Goal: Task Accomplishment & Management: Use online tool/utility

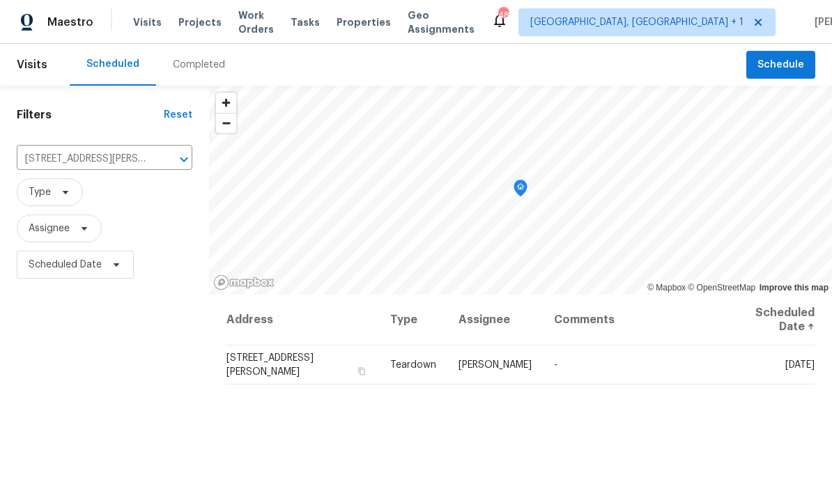
scroll to position [52, 0]
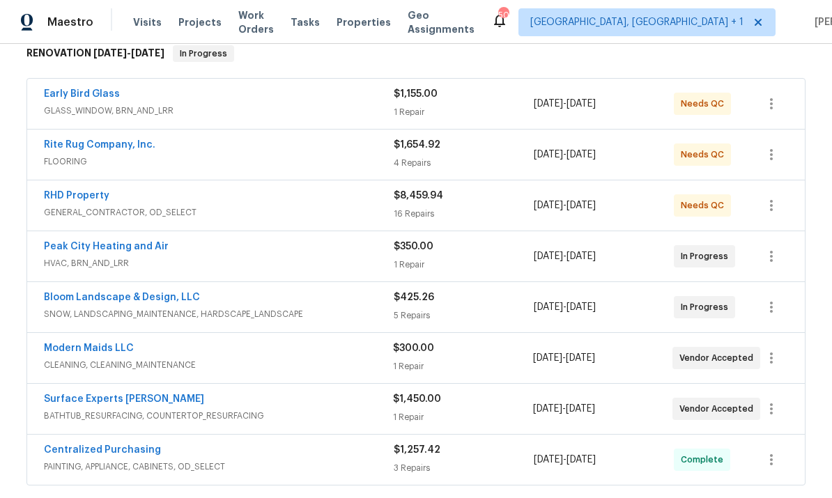
scroll to position [233, 0]
click at [83, 199] on link "RHD Property" at bounding box center [76, 195] width 65 height 10
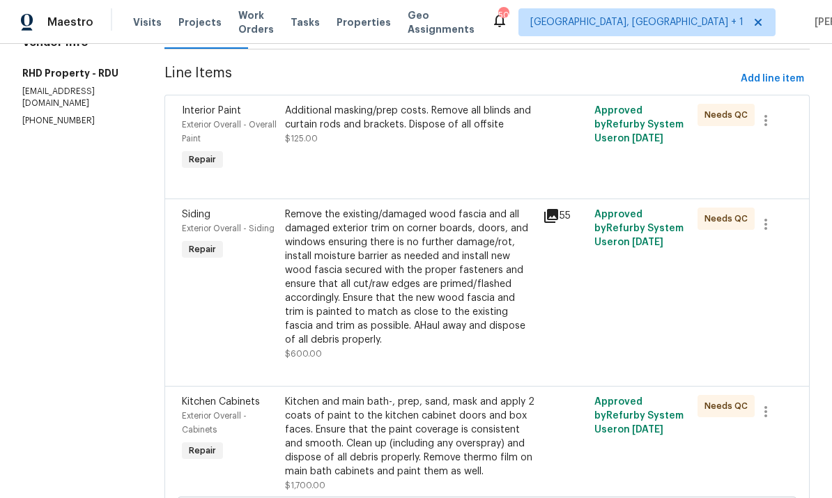
scroll to position [195, 0]
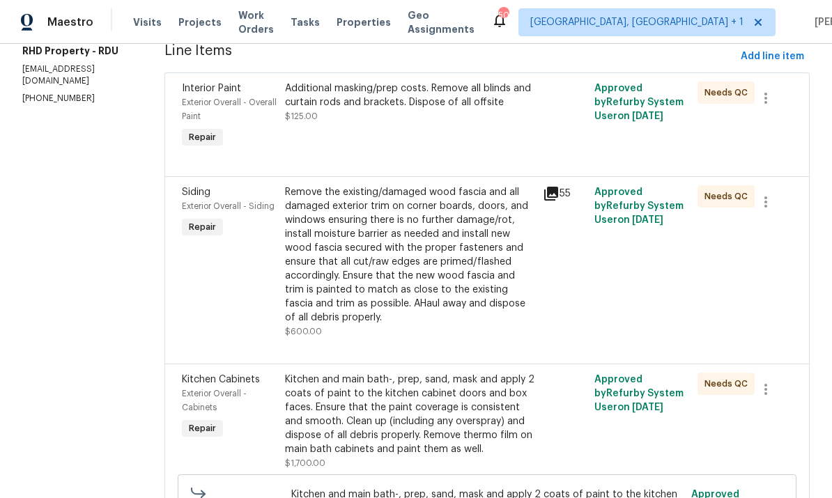
click at [558, 197] on icon at bounding box center [551, 194] width 14 height 14
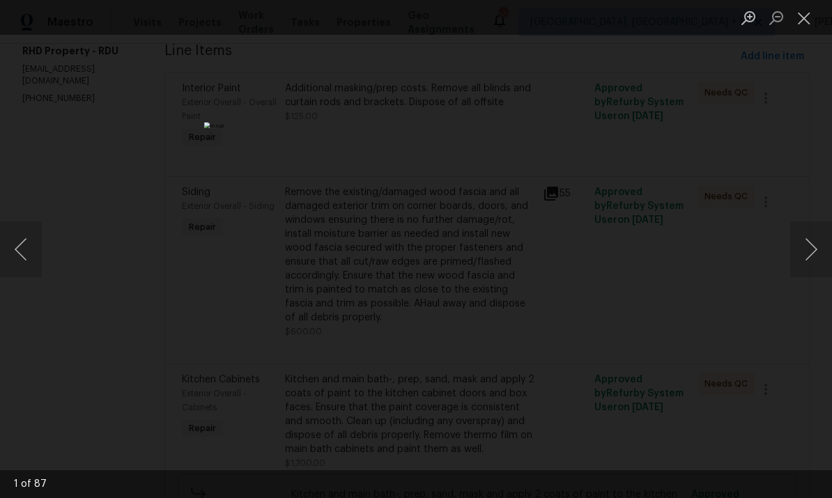
click at [762, 178] on div "Lightbox" at bounding box center [416, 249] width 832 height 498
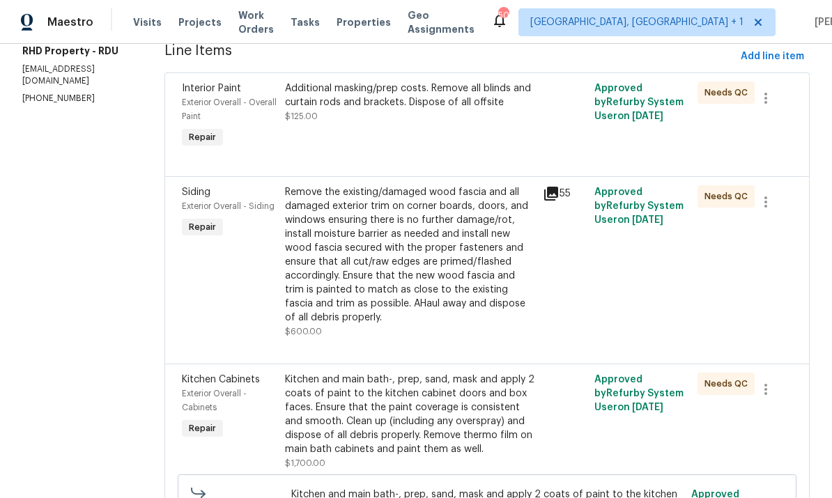
click at [477, 263] on div "Remove the existing/damaged wood fascia and all damaged exterior trim on corner…" at bounding box center [409, 254] width 249 height 139
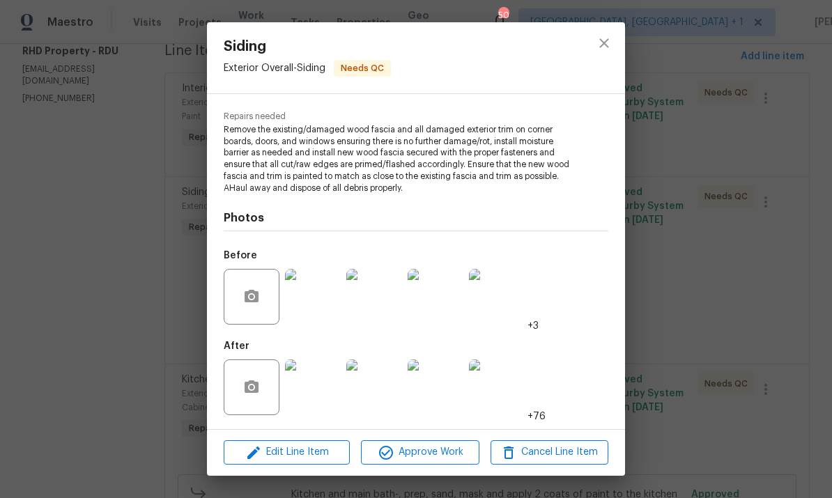
scroll to position [132, 0]
click at [316, 311] on img at bounding box center [313, 297] width 56 height 56
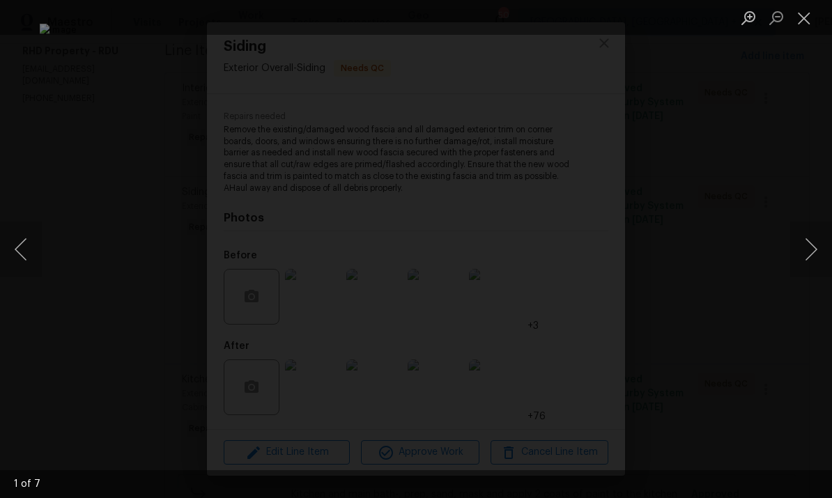
click at [810, 244] on button "Next image" at bounding box center [811, 250] width 42 height 56
click at [789, 254] on div "Lightbox" at bounding box center [416, 249] width 832 height 498
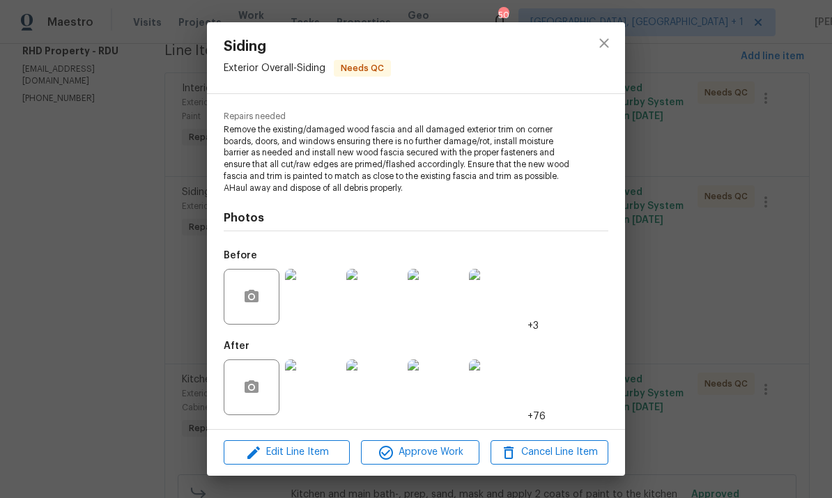
click at [437, 311] on img at bounding box center [435, 297] width 56 height 56
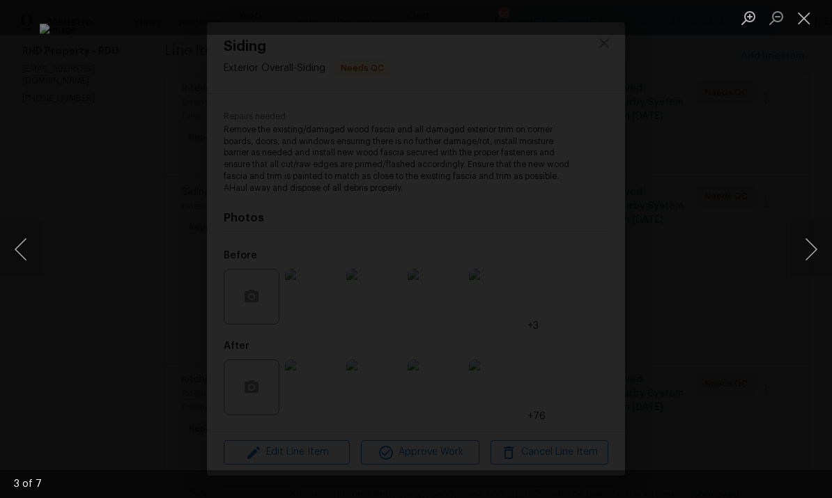
click at [807, 238] on button "Next image" at bounding box center [811, 250] width 42 height 56
click at [813, 249] on button "Next image" at bounding box center [811, 250] width 42 height 56
click at [815, 242] on button "Next image" at bounding box center [811, 250] width 42 height 56
click at [800, 256] on button "Next image" at bounding box center [811, 250] width 42 height 56
click at [801, 271] on button "Next image" at bounding box center [811, 250] width 42 height 56
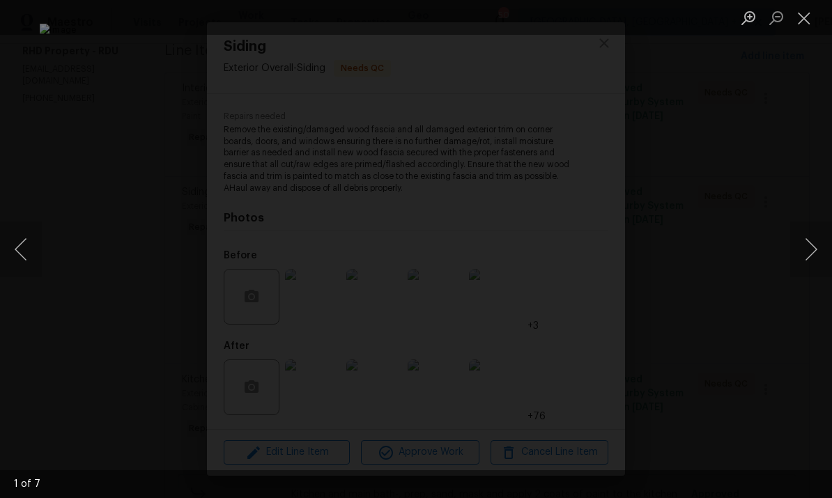
click at [811, 329] on div "Lightbox" at bounding box center [416, 249] width 832 height 498
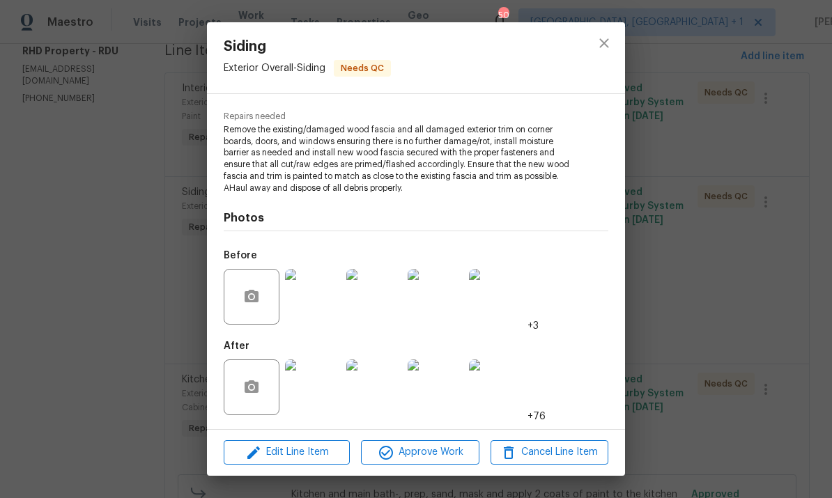
click at [773, 313] on div "Siding Exterior Overall - Siding Needs QC Vendor RHD Property Account Category …" at bounding box center [416, 249] width 832 height 498
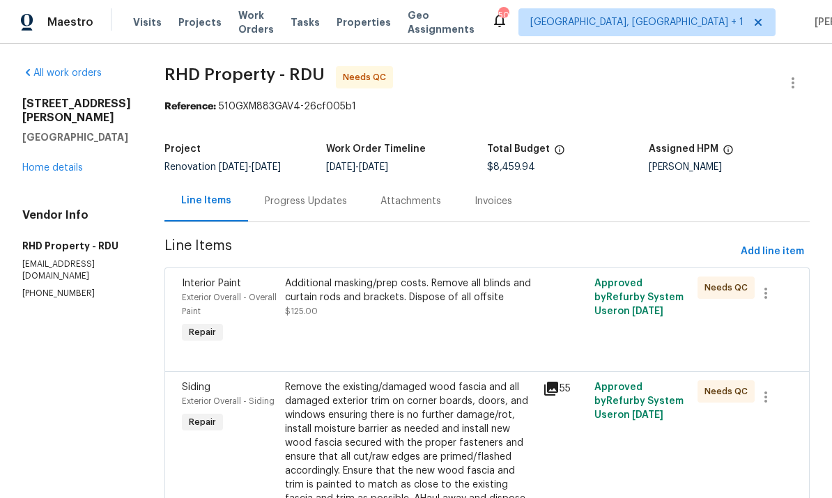
scroll to position [0, 0]
click at [70, 163] on link "Home details" at bounding box center [52, 168] width 61 height 10
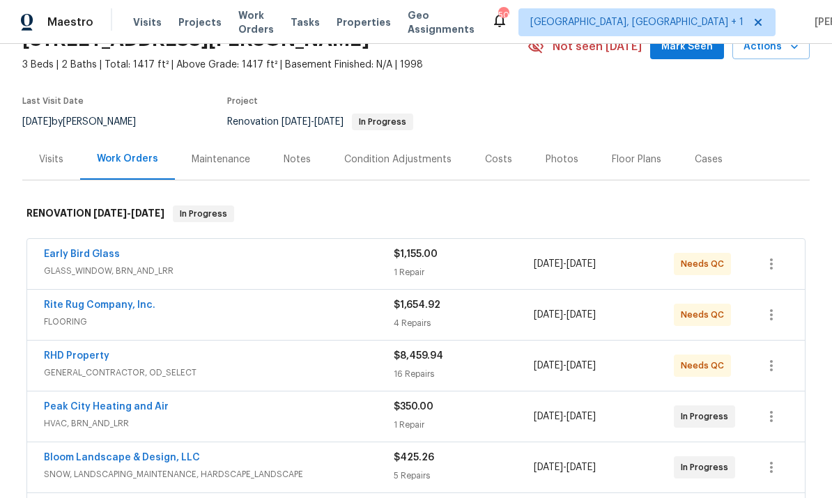
scroll to position [79, 0]
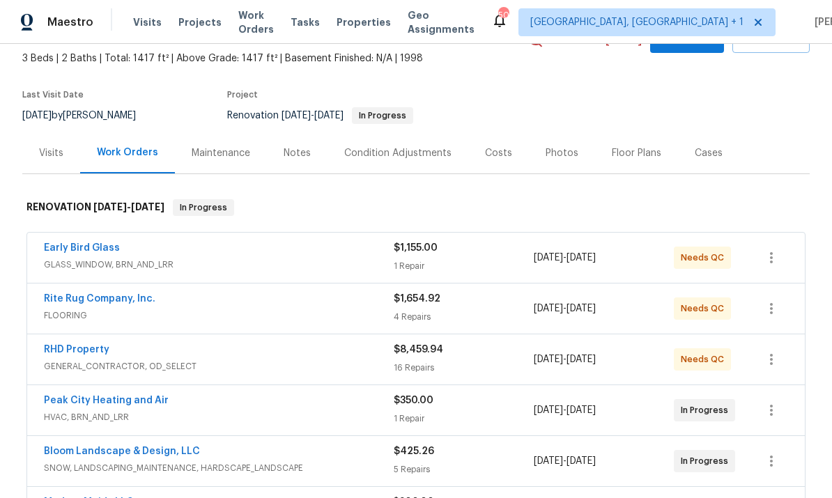
click at [109, 344] on div "RHD Property" at bounding box center [219, 351] width 350 height 17
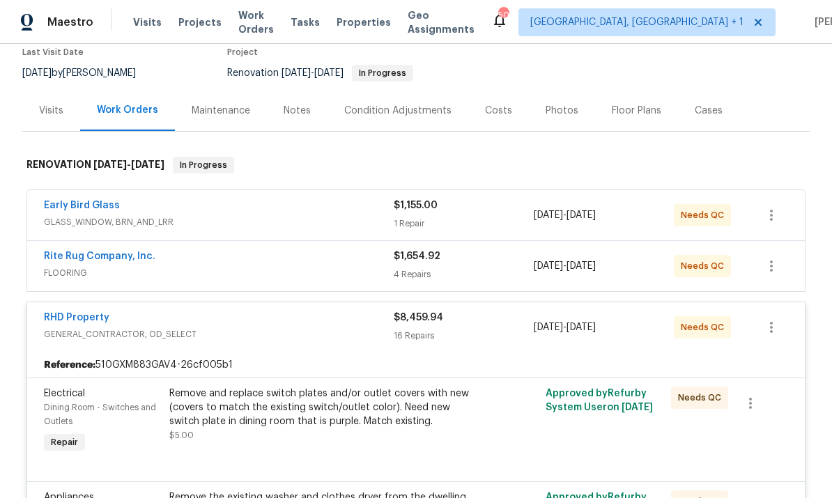
scroll to position [122, 0]
click at [774, 326] on icon "button" at bounding box center [771, 326] width 17 height 17
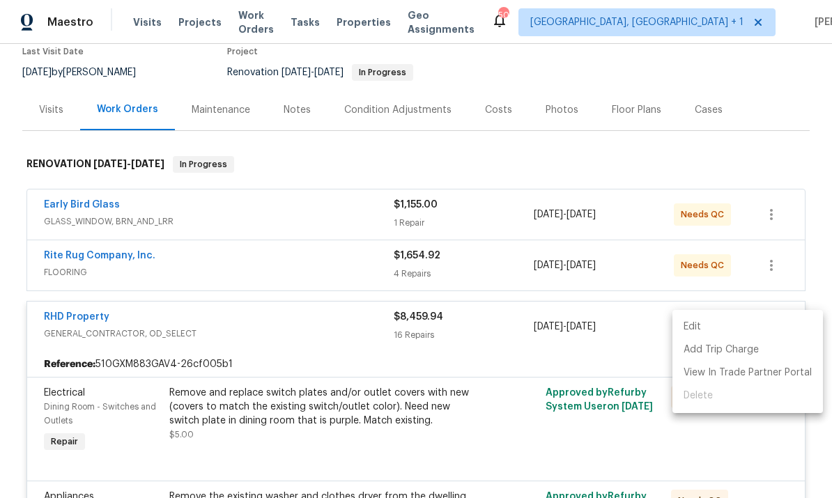
click at [584, 247] on div at bounding box center [416, 249] width 832 height 498
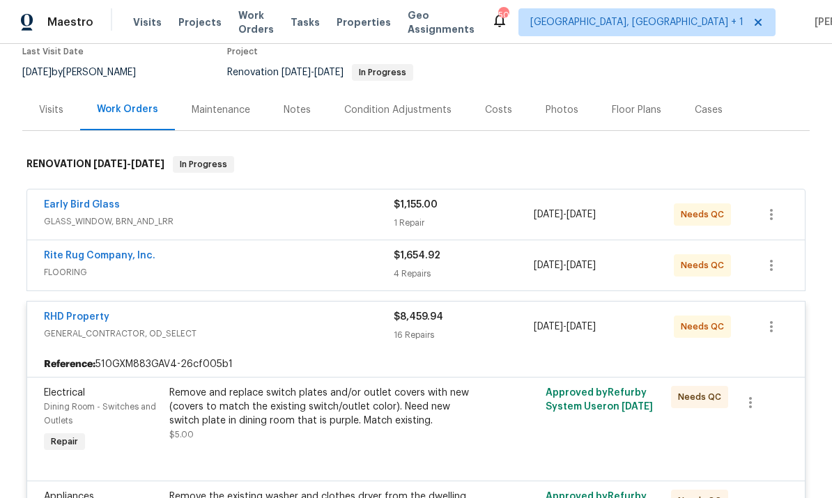
click at [95, 312] on link "RHD Property" at bounding box center [76, 317] width 65 height 10
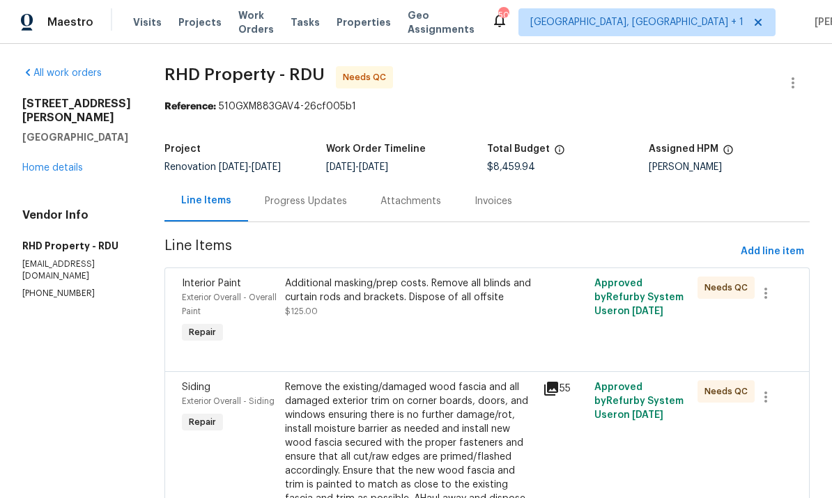
click at [70, 163] on link "Home details" at bounding box center [52, 168] width 61 height 10
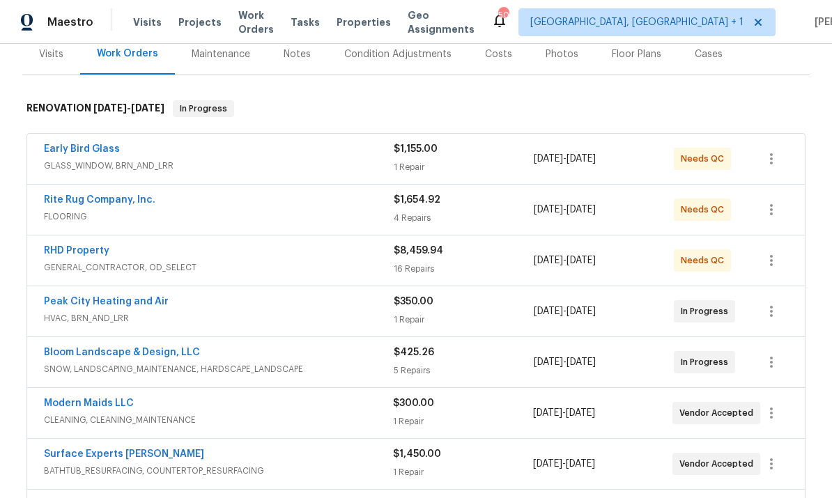
scroll to position [183, 0]
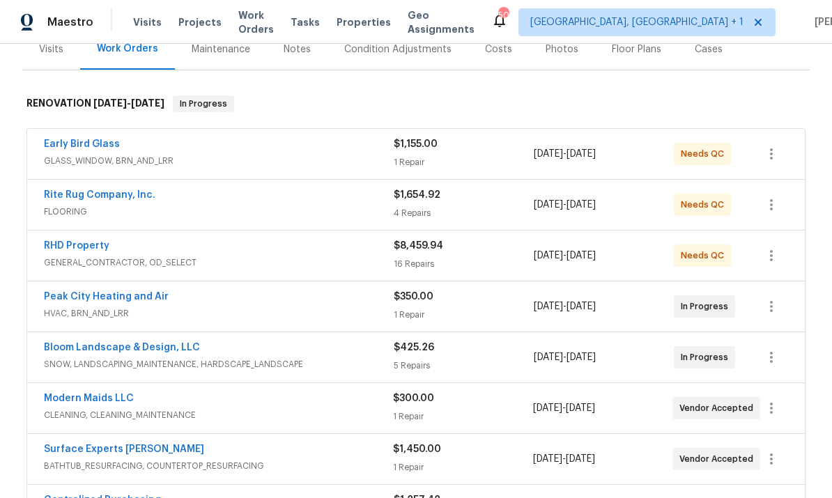
click at [125, 295] on link "Peak City Heating and Air" at bounding box center [106, 297] width 125 height 10
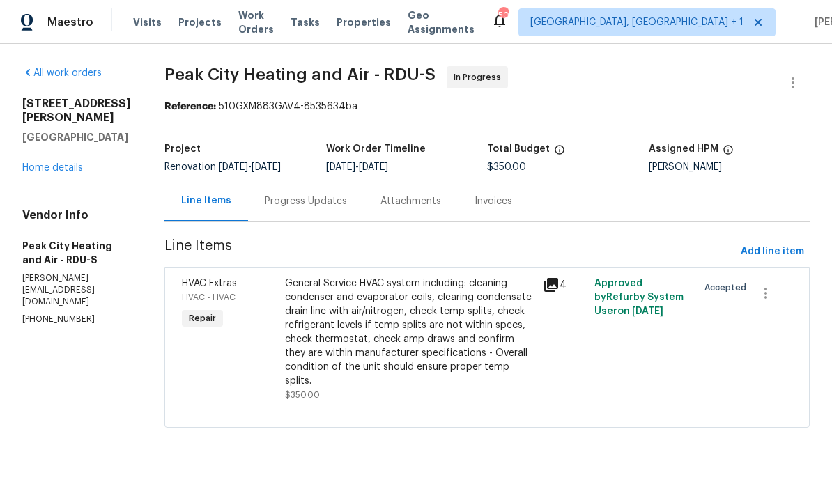
click at [304, 204] on div "Progress Updates" at bounding box center [306, 201] width 82 height 14
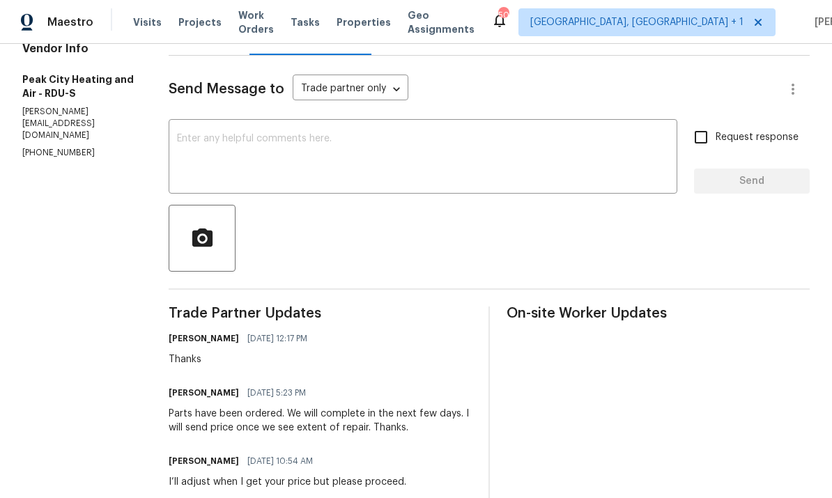
scroll to position [165, 0]
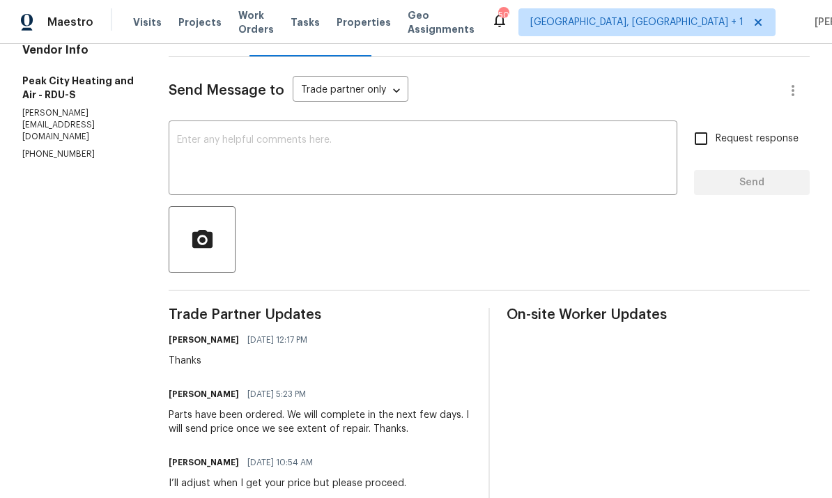
click at [285, 160] on textarea at bounding box center [423, 159] width 492 height 49
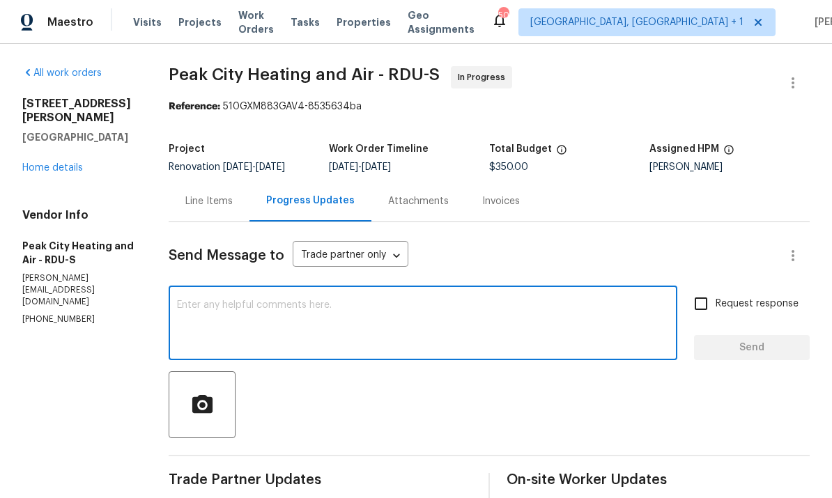
scroll to position [0, 0]
click at [79, 163] on link "Home details" at bounding box center [52, 168] width 61 height 10
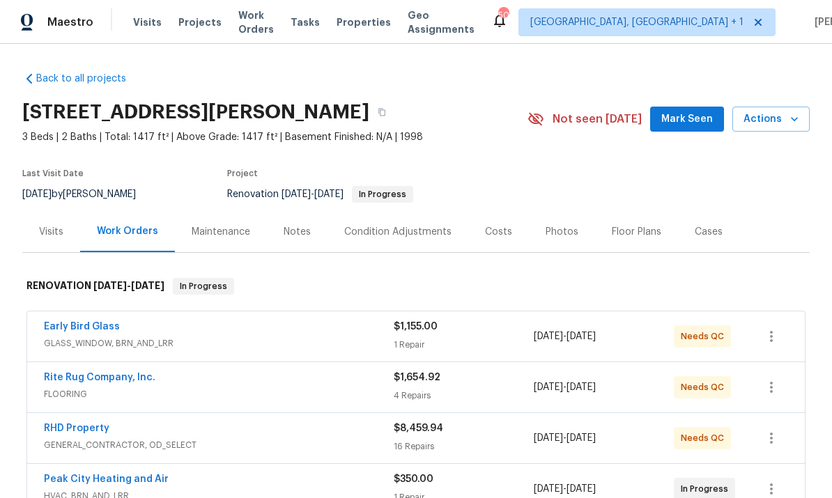
click at [295, 225] on div "Notes" at bounding box center [297, 232] width 27 height 14
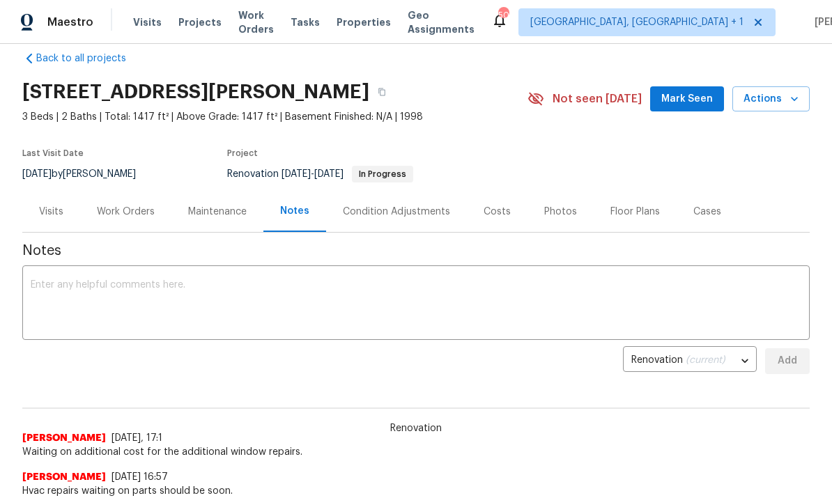
scroll to position [40, 0]
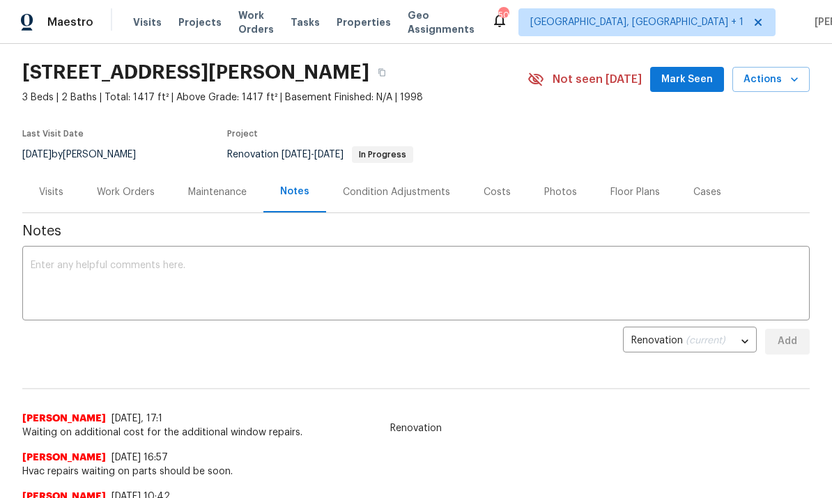
click at [132, 211] on div "Work Orders" at bounding box center [125, 191] width 91 height 41
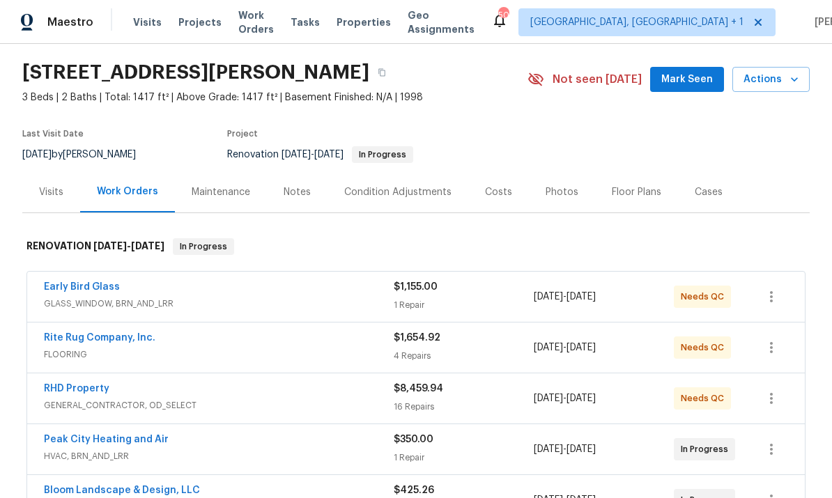
click at [117, 337] on link "Rite Rug Company, Inc." at bounding box center [99, 338] width 111 height 10
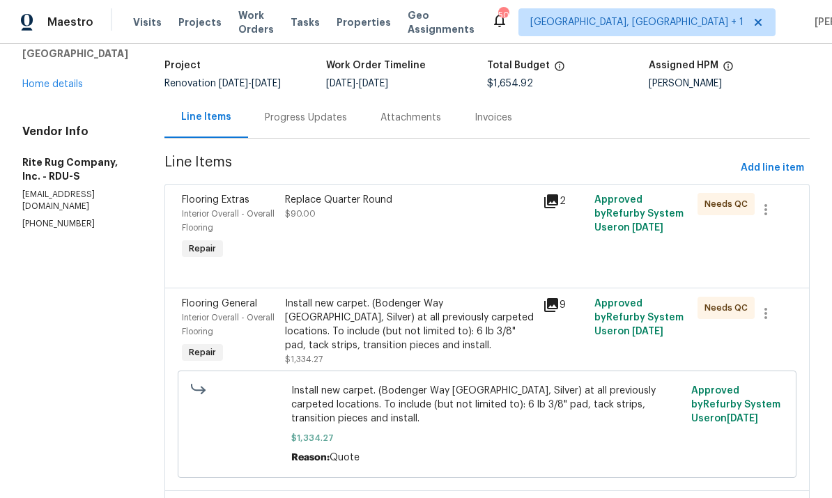
scroll to position [93, 0]
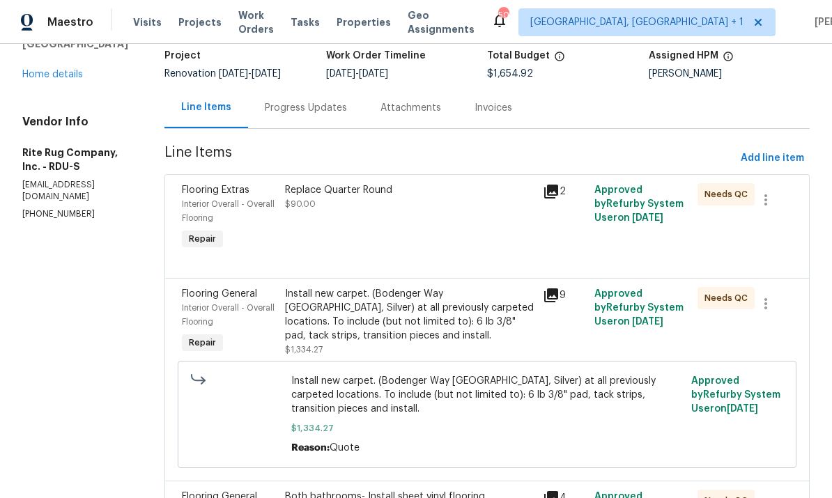
click at [380, 201] on div "Replace Quarter Round $90.00" at bounding box center [409, 197] width 249 height 28
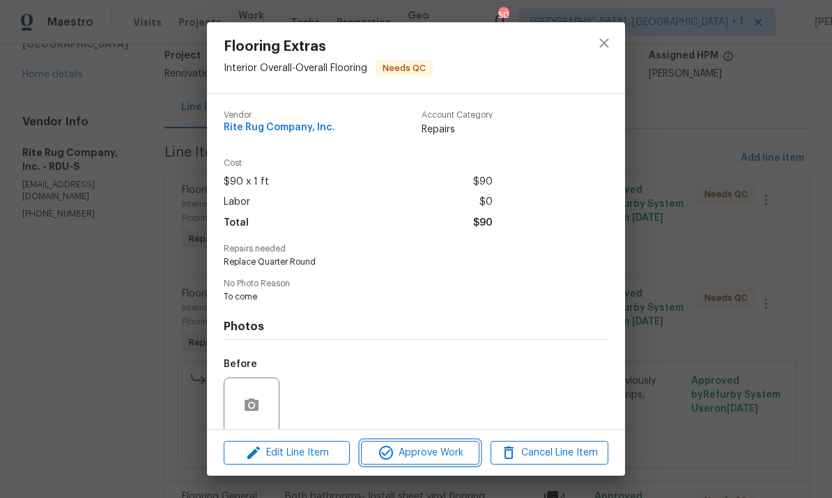
click at [442, 451] on span "Approve Work" at bounding box center [419, 452] width 109 height 17
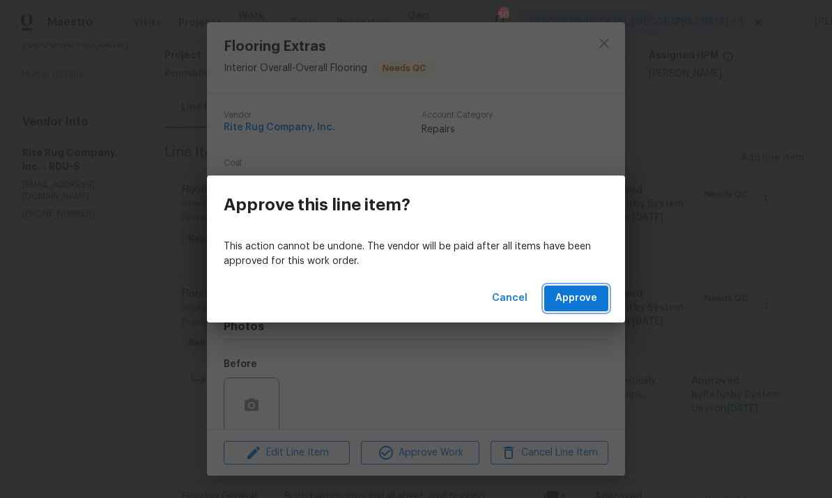
click at [578, 292] on span "Approve" at bounding box center [576, 298] width 42 height 17
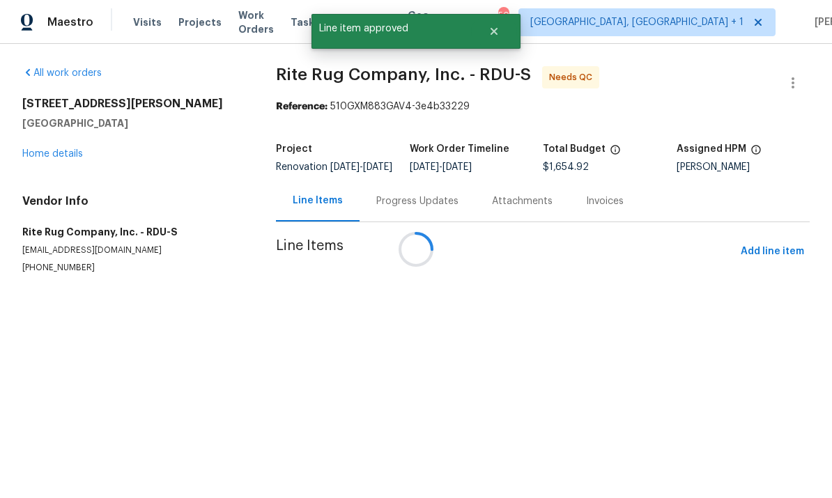
scroll to position [0, 0]
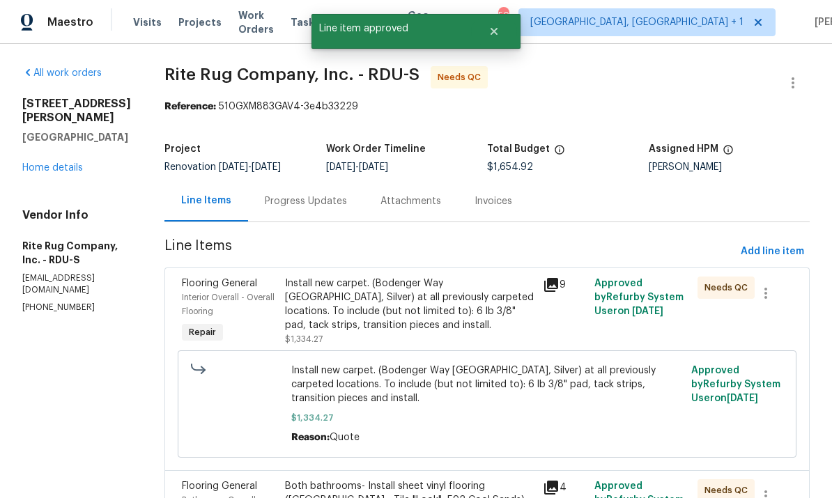
click at [420, 306] on div "Install new carpet. (Bodenger Way 945 Winter Ash, Silver) at all previously car…" at bounding box center [409, 305] width 249 height 56
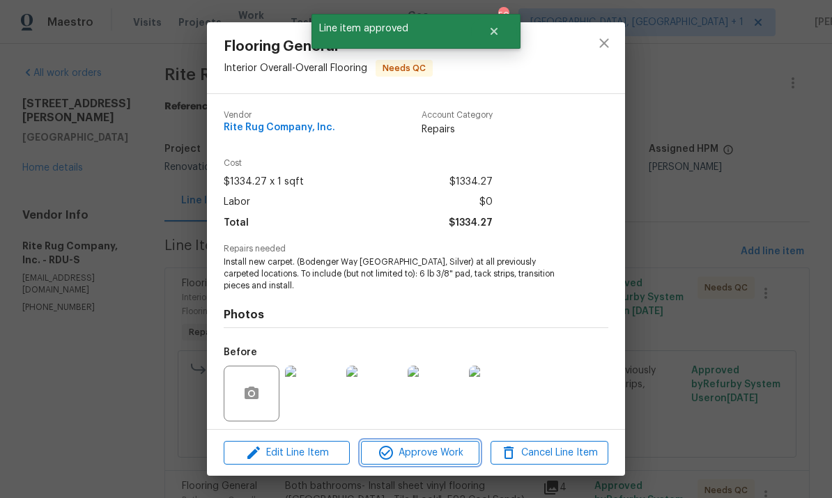
click at [430, 456] on span "Approve Work" at bounding box center [419, 452] width 109 height 17
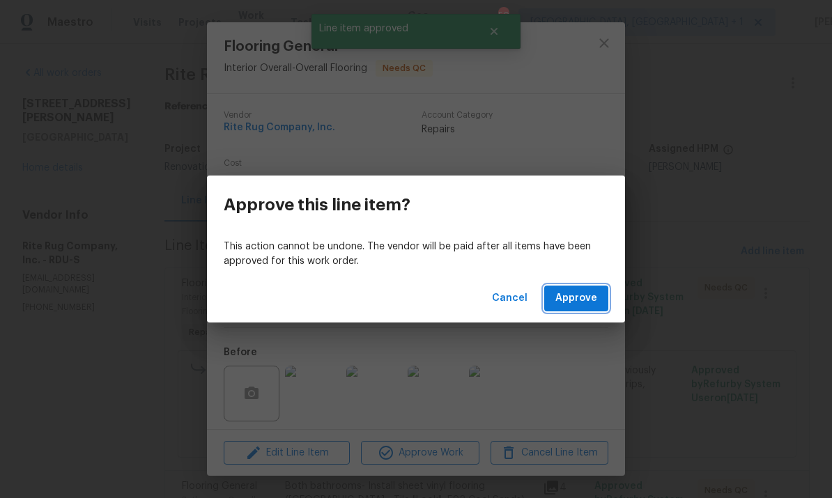
click at [584, 286] on button "Approve" at bounding box center [576, 299] width 64 height 26
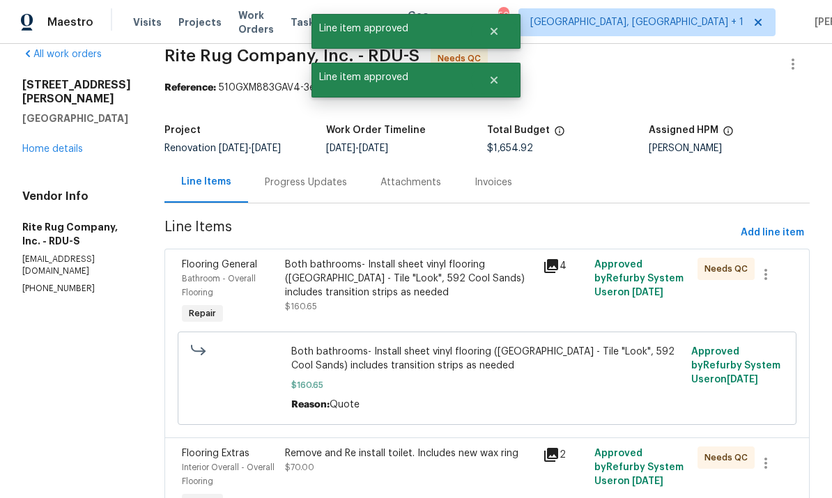
scroll to position [26, 0]
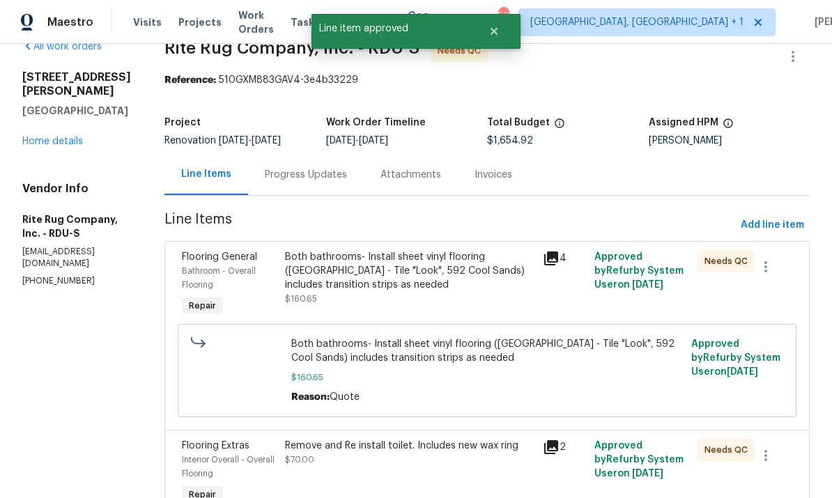
click at [457, 271] on div "Both bathrooms- Install sheet vinyl flooring (Sugar Valley - Tile "Look", 592 C…" at bounding box center [409, 271] width 249 height 42
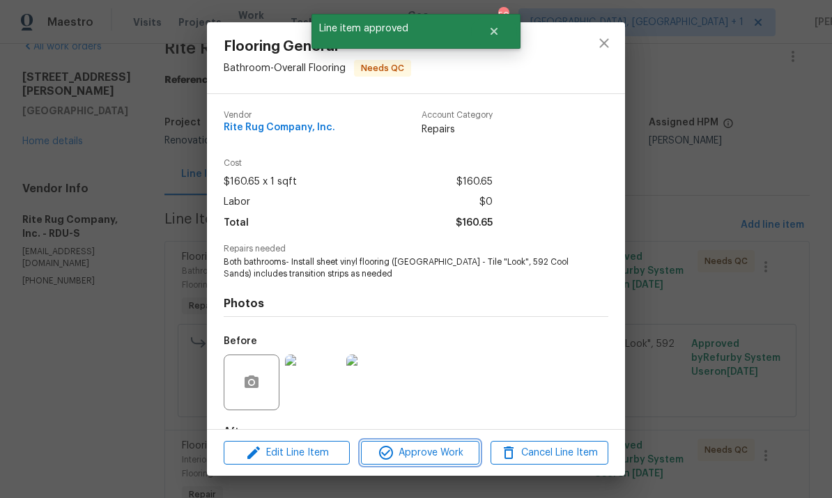
click at [436, 455] on span "Approve Work" at bounding box center [419, 452] width 109 height 17
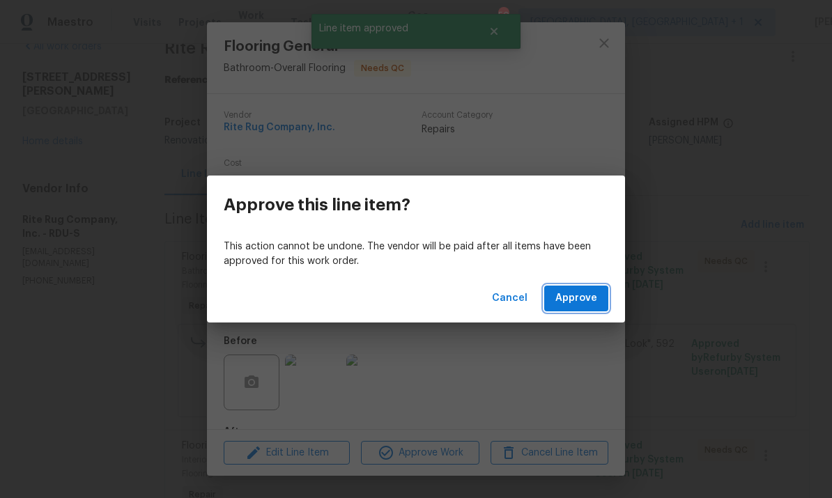
click at [572, 290] on span "Approve" at bounding box center [576, 298] width 42 height 17
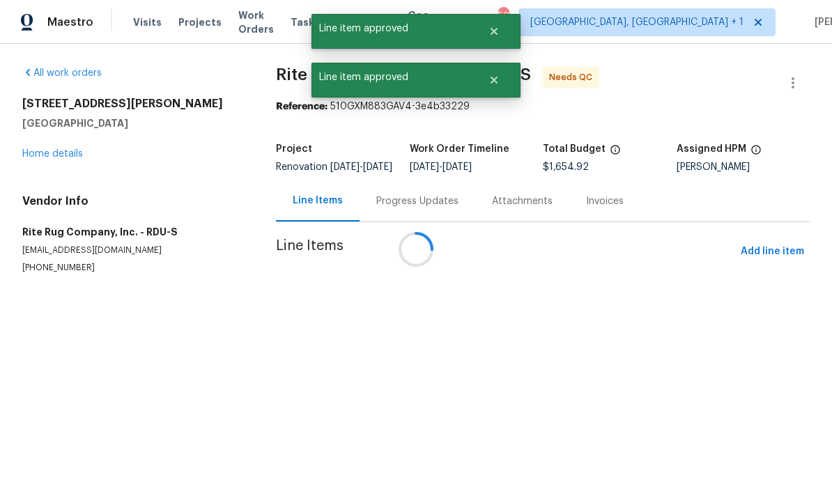
scroll to position [0, 0]
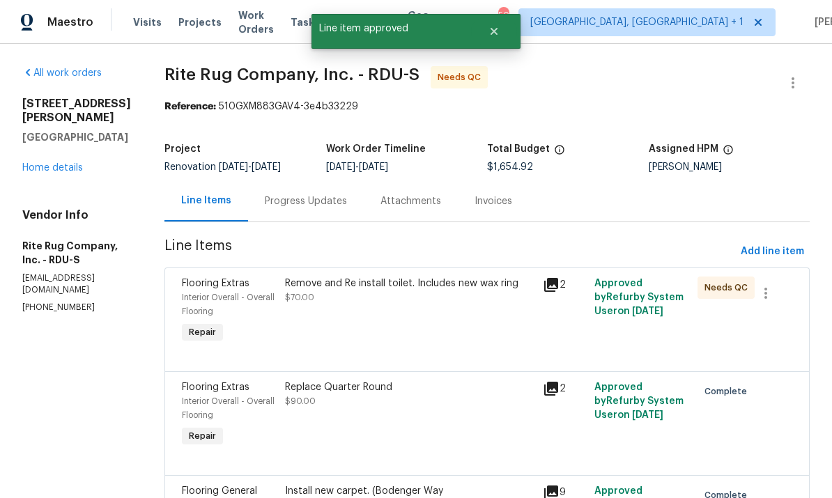
click at [406, 277] on div "Remove and Re install toilet. Includes new wax ring" at bounding box center [409, 284] width 249 height 14
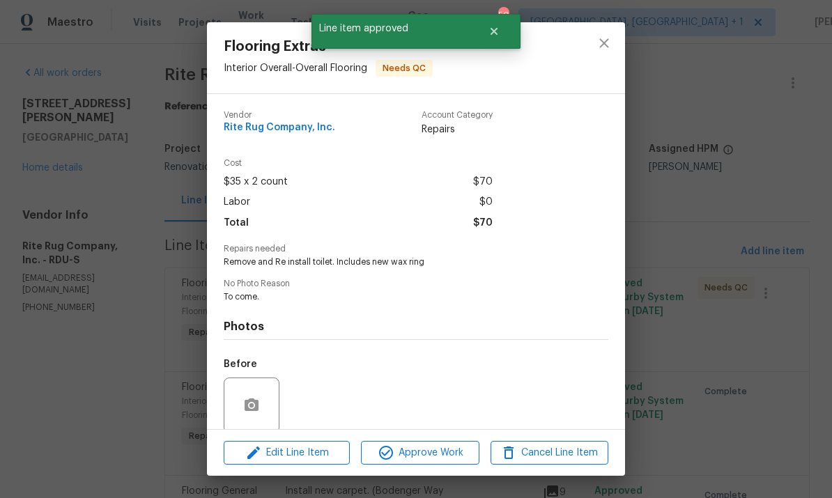
click at [453, 437] on div "Edit Line Item Approve Work Cancel Line Item" at bounding box center [416, 453] width 418 height 47
click at [452, 441] on button "Approve Work" at bounding box center [420, 453] width 118 height 24
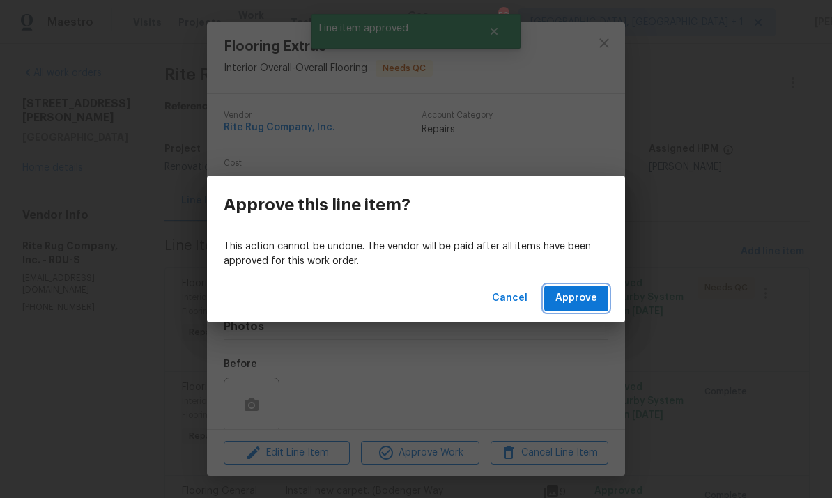
click at [596, 299] on span "Approve" at bounding box center [576, 298] width 42 height 17
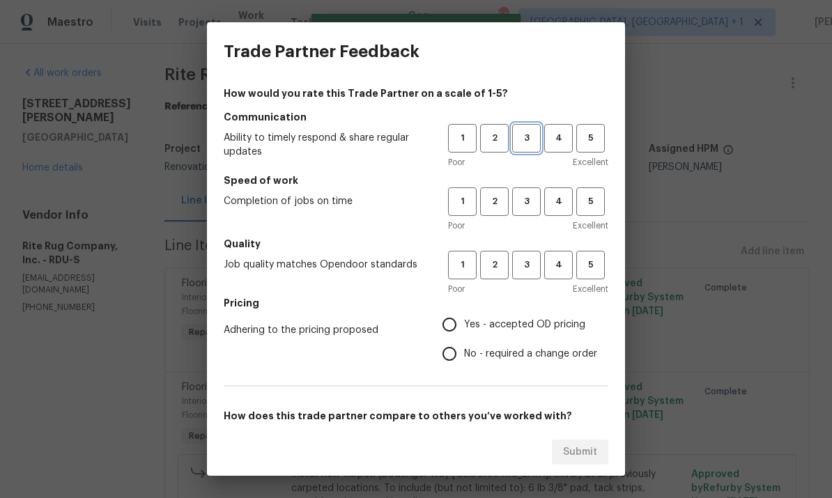
click at [531, 137] on span "3" at bounding box center [526, 138] width 26 height 16
click at [563, 141] on span "4" at bounding box center [558, 138] width 26 height 16
click at [532, 196] on span "3" at bounding box center [526, 202] width 26 height 16
click at [528, 252] on button "3" at bounding box center [526, 265] width 29 height 29
click at [463, 320] on input "Yes - accepted OD pricing" at bounding box center [449, 324] width 29 height 29
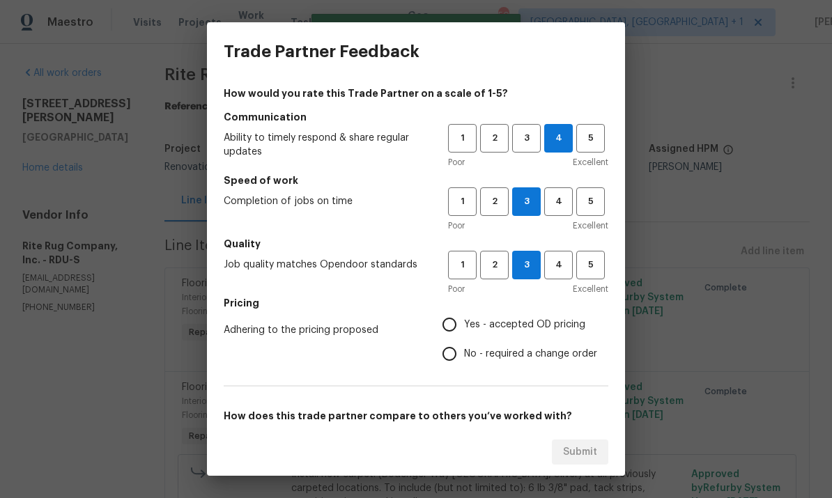
radio input "true"
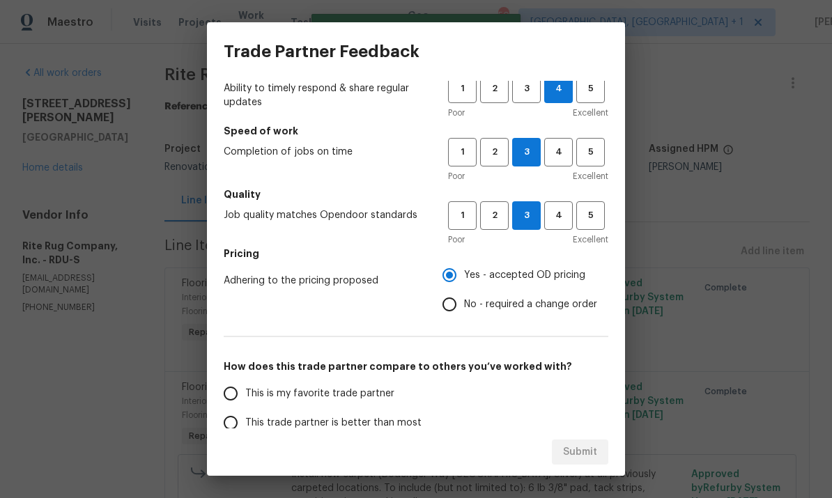
scroll to position [119, 0]
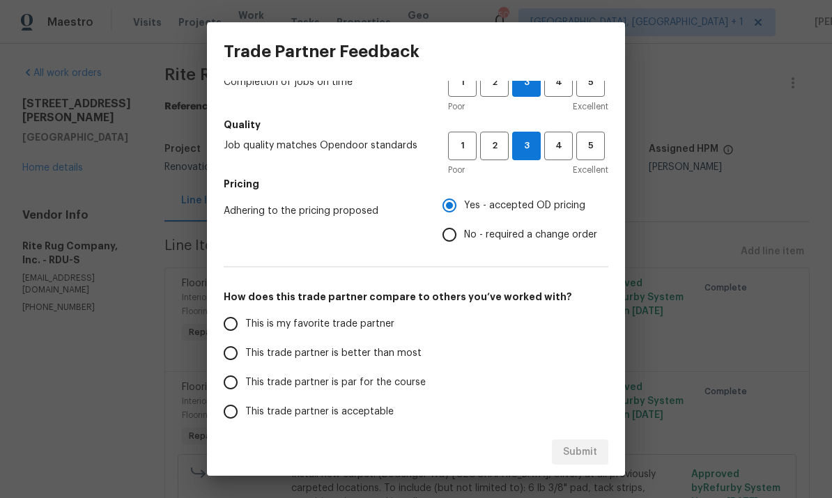
click at [240, 384] on input "This trade partner is par for the course" at bounding box center [230, 382] width 29 height 29
click at [583, 456] on span "Submit" at bounding box center [580, 452] width 34 height 17
radio input "true"
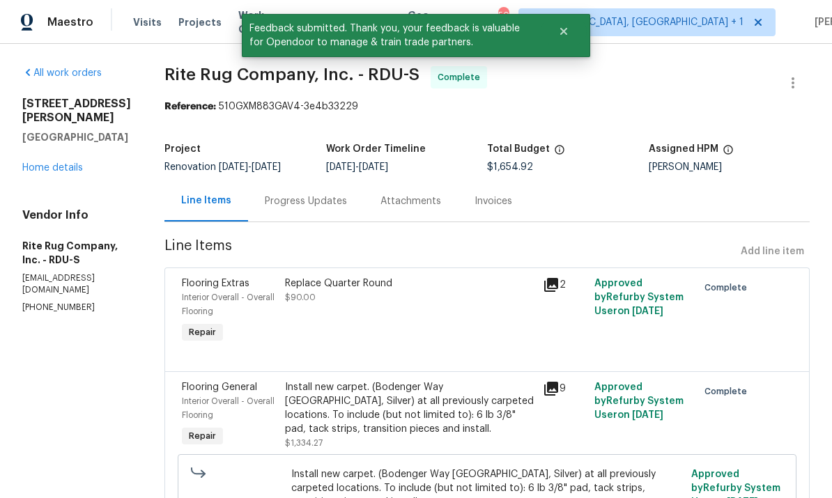
click at [59, 163] on link "Home details" at bounding box center [52, 168] width 61 height 10
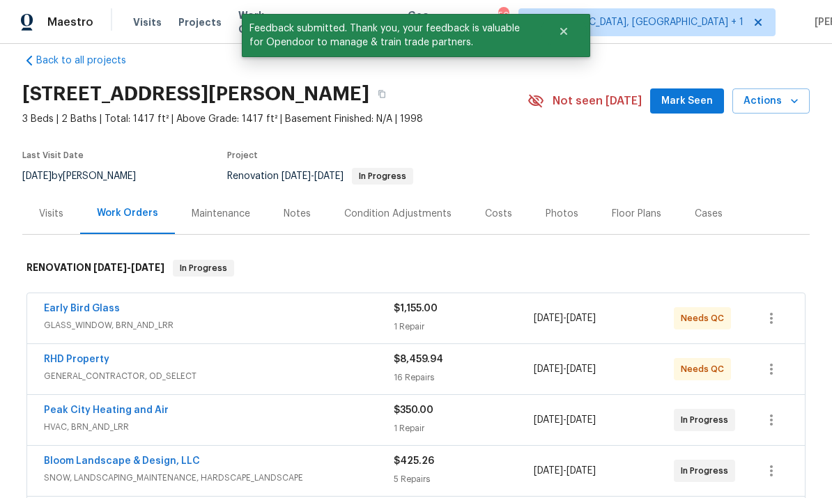
scroll to position [32, 0]
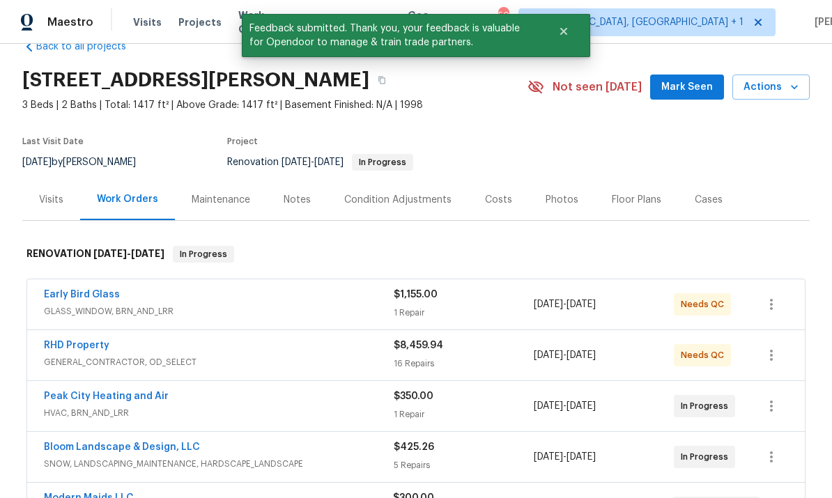
click at [111, 296] on link "Early Bird Glass" at bounding box center [82, 295] width 76 height 10
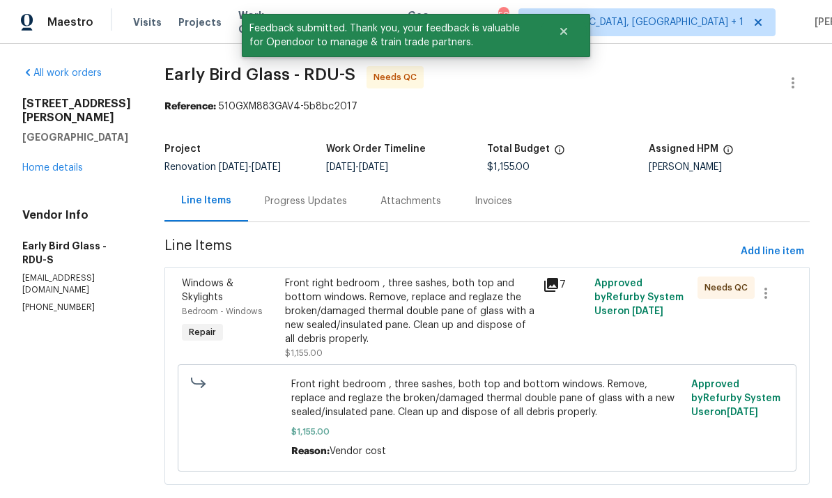
click at [299, 194] on div "Progress Updates" at bounding box center [306, 201] width 82 height 14
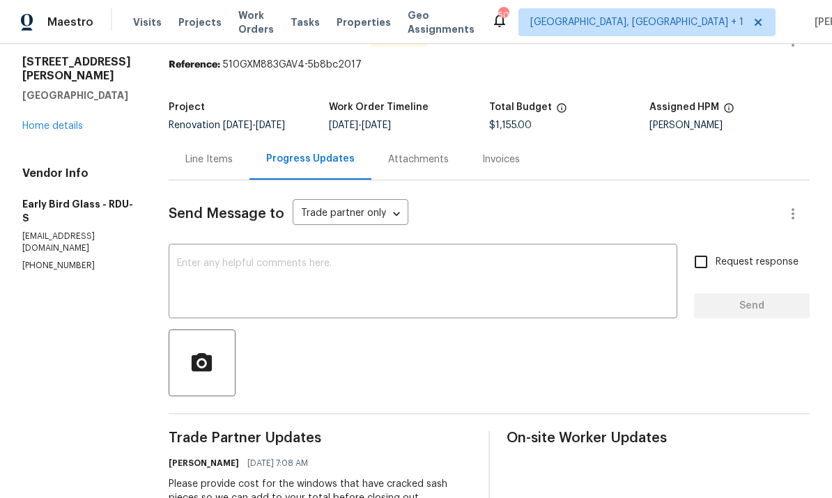
scroll to position [31, 0]
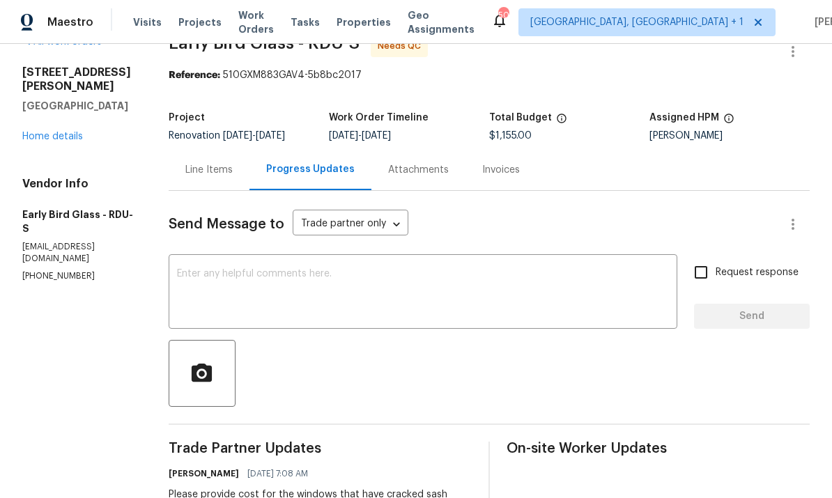
click at [80, 139] on link "Home details" at bounding box center [52, 137] width 61 height 10
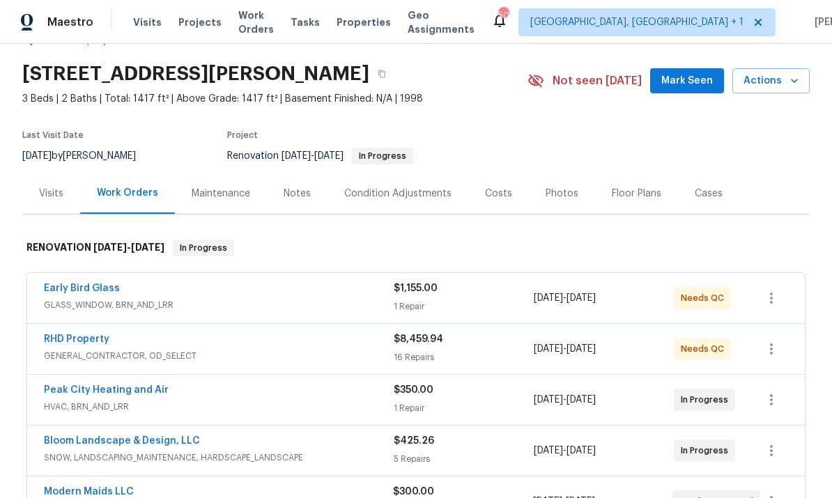
scroll to position [41, 0]
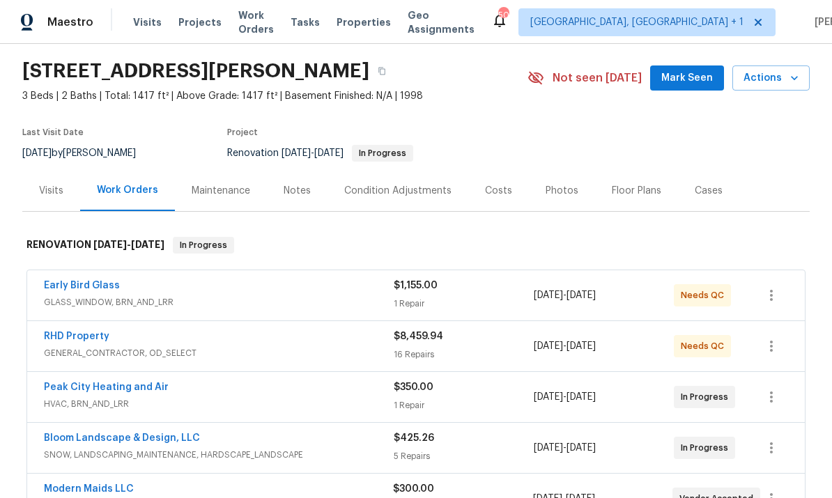
click at [95, 339] on link "RHD Property" at bounding box center [76, 337] width 65 height 10
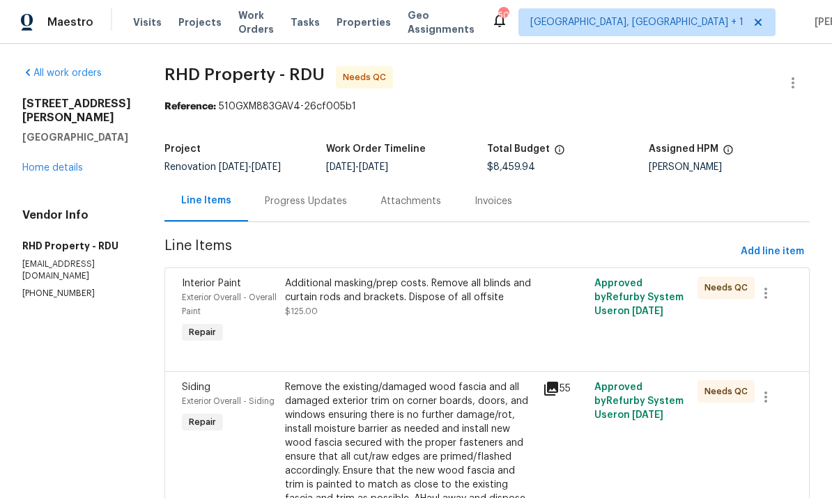
click at [323, 201] on div "Progress Updates" at bounding box center [306, 201] width 82 height 14
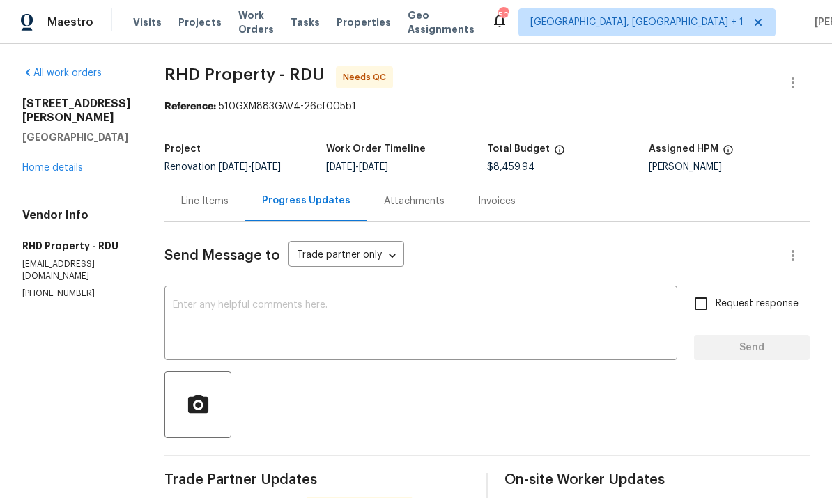
click at [68, 163] on link "Home details" at bounding box center [52, 168] width 61 height 10
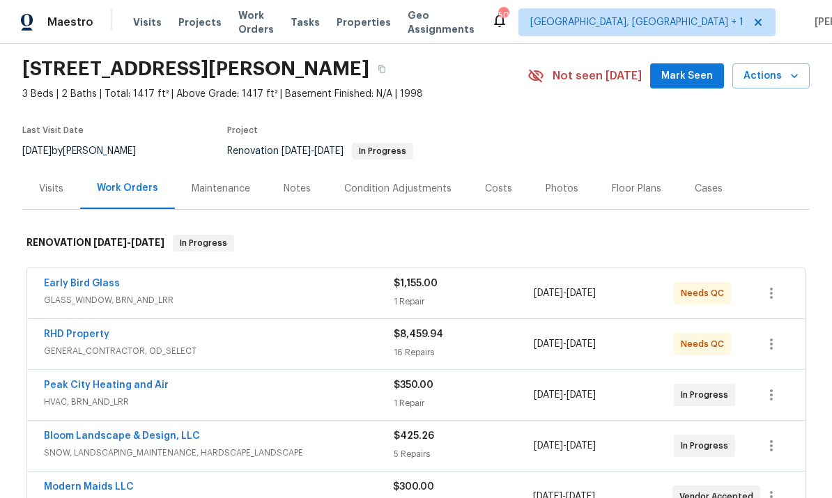
scroll to position [73, 0]
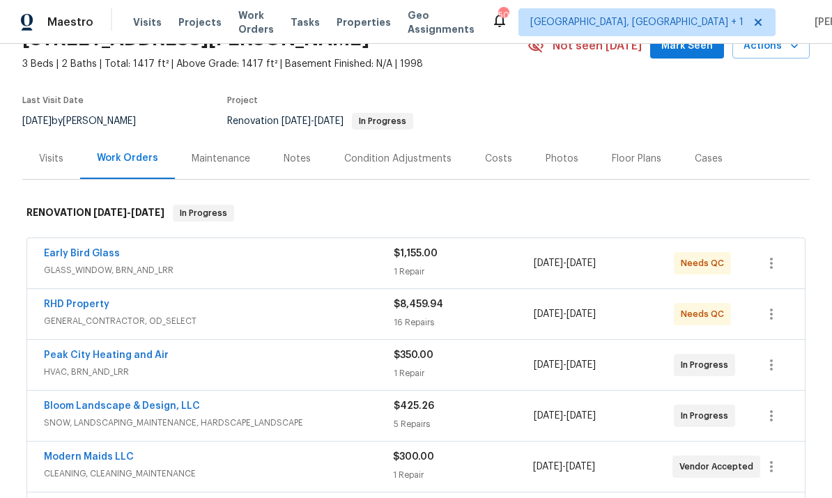
click at [104, 302] on link "RHD Property" at bounding box center [76, 305] width 65 height 10
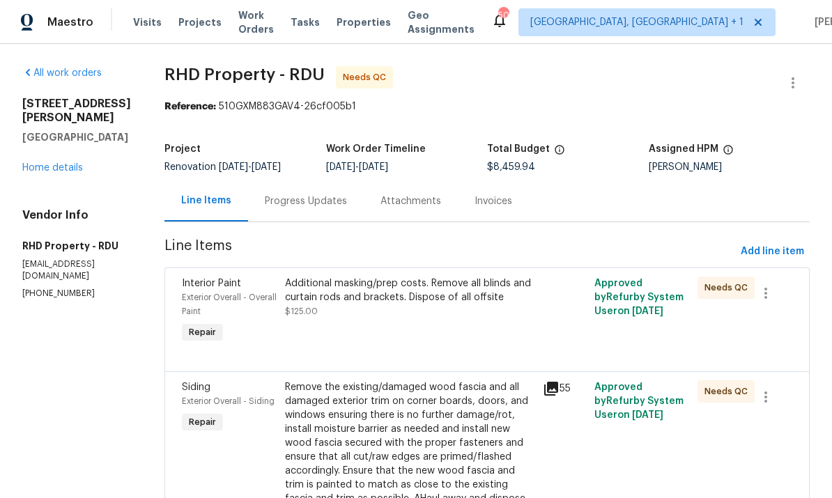
click at [323, 201] on div "Progress Updates" at bounding box center [306, 201] width 82 height 14
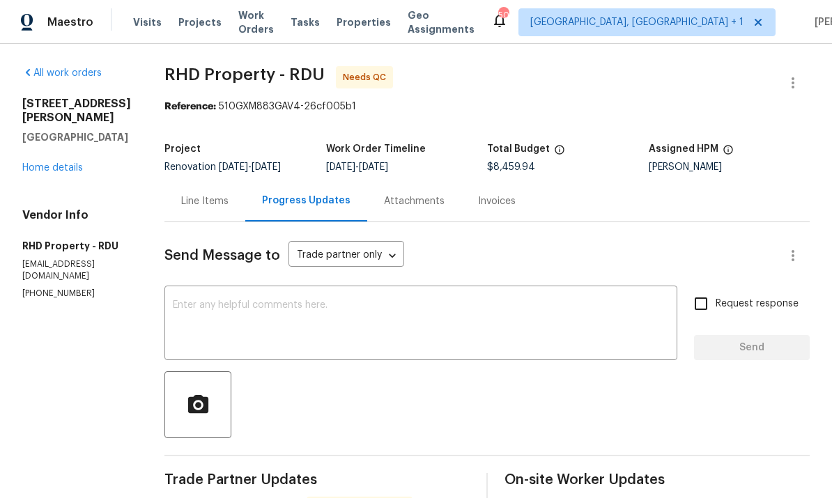
scroll to position [1, 0]
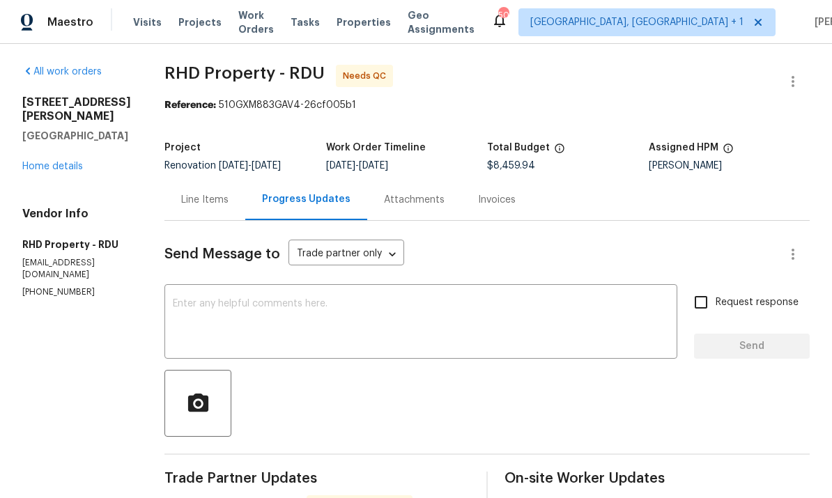
click at [69, 162] on link "Home details" at bounding box center [52, 167] width 61 height 10
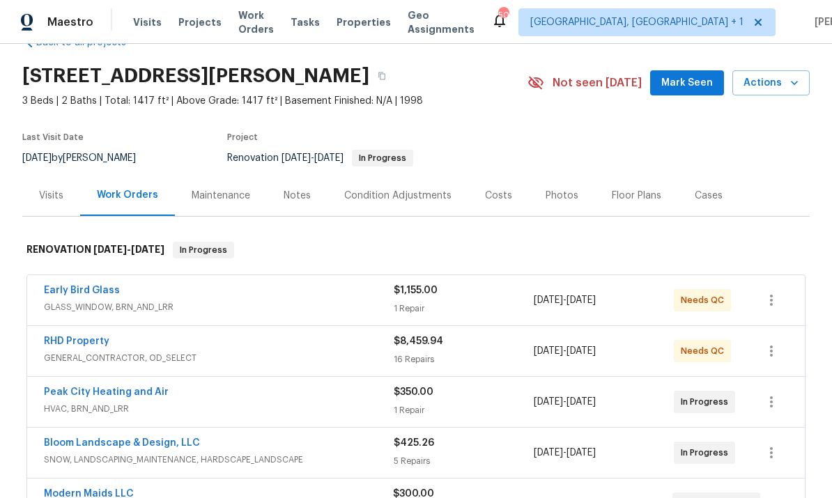
scroll to position [40, 0]
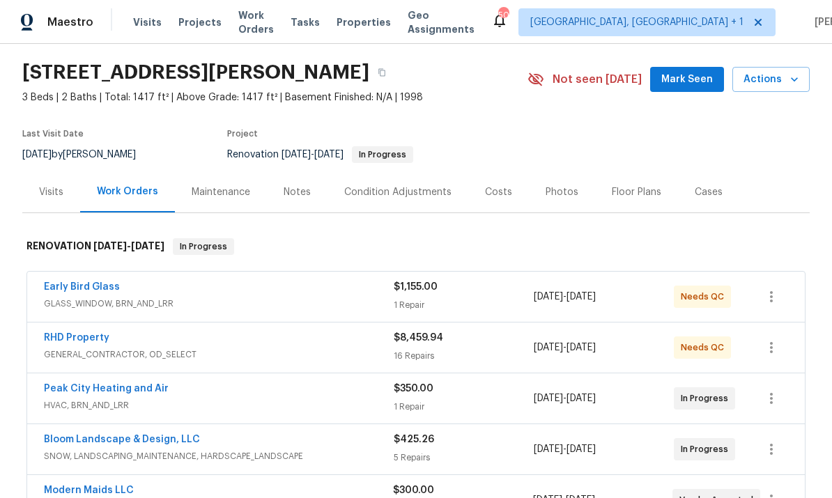
click at [304, 189] on div "Notes" at bounding box center [297, 192] width 27 height 14
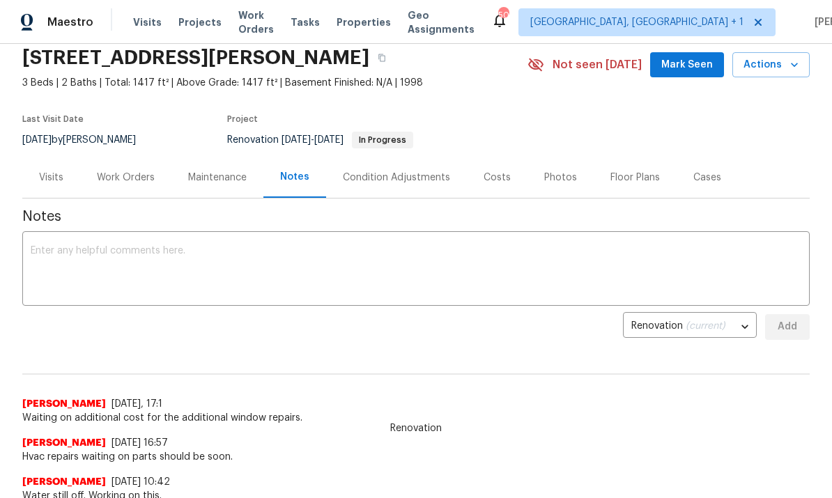
scroll to position [55, 0]
click at [129, 179] on div "Work Orders" at bounding box center [126, 177] width 58 height 14
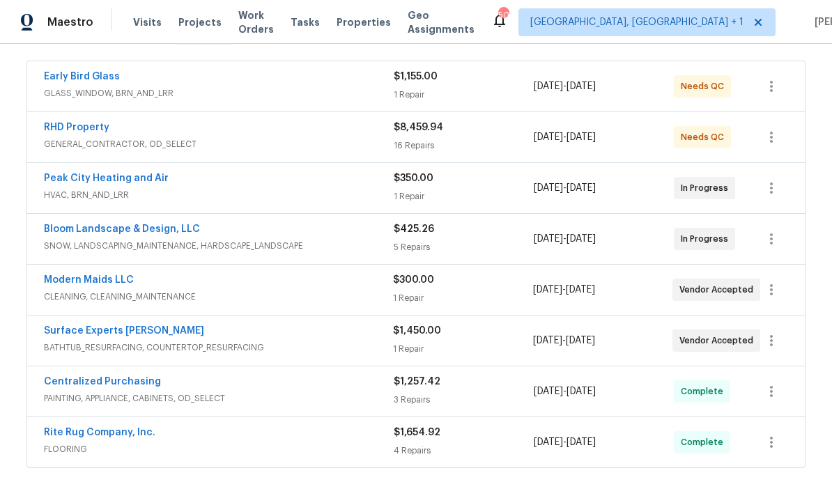
scroll to position [253, 0]
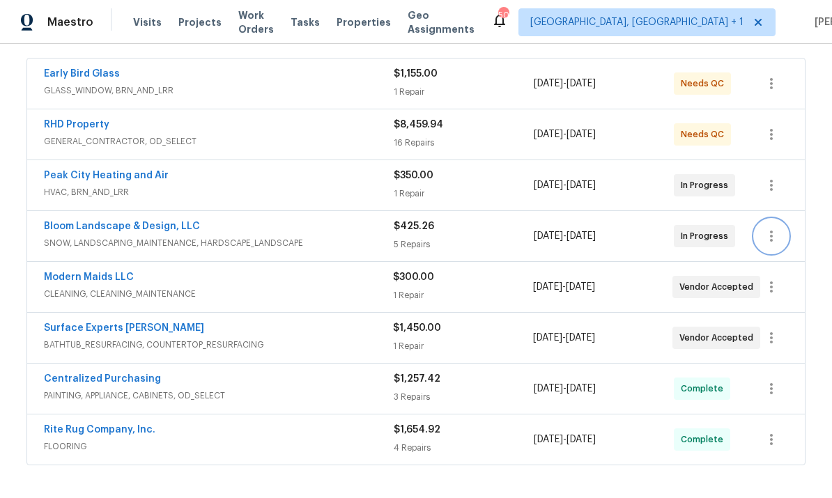
click at [777, 234] on icon "button" at bounding box center [771, 236] width 17 height 17
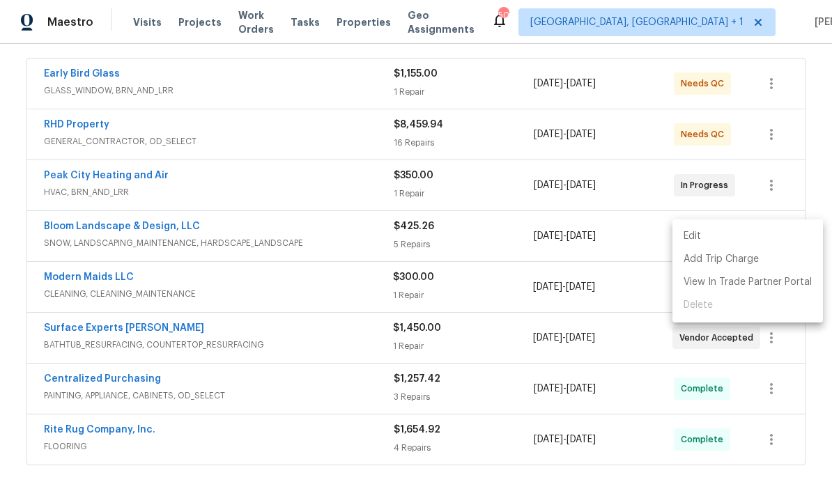
click at [279, 329] on div at bounding box center [416, 249] width 832 height 498
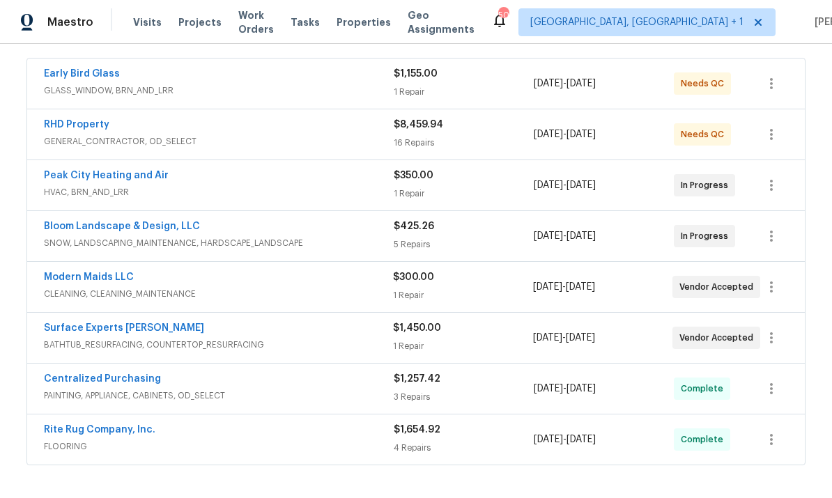
click at [325, 348] on span "BATHTUB_RESURFACING, COUNTERTOP_RESURFACING" at bounding box center [218, 345] width 349 height 14
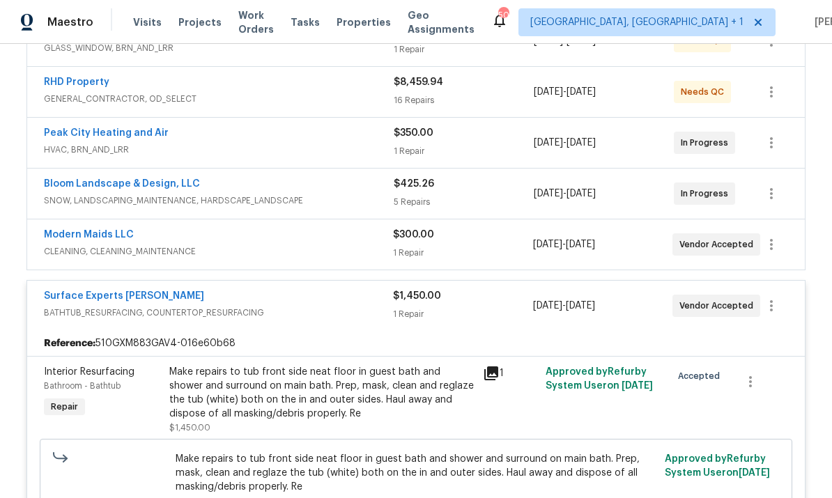
scroll to position [313, 0]
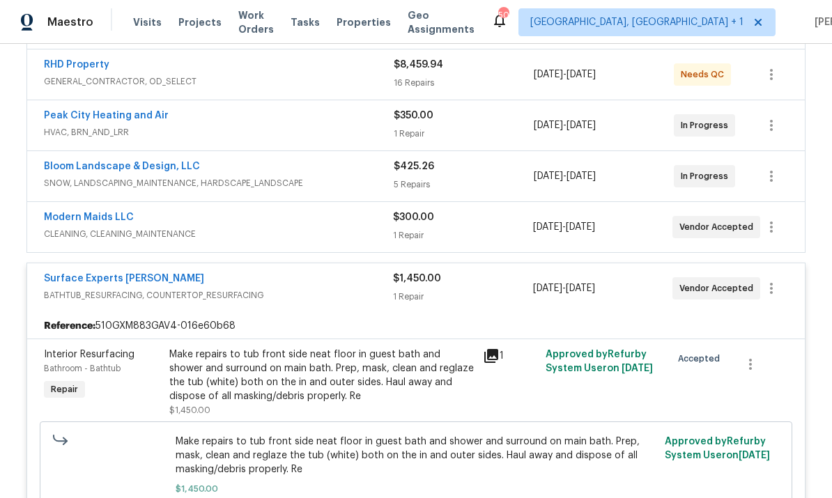
click at [148, 169] on link "Bloom Landscape & Design, LLC" at bounding box center [122, 167] width 156 height 10
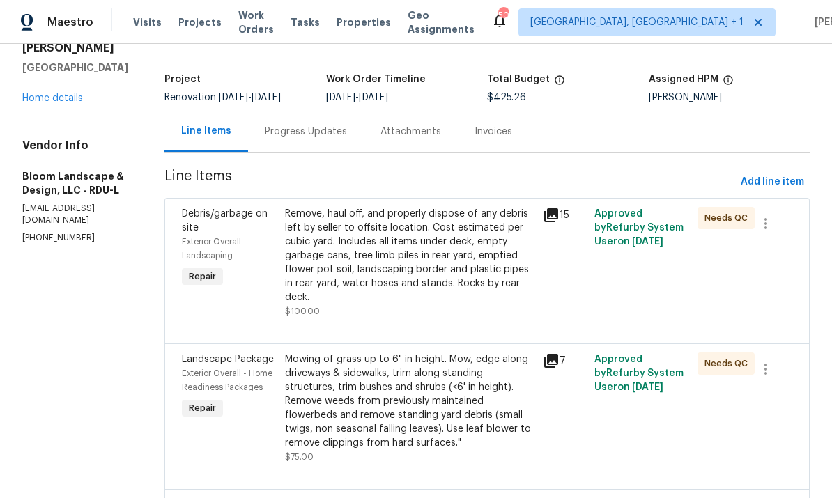
scroll to position [57, 0]
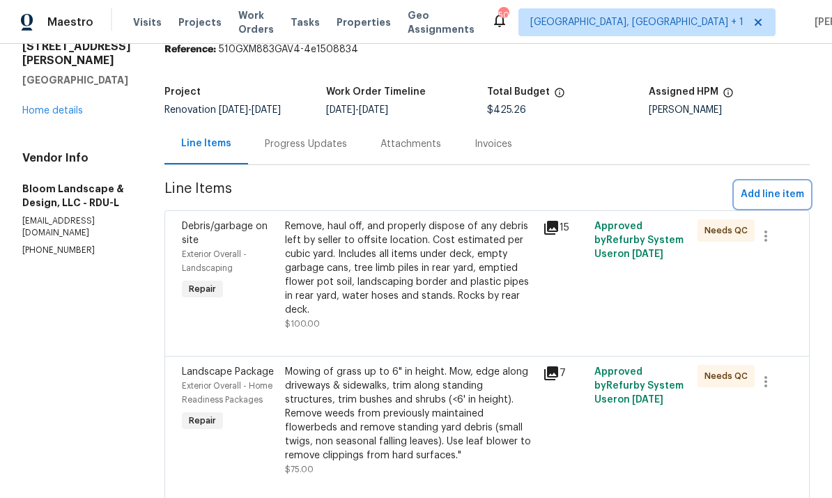
click at [775, 198] on span "Add line item" at bounding box center [771, 194] width 63 height 17
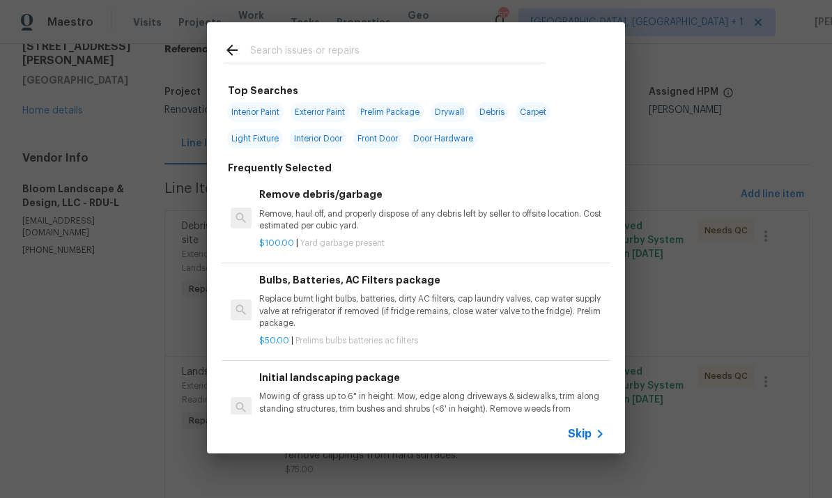
click at [302, 47] on input "text" at bounding box center [397, 52] width 295 height 21
type input "Faucet"
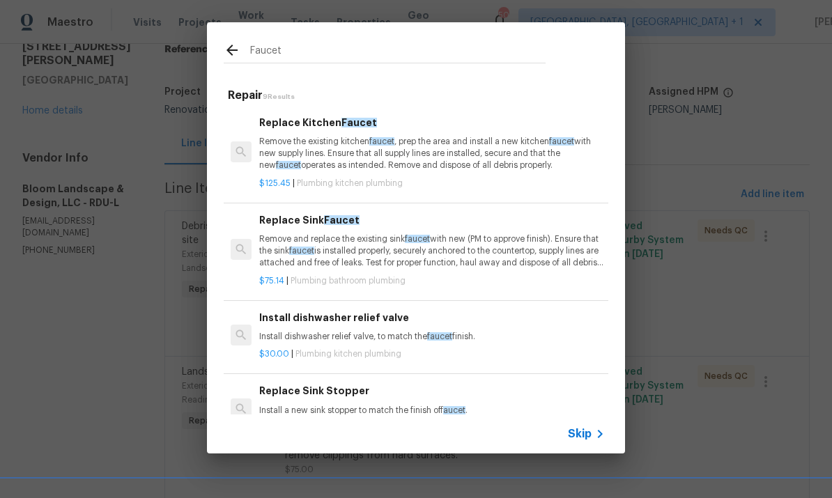
click at [458, 257] on p "Remove and replace the existing sink faucet with new (PM to approve finish). En…" at bounding box center [432, 251] width 346 height 36
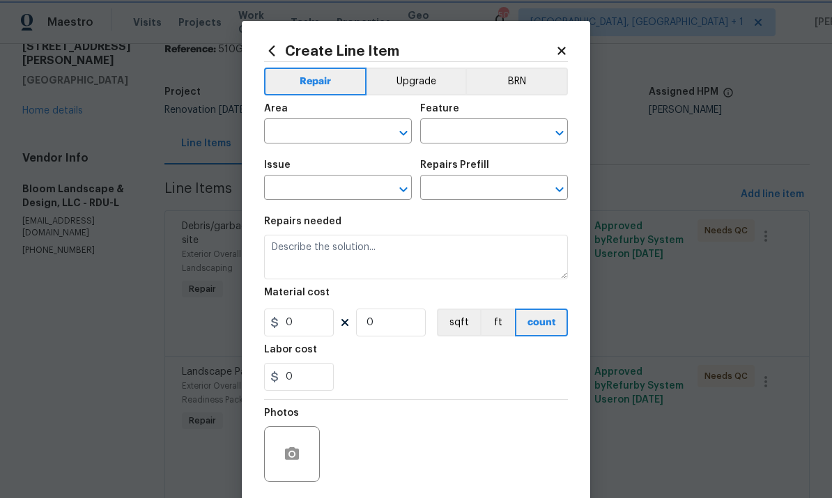
type input "Plumbing"
type input "Bathroom Plumbing"
type input "Replace Sink Faucet $75.14"
type textarea "Remove and replace the existing sink faucet with new (PM to approve finish). En…"
type input "75.14"
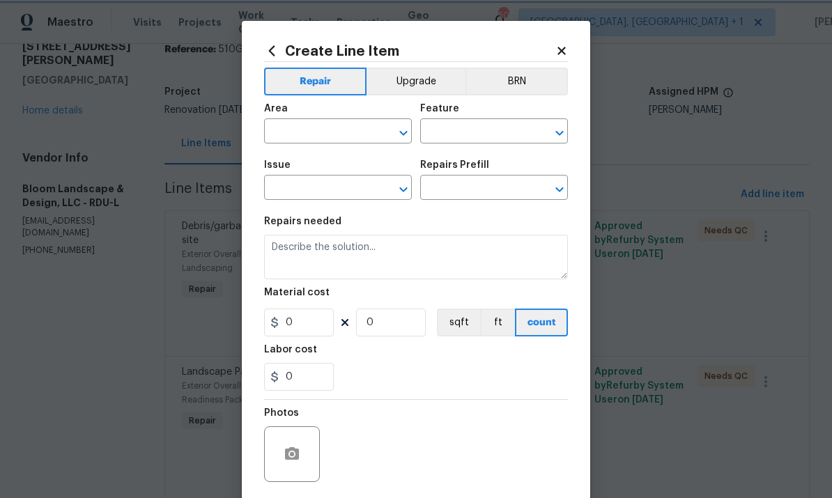
type input "1"
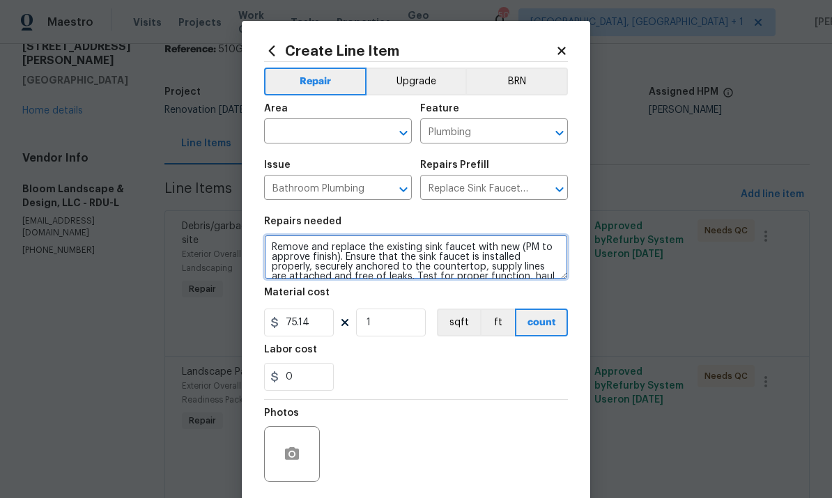
click at [274, 249] on textarea "Remove and replace the existing sink faucet with new (PM to approve finish). En…" at bounding box center [416, 257] width 304 height 45
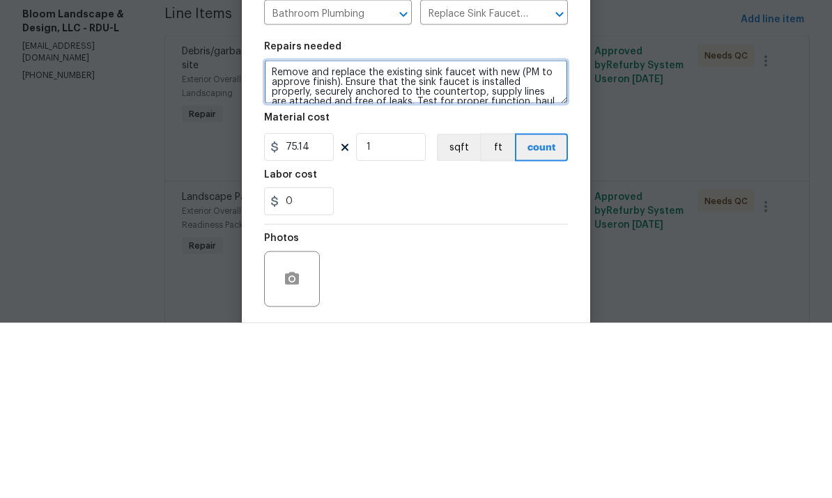
click at [473, 235] on textarea "Remove and replace the existing sink faucet with new (PM to approve finish). En…" at bounding box center [416, 257] width 304 height 45
click at [502, 235] on textarea "Remove and replace the existing sink faucet on left and replace with matching s…" at bounding box center [416, 257] width 304 height 45
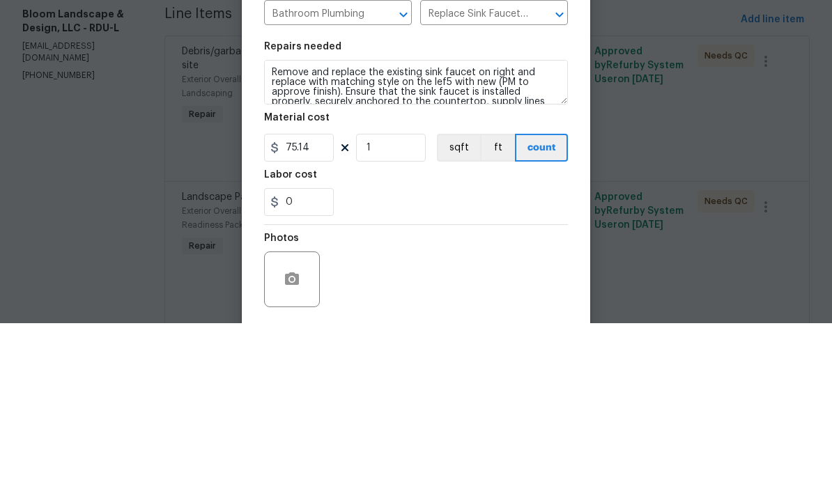
scroll to position [52, 0]
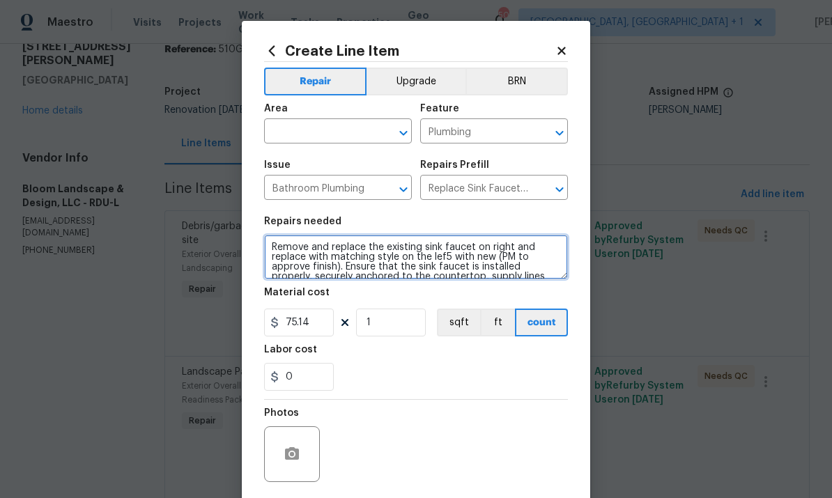
click at [437, 258] on textarea "Remove and replace the existing sink faucet on right and replace with matching …" at bounding box center [416, 257] width 304 height 45
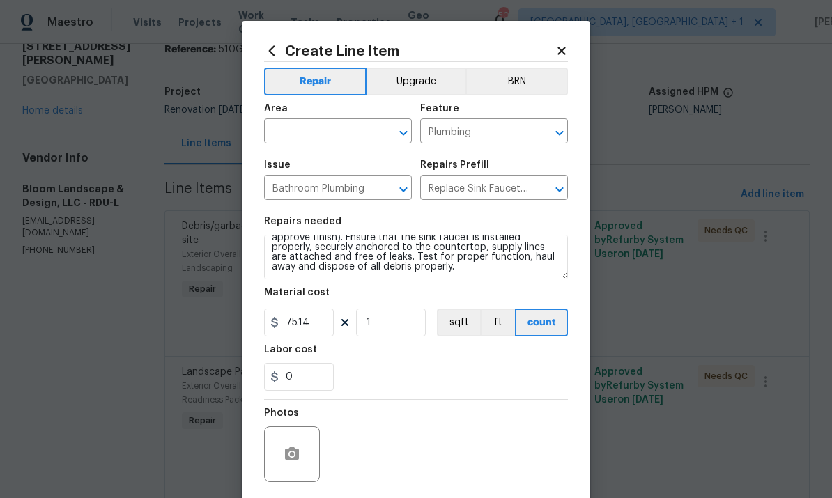
scroll to position [29, 0]
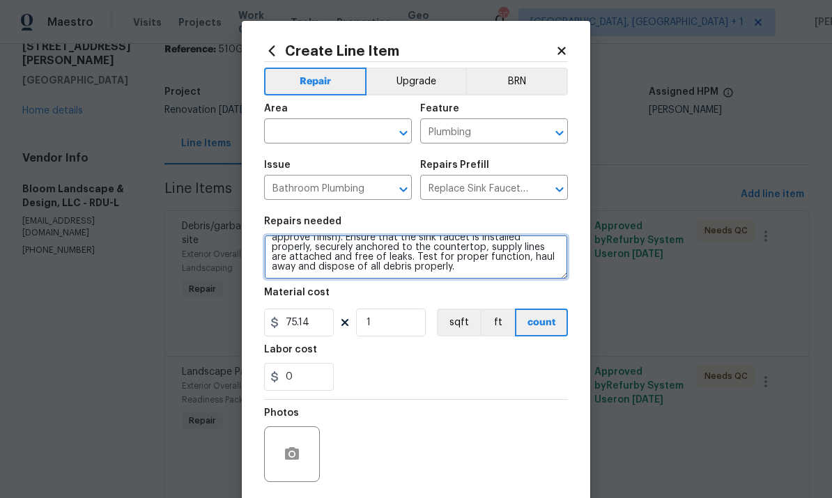
type textarea "Remove and replace the existing sink faucet on right and replace with matching …"
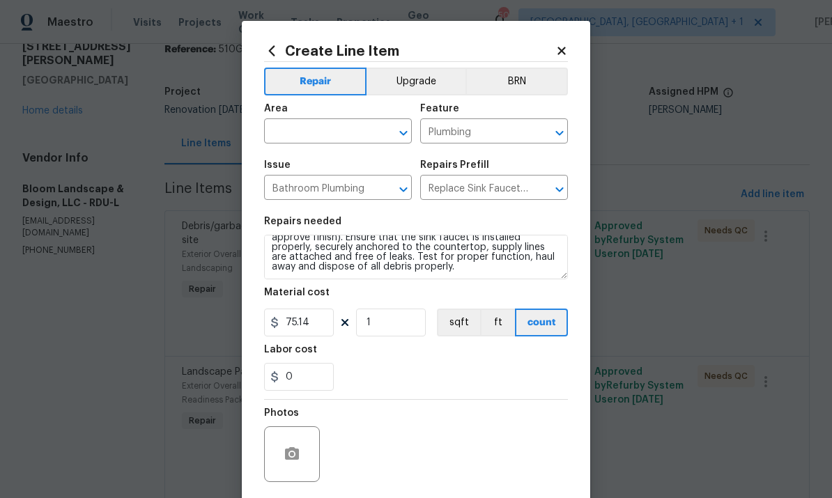
click at [309, 132] on input "text" at bounding box center [318, 133] width 109 height 22
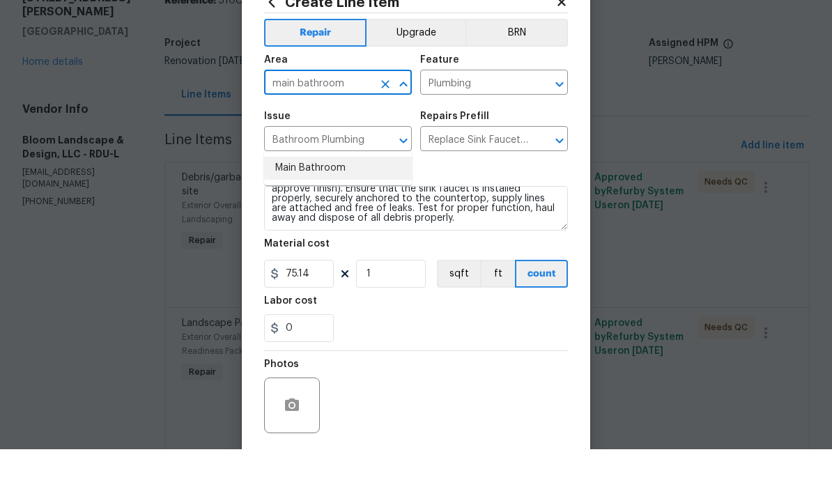
click at [328, 205] on li "Main Bathroom" at bounding box center [338, 216] width 148 height 23
type input "Main Bathroom"
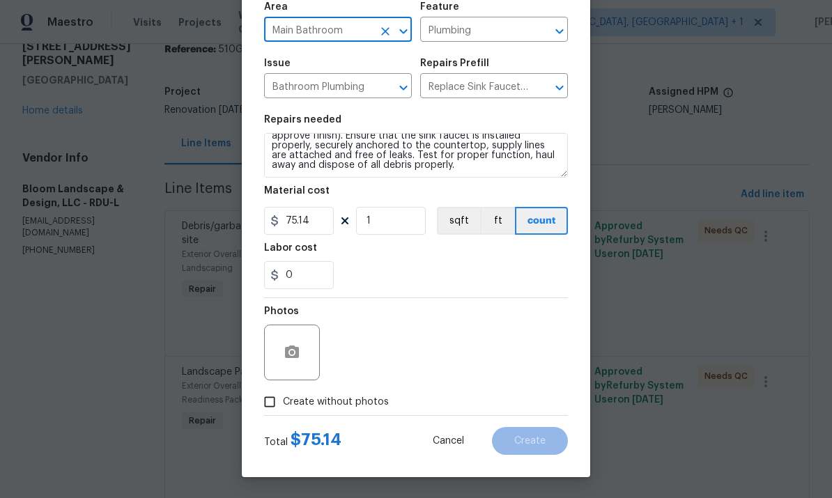
scroll to position [104, 0]
click at [306, 350] on button "button" at bounding box center [291, 352] width 33 height 33
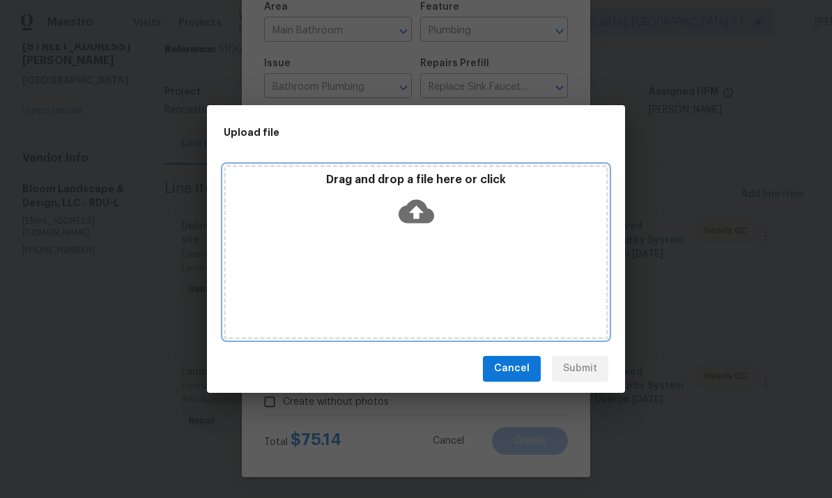
click at [430, 205] on icon at bounding box center [416, 212] width 36 height 36
click at [424, 203] on icon at bounding box center [416, 211] width 36 height 24
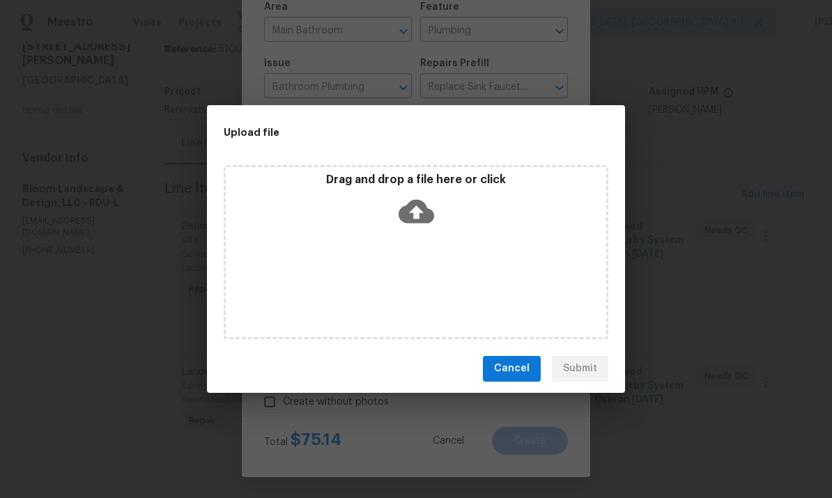
scroll to position [0, 0]
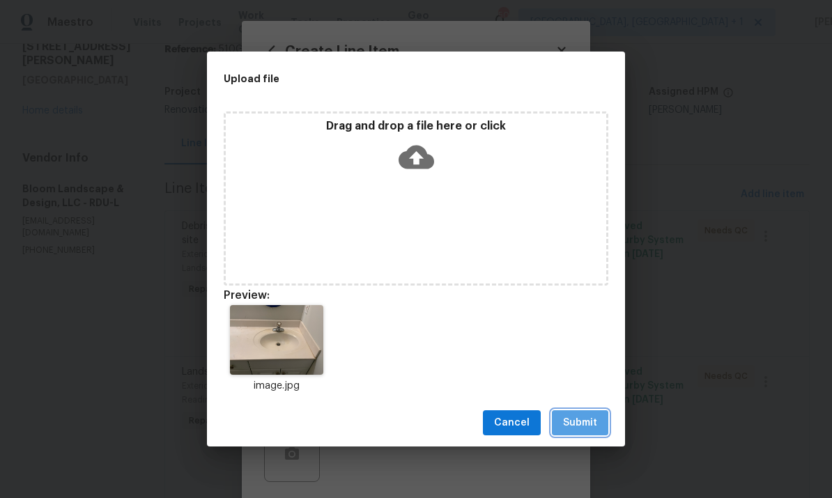
click at [582, 427] on span "Submit" at bounding box center [580, 422] width 34 height 17
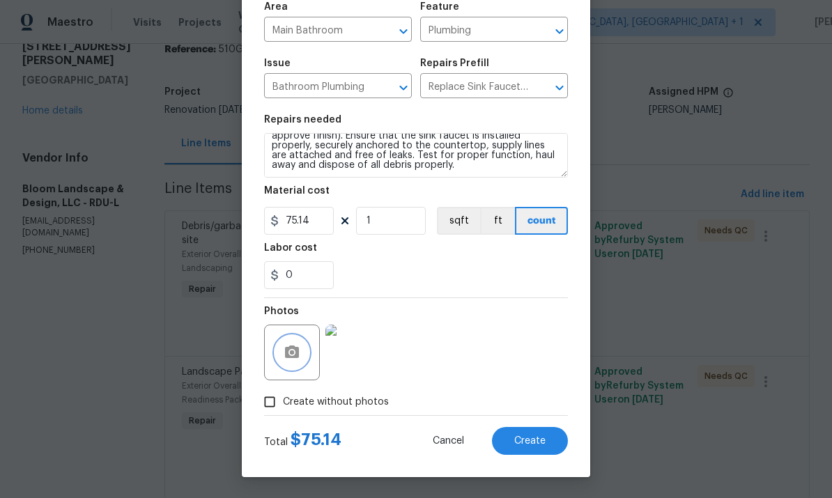
scroll to position [104, 0]
click at [522, 441] on span "Create" at bounding box center [529, 441] width 31 height 10
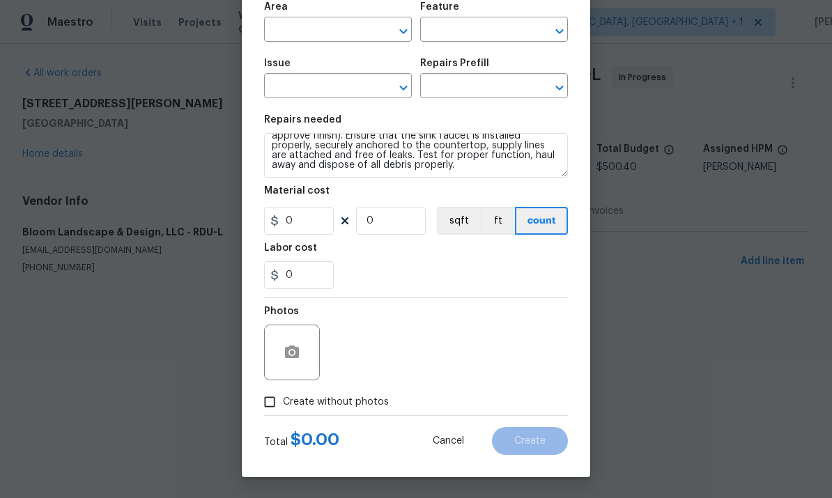
scroll to position [0, 0]
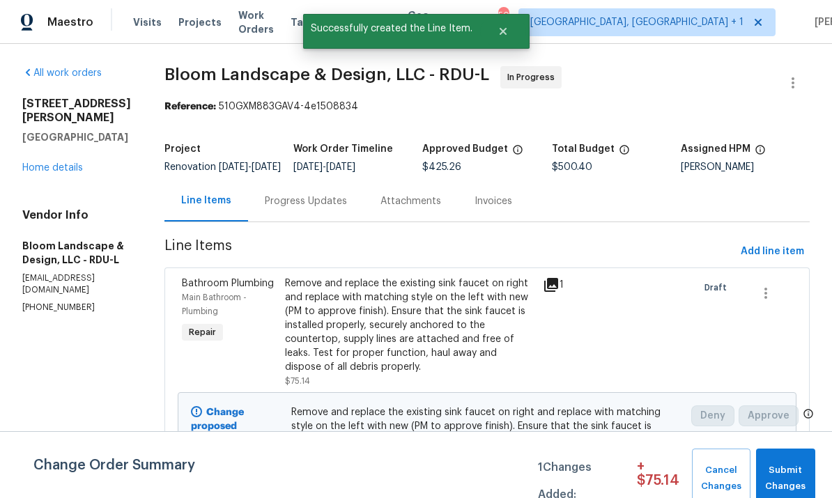
click at [55, 163] on link "Home details" at bounding box center [52, 168] width 61 height 10
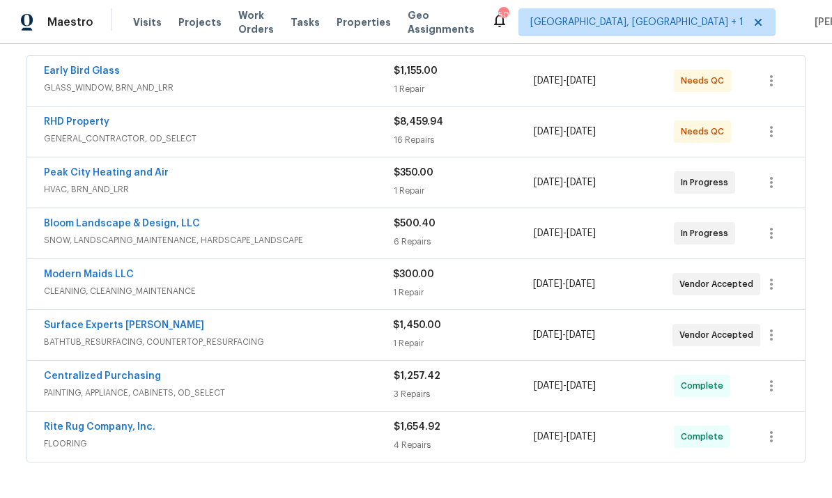
scroll to position [262, 0]
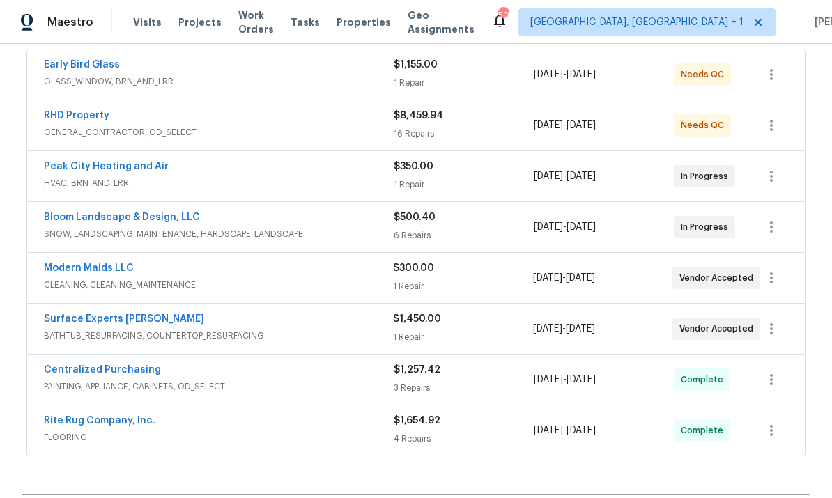
click at [110, 221] on link "Bloom Landscape & Design, LLC" at bounding box center [122, 217] width 156 height 10
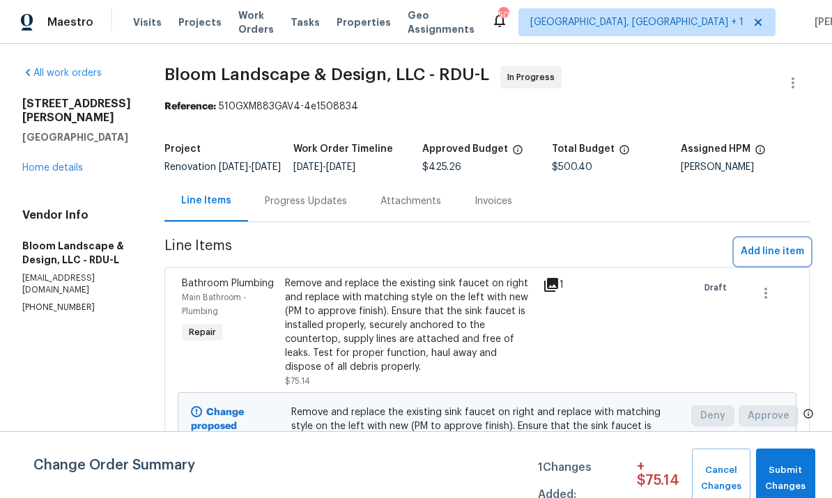
click at [766, 261] on span "Add line item" at bounding box center [771, 251] width 63 height 17
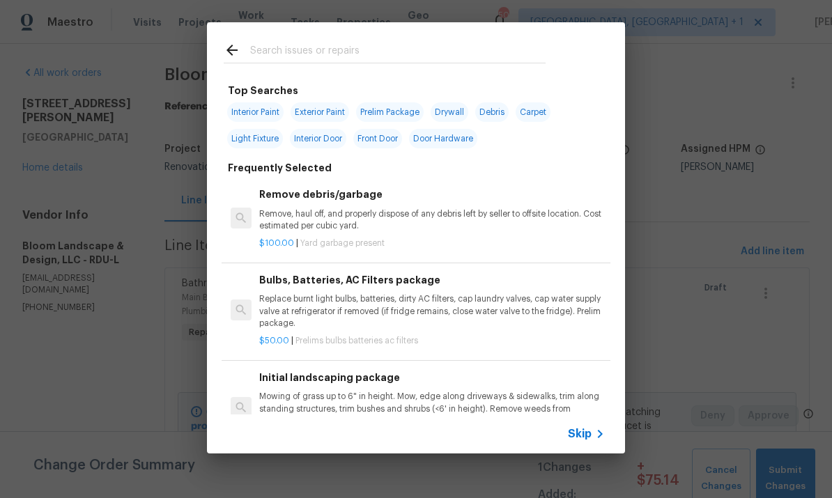
click at [286, 42] on input "text" at bounding box center [397, 52] width 295 height 21
type input "Batte"
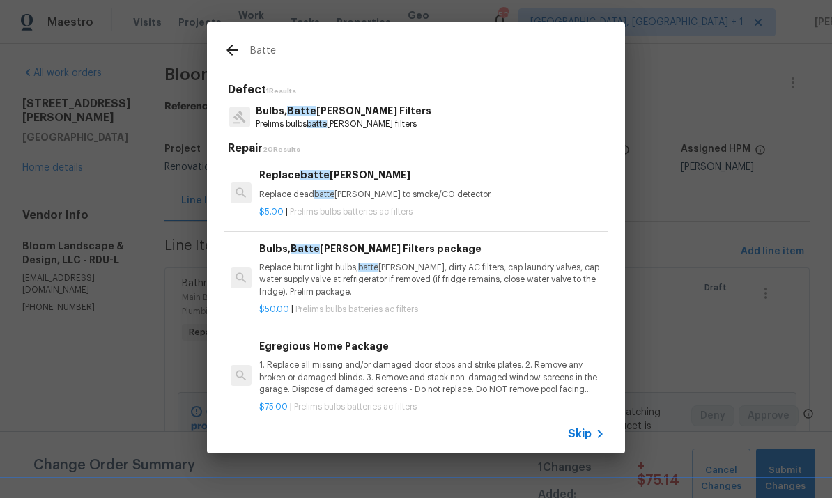
click at [349, 104] on p "Bulbs, Batte ries, AC Filters" at bounding box center [344, 111] width 176 height 15
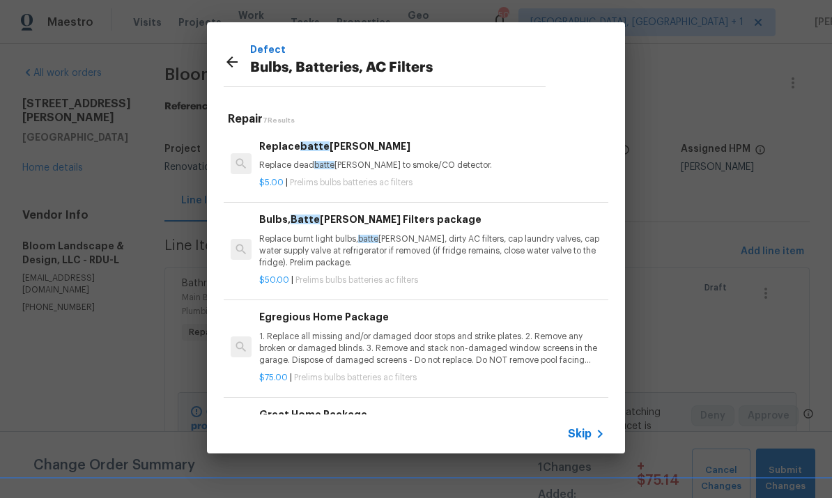
click at [366, 318] on h6 "Egregious Home Package" at bounding box center [432, 316] width 346 height 15
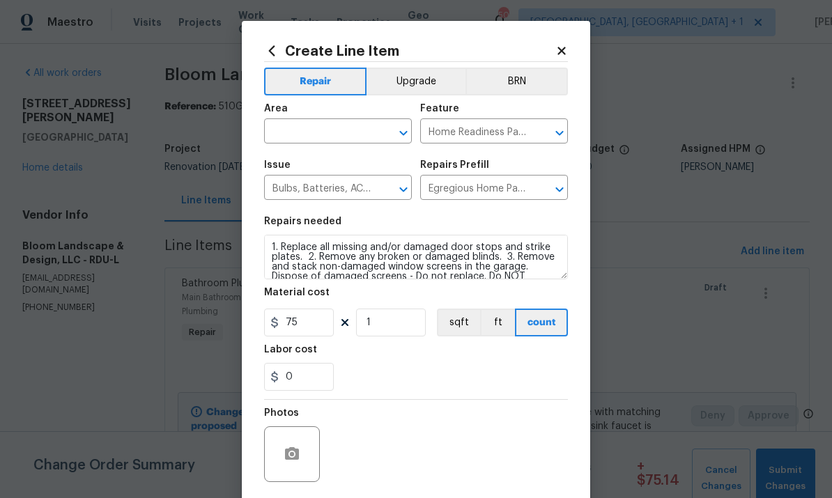
click at [318, 127] on input "text" at bounding box center [318, 133] width 109 height 22
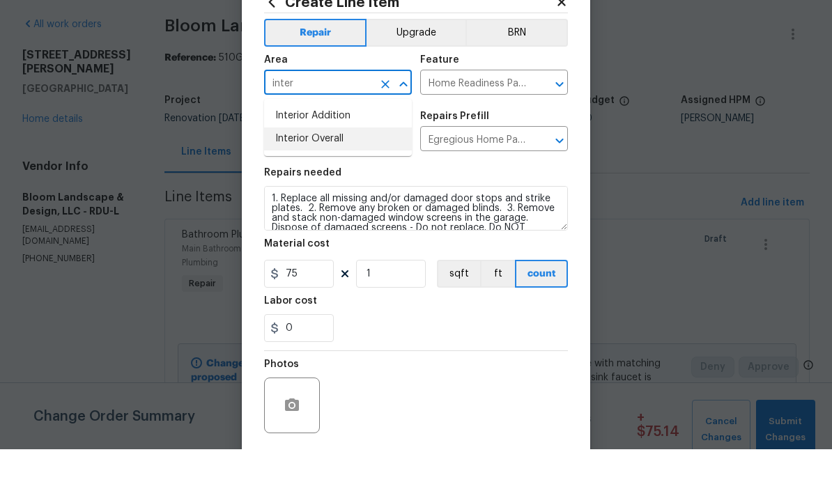
click at [318, 176] on li "Interior Overall" at bounding box center [338, 187] width 148 height 23
type input "Interior Overall"
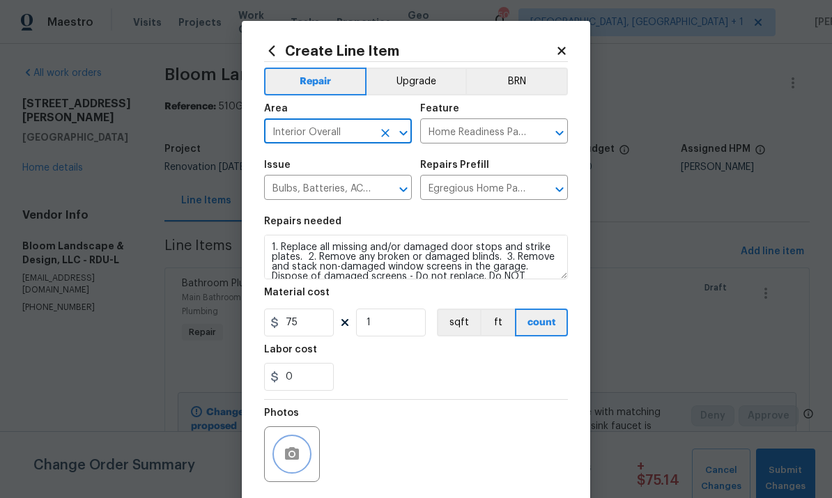
click at [284, 447] on button "button" at bounding box center [291, 453] width 33 height 33
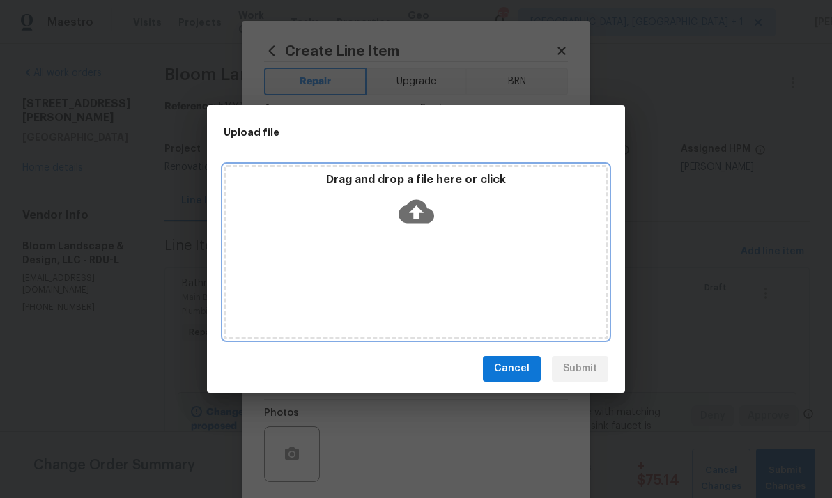
click at [420, 200] on icon at bounding box center [416, 211] width 36 height 24
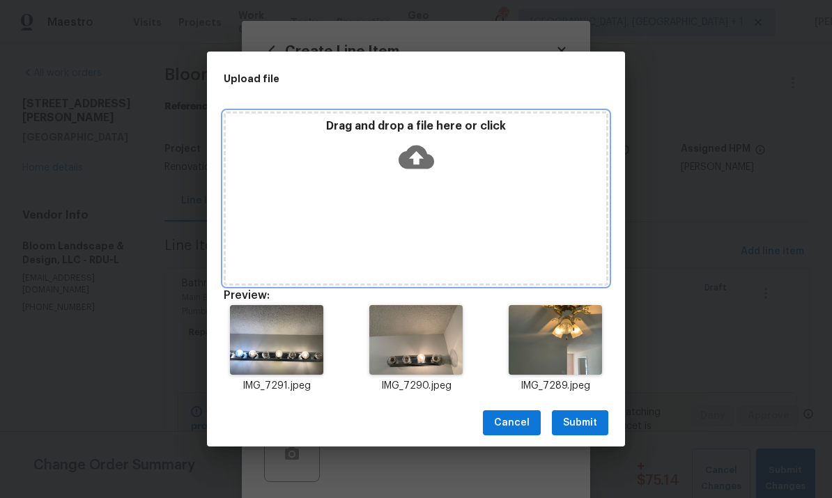
click at [414, 151] on icon at bounding box center [416, 158] width 36 height 24
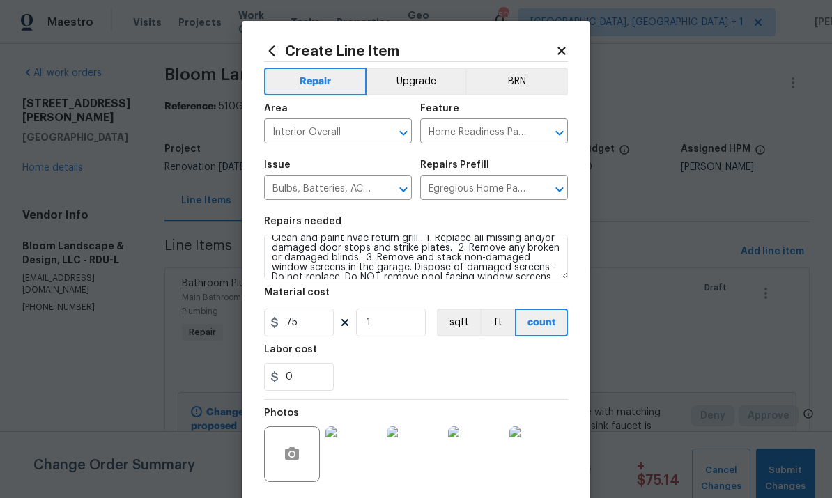
scroll to position [6, 0]
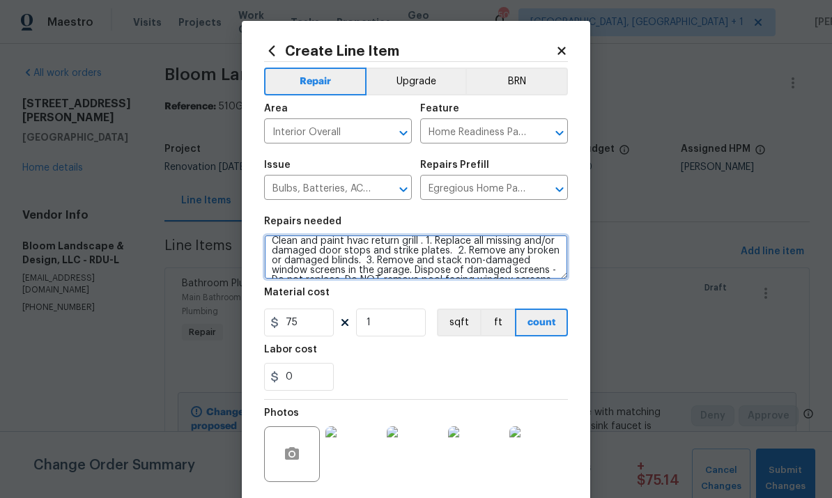
click at [423, 247] on textarea "Clean and paint hvac return grill . 1. Replace all missing and/or damaged door …" at bounding box center [416, 257] width 304 height 45
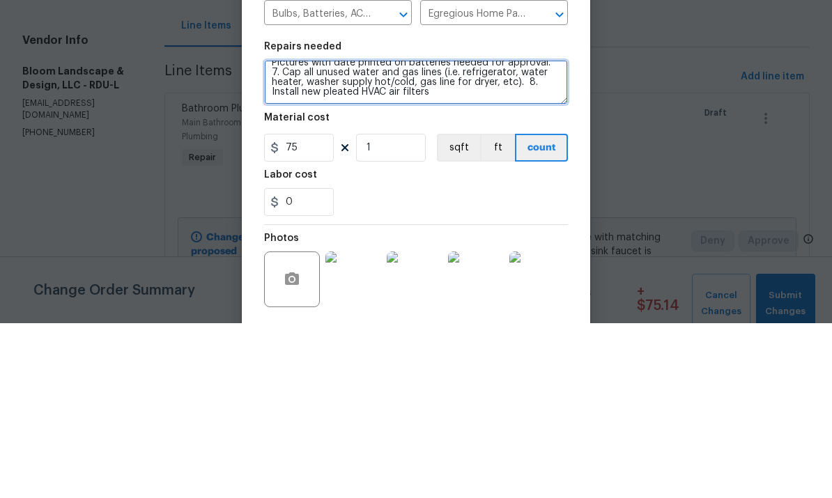
scroll to position [137, 0]
click at [395, 235] on textarea "Clean and paint hvac return grill . Add filter. 1. Replace all missing and/or d…" at bounding box center [416, 257] width 304 height 45
click at [490, 235] on textarea "Clean and paint hvac return grill . Add filter. 1. Replace all missing and/or d…" at bounding box center [416, 257] width 304 height 45
click at [504, 235] on textarea "Clean and paint hvac return grill . Add filter. 1. Replace all missing and/or d…" at bounding box center [416, 257] width 304 height 45
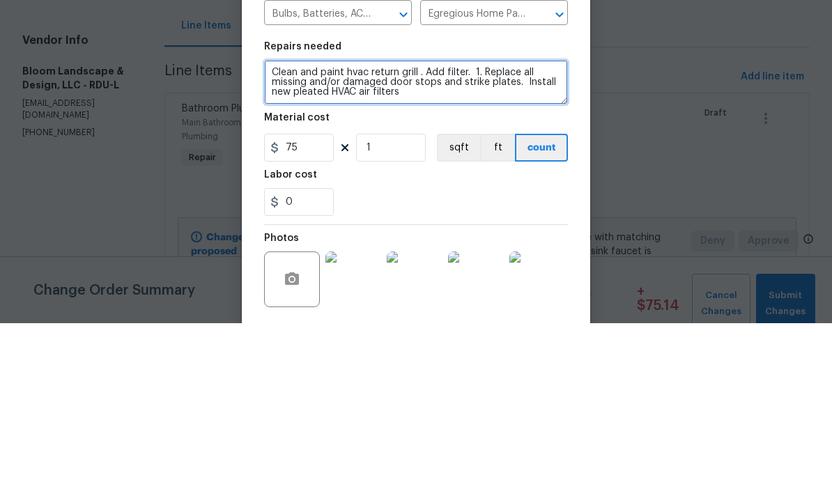
click at [393, 235] on textarea "Clean and paint hvac return grill . Add filter. 1. Replace all missing and/or d…" at bounding box center [416, 257] width 304 height 45
click at [554, 235] on textarea "Clean and paint hvac return grill . Add filter. 1. Replace all missing and/or d…" at bounding box center [416, 257] width 304 height 45
type textarea "Clean and paint hvac return grill . Add filter. 1. Replace all missing and/or d…"
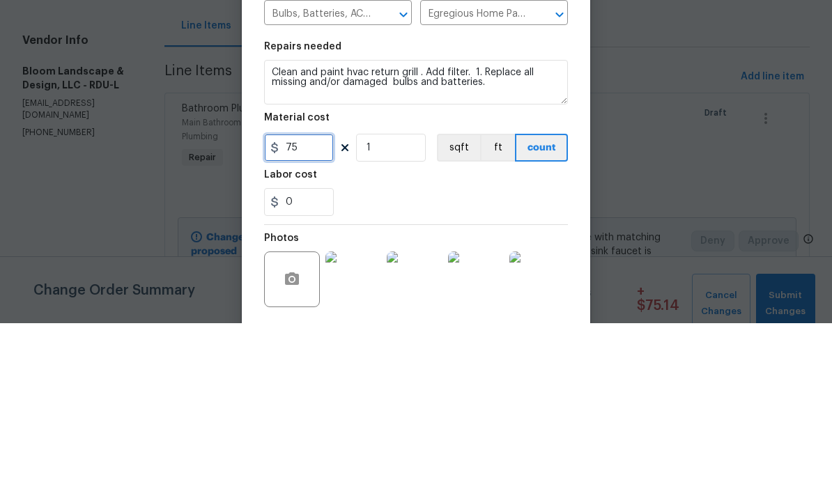
click at [315, 309] on input "75" at bounding box center [299, 323] width 70 height 28
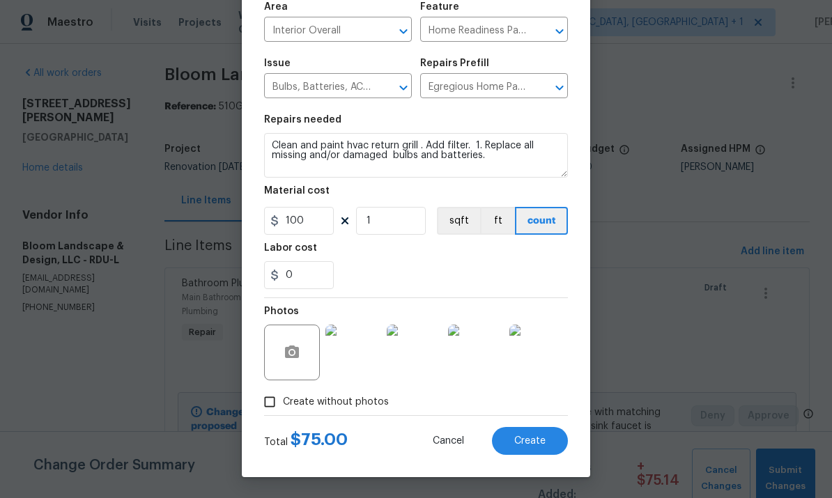
scroll to position [104, 0]
type input "100"
click at [540, 449] on button "Create" at bounding box center [530, 441] width 76 height 28
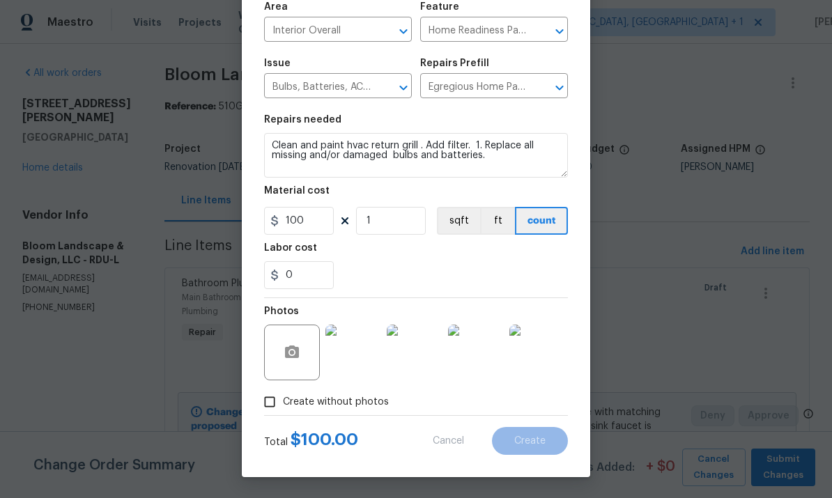
scroll to position [0, 0]
type input "0"
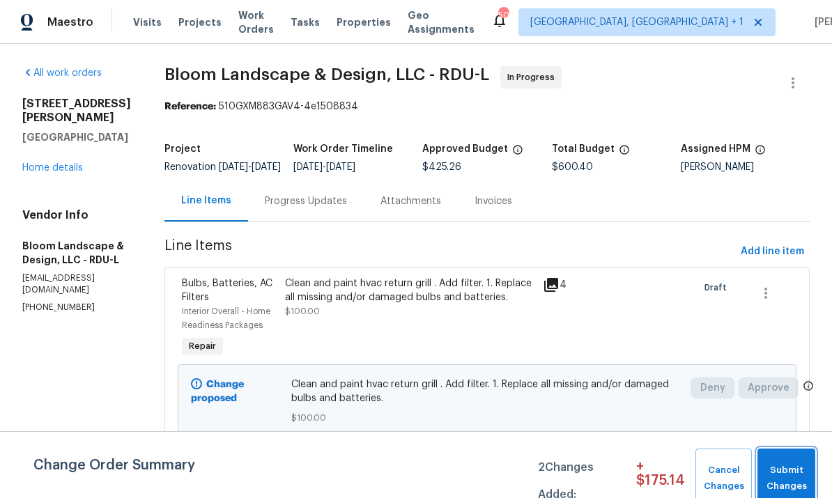
click at [789, 473] on span "Submit Changes" at bounding box center [786, 479] width 44 height 32
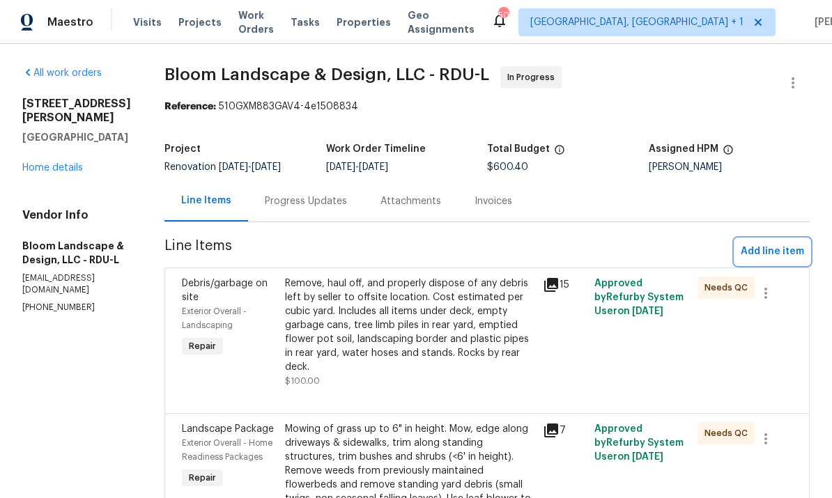
click at [775, 253] on span "Add line item" at bounding box center [771, 251] width 63 height 17
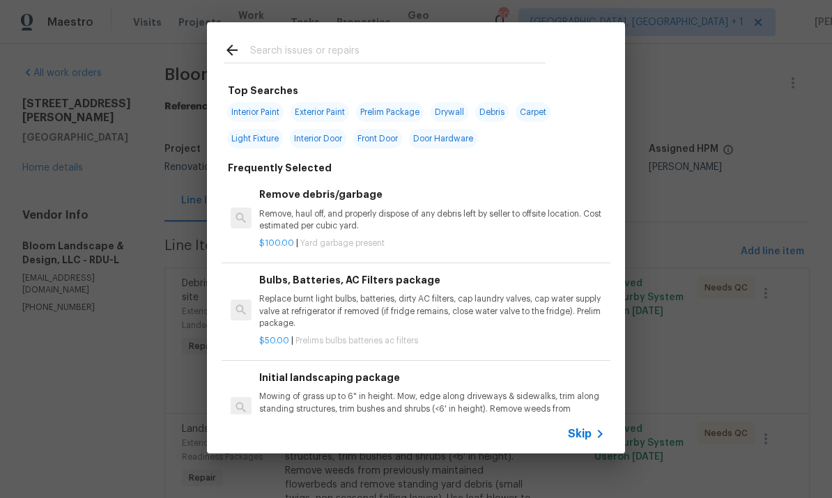
click at [281, 52] on input "text" at bounding box center [397, 52] width 295 height 21
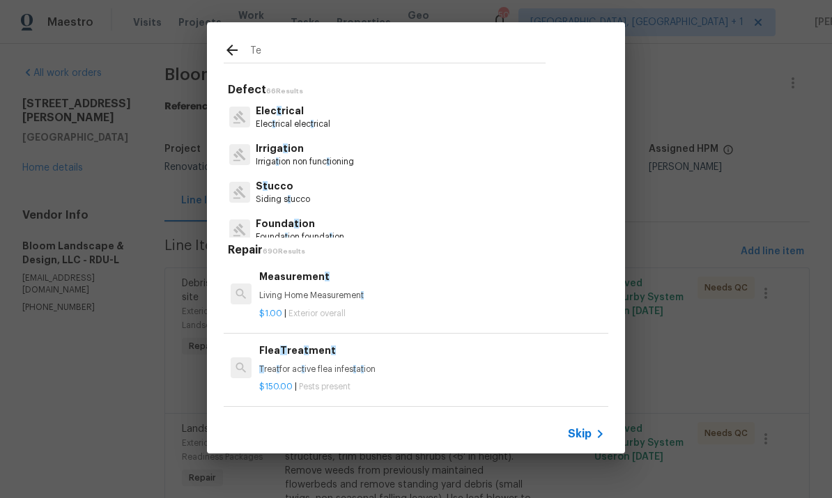
type input "T"
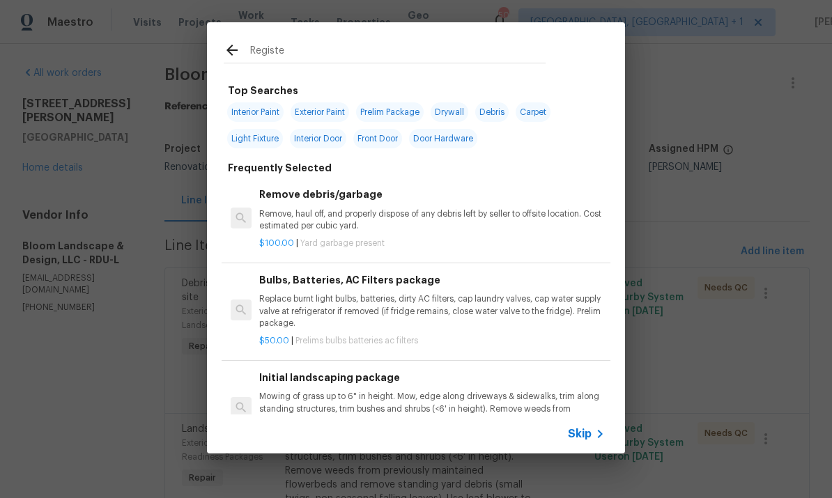
type input "Register"
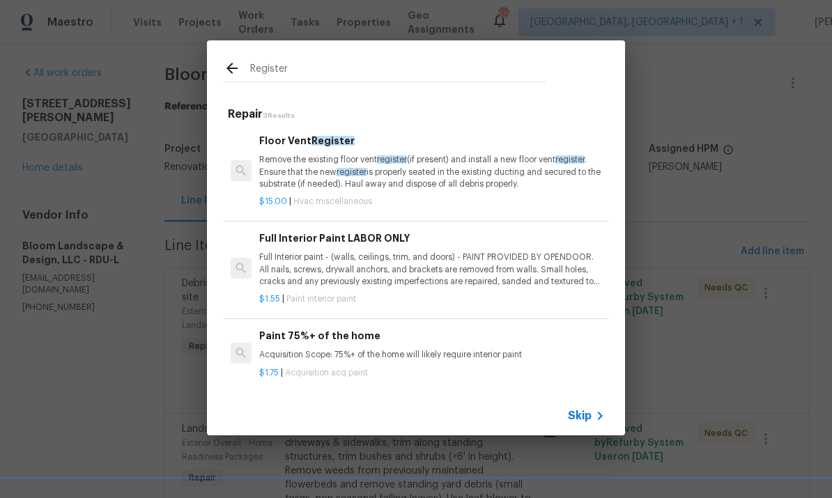
click at [320, 167] on p "Remove the existing floor vent register (if present) and install a new floor ve…" at bounding box center [432, 172] width 346 height 36
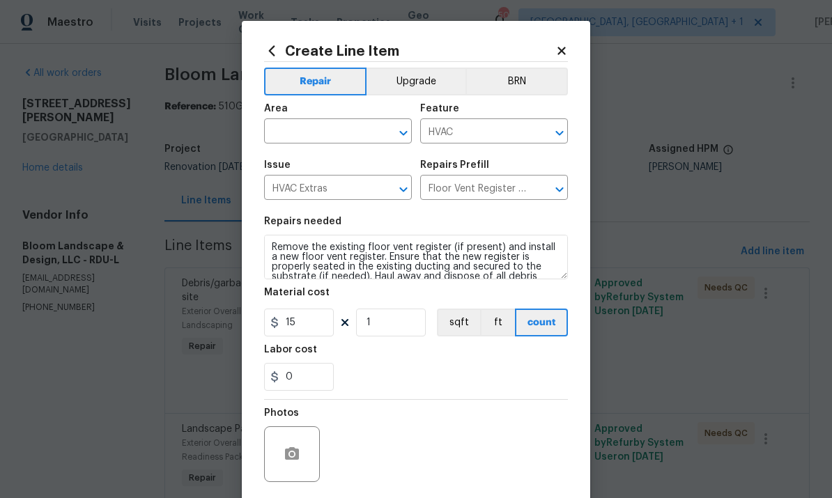
click at [307, 132] on input "text" at bounding box center [318, 133] width 109 height 22
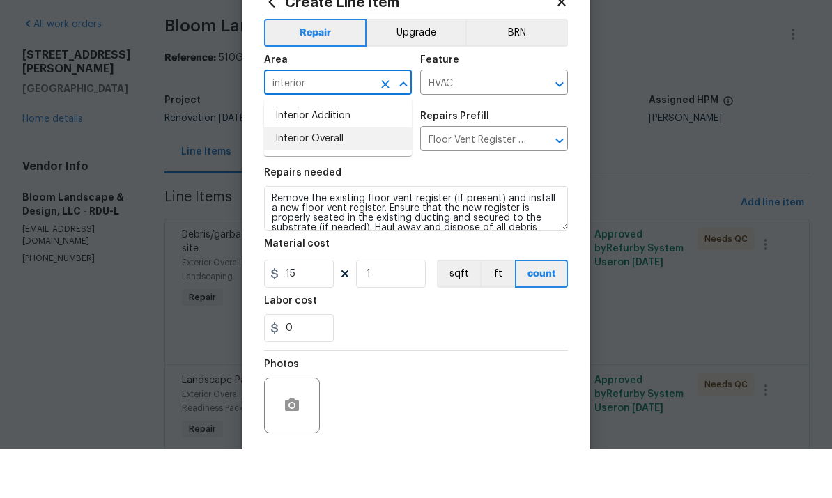
click at [329, 176] on li "Interior Overall" at bounding box center [338, 187] width 148 height 23
type input "Interior Overall"
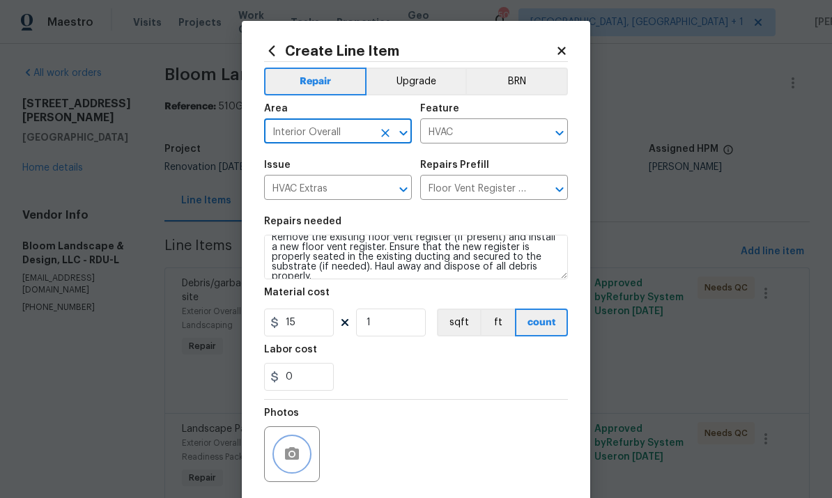
click at [299, 446] on button "button" at bounding box center [291, 453] width 33 height 33
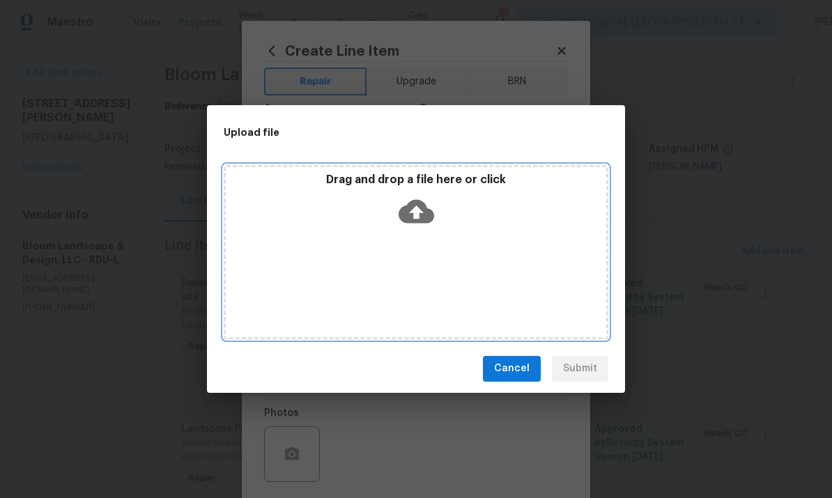
click at [417, 199] on icon at bounding box center [416, 212] width 36 height 36
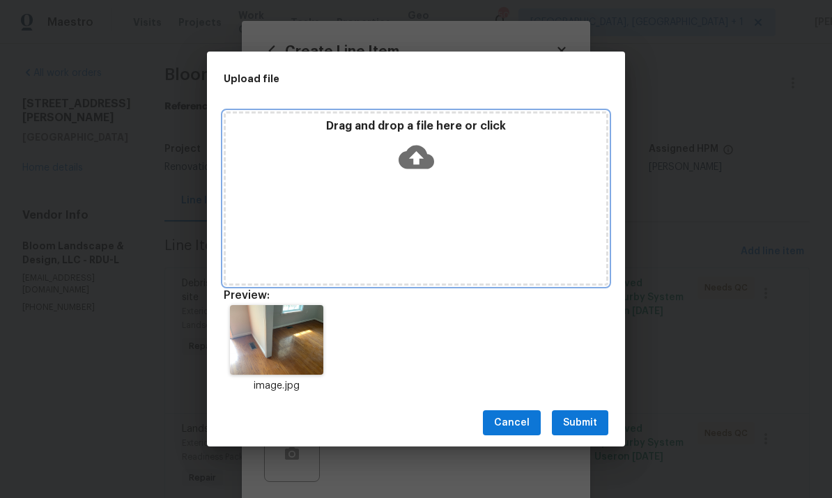
click at [416, 150] on icon at bounding box center [416, 158] width 36 height 24
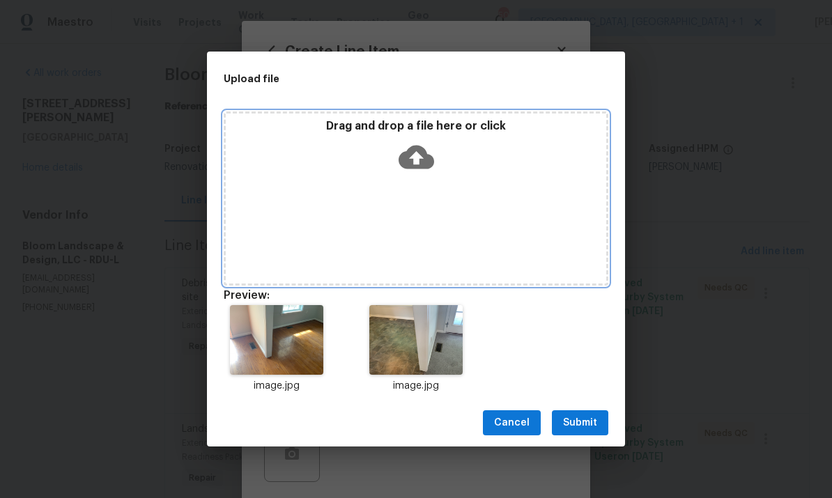
click at [407, 150] on icon at bounding box center [416, 158] width 36 height 24
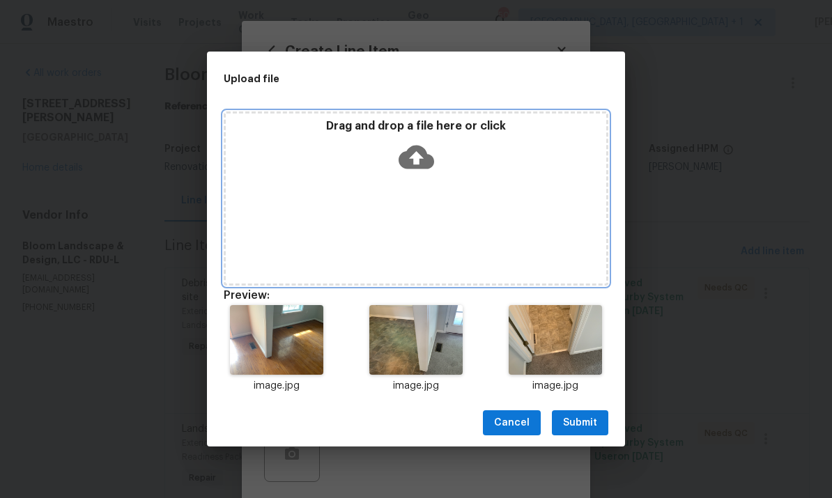
click at [426, 150] on icon at bounding box center [416, 157] width 36 height 36
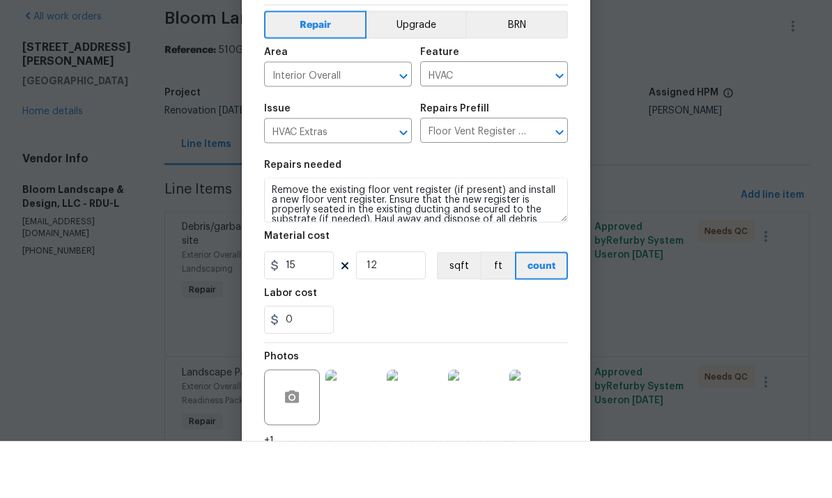
scroll to position [118, 0]
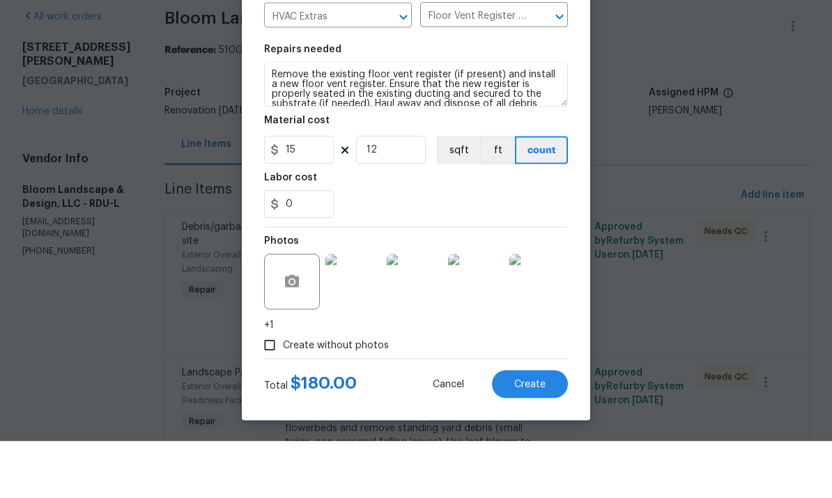
click at [374, 119] on textarea "Remove the existing floor vent register (if present) and install a new floor ve…" at bounding box center [416, 141] width 304 height 45
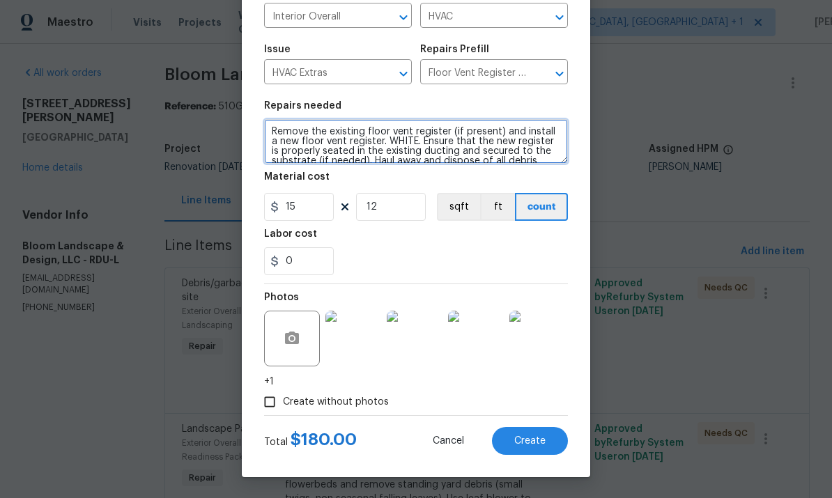
type textarea "Remove the existing floor vent register (if present) and install a new floor ve…"
click at [533, 436] on span "Create" at bounding box center [529, 441] width 31 height 10
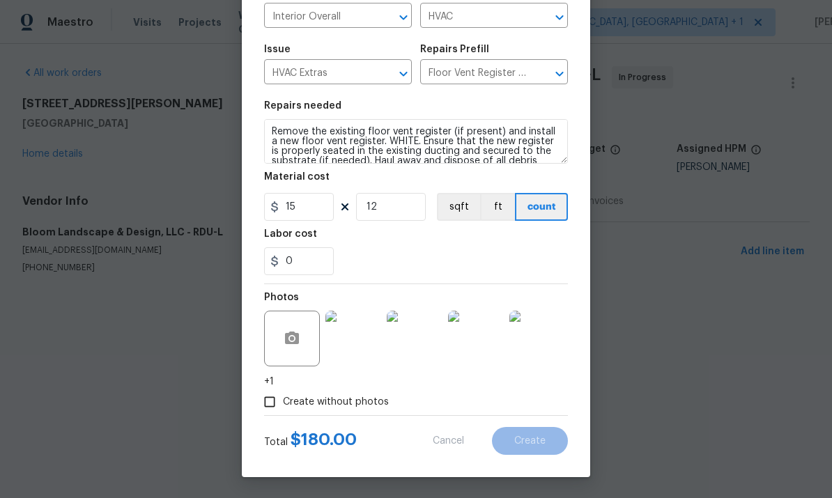
type input "0"
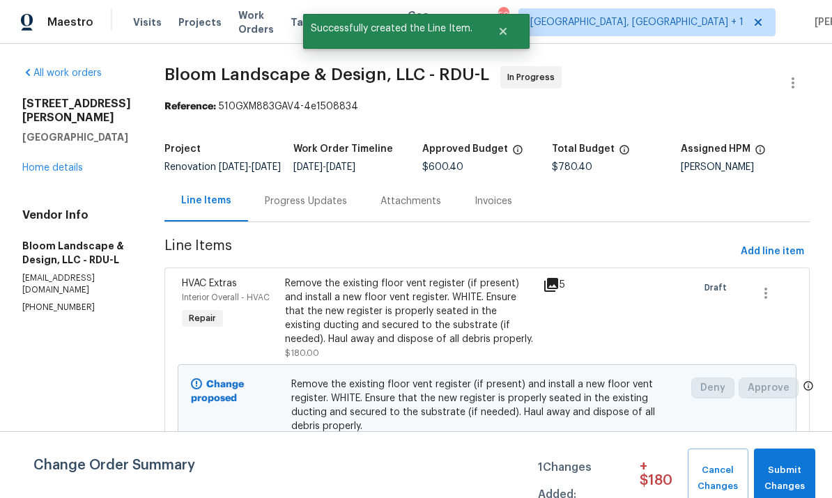
click at [804, 478] on span "Submit Changes" at bounding box center [784, 479] width 47 height 32
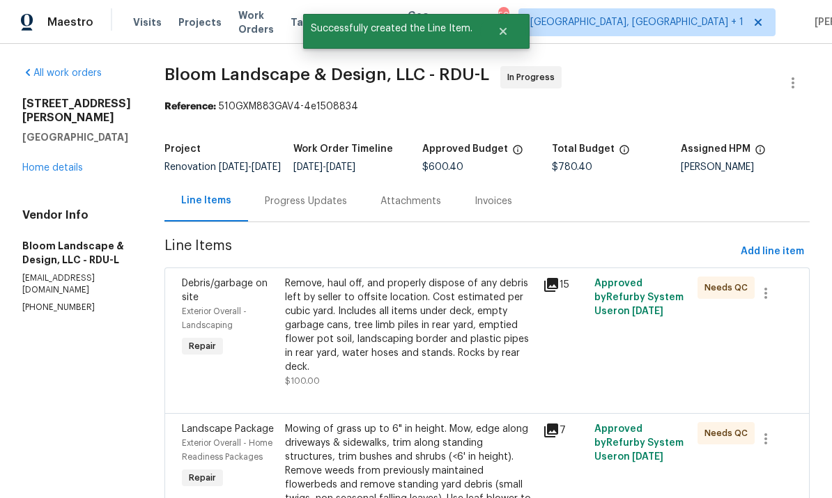
click at [47, 163] on link "Home details" at bounding box center [52, 168] width 61 height 10
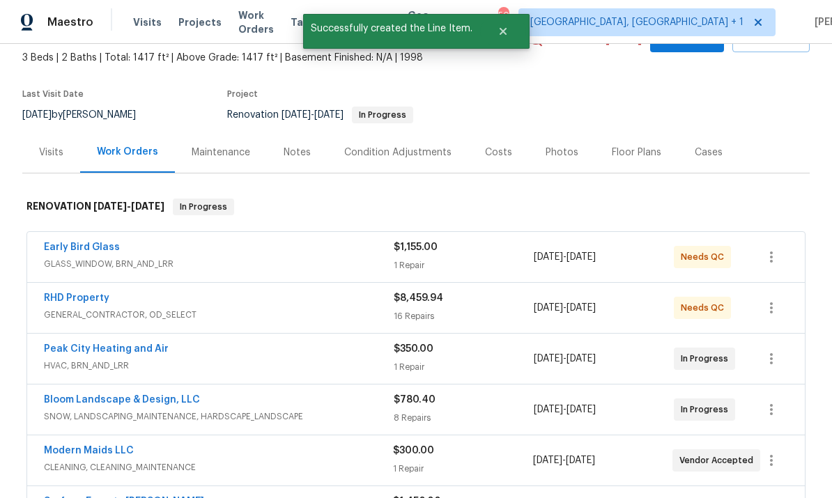
scroll to position [107, 0]
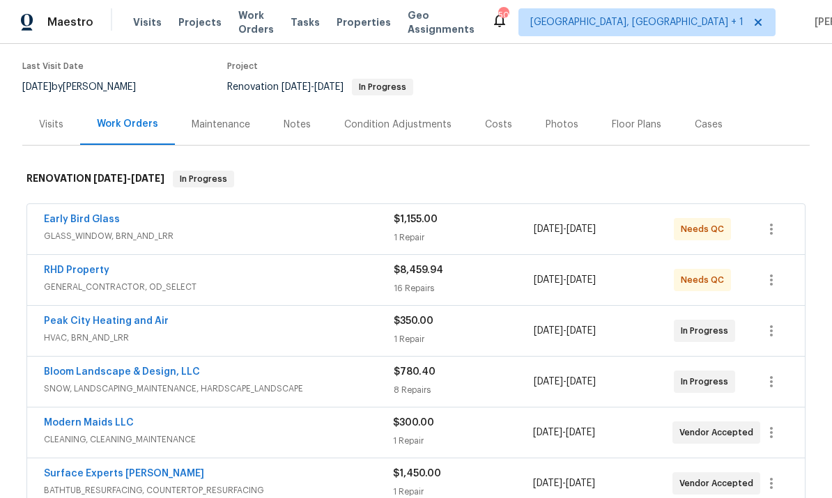
click at [107, 268] on link "RHD Property" at bounding box center [76, 270] width 65 height 10
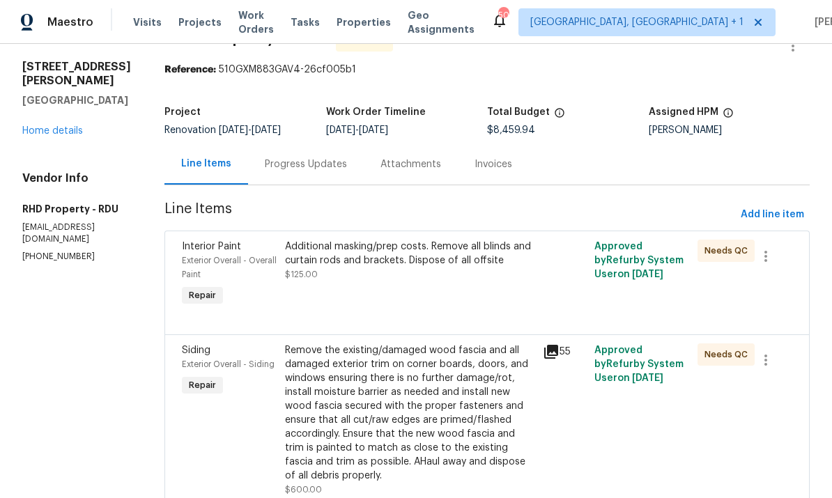
scroll to position [38, 0]
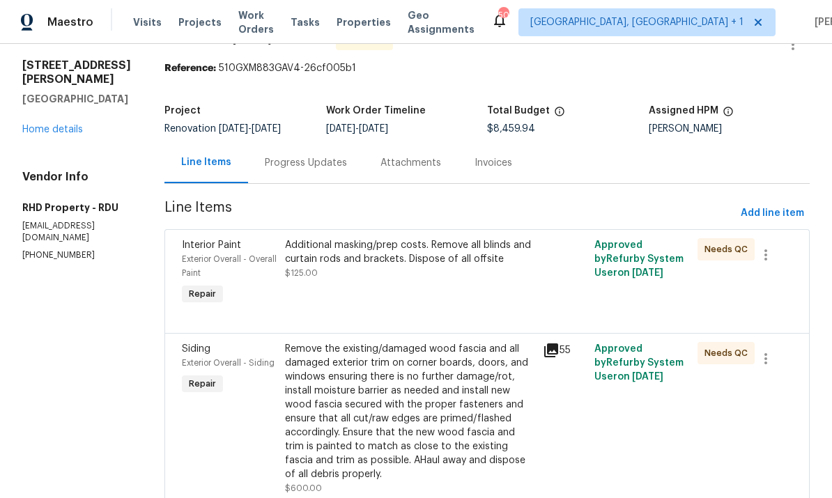
click at [472, 254] on div "Additional masking/prep costs. Remove all blinds and curtain rods and brackets.…" at bounding box center [409, 252] width 249 height 28
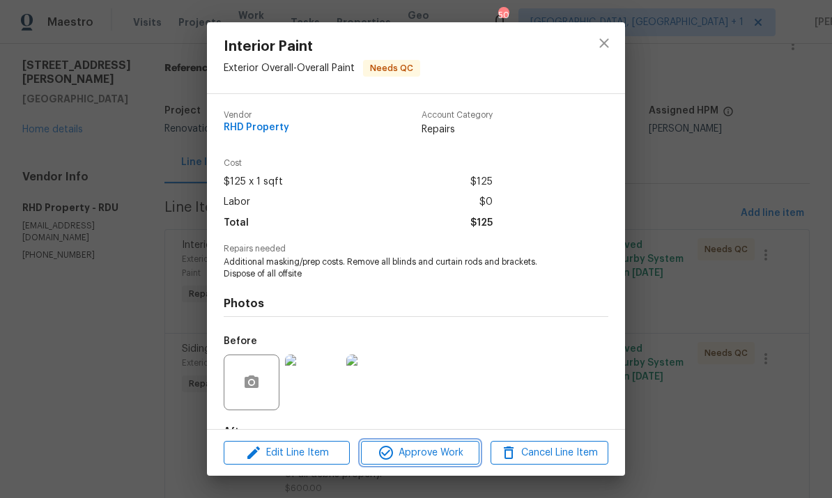
click at [446, 455] on span "Approve Work" at bounding box center [419, 452] width 109 height 17
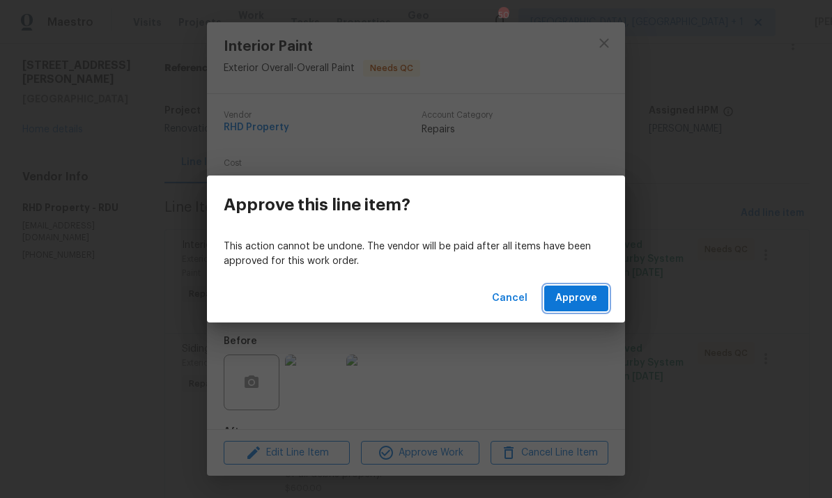
click at [587, 304] on span "Approve" at bounding box center [576, 298] width 42 height 17
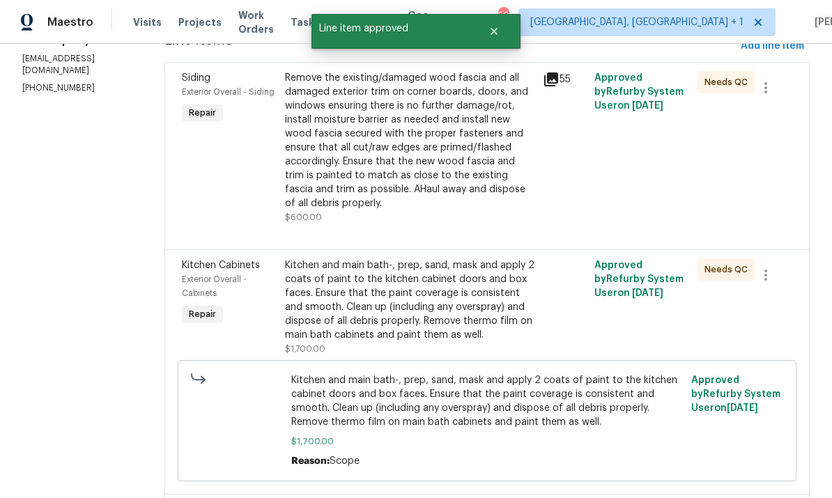
scroll to position [212, 0]
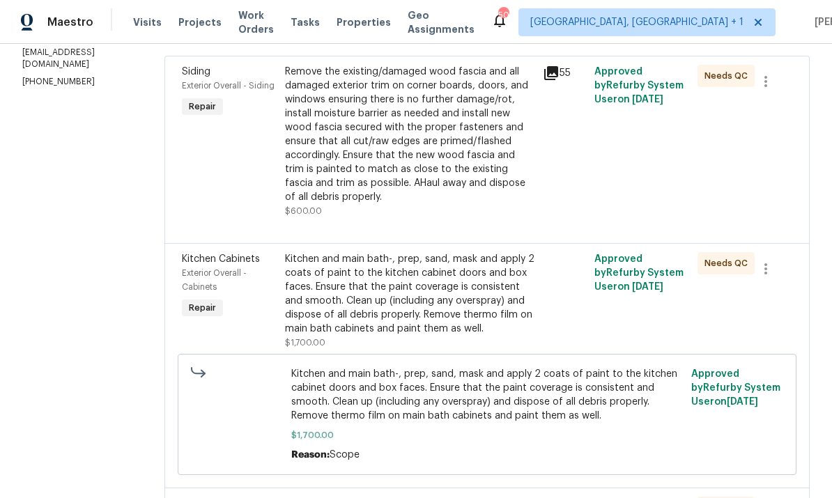
click at [471, 317] on div "Kitchen and main bath-, prep, sand, mask and apply 2 coats of paint to the kitc…" at bounding box center [409, 294] width 249 height 84
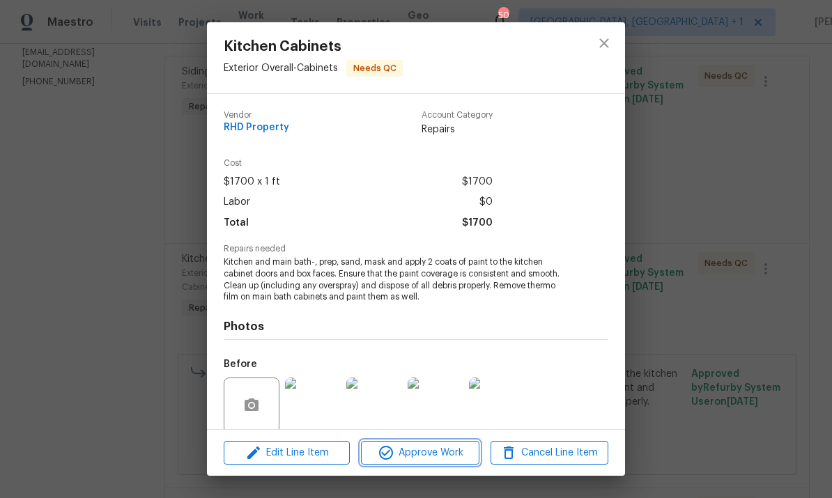
click at [426, 448] on span "Approve Work" at bounding box center [419, 452] width 109 height 17
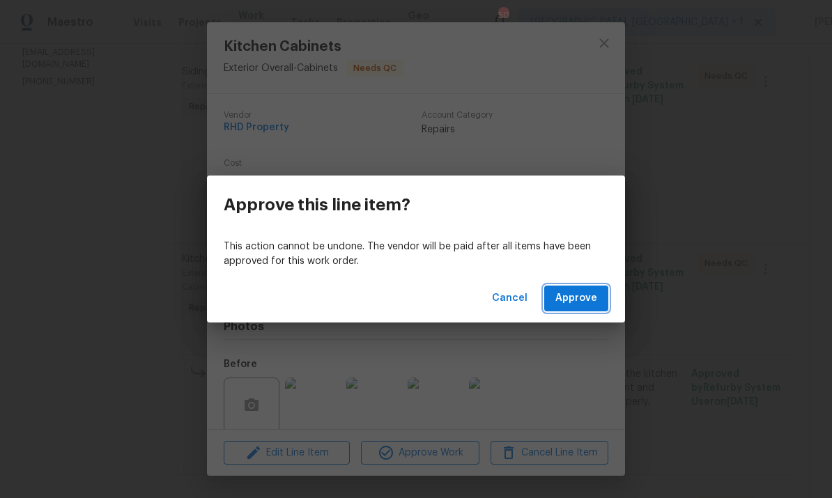
click at [565, 304] on span "Approve" at bounding box center [576, 298] width 42 height 17
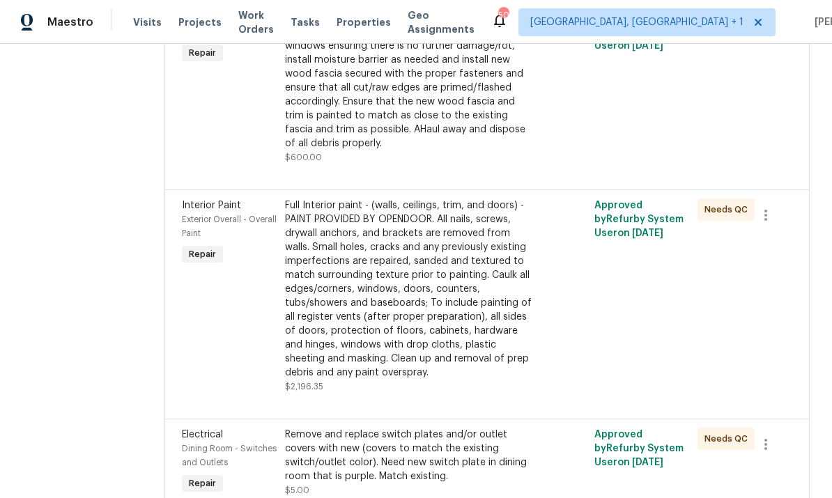
scroll to position [264, 0]
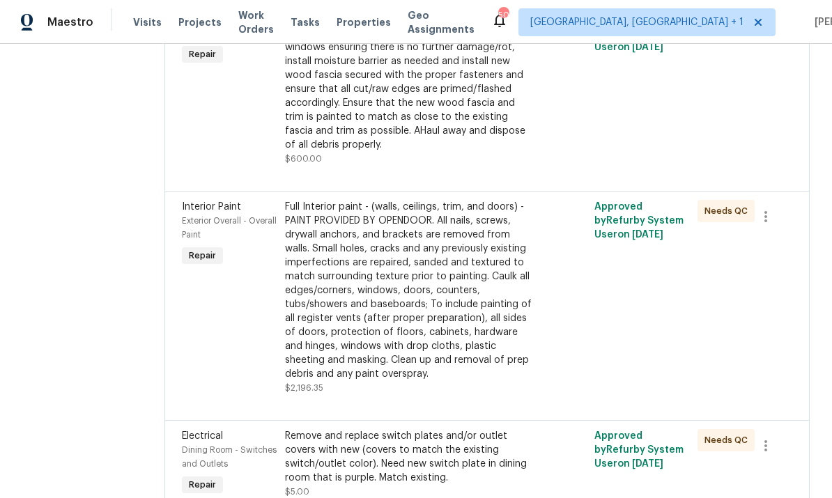
click at [467, 343] on div "Full Interior paint - (walls, ceilings, trim, and doors) - PAINT PROVIDED BY OP…" at bounding box center [409, 290] width 249 height 181
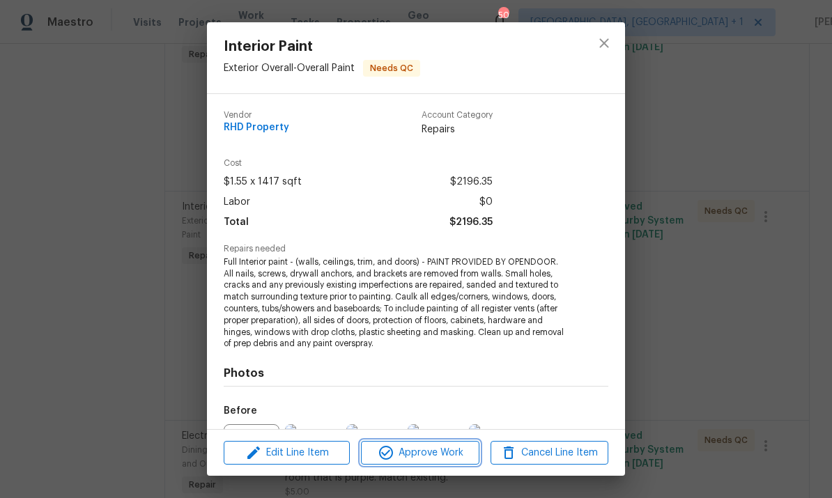
click at [420, 442] on button "Approve Work" at bounding box center [420, 453] width 118 height 24
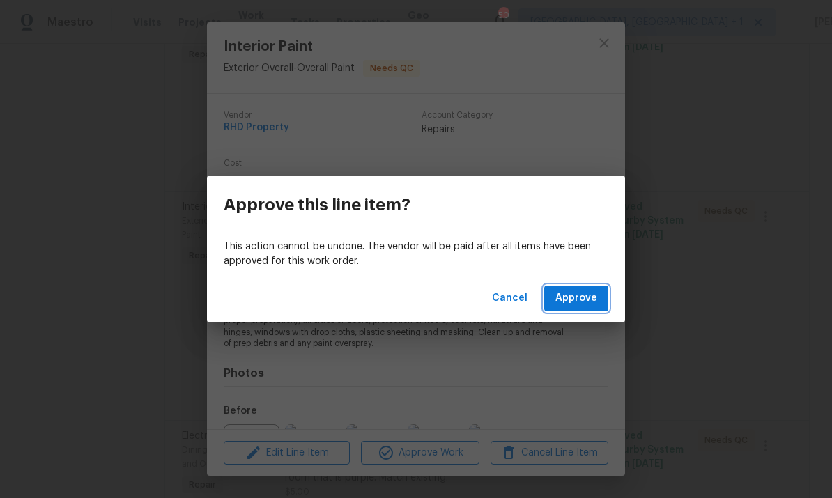
click at [587, 296] on span "Approve" at bounding box center [576, 298] width 42 height 17
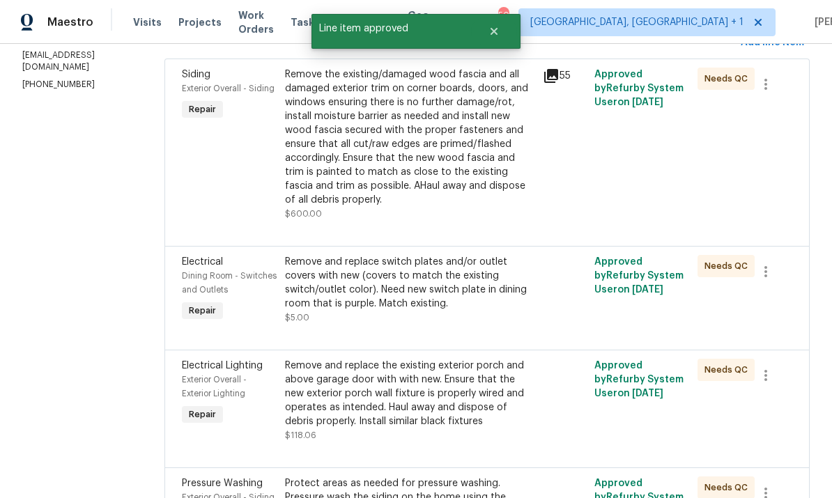
scroll to position [210, 0]
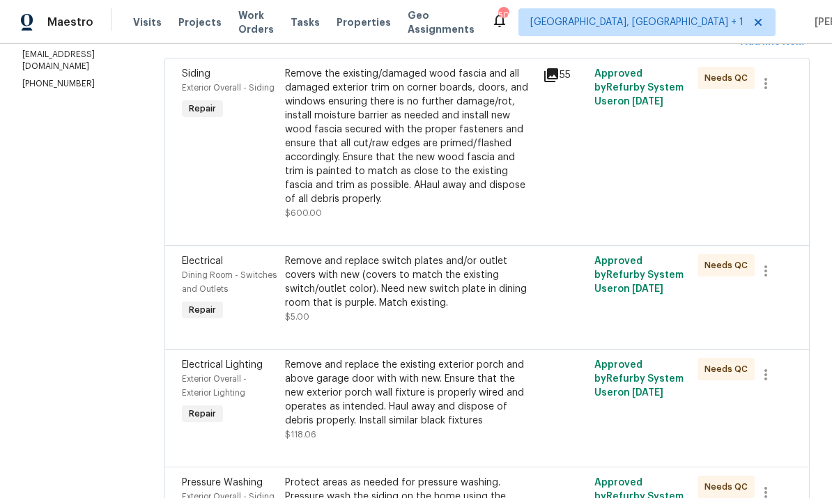
click at [436, 292] on div "Remove and replace switch plates and/or outlet covers with new (covers to match…" at bounding box center [409, 282] width 249 height 56
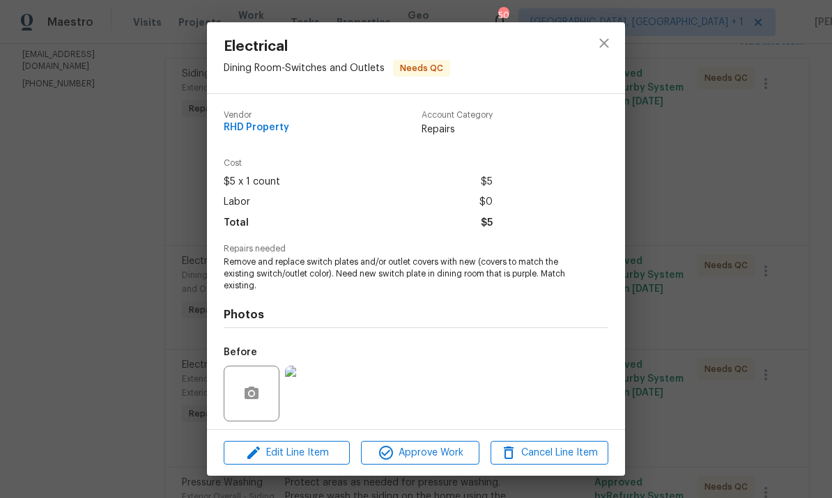
click at [322, 394] on img at bounding box center [313, 394] width 56 height 56
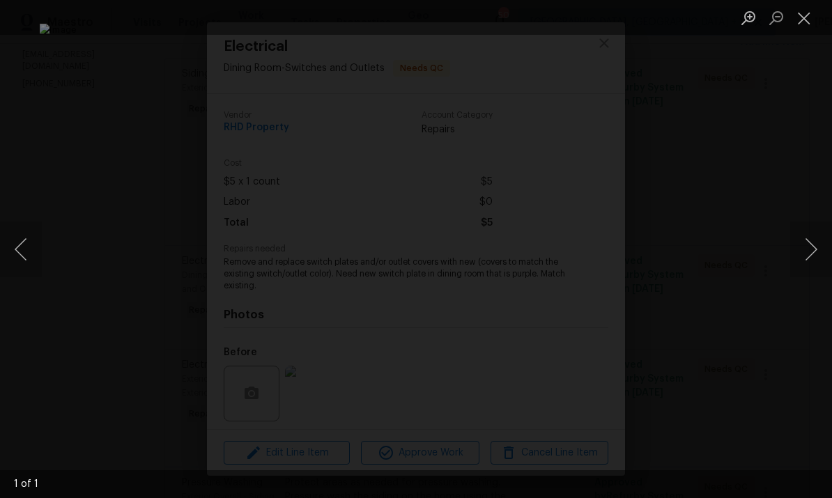
click at [814, 134] on div "Lightbox" at bounding box center [416, 249] width 832 height 498
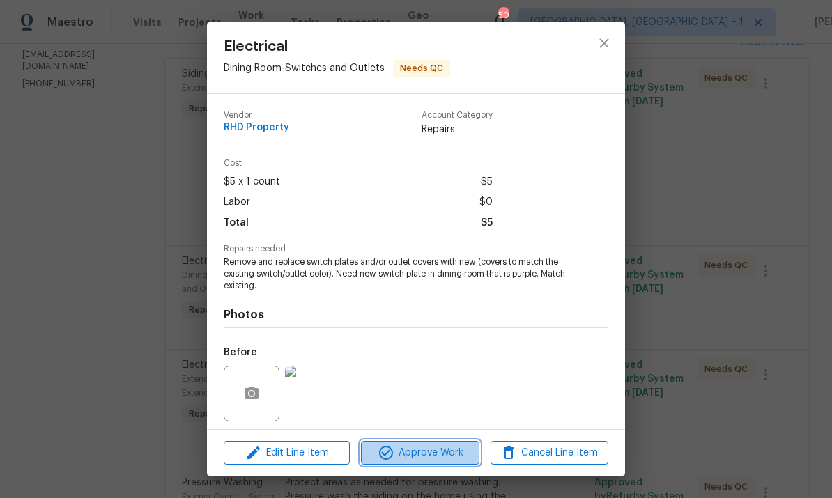
click at [436, 453] on span "Approve Work" at bounding box center [419, 452] width 109 height 17
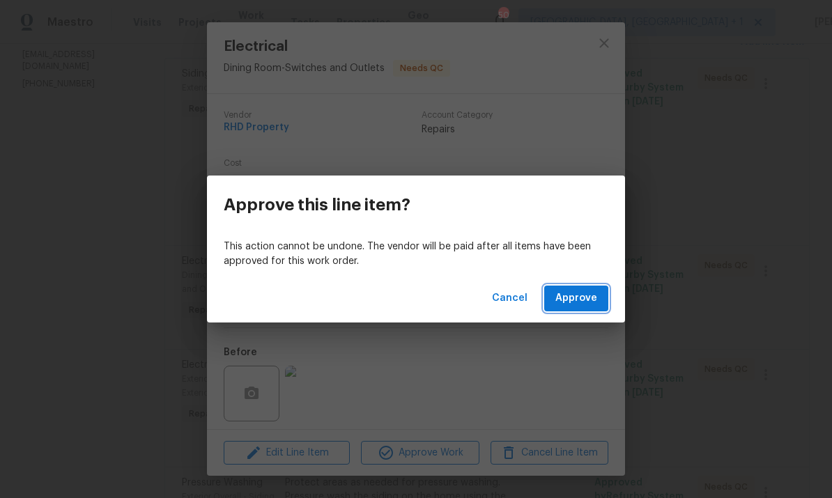
click at [580, 299] on span "Approve" at bounding box center [576, 298] width 42 height 17
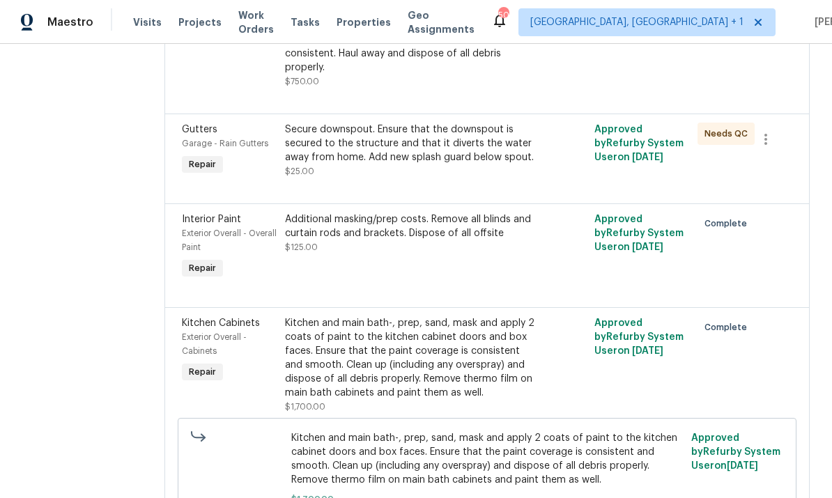
scroll to position [1560, 0]
click at [453, 165] on div "Secure downspout. Ensure that the downspout is secured to the structure and tha…" at bounding box center [409, 144] width 249 height 42
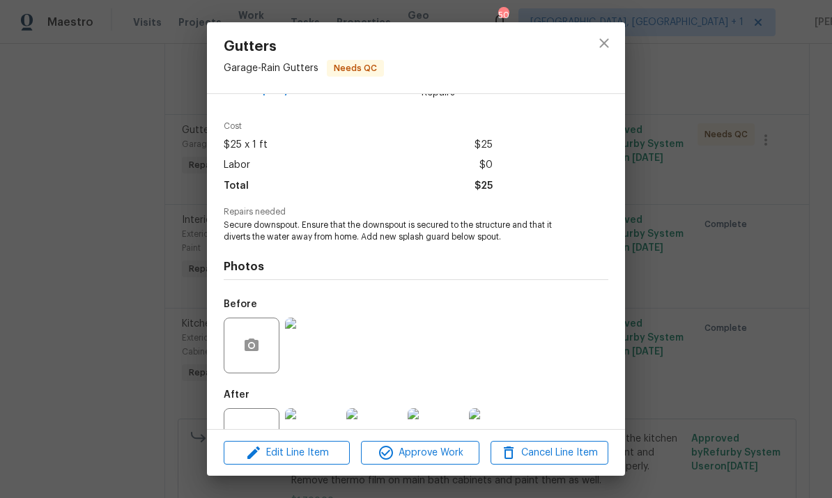
scroll to position [60, 0]
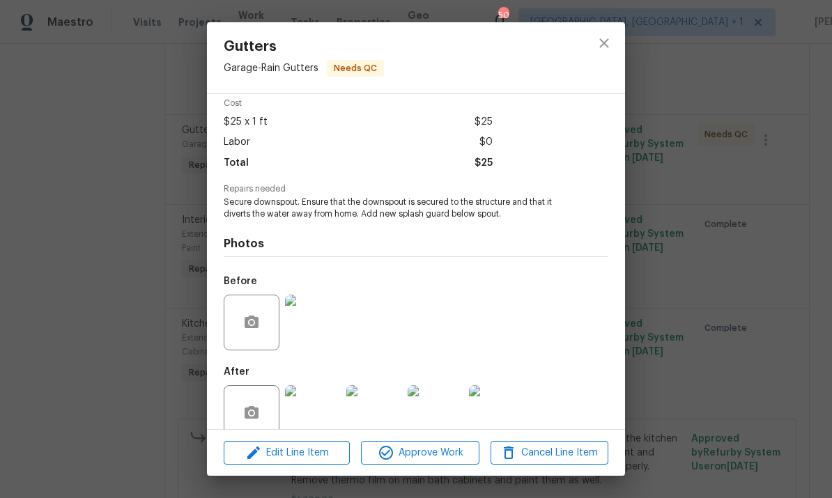
click at [323, 323] on img at bounding box center [313, 323] width 56 height 56
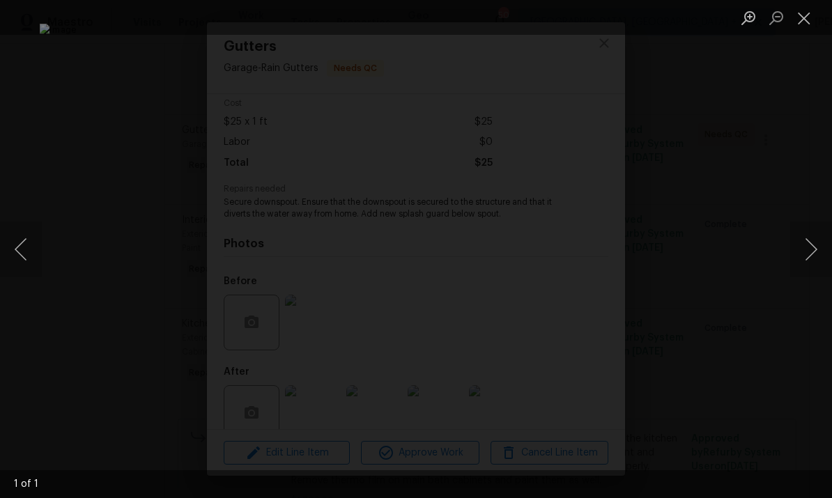
click at [811, 113] on div "Lightbox" at bounding box center [416, 249] width 832 height 498
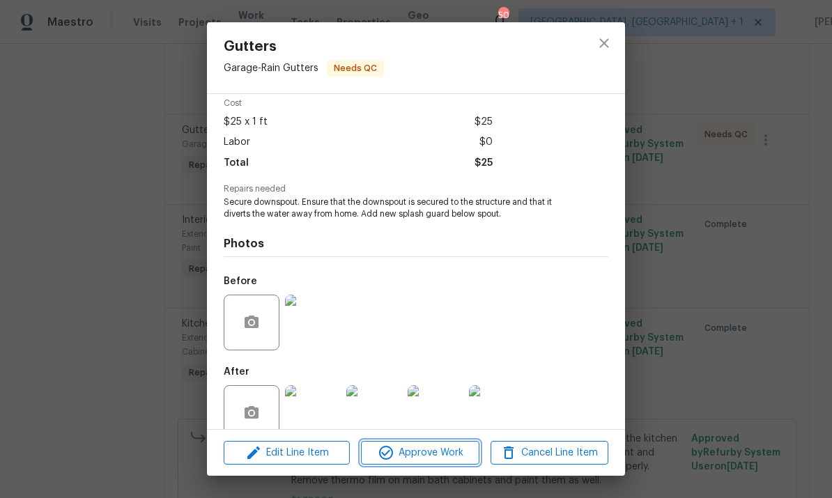
click at [441, 456] on span "Approve Work" at bounding box center [419, 452] width 109 height 17
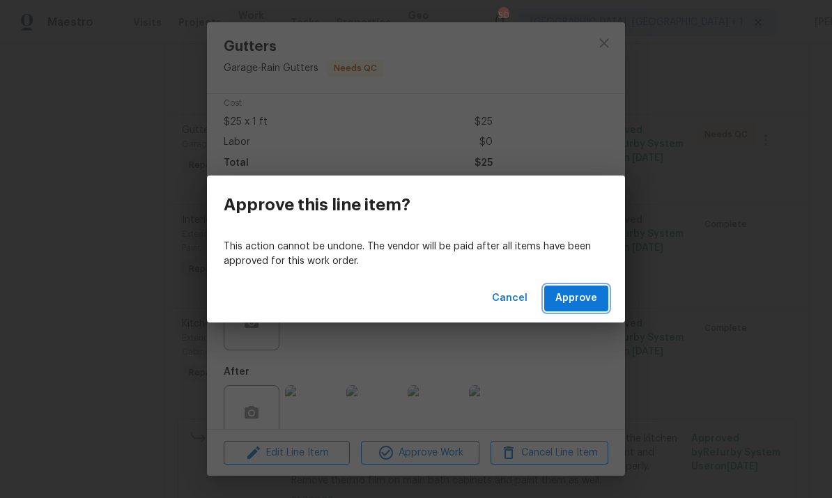
click at [589, 298] on span "Approve" at bounding box center [576, 298] width 42 height 17
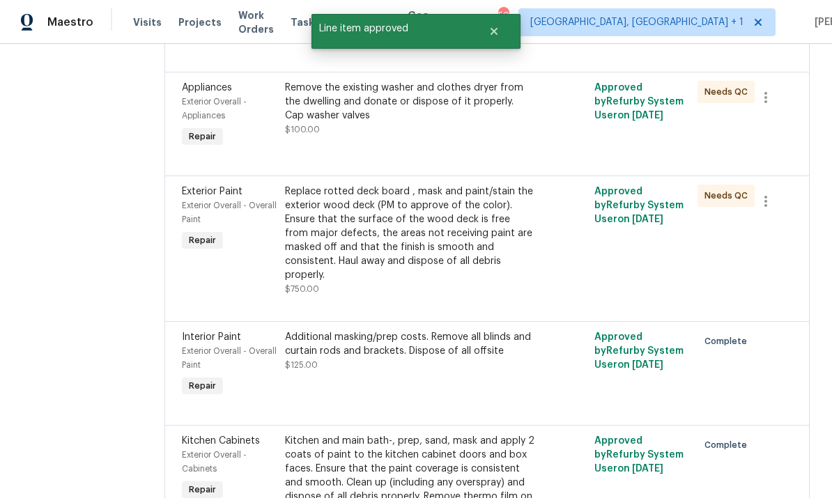
scroll to position [1352, 0]
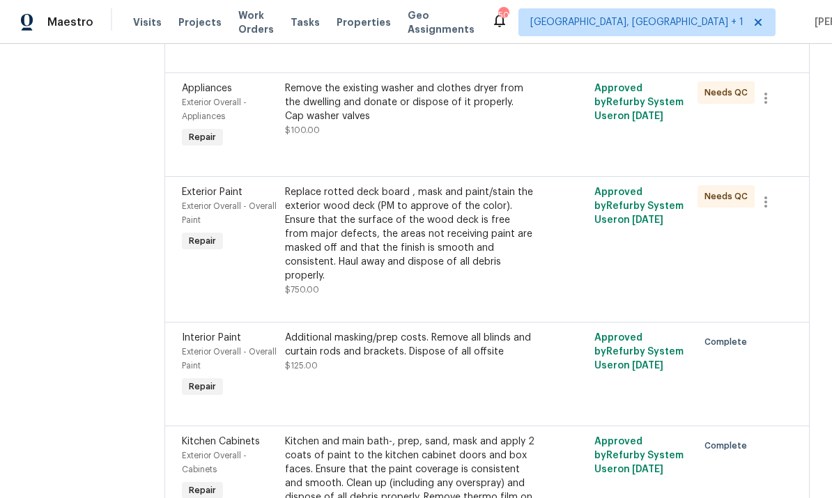
click at [460, 274] on div "Replace rotted deck board , mask and paint/stain the exterior wood deck (PM to …" at bounding box center [409, 234] width 249 height 98
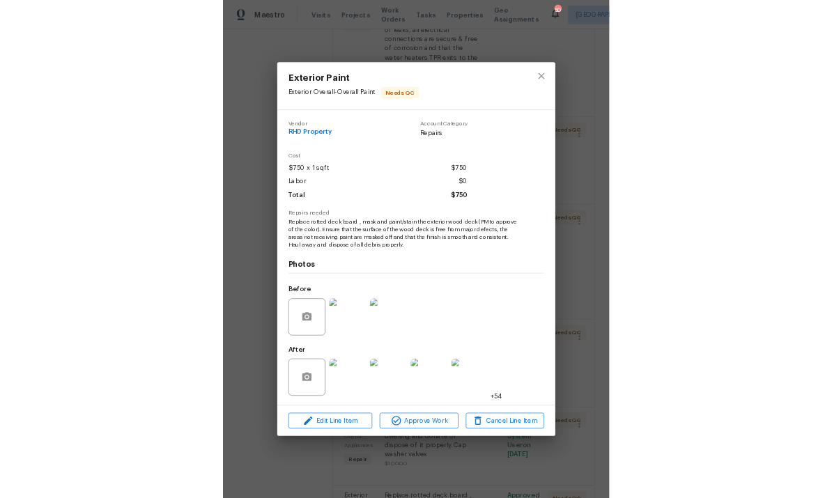
scroll to position [0, 0]
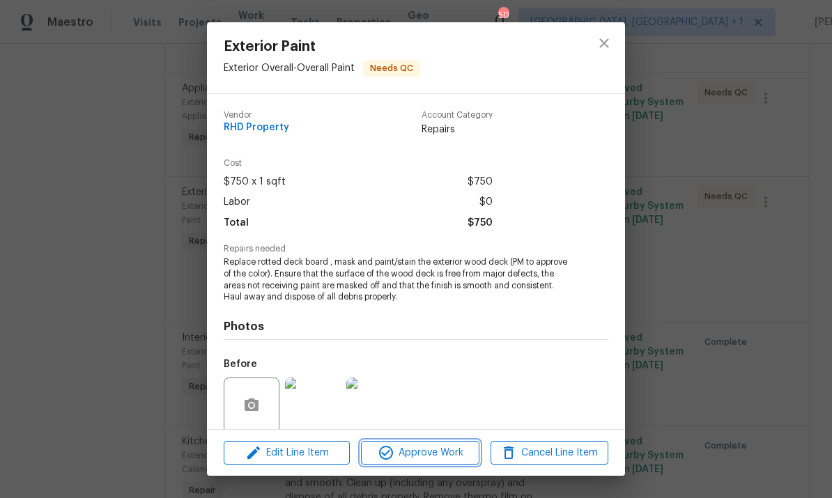
click at [436, 450] on span "Approve Work" at bounding box center [419, 452] width 109 height 17
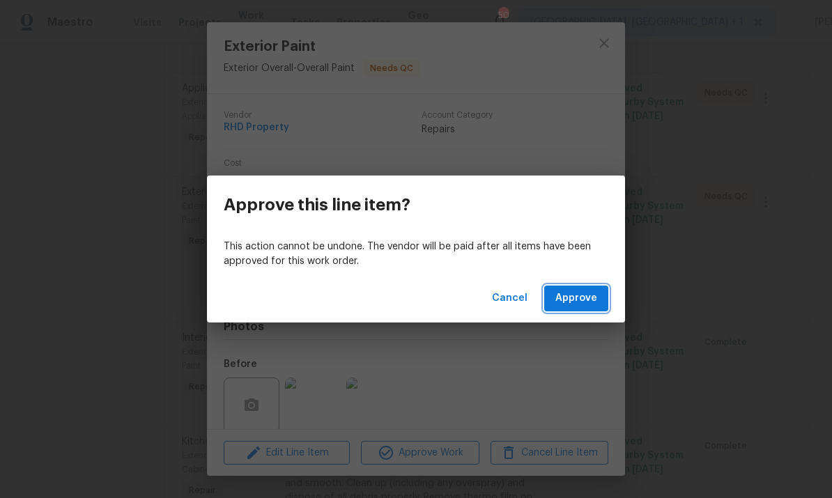
click at [577, 297] on span "Approve" at bounding box center [576, 298] width 42 height 17
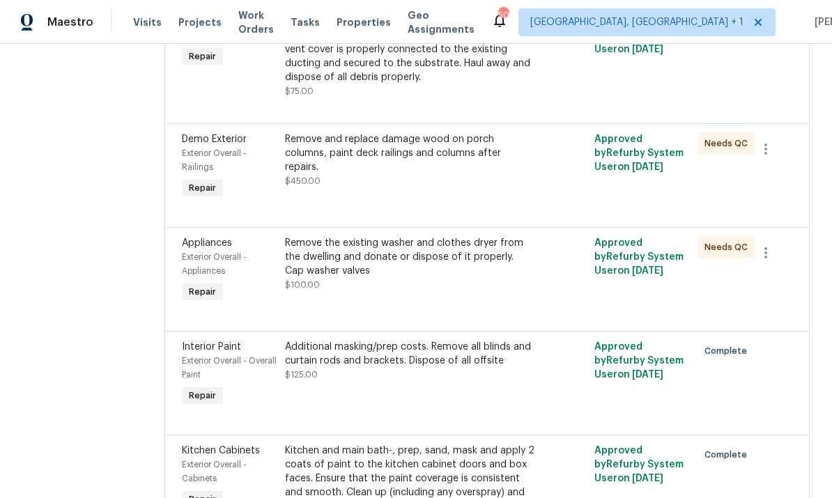
scroll to position [1197, 0]
click at [429, 279] on div "Remove the existing washer and clothes dryer from the dwelling and donate or di…" at bounding box center [409, 258] width 249 height 42
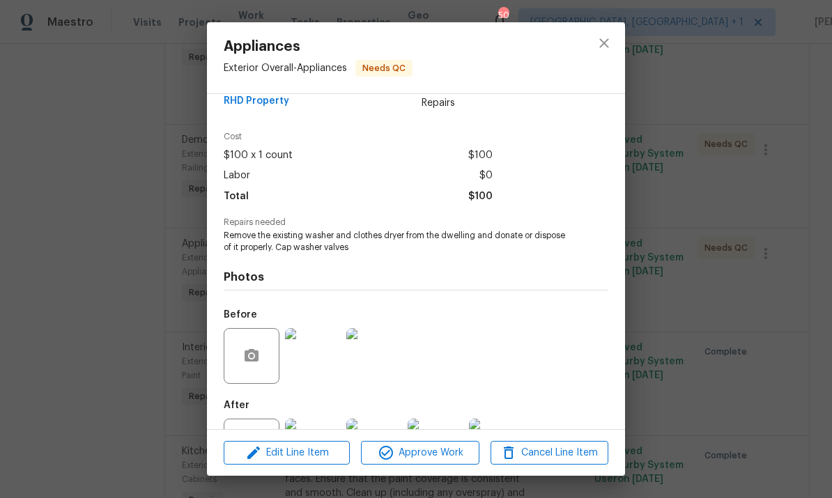
scroll to position [47, 0]
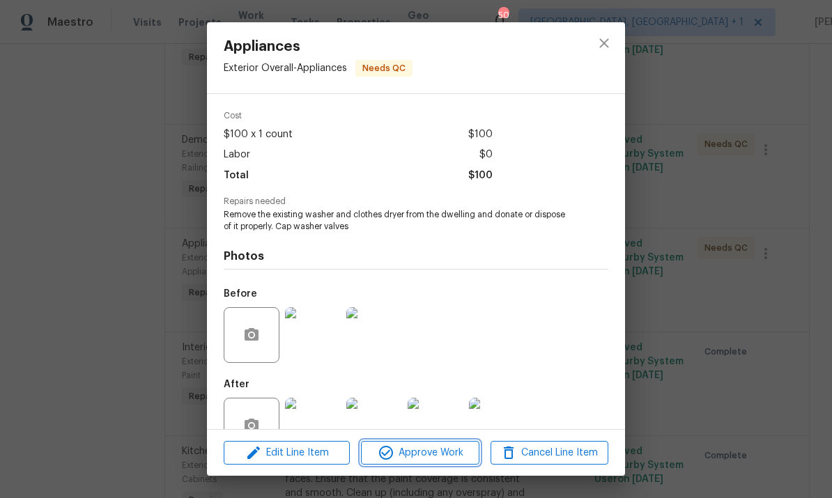
click at [444, 456] on span "Approve Work" at bounding box center [419, 452] width 109 height 17
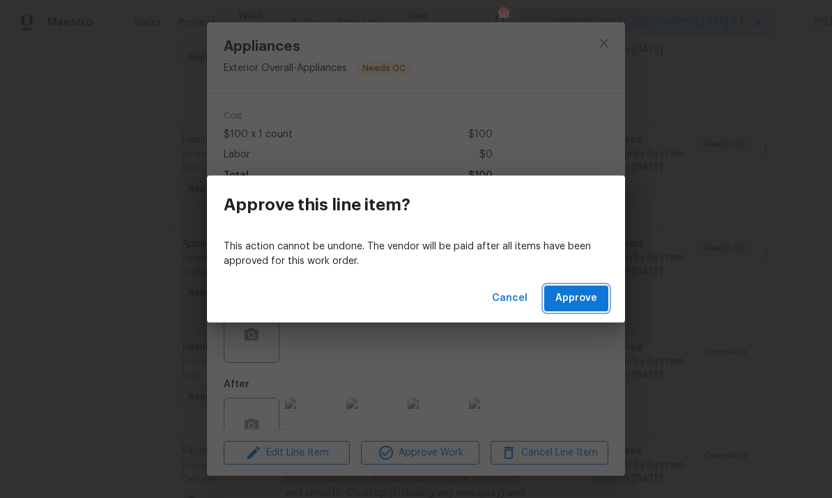
click at [584, 294] on span "Approve" at bounding box center [576, 298] width 42 height 17
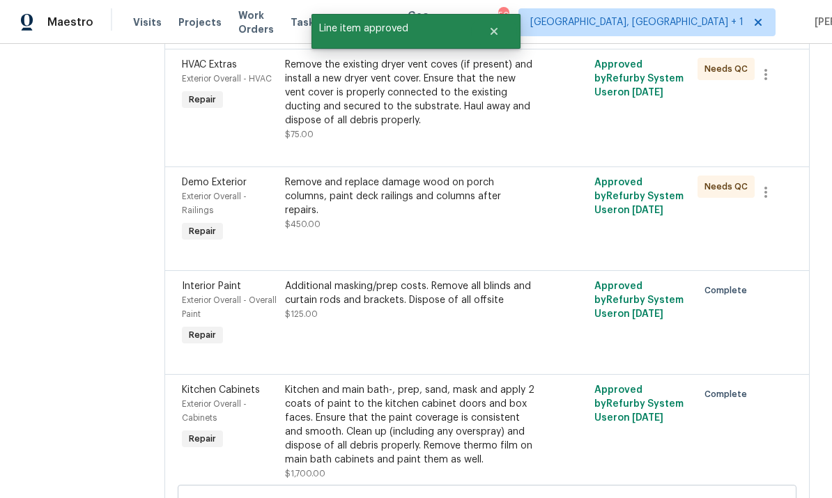
scroll to position [1158, 0]
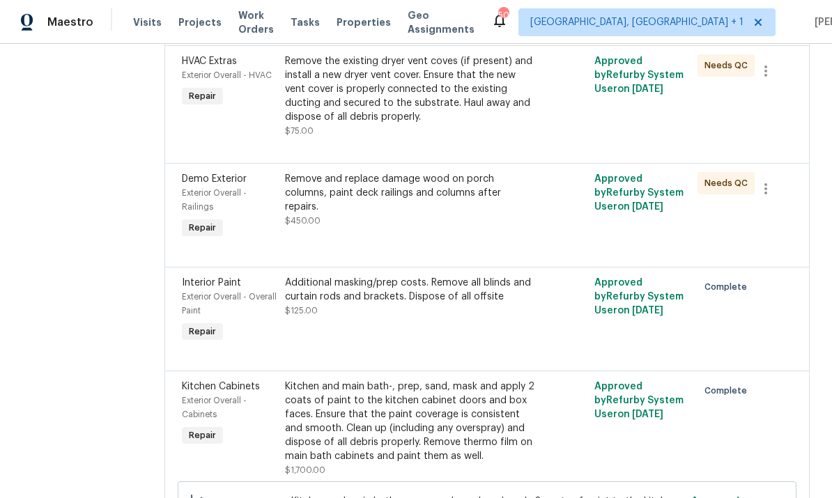
click at [445, 214] on div "Remove and replace damage wood on porch columns, paint deck railings and column…" at bounding box center [409, 193] width 249 height 42
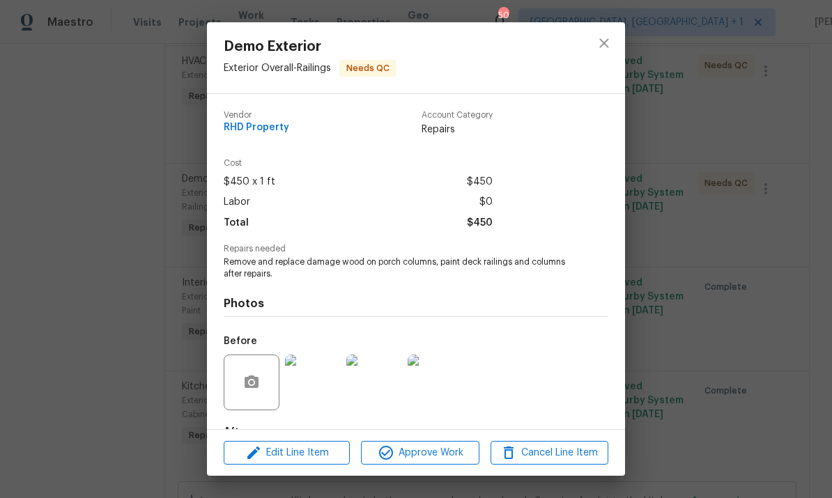
click at [316, 387] on img at bounding box center [313, 383] width 56 height 56
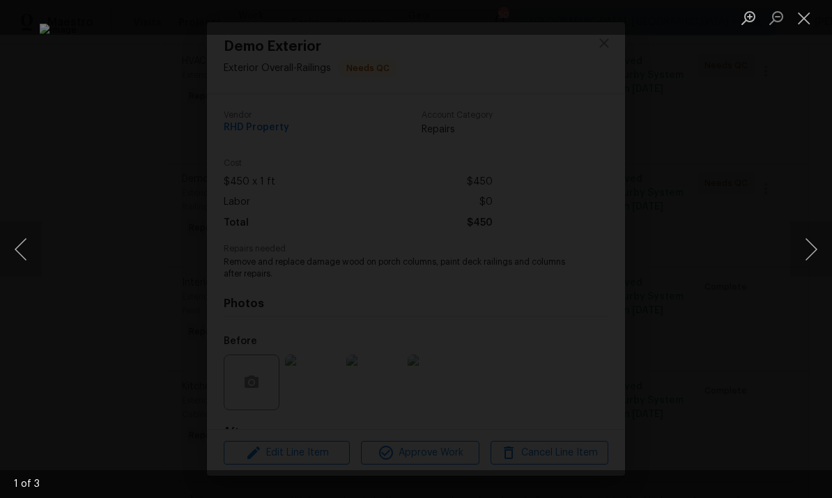
click at [801, 252] on button "Next image" at bounding box center [811, 250] width 42 height 56
click at [798, 256] on button "Next image" at bounding box center [811, 250] width 42 height 56
click at [799, 252] on button "Next image" at bounding box center [811, 250] width 42 height 56
click at [820, 112] on div "Lightbox" at bounding box center [416, 249] width 832 height 498
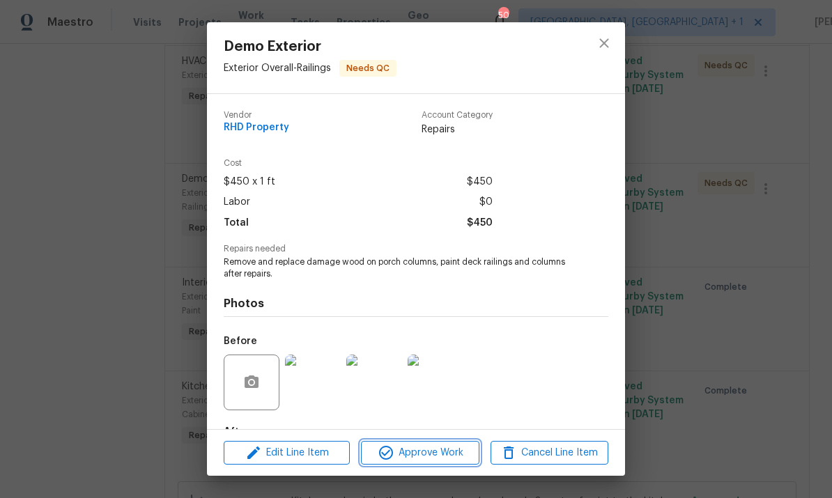
click at [429, 455] on span "Approve Work" at bounding box center [419, 452] width 109 height 17
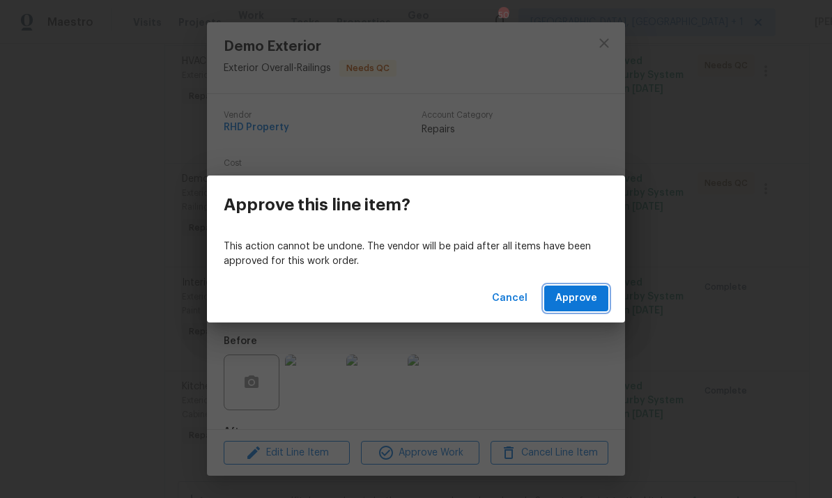
click at [584, 295] on span "Approve" at bounding box center [576, 298] width 42 height 17
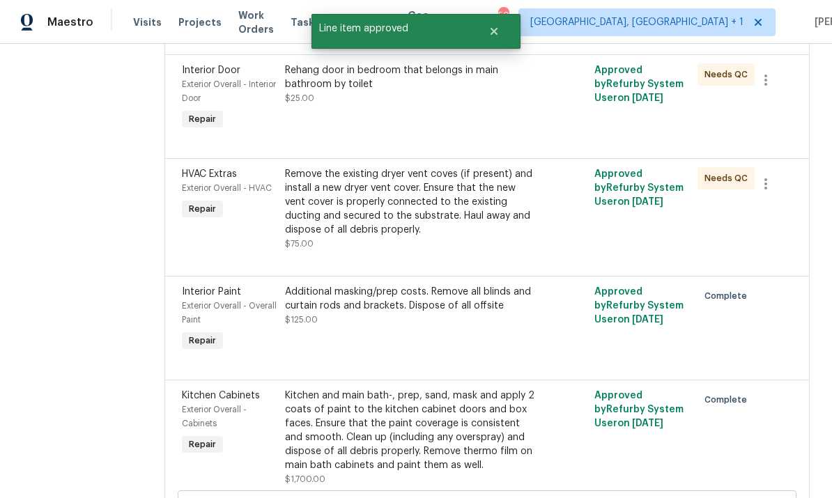
scroll to position [1020, 0]
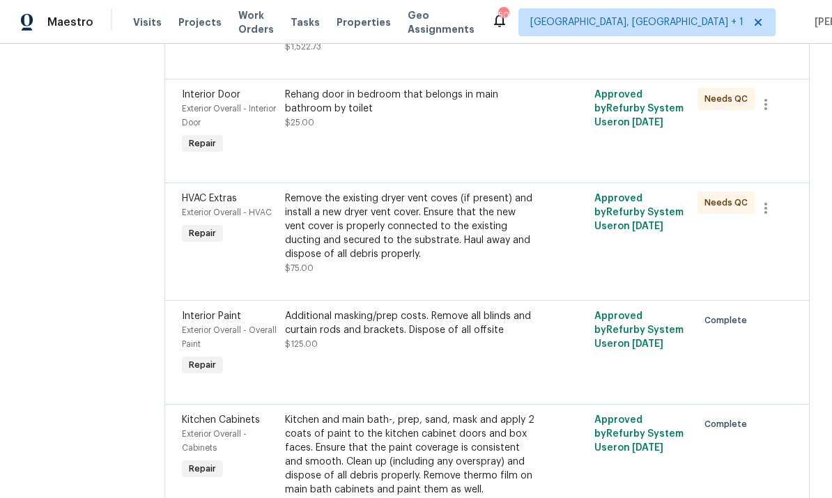
click at [451, 256] on div "Remove the existing dryer vent coves (if present) and install a new dryer vent …" at bounding box center [409, 227] width 249 height 70
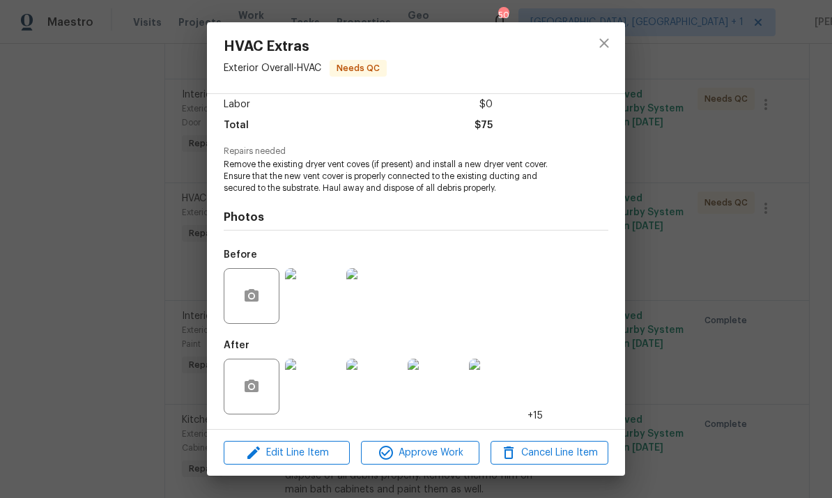
scroll to position [100, 0]
click at [323, 381] on img at bounding box center [313, 387] width 56 height 56
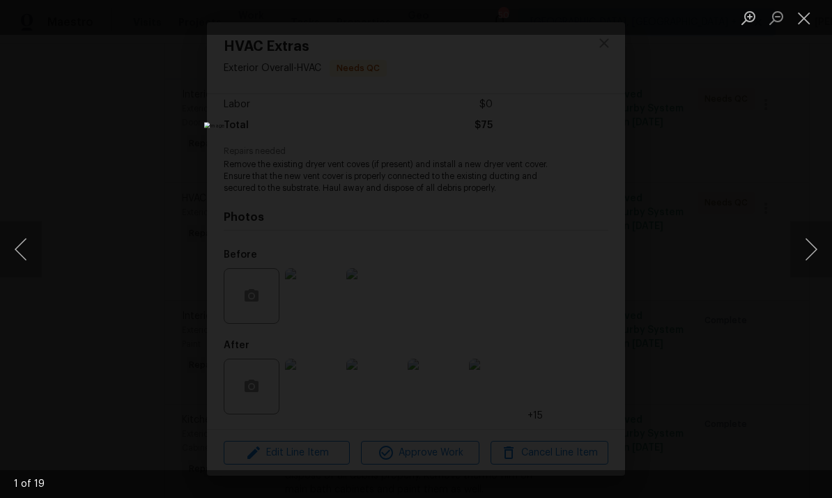
click at [811, 251] on button "Next image" at bounding box center [811, 250] width 42 height 56
click at [808, 245] on button "Next image" at bounding box center [811, 250] width 42 height 56
click at [806, 244] on button "Next image" at bounding box center [811, 250] width 42 height 56
click at [802, 246] on button "Next image" at bounding box center [811, 250] width 42 height 56
click at [807, 246] on button "Next image" at bounding box center [811, 250] width 42 height 56
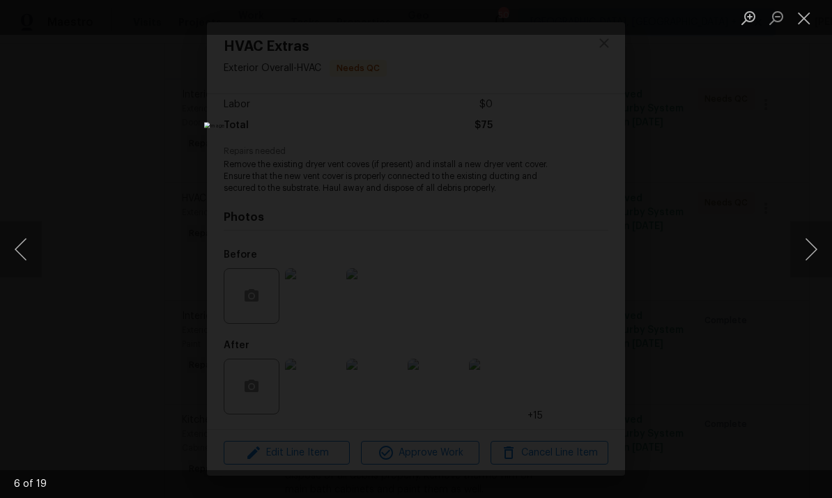
click at [798, 401] on div "Lightbox" at bounding box center [416, 249] width 832 height 498
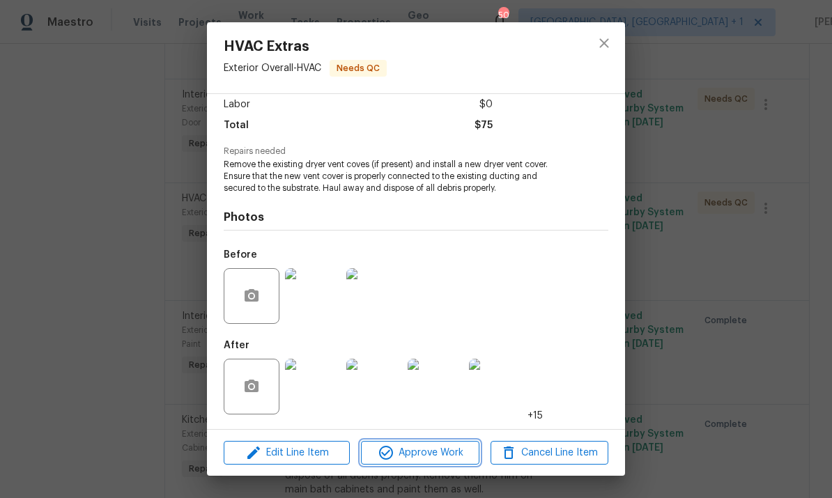
click at [448, 454] on span "Approve Work" at bounding box center [419, 452] width 109 height 17
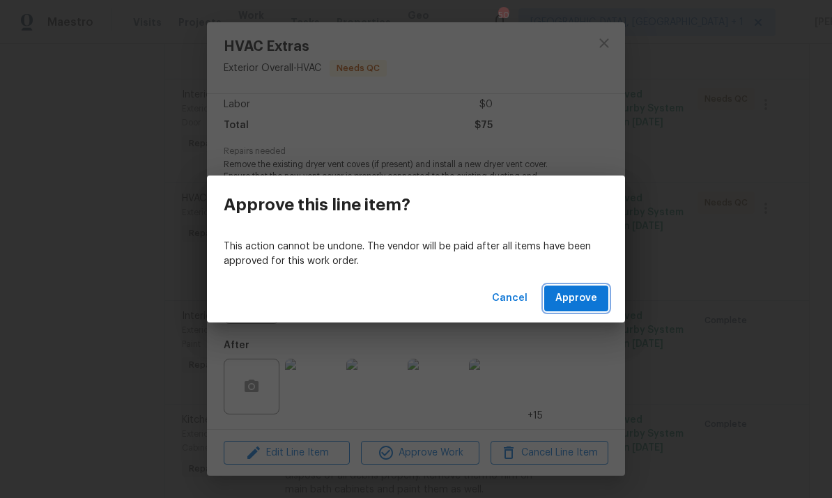
click at [571, 296] on span "Approve" at bounding box center [576, 298] width 42 height 17
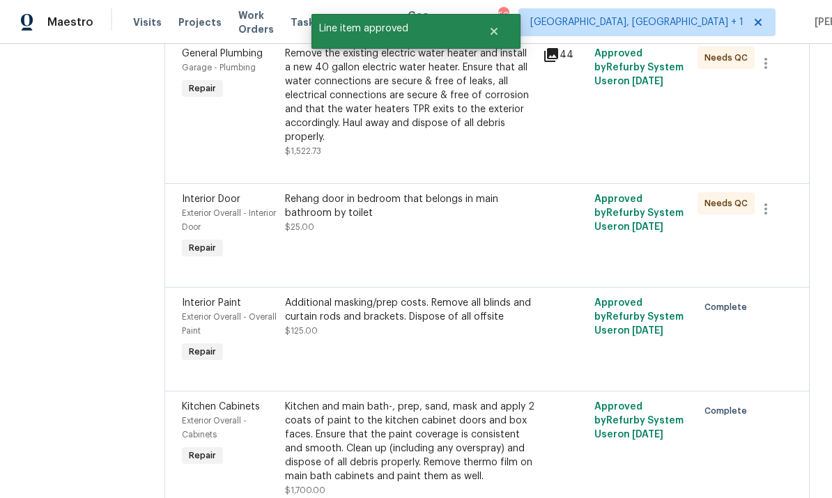
scroll to position [954, 0]
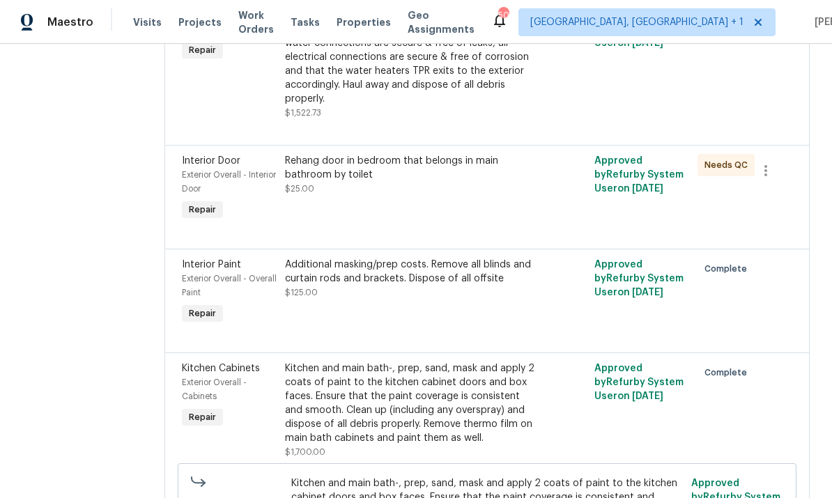
click at [471, 171] on div "Rehang door in bedroom that belongs in main bathroom by toilet $25.00" at bounding box center [410, 189] width 258 height 78
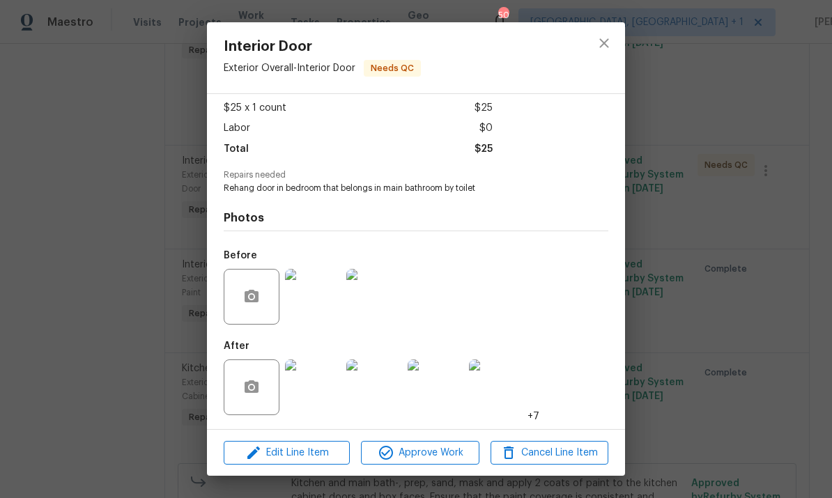
scroll to position [77, 0]
click at [320, 394] on img at bounding box center [313, 387] width 56 height 56
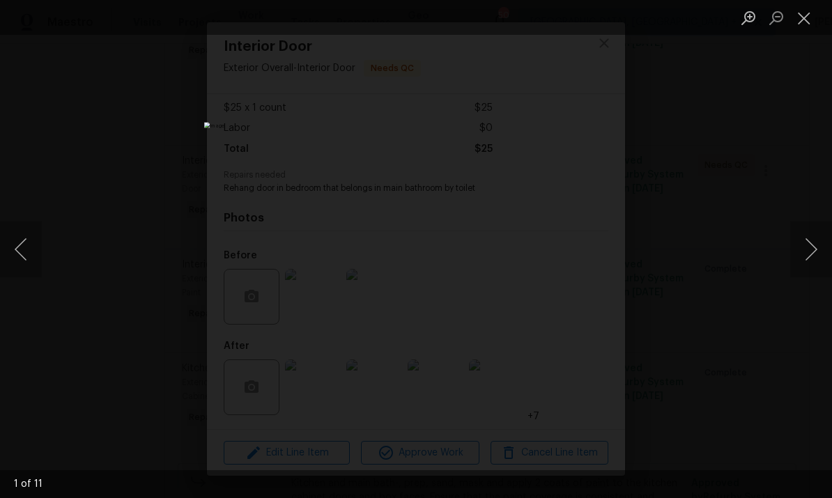
click at [805, 241] on button "Next image" at bounding box center [811, 250] width 42 height 56
click at [802, 246] on button "Next image" at bounding box center [811, 250] width 42 height 56
click at [766, 335] on div "Lightbox" at bounding box center [416, 249] width 832 height 498
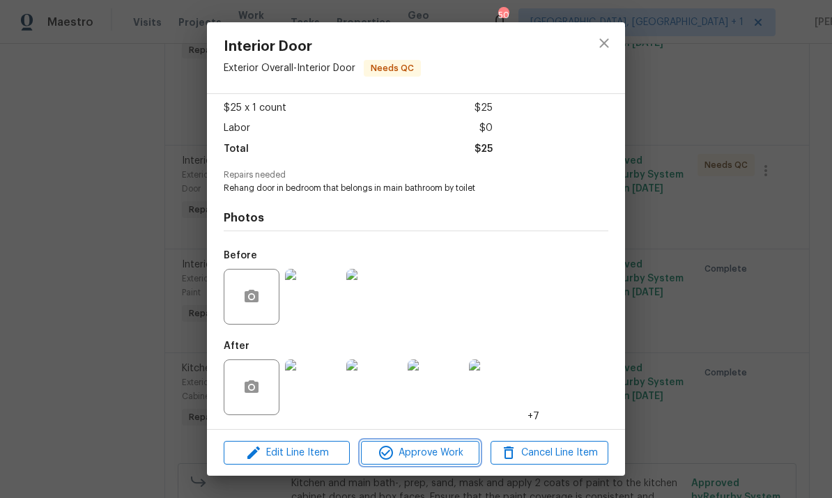
click at [426, 442] on button "Approve Work" at bounding box center [420, 453] width 118 height 24
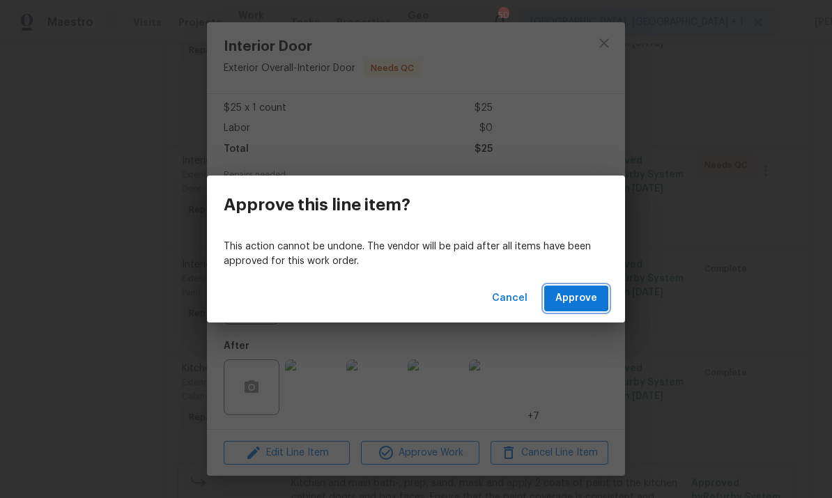
click at [589, 308] on button "Approve" at bounding box center [576, 299] width 64 height 26
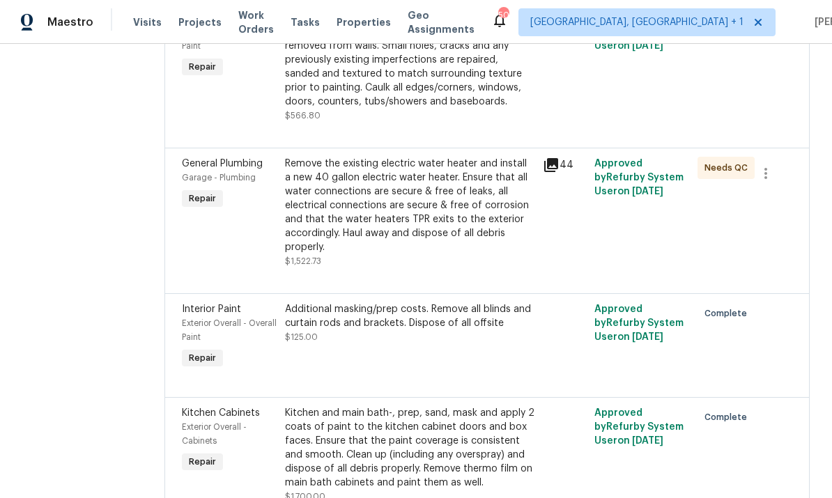
scroll to position [809, 0]
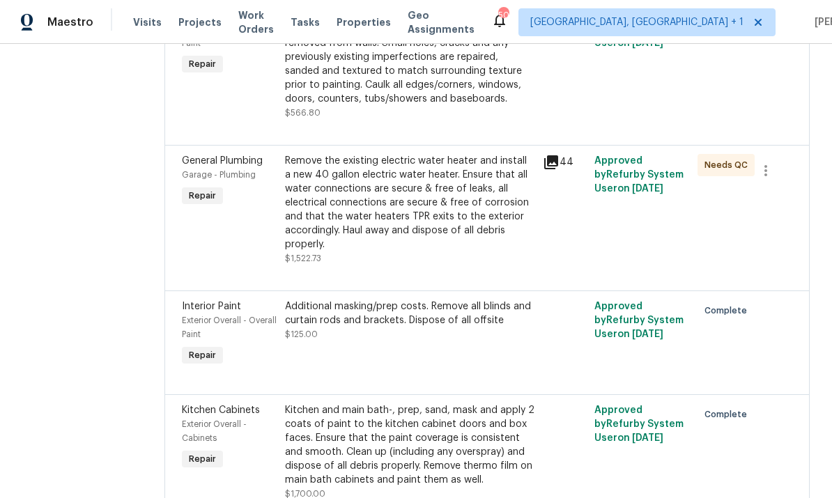
click at [444, 188] on div "Remove the existing electric water heater and install a new 40 gallon electric …" at bounding box center [409, 203] width 249 height 98
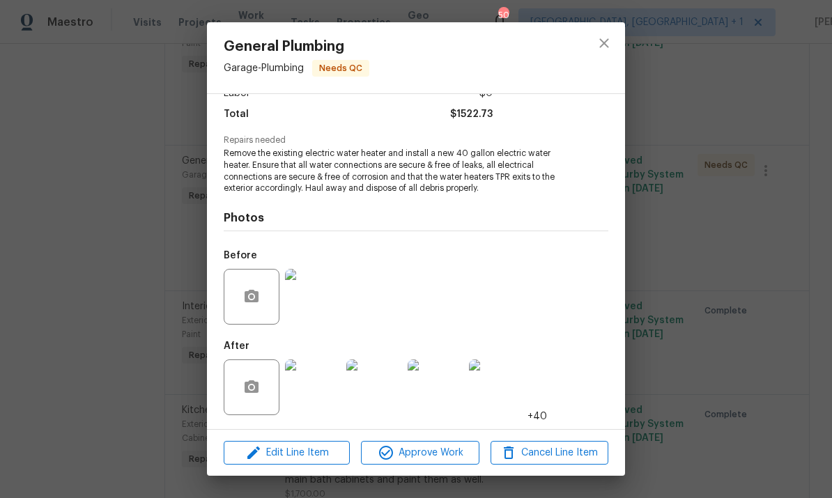
scroll to position [110, 0]
click at [326, 389] on img at bounding box center [313, 387] width 56 height 56
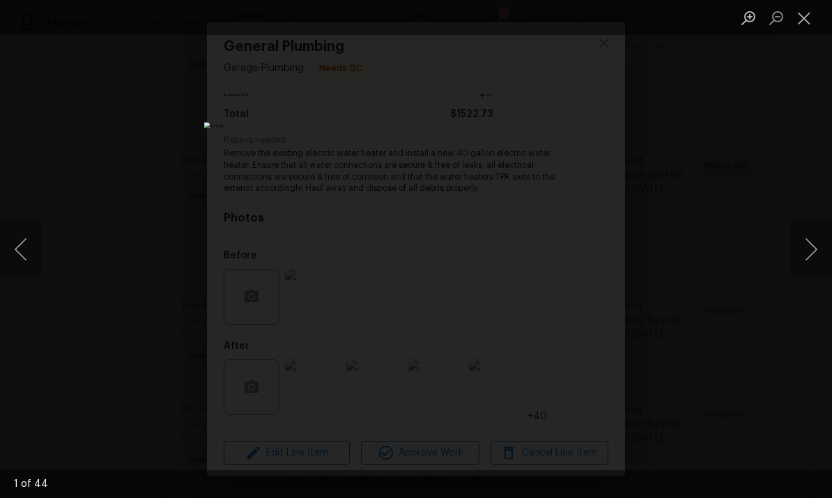
click at [804, 249] on button "Next image" at bounding box center [811, 250] width 42 height 56
click at [802, 252] on button "Next image" at bounding box center [811, 250] width 42 height 56
click at [783, 355] on div "Lightbox" at bounding box center [416, 249] width 832 height 498
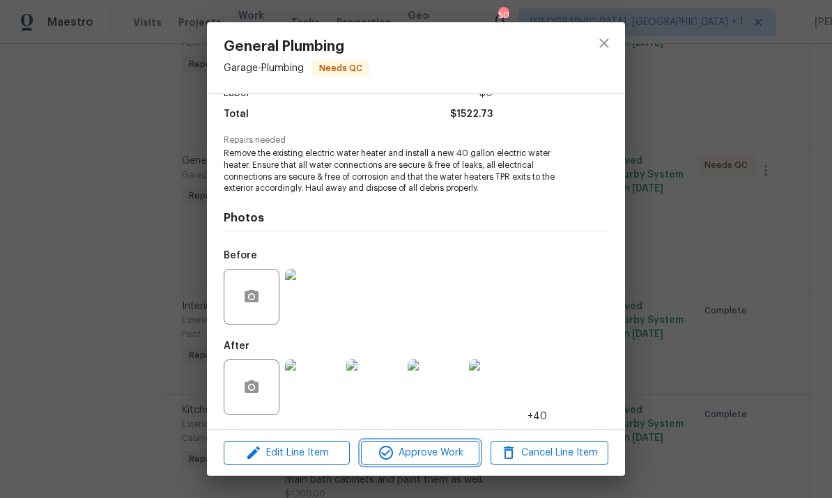
click at [437, 456] on span "Approve Work" at bounding box center [419, 452] width 109 height 17
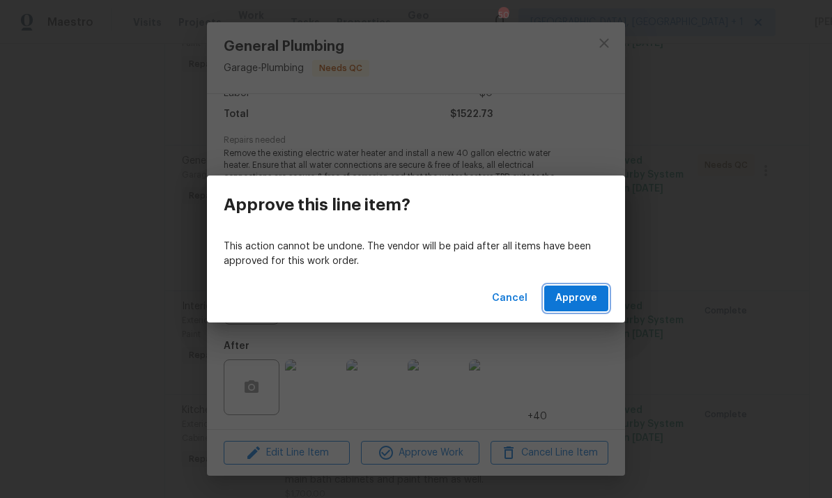
click at [576, 309] on button "Approve" at bounding box center [576, 299] width 64 height 26
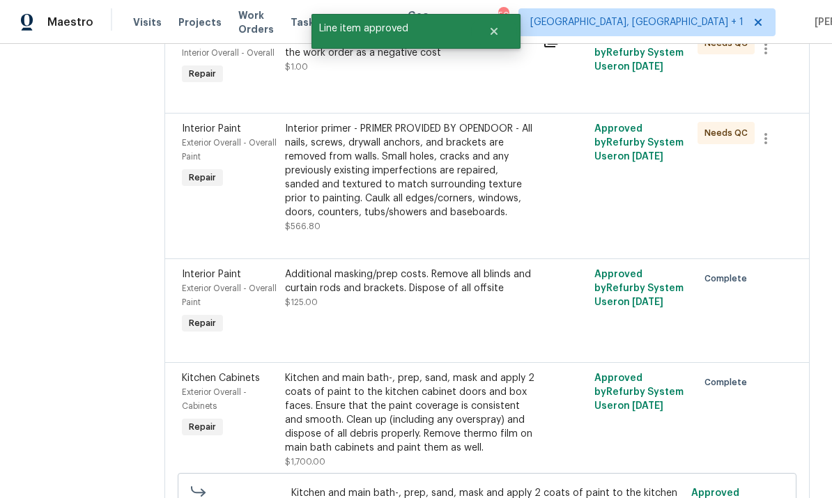
scroll to position [694, 0]
click at [473, 194] on div "Interior primer - PRIMER PROVIDED BY OPENDOOR - All nails, screws, drywall anch…" at bounding box center [409, 172] width 249 height 98
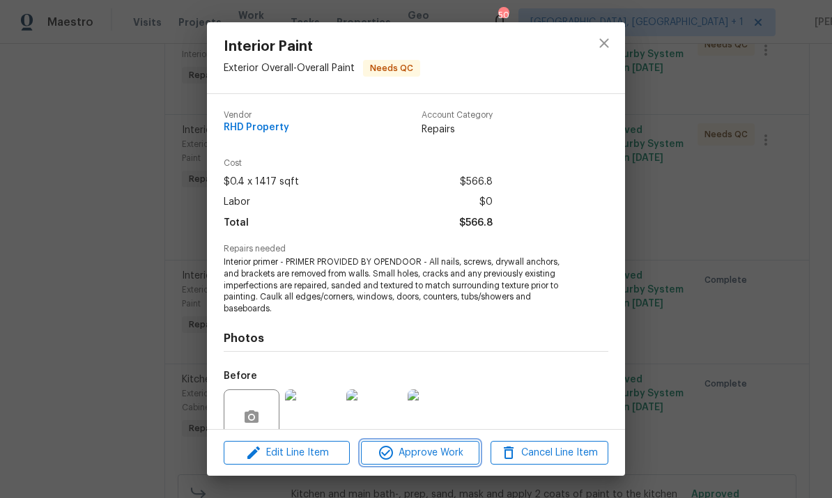
click at [415, 457] on span "Approve Work" at bounding box center [419, 452] width 109 height 17
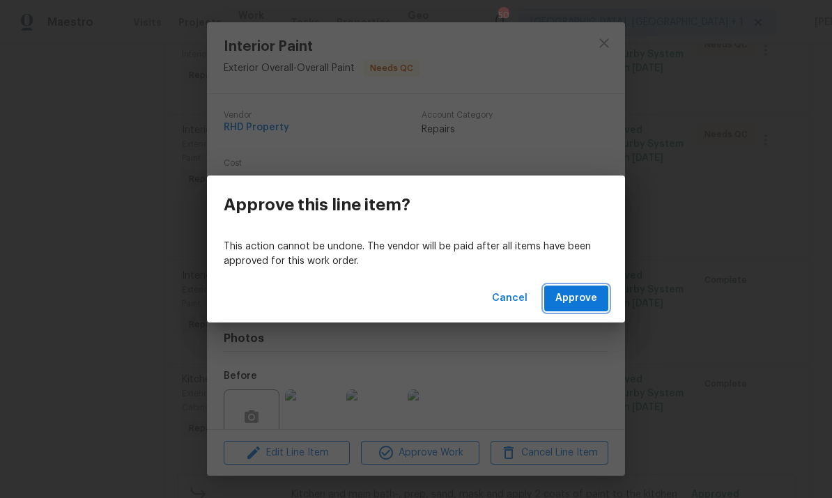
click at [576, 304] on span "Approve" at bounding box center [576, 298] width 42 height 17
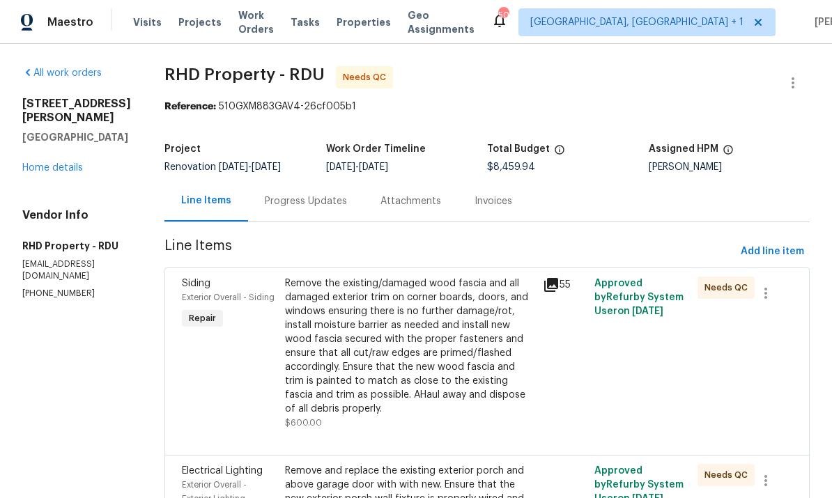
scroll to position [0, 0]
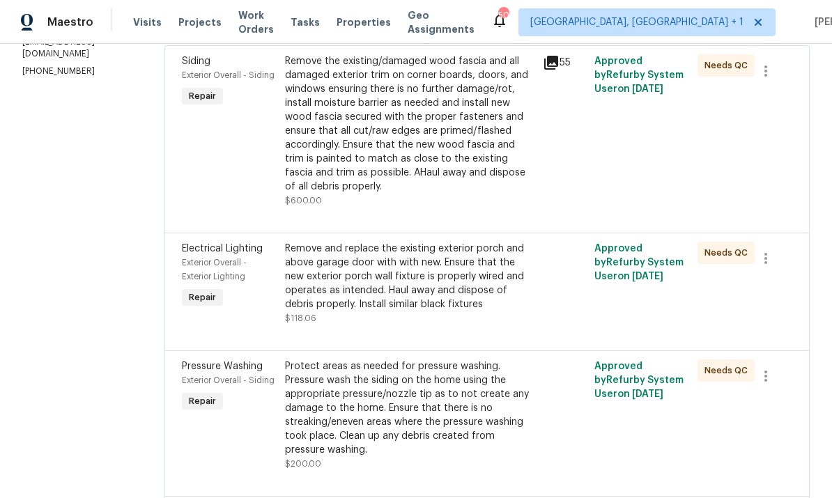
scroll to position [217, 0]
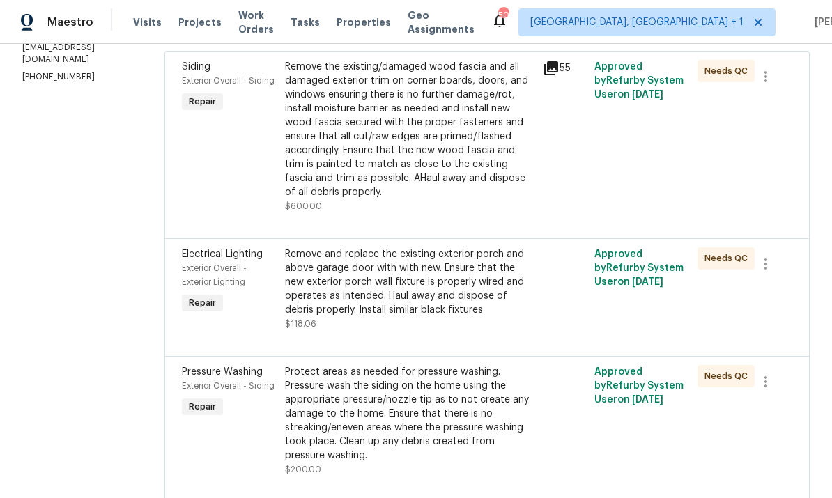
click at [504, 301] on div "Remove and replace the existing exterior porch and above garage door with with …" at bounding box center [409, 282] width 249 height 70
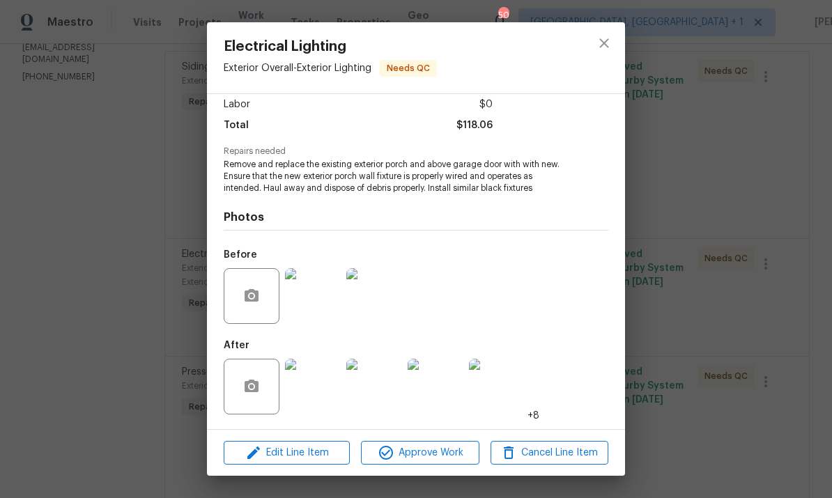
scroll to position [100, 0]
click at [745, 179] on div "Electrical Lighting Exterior Overall - Exterior Lighting Needs QC Vendor RHD Pr…" at bounding box center [416, 249] width 832 height 498
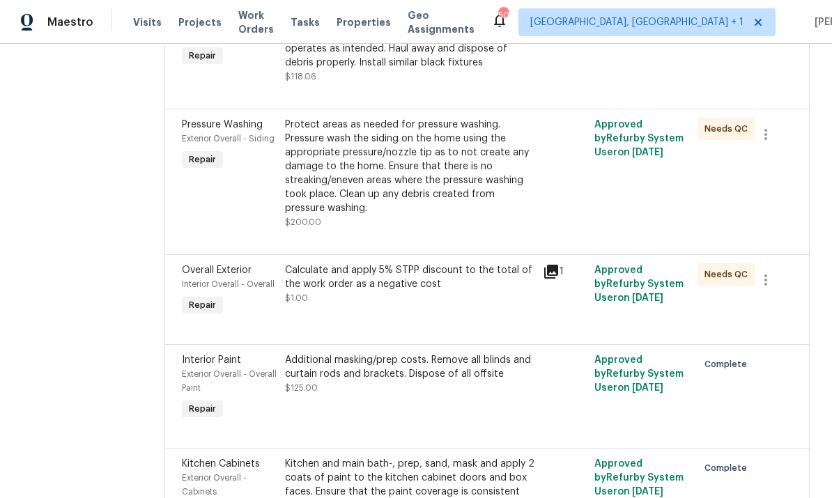
scroll to position [368, 0]
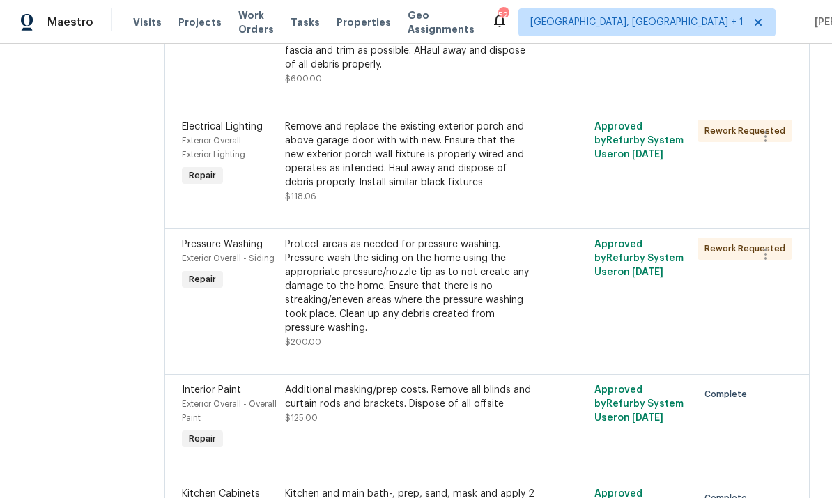
scroll to position [437, 0]
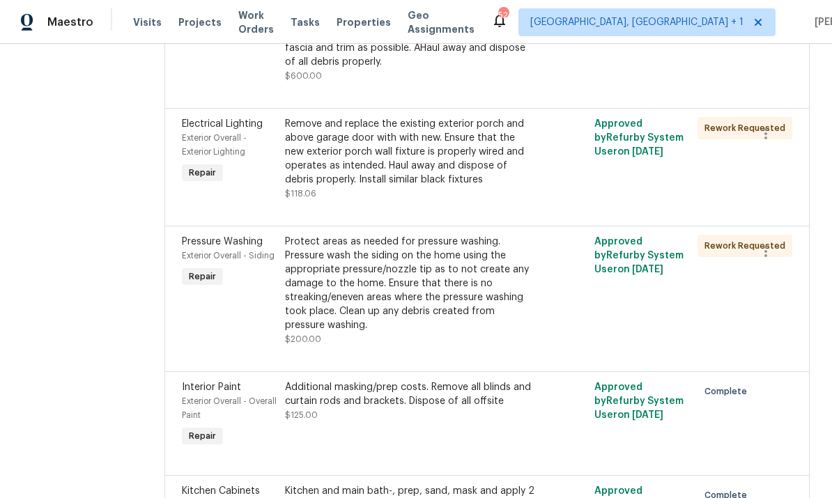
click at [454, 169] on div "Remove and replace the existing exterior porch and above garage door with with …" at bounding box center [409, 152] width 249 height 70
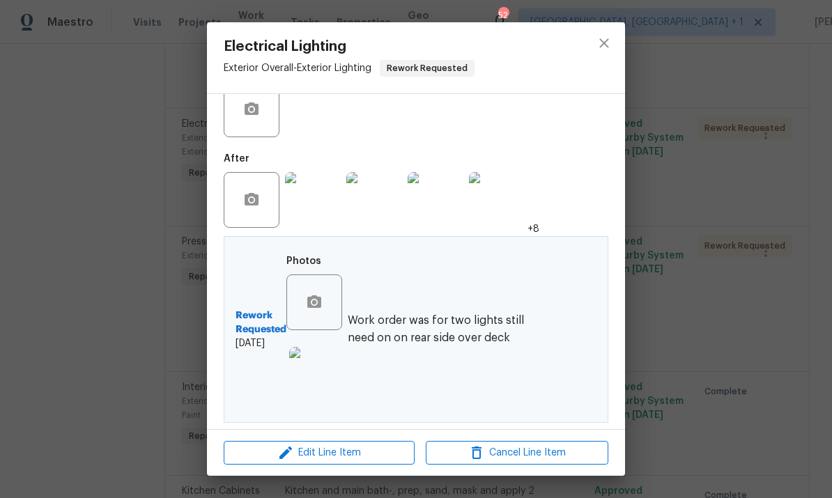
scroll to position [286, 0]
click at [697, 333] on div "Electrical Lighting Exterior Overall - Exterior Lighting Rework Requested Vendo…" at bounding box center [416, 249] width 832 height 498
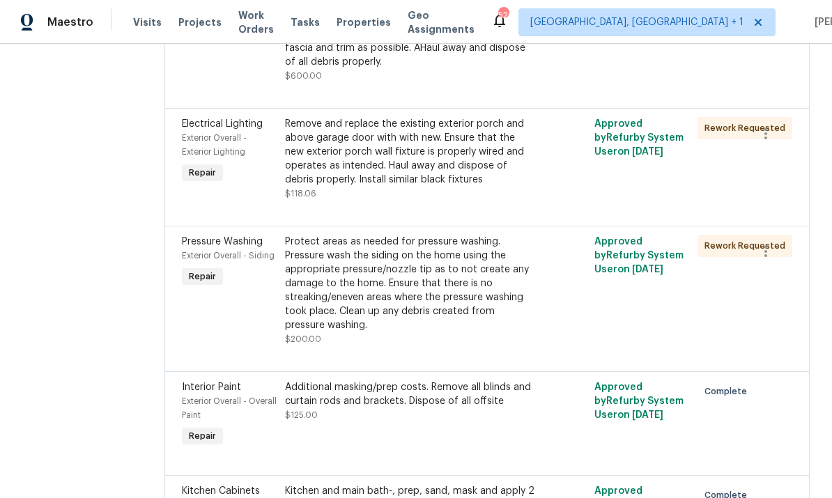
click at [486, 187] on div "Remove and replace the existing exterior porch and above garage door with with …" at bounding box center [409, 152] width 249 height 70
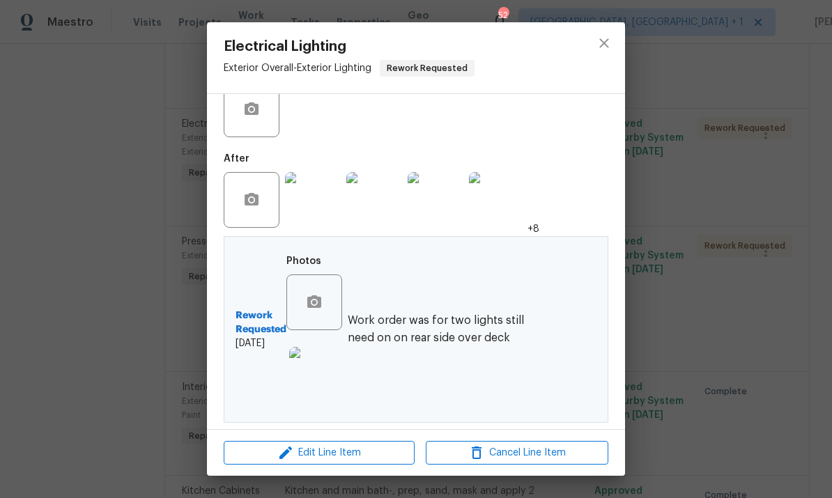
click at [708, 196] on div "Electrical Lighting Exterior Overall - Exterior Lighting Rework Requested Vendo…" at bounding box center [416, 249] width 832 height 498
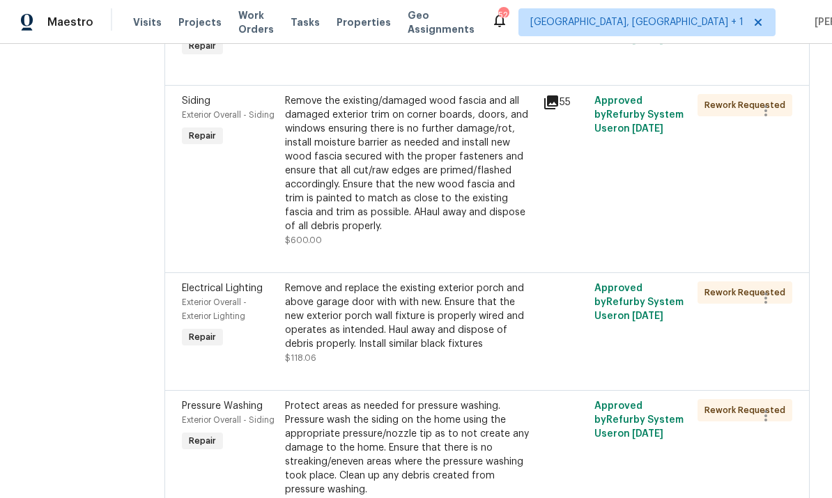
scroll to position [252, 0]
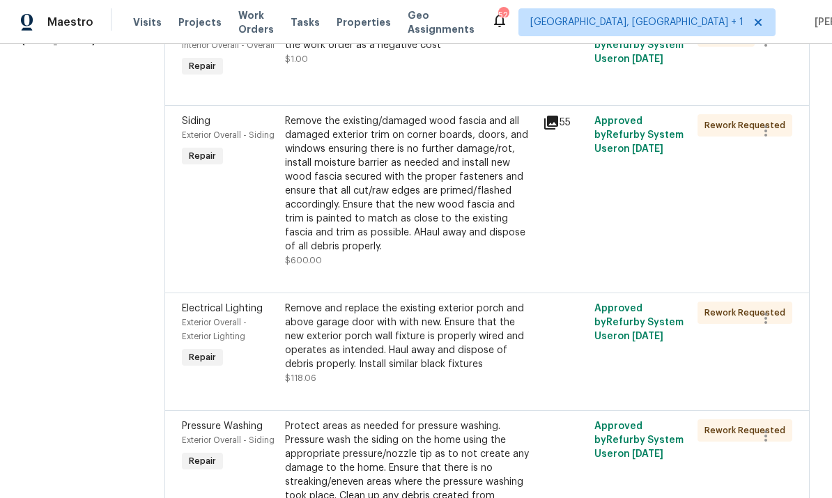
click at [454, 227] on div "Remove the existing/damaged wood fascia and all damaged exterior trim on corner…" at bounding box center [409, 183] width 249 height 139
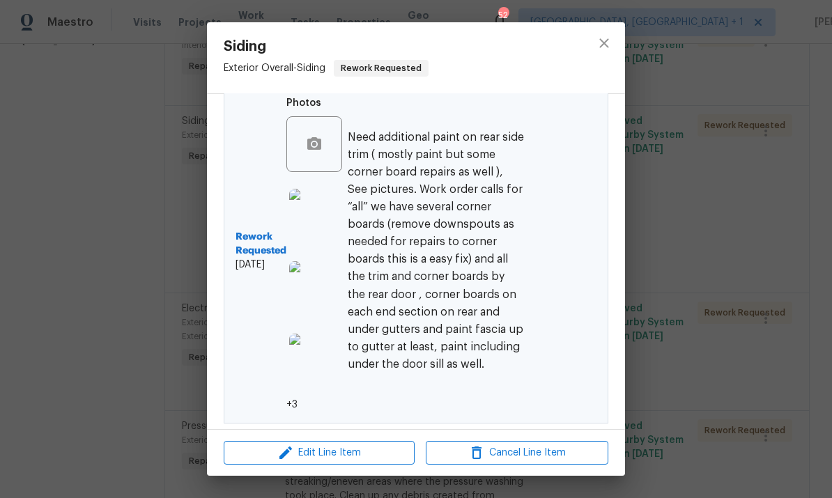
scroll to position [478, 0]
click at [715, 254] on div "Siding Exterior Overall - Siding Rework Requested Vendor RHD Property Account C…" at bounding box center [416, 249] width 832 height 498
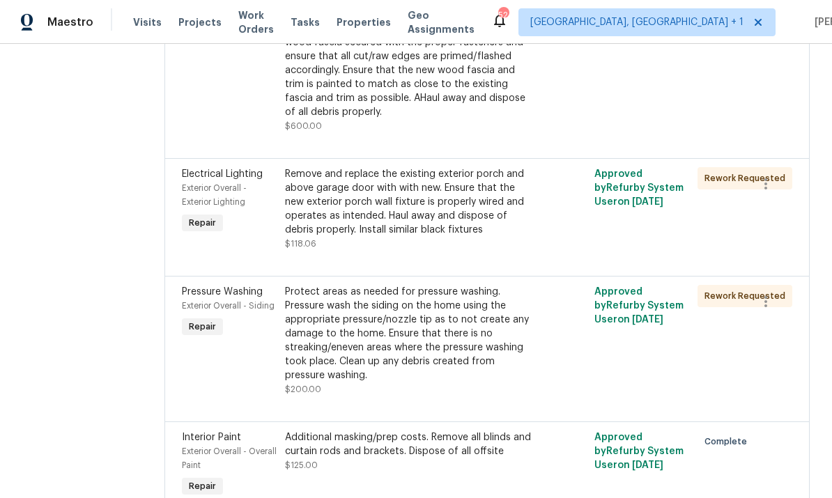
scroll to position [394, 0]
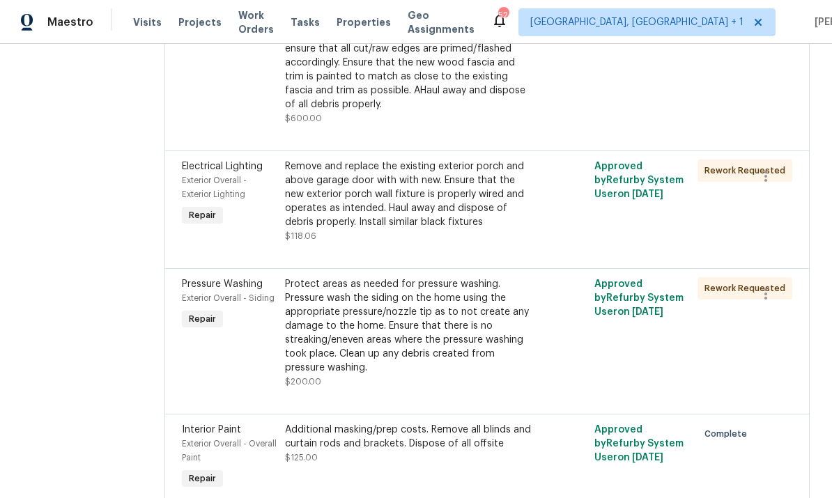
click at [423, 359] on div "Protect areas as needed for pressure washing. Pressure wash the siding on the h…" at bounding box center [409, 326] width 249 height 98
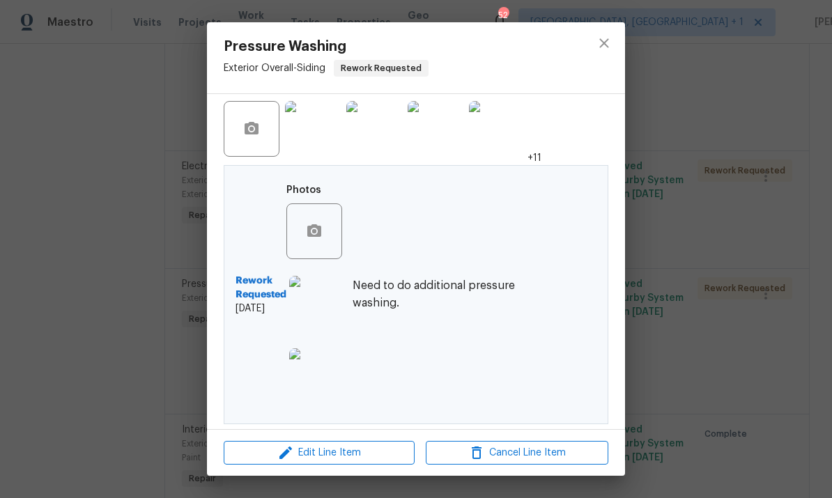
scroll to position [369, 0]
click at [609, 31] on button "close" at bounding box center [603, 42] width 33 height 33
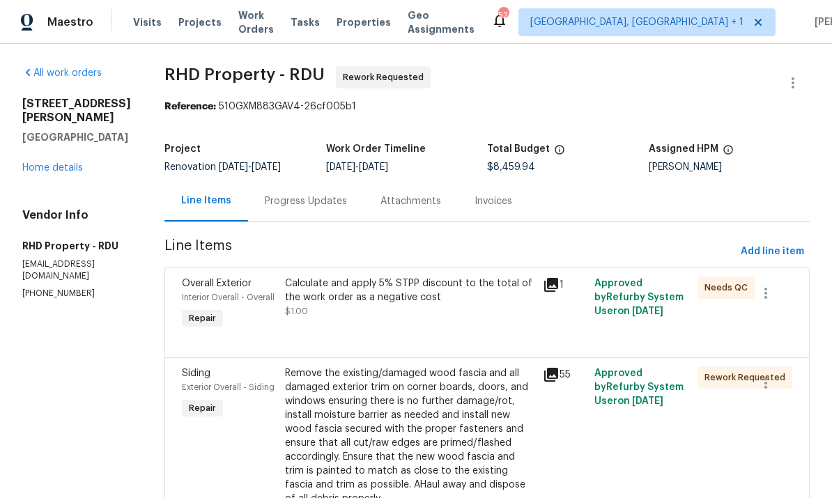
scroll to position [0, 0]
click at [53, 163] on link "Home details" at bounding box center [52, 168] width 61 height 10
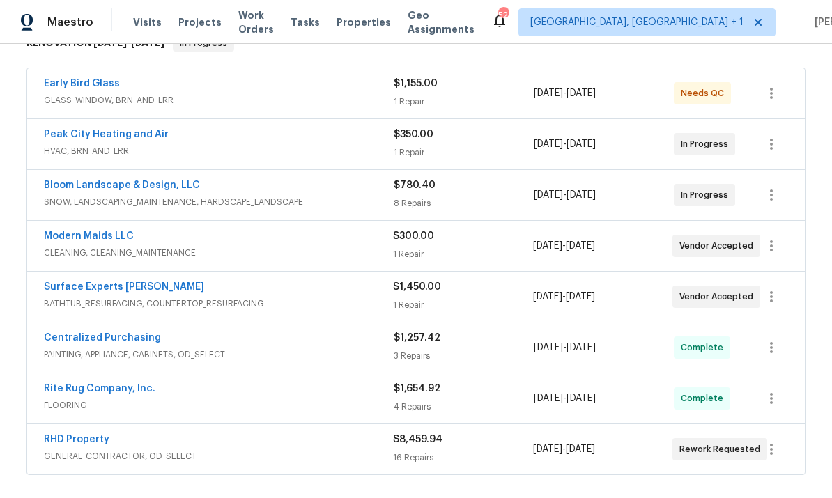
scroll to position [274, 0]
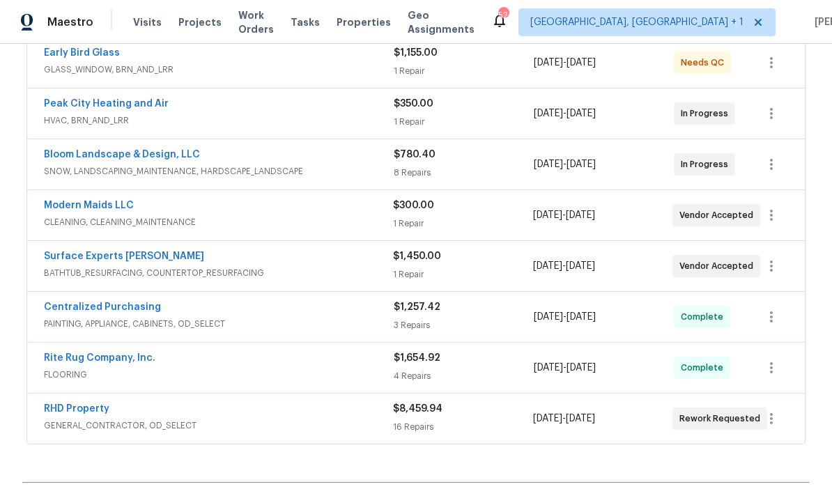
click at [103, 399] on div "RHD Property GENERAL_CONTRACTOR, OD_SELECT $8,459.94 16 Repairs 9/17/2025 - 9/2…" at bounding box center [415, 419] width 777 height 50
click at [102, 410] on link "RHD Property" at bounding box center [76, 409] width 65 height 10
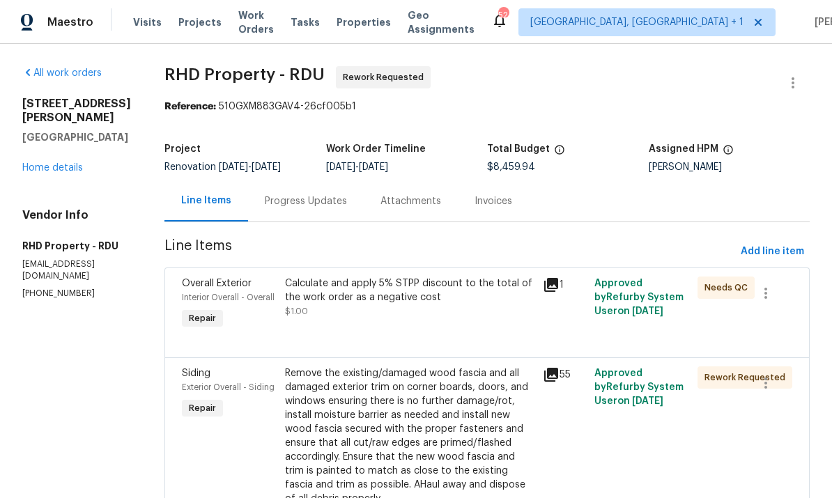
click at [337, 204] on div "Progress Updates" at bounding box center [306, 201] width 82 height 14
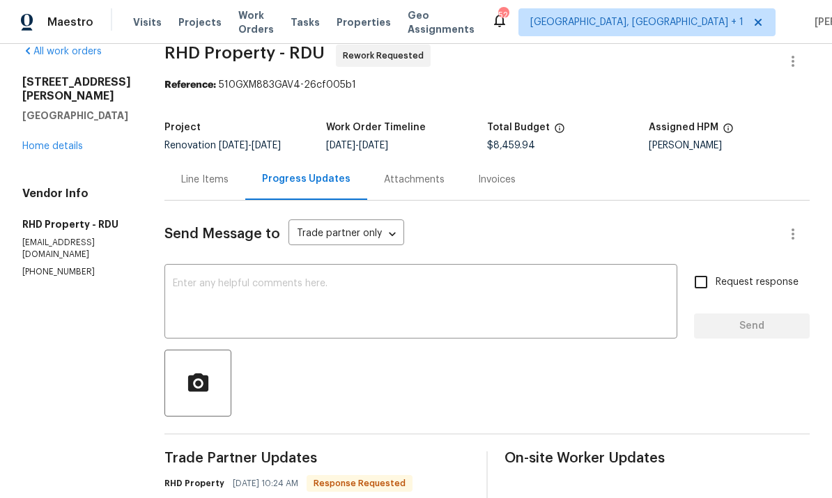
scroll to position [75, 0]
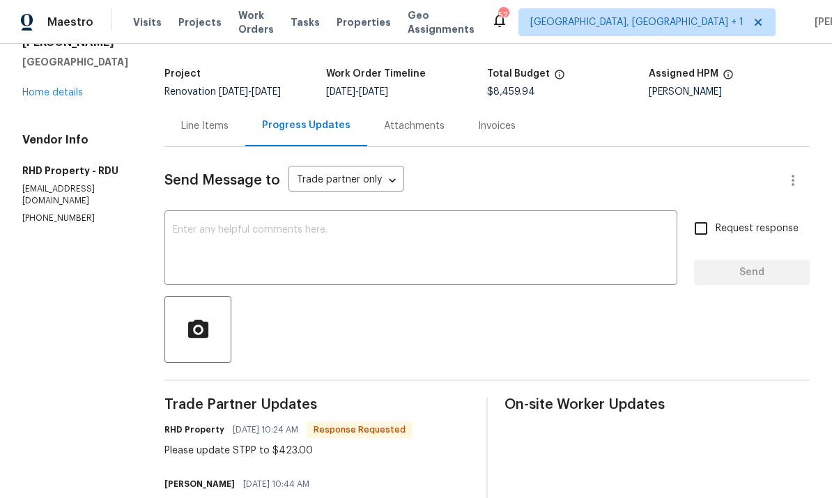
click at [248, 232] on textarea at bounding box center [421, 249] width 496 height 49
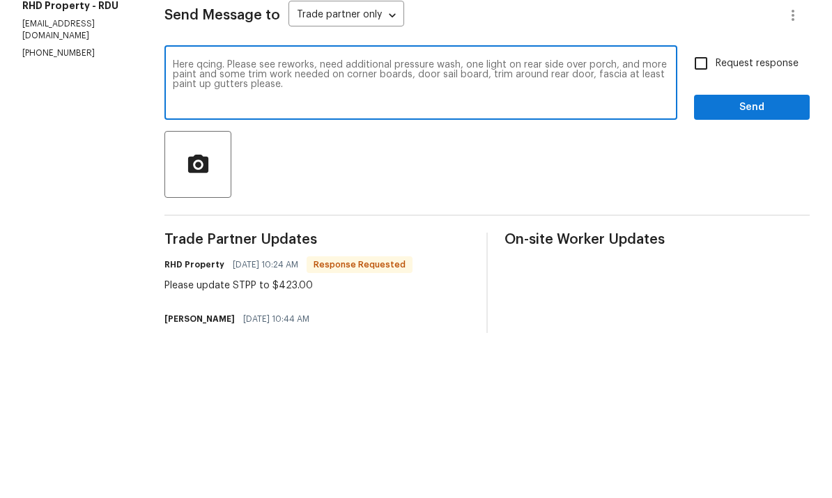
click at [499, 225] on textarea "Here qcing. Please see reworks, need additional pressure wash, one light on rea…" at bounding box center [421, 249] width 496 height 49
click at [363, 225] on textarea "Here qcing. Please see reworks, need additional pressure wash, one light on rea…" at bounding box center [421, 249] width 496 height 49
click at [483, 225] on textarea "Here qcing. Please see reworks, need additional pressure wash, one light on rea…" at bounding box center [421, 249] width 496 height 49
click at [629, 225] on textarea "Here qcing. Please see reworks, need additional pressure wash, one light on rea…" at bounding box center [421, 249] width 496 height 49
type textarea "Here qcing. Please see reworks, need additional pressure wash, one light on rea…"
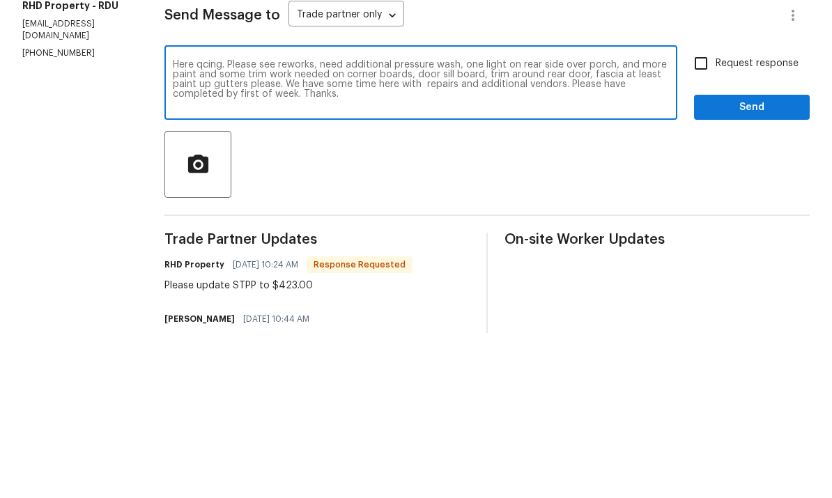
click at [705, 214] on input "Request response" at bounding box center [700, 228] width 29 height 29
checkbox input "true"
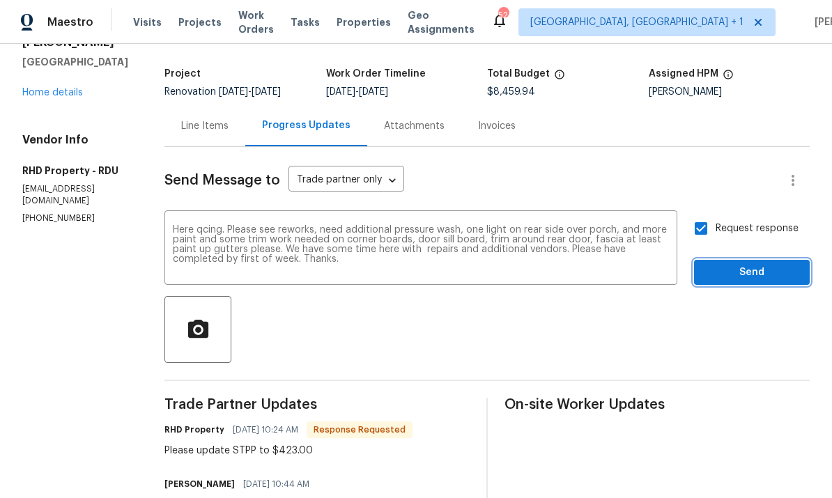
click at [749, 264] on span "Send" at bounding box center [751, 272] width 93 height 17
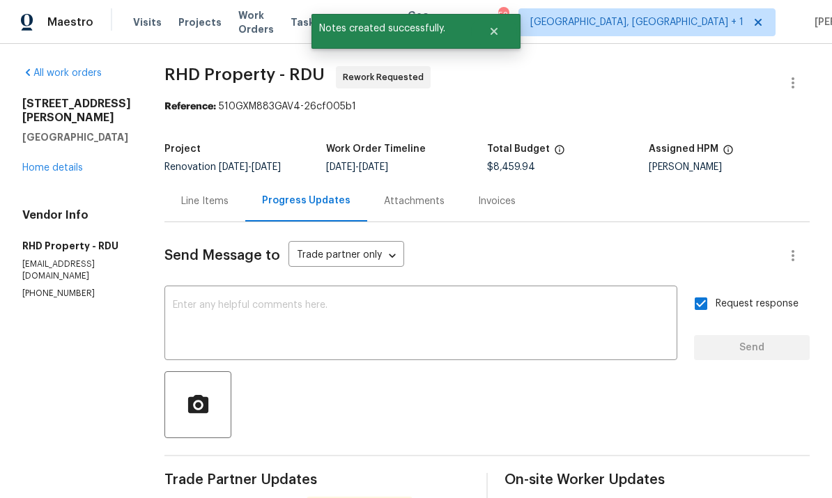
click at [75, 163] on link "Home details" at bounding box center [52, 168] width 61 height 10
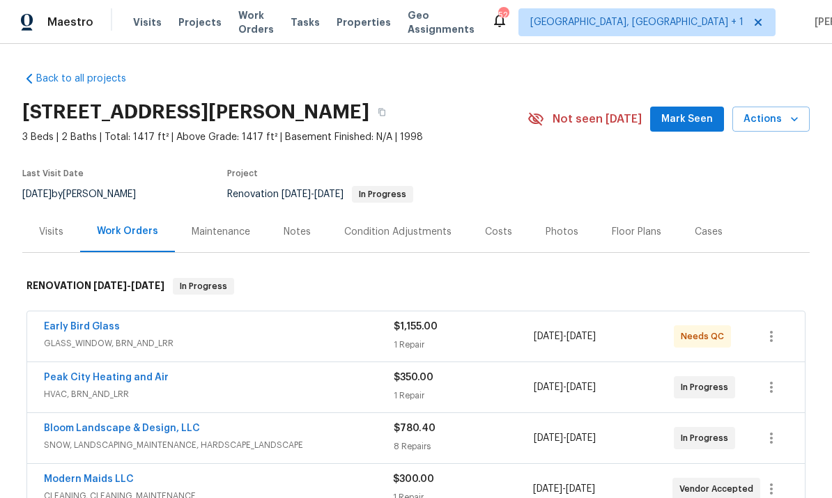
click at [692, 94] on div "705 Morton Farm Rd, Holly Springs, NC 27540 3 Beds | 2 Baths | Total: 1417 ft² …" at bounding box center [415, 119] width 787 height 50
click at [703, 111] on span "Mark Seen" at bounding box center [687, 119] width 52 height 17
click at [305, 225] on div "Notes" at bounding box center [297, 232] width 27 height 14
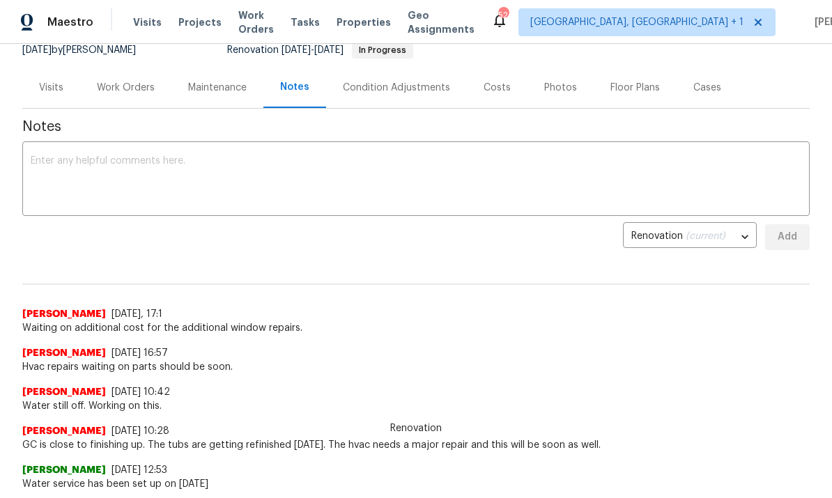
scroll to position [145, 0]
click at [88, 160] on textarea at bounding box center [416, 179] width 770 height 49
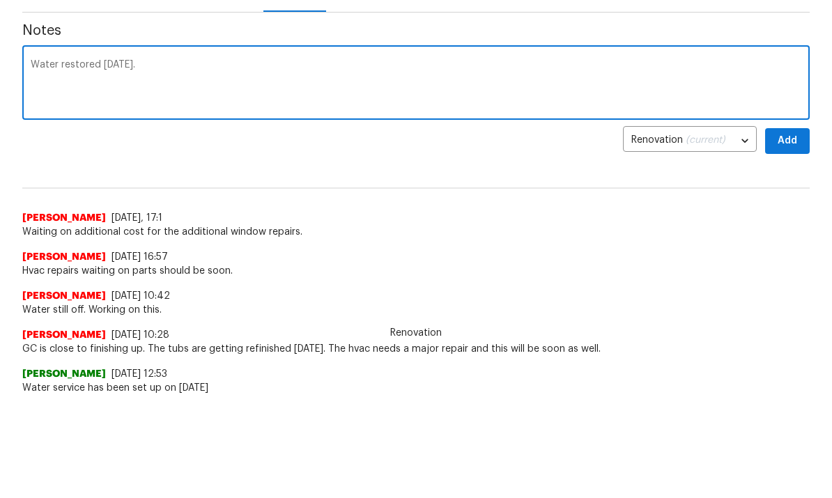
type textarea "Water restored today."
click at [778, 228] on span "Add" at bounding box center [787, 236] width 22 height 17
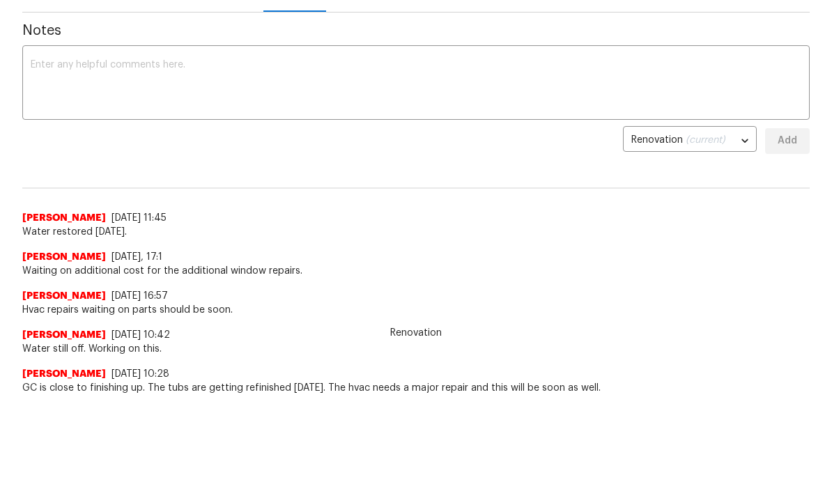
click at [98, 77] on textarea at bounding box center [416, 84] width 770 height 49
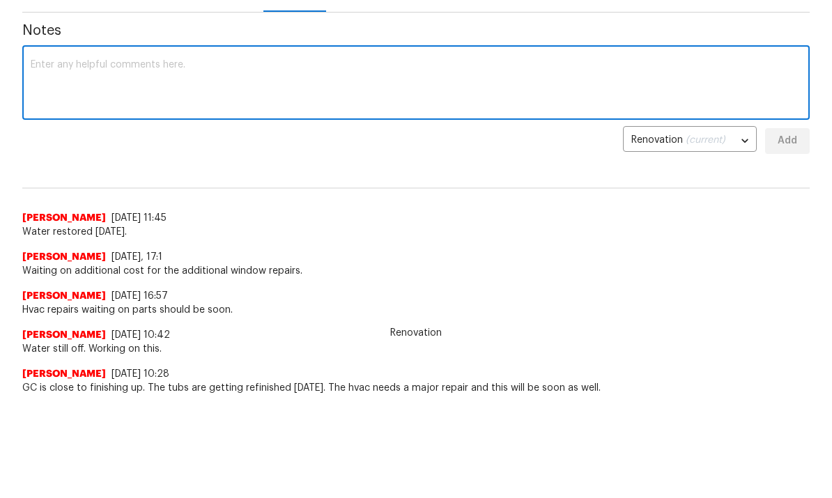
scroll to position [95, 0]
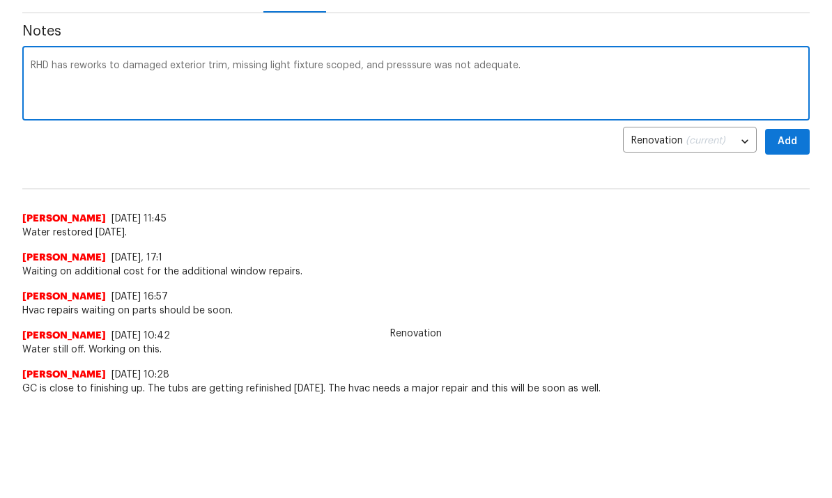
click at [409, 65] on textarea "RHD has reworks to damaged exterior trim, missing light fixture scoped, and pre…" at bounding box center [416, 85] width 770 height 49
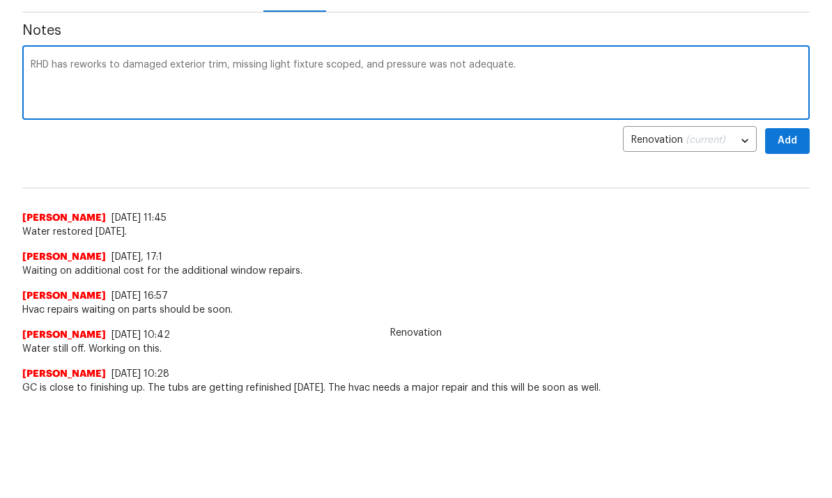
type textarea "RHD has reworks to damaged exterior trim, missing light fixture scoped, and pre…"
click at [782, 145] on span "Add" at bounding box center [787, 141] width 22 height 17
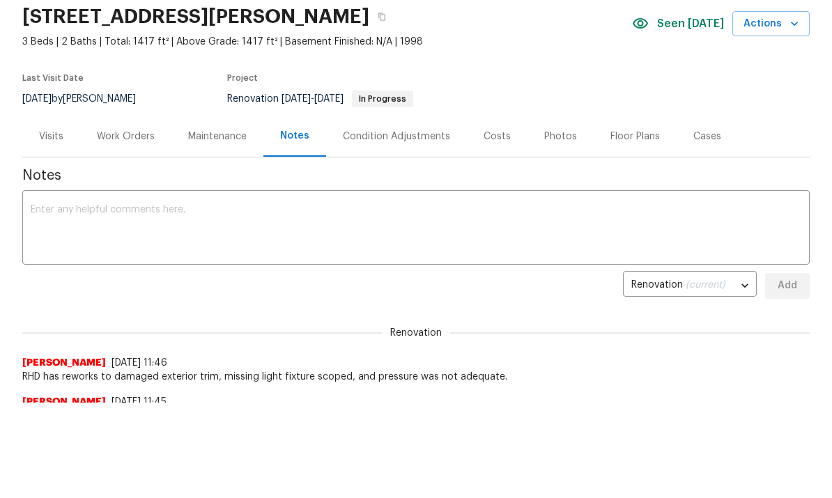
scroll to position [0, 0]
click at [127, 135] on div "Work Orders" at bounding box center [126, 137] width 58 height 14
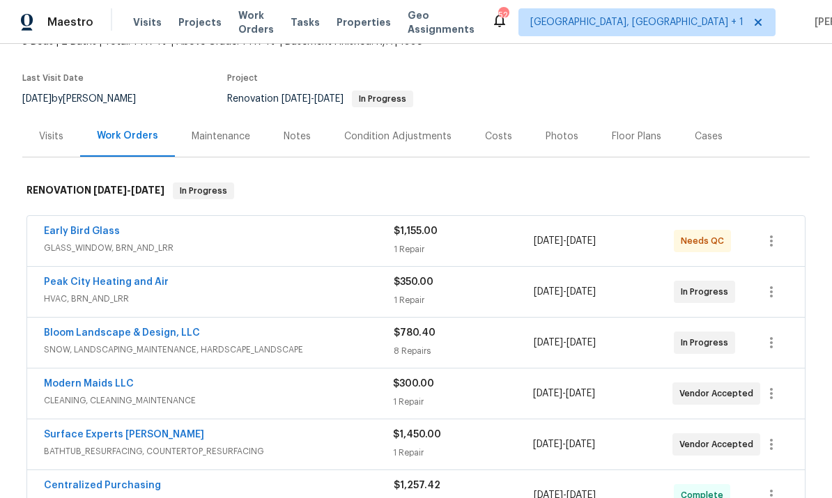
scroll to position [94, 0]
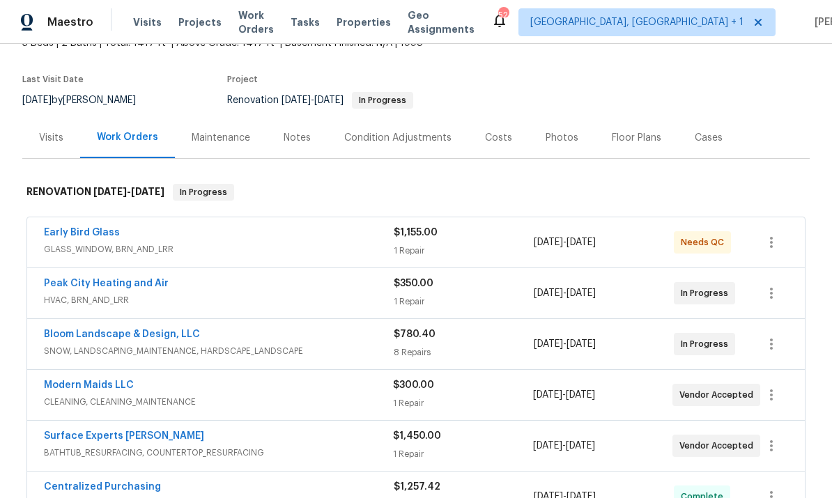
click at [121, 380] on link "Modern Maids LLC" at bounding box center [89, 385] width 90 height 10
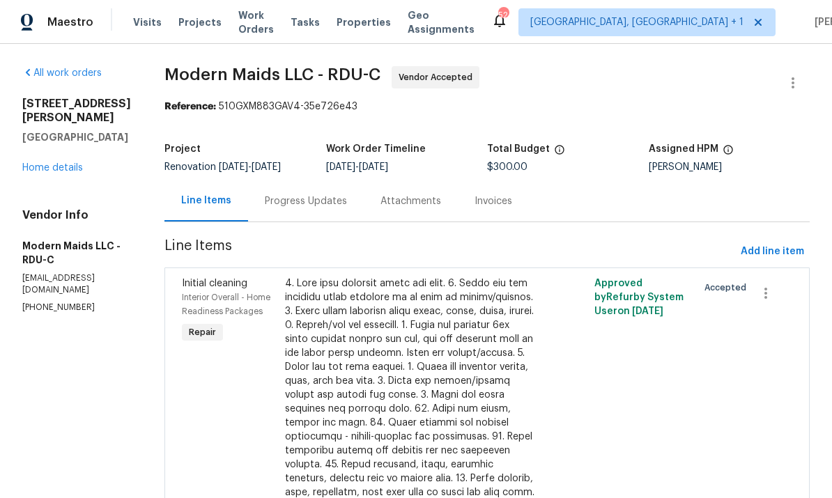
click at [315, 199] on div "Progress Updates" at bounding box center [306, 201] width 82 height 14
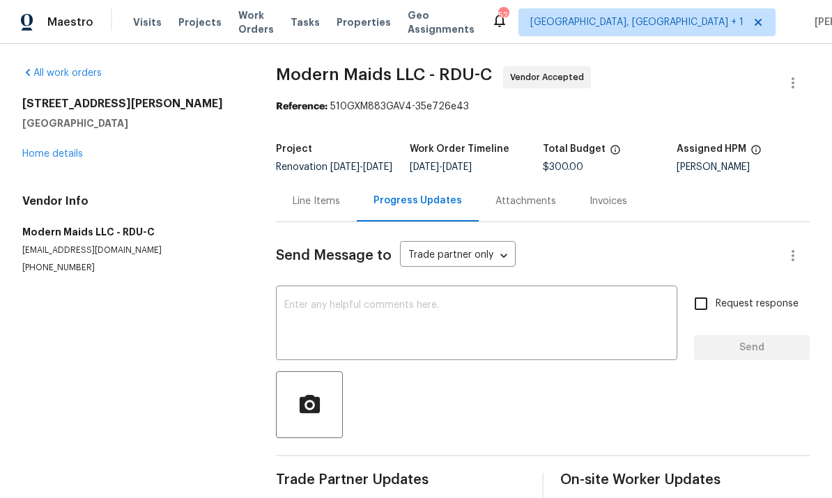
scroll to position [52, 0]
click at [316, 300] on textarea at bounding box center [476, 324] width 385 height 49
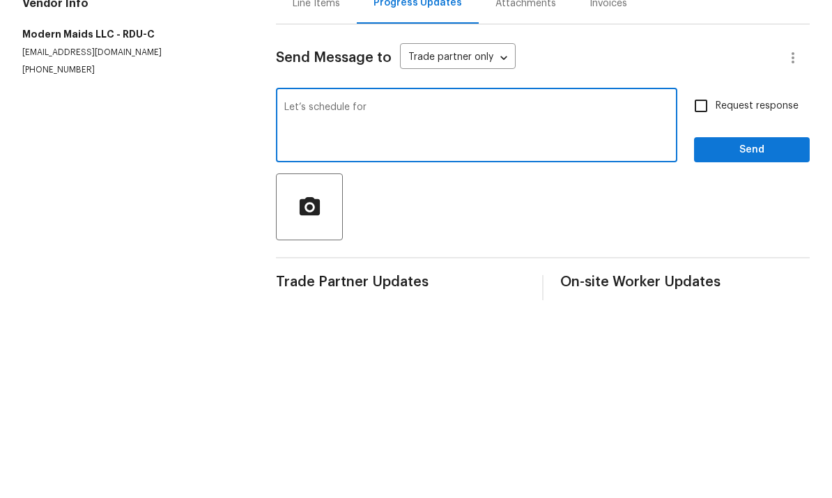
type textarea "Let’s schedule for"
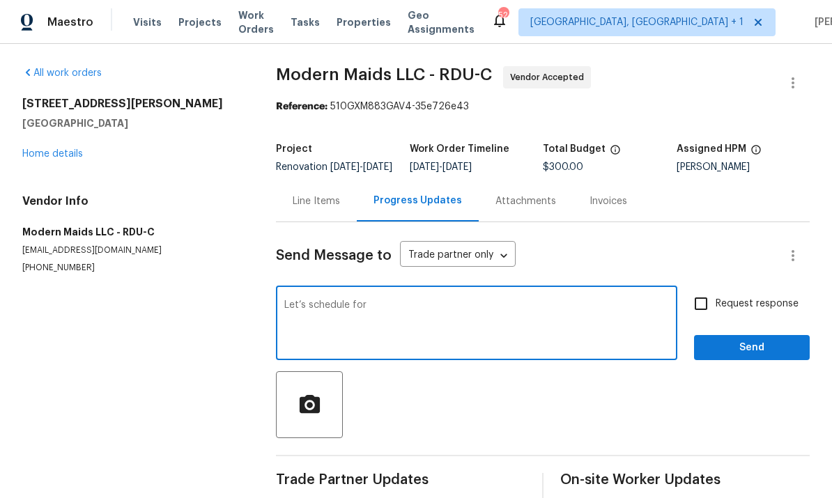
click at [59, 149] on link "Home details" at bounding box center [52, 154] width 61 height 10
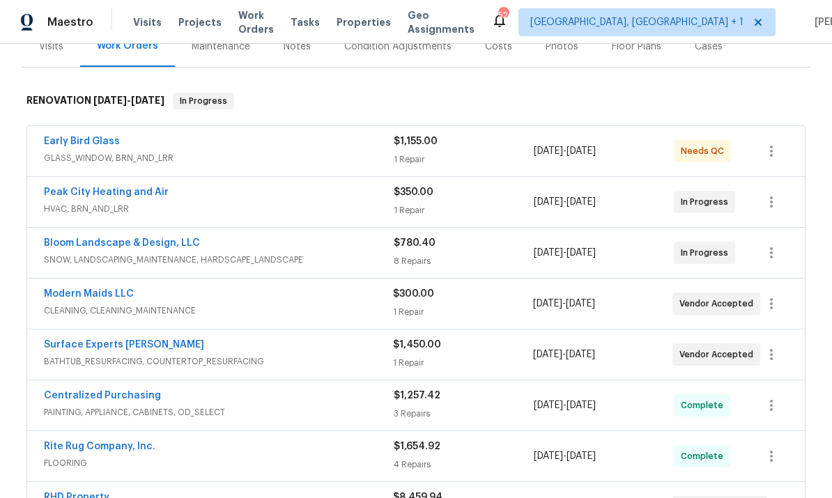
scroll to position [185, 0]
click at [121, 341] on link "Surface Experts Cary" at bounding box center [124, 346] width 160 height 10
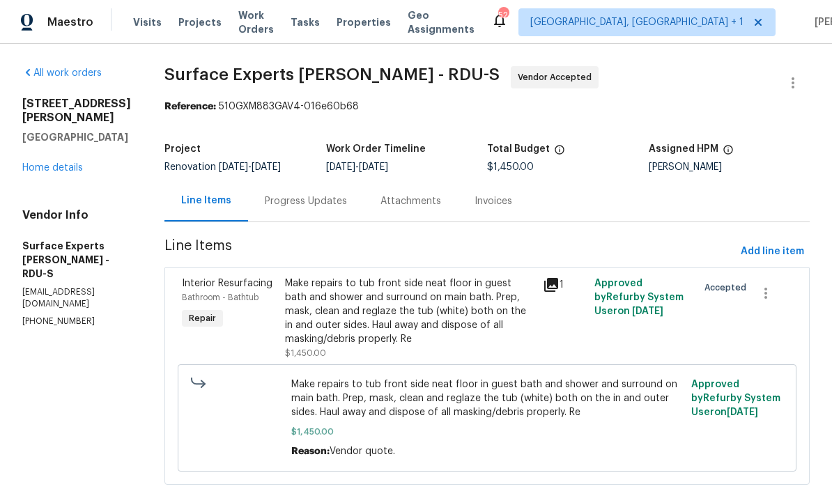
click at [297, 205] on div "Progress Updates" at bounding box center [306, 201] width 82 height 14
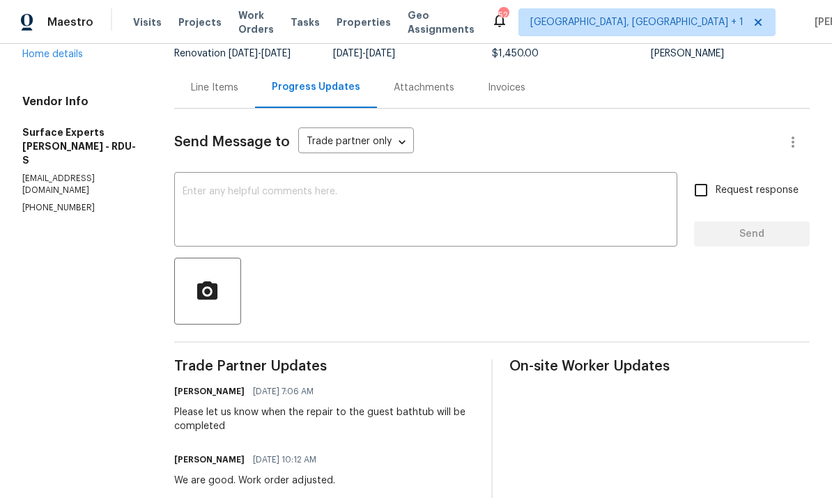
scroll to position [99, 0]
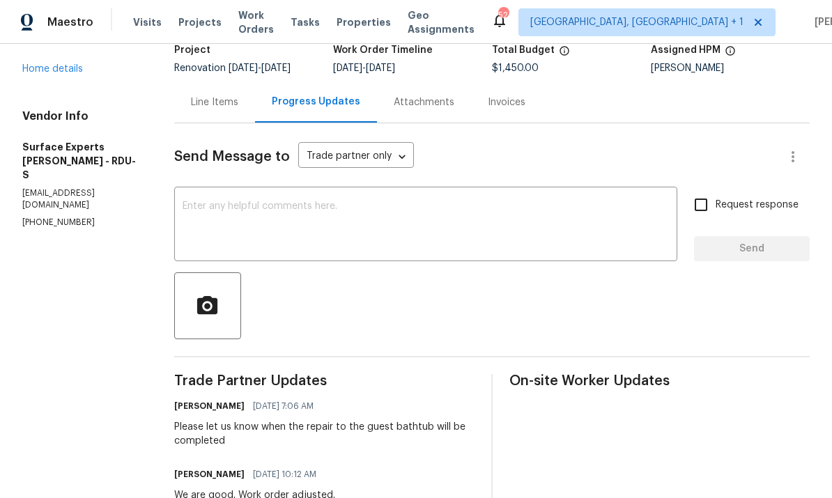
click at [64, 64] on link "Home details" at bounding box center [52, 69] width 61 height 10
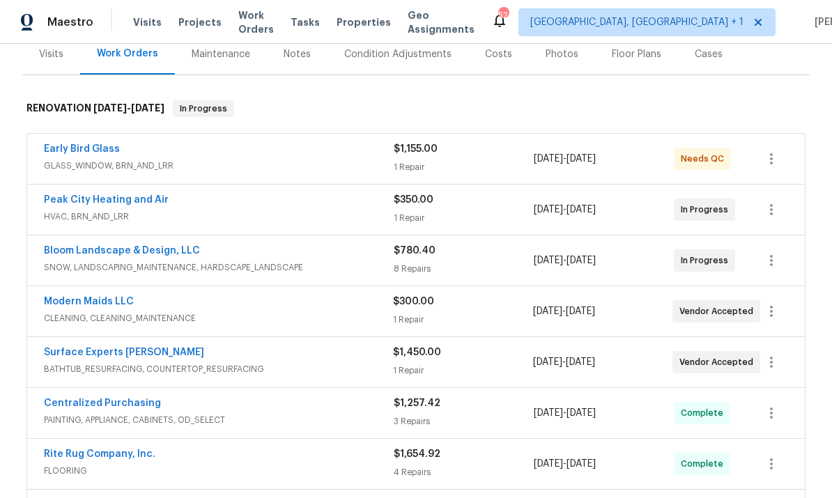
scroll to position [179, 0]
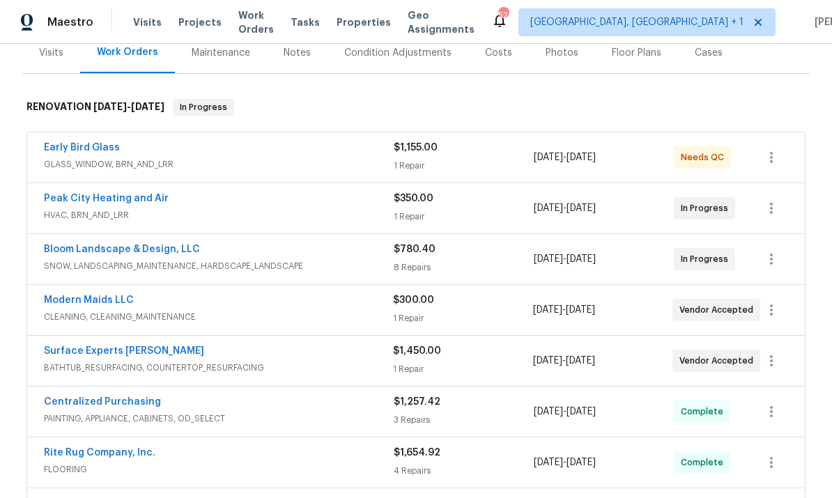
click at [121, 201] on link "Peak City Heating and Air" at bounding box center [106, 199] width 125 height 10
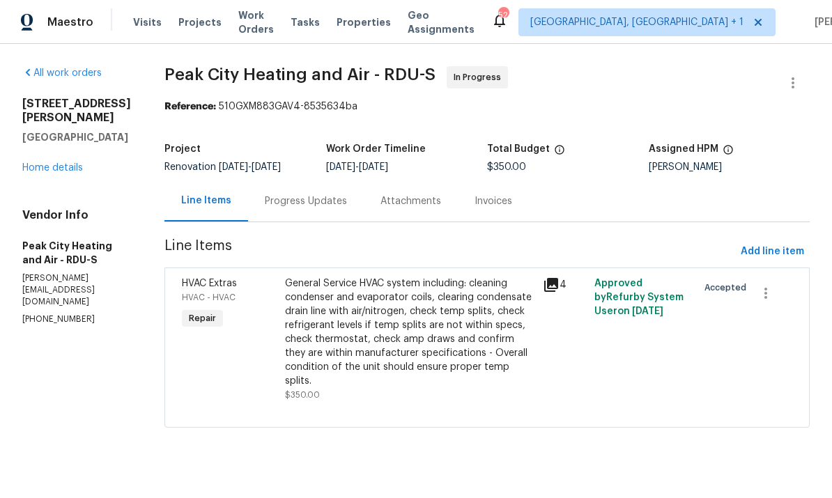
click at [309, 206] on div "Progress Updates" at bounding box center [306, 201] width 82 height 14
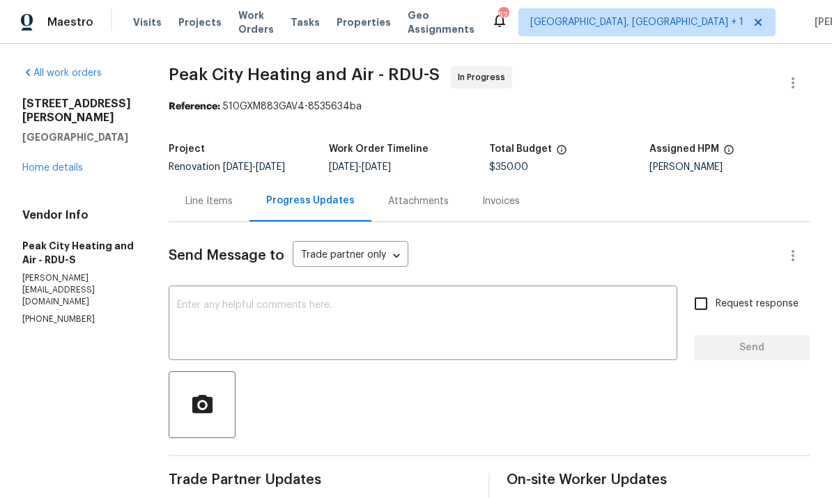
click at [55, 163] on link "Home details" at bounding box center [52, 168] width 61 height 10
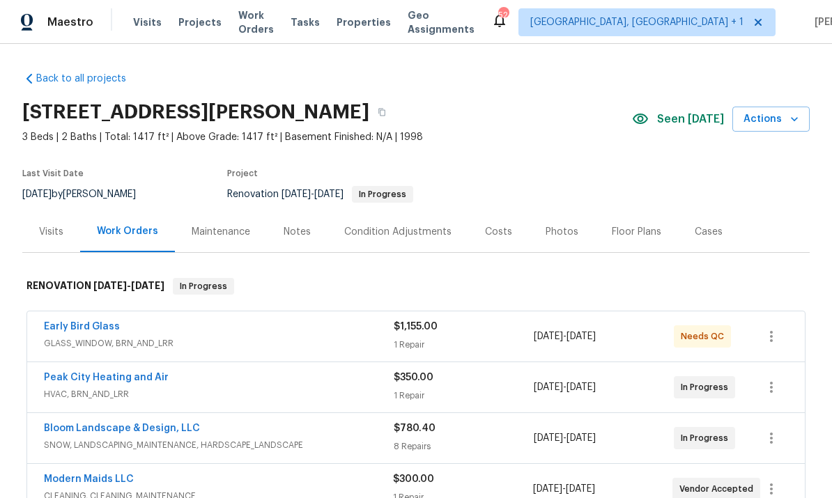
click at [98, 322] on link "Early Bird Glass" at bounding box center [82, 327] width 76 height 10
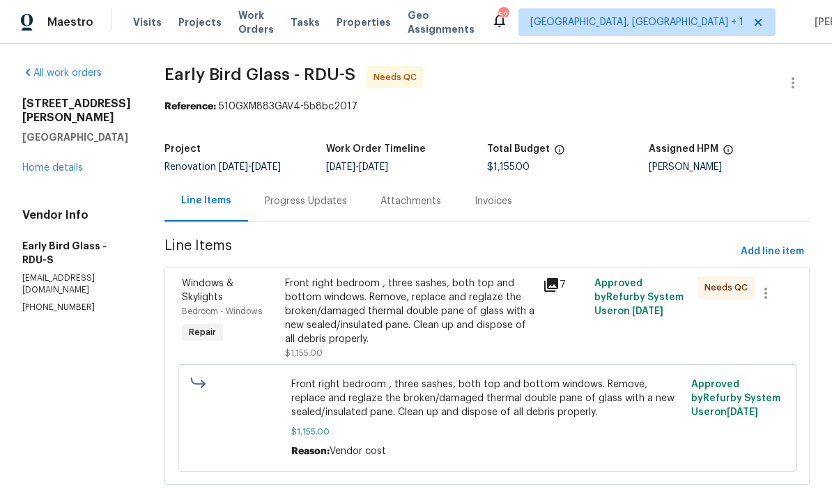
click at [303, 200] on div "Progress Updates" at bounding box center [306, 201] width 82 height 14
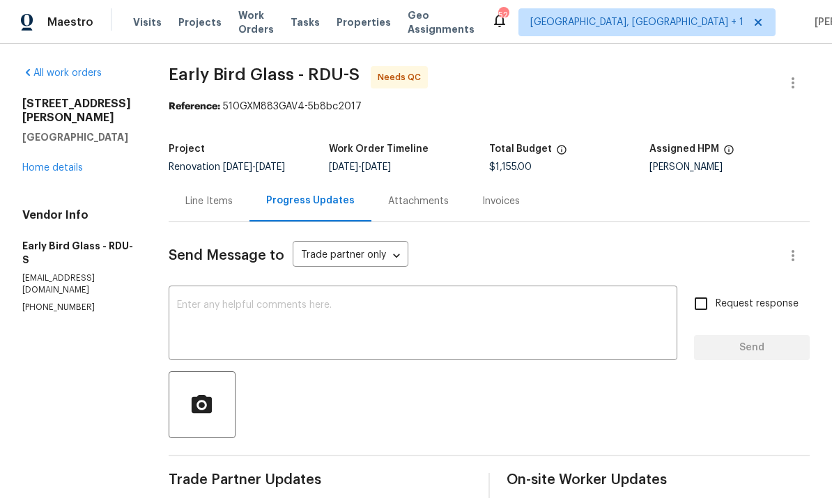
click at [59, 171] on link "Home details" at bounding box center [52, 168] width 61 height 10
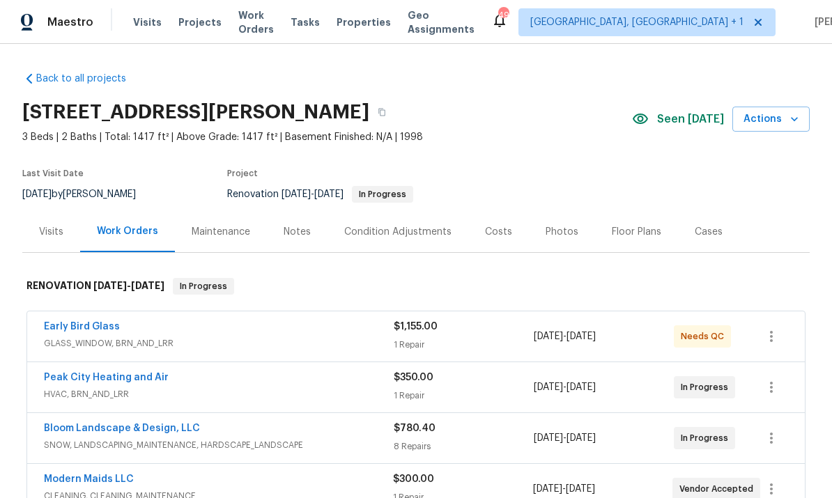
click at [91, 325] on link "Early Bird Glass" at bounding box center [82, 327] width 76 height 10
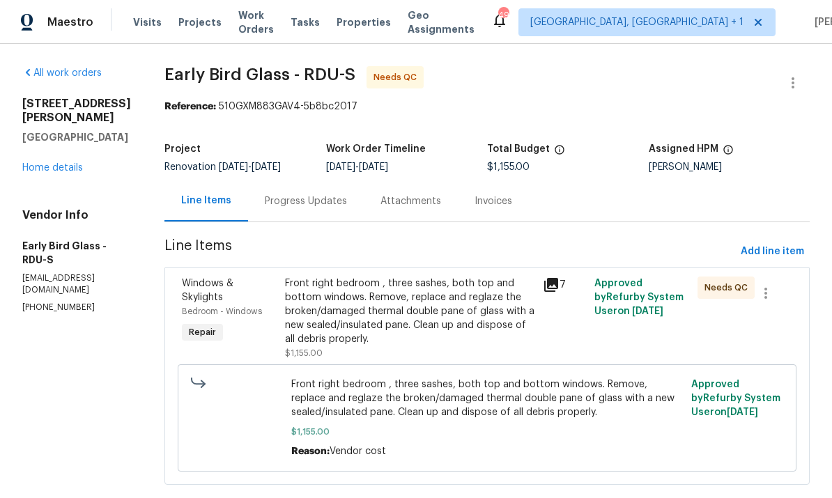
click at [297, 201] on div "Progress Updates" at bounding box center [306, 201] width 82 height 14
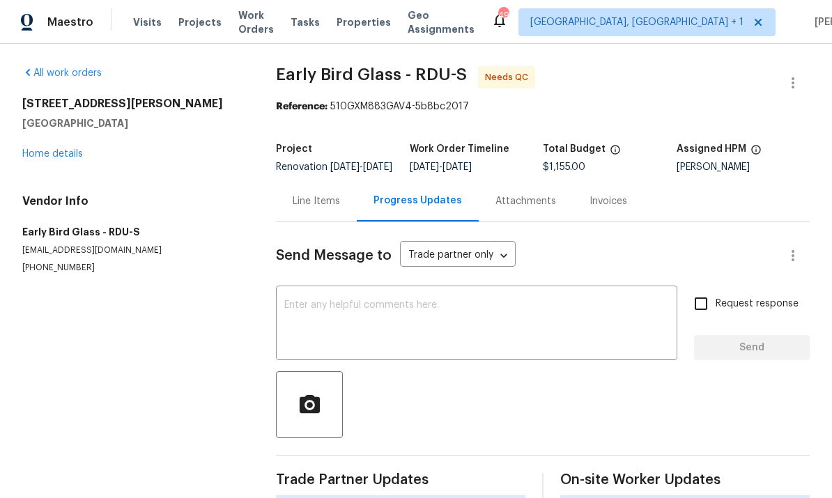
scroll to position [52, 0]
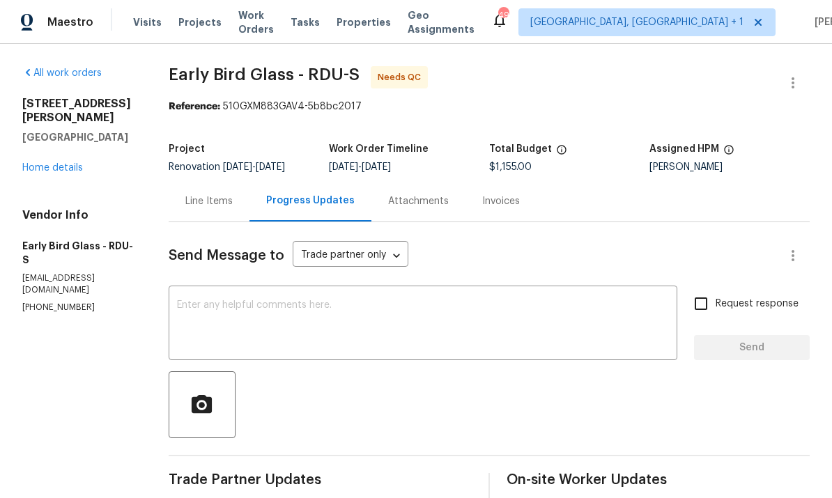
click at [65, 163] on link "Home details" at bounding box center [52, 168] width 61 height 10
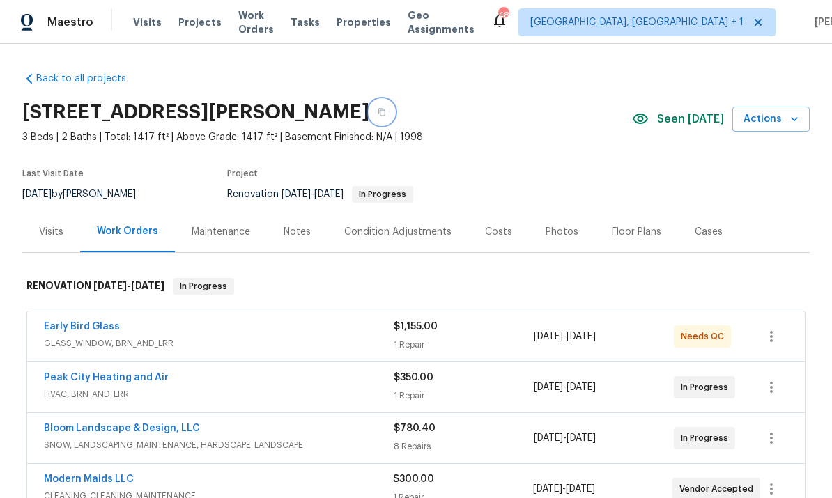
click at [386, 108] on icon "button" at bounding box center [382, 112] width 8 height 8
click at [118, 474] on link "Modern Maids LLC" at bounding box center [89, 479] width 90 height 10
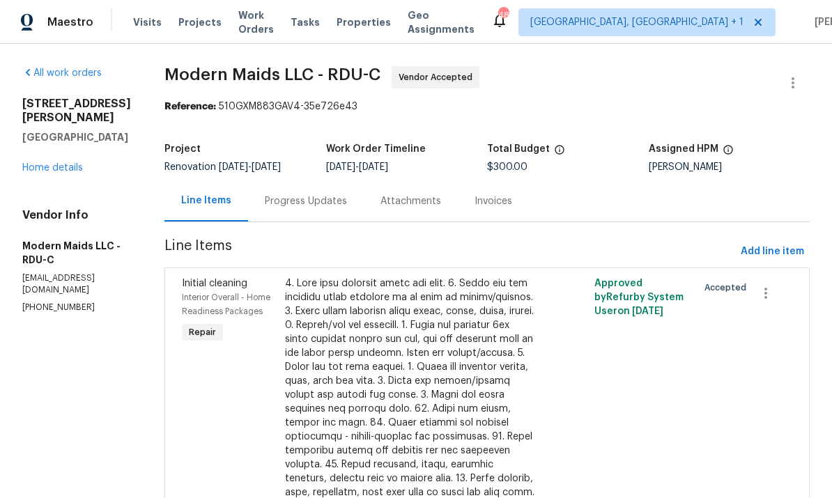
click at [320, 199] on div "Progress Updates" at bounding box center [306, 201] width 82 height 14
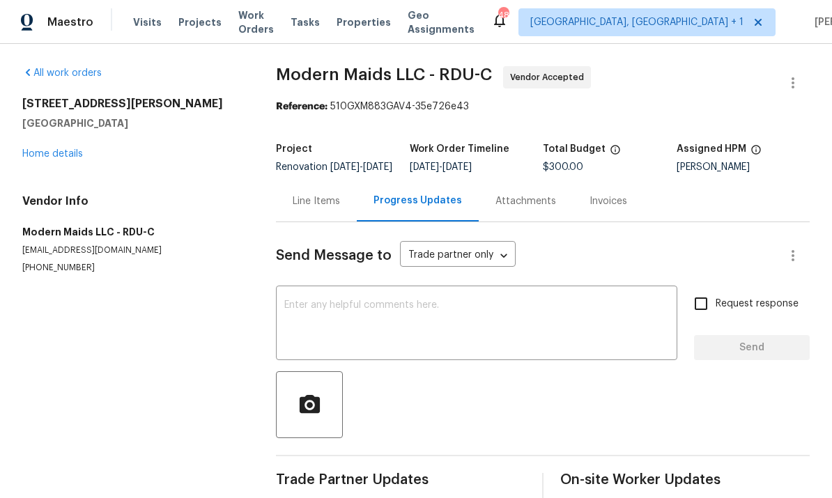
click at [304, 313] on textarea at bounding box center [476, 324] width 385 height 49
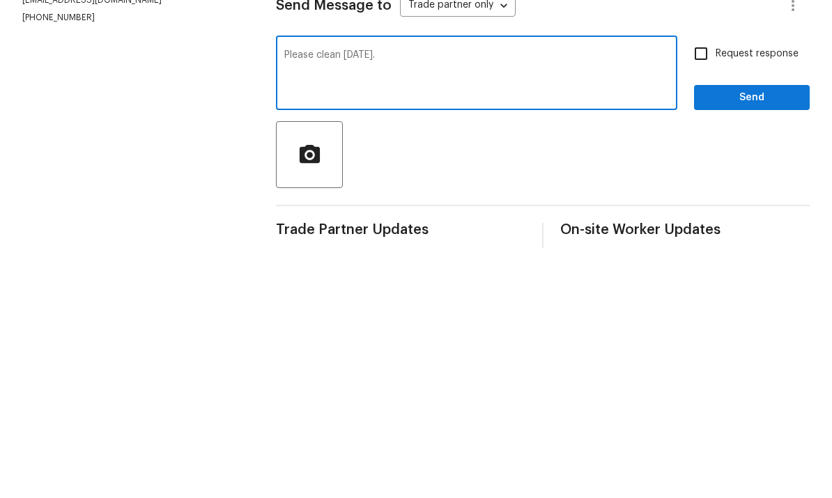
click at [349, 300] on textarea "Please clean Tuesday." at bounding box center [476, 324] width 385 height 49
click at [423, 300] on textarea "Please clean next Tuesday." at bounding box center [476, 324] width 385 height 49
type textarea "Please clean next Tuesday 9/30"
click at [701, 289] on input "Request response" at bounding box center [700, 303] width 29 height 29
checkbox input "true"
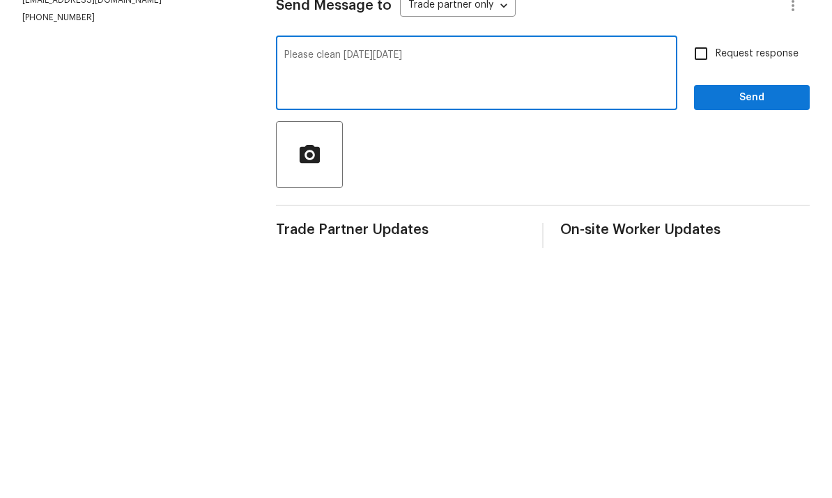
scroll to position [52, 0]
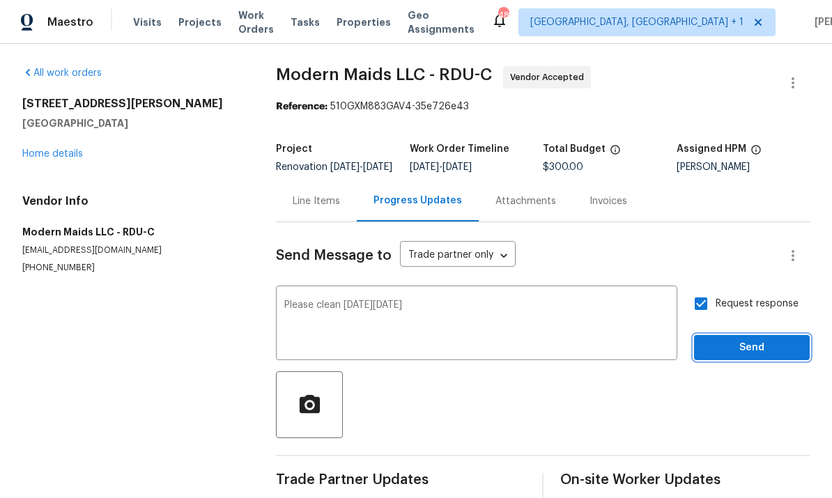
click at [752, 339] on span "Send" at bounding box center [751, 347] width 93 height 17
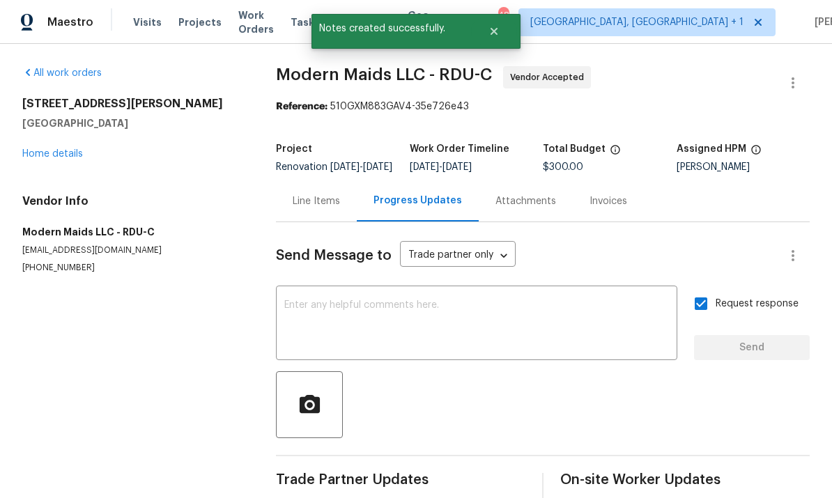
click at [66, 149] on link "Home details" at bounding box center [52, 154] width 61 height 10
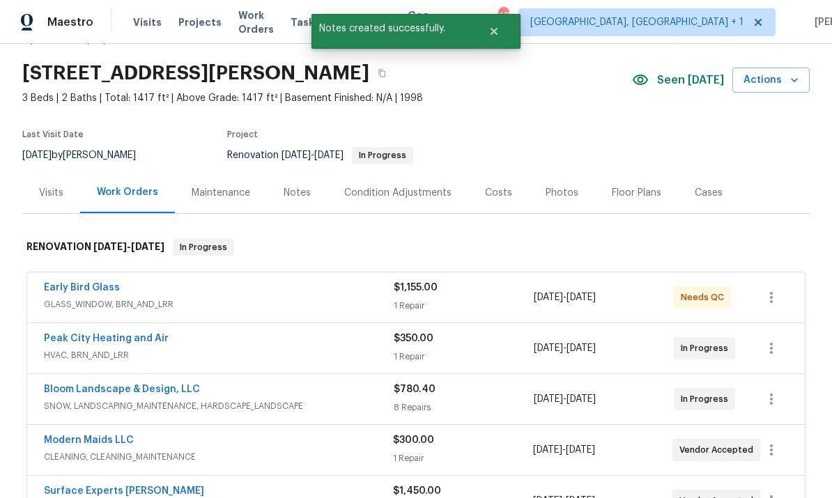
scroll to position [38, 0]
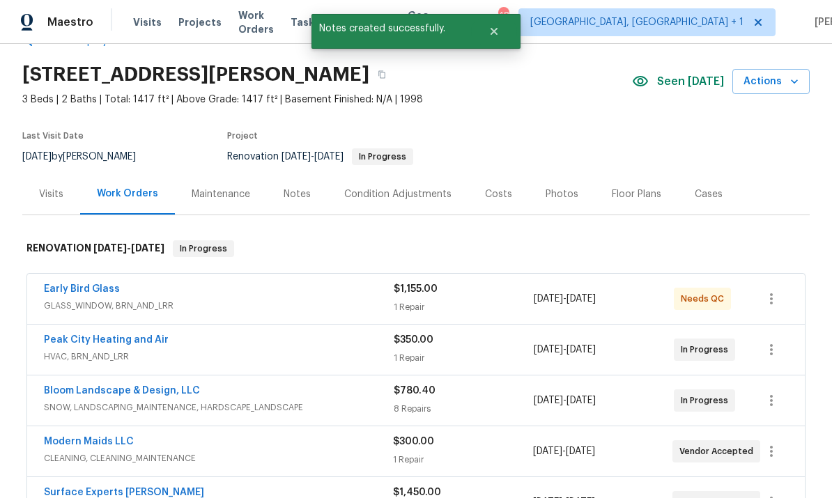
click at [125, 488] on link "Surface Experts Cary" at bounding box center [124, 493] width 160 height 10
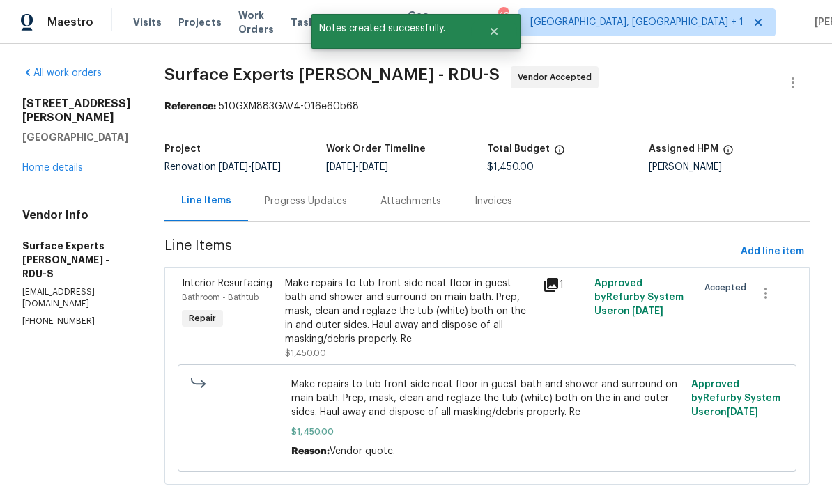
click at [304, 214] on div "Progress Updates" at bounding box center [306, 200] width 116 height 41
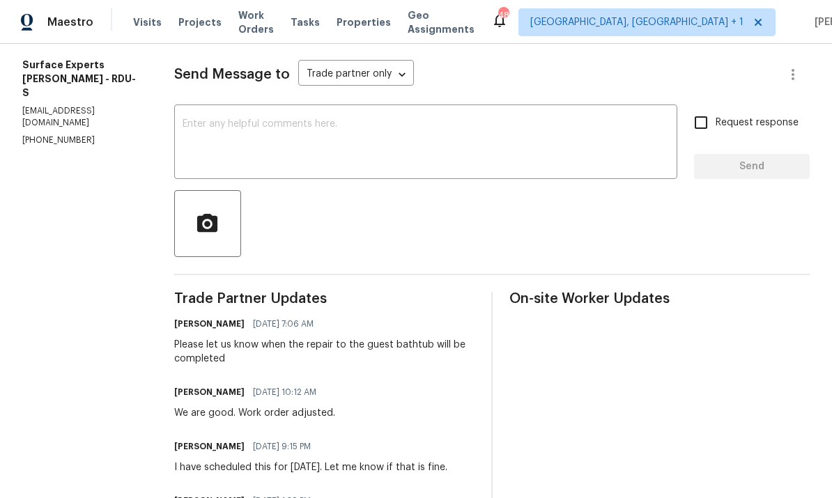
scroll to position [222, 0]
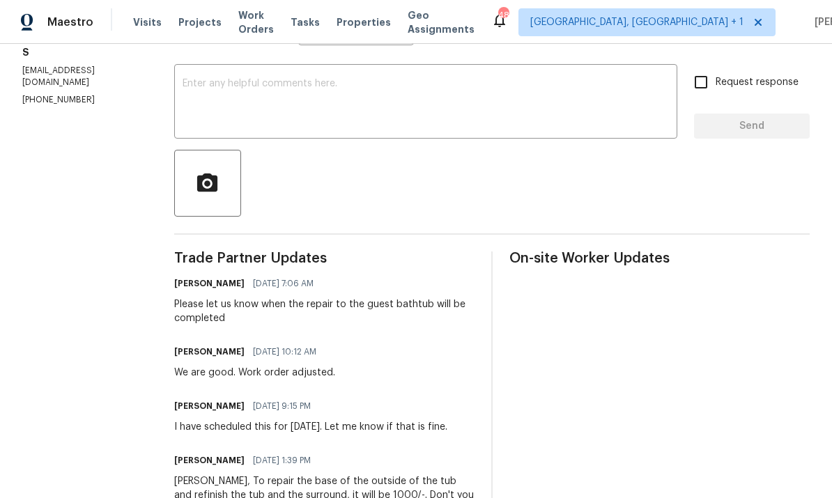
click at [238, 91] on textarea at bounding box center [426, 103] width 486 height 49
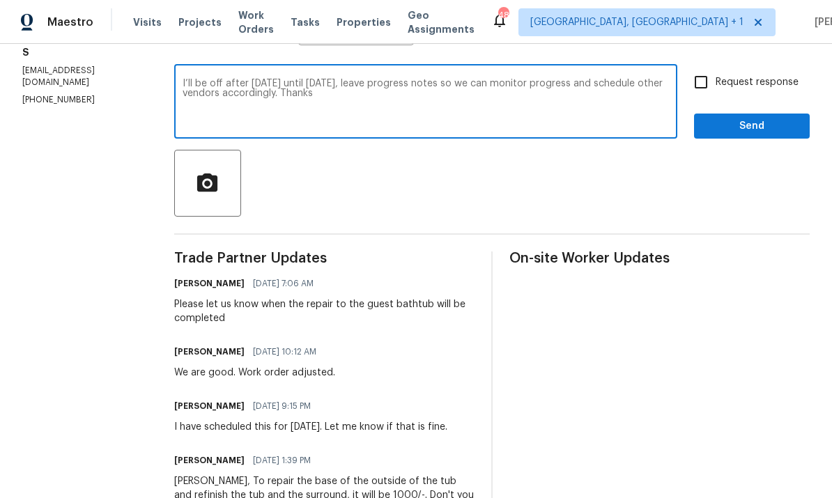
click at [196, 84] on textarea "I’ll be off after today until next Tuesday, leave progress notes so we can moni…" at bounding box center [426, 103] width 486 height 49
click at [447, 116] on textarea "I’ll be off after today until next Tuesday, leave progress notes so we can moni…" at bounding box center [426, 103] width 486 height 49
type textarea "I’ll be off after today until next Tuesday, leave progress notes so we can moni…"
click at [699, 89] on input "Request response" at bounding box center [700, 82] width 29 height 29
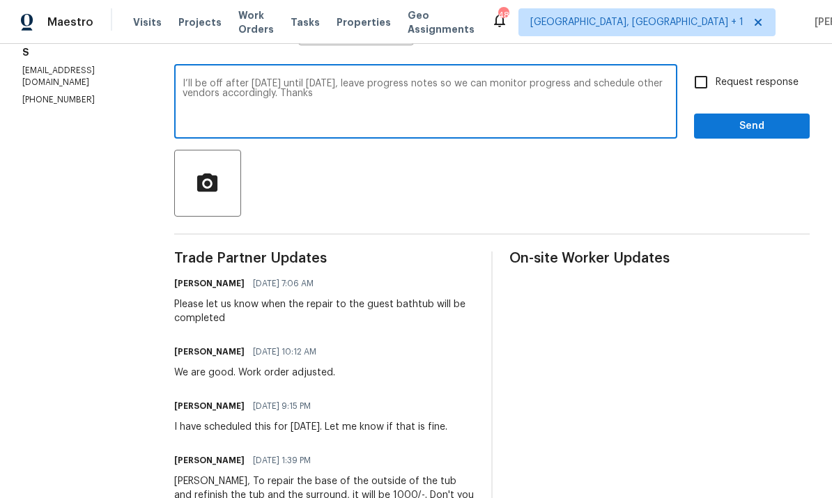
checkbox input "true"
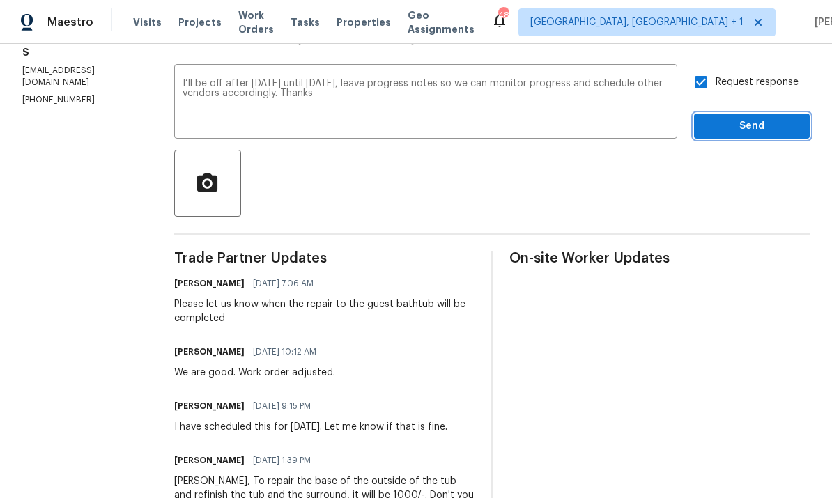
click at [757, 124] on span "Send" at bounding box center [751, 126] width 93 height 17
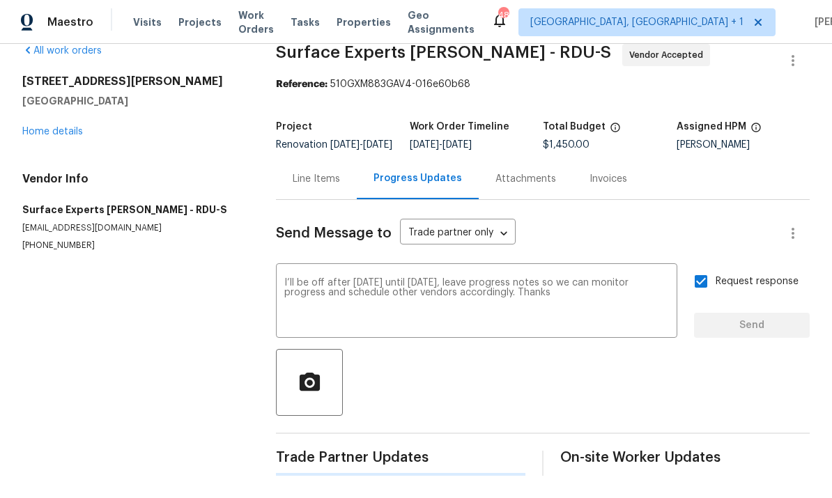
scroll to position [0, 0]
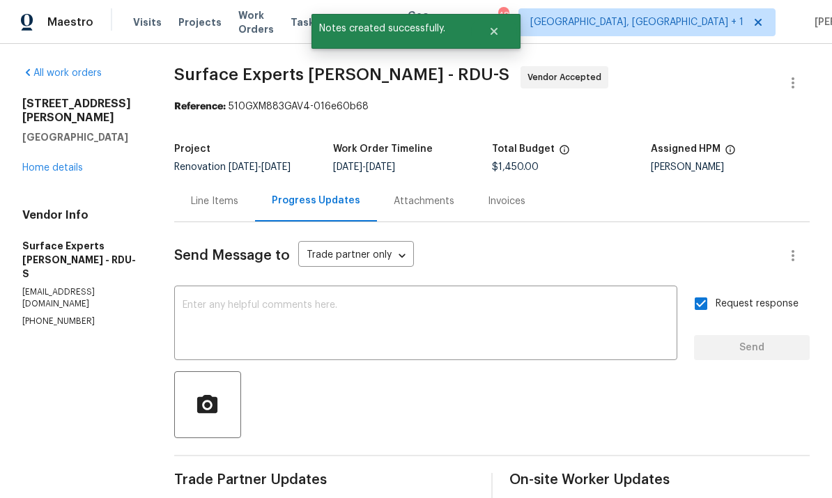
click at [65, 163] on link "Home details" at bounding box center [52, 168] width 61 height 10
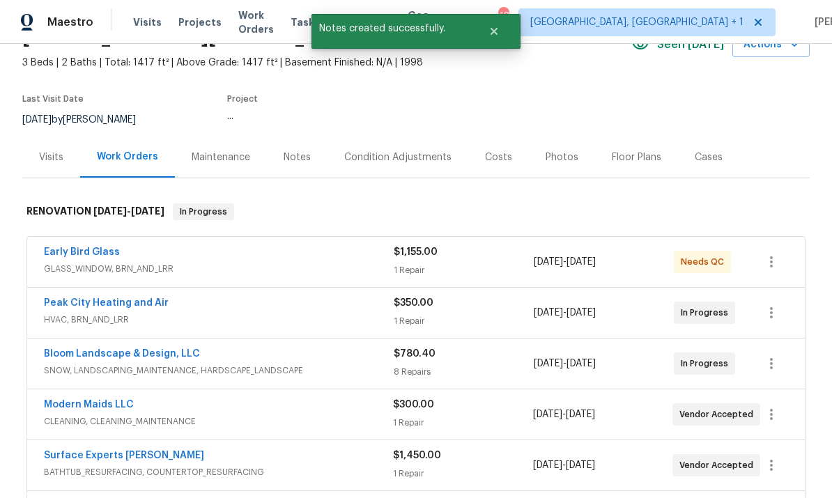
scroll to position [77, 0]
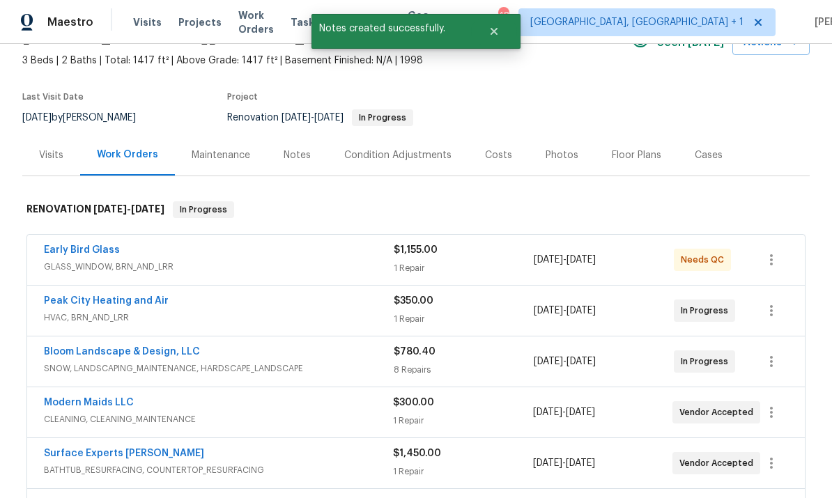
click at [138, 304] on link "Peak City Heating and Air" at bounding box center [106, 301] width 125 height 10
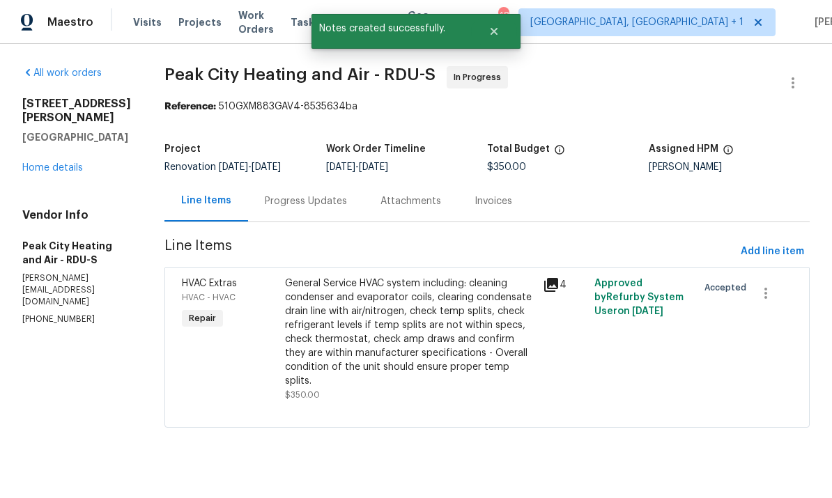
click at [309, 201] on div "Progress Updates" at bounding box center [306, 201] width 82 height 14
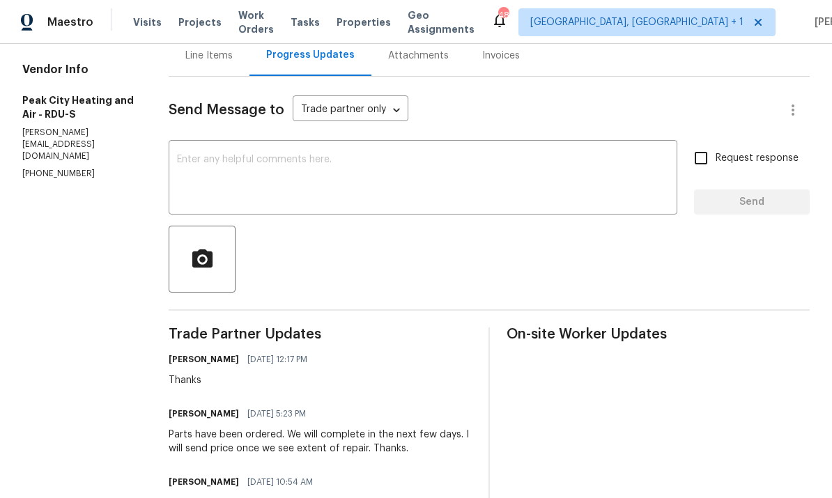
scroll to position [145, 0]
click at [228, 167] on textarea at bounding box center [423, 179] width 492 height 49
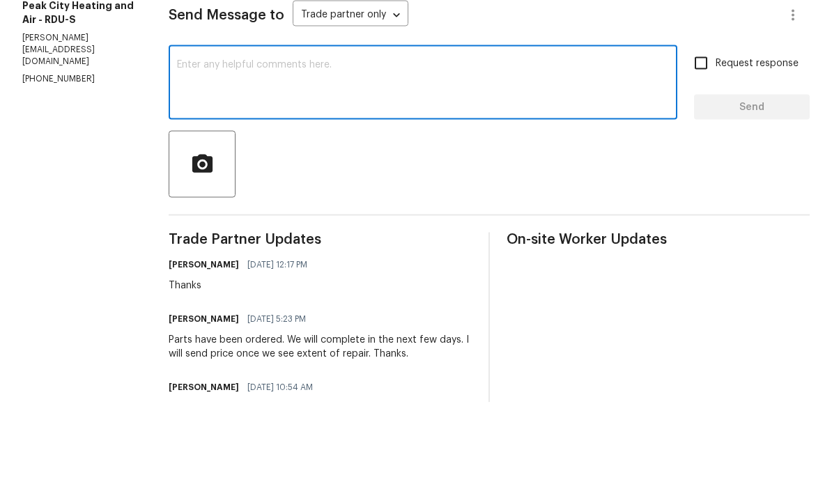
click at [222, 155] on textarea at bounding box center [423, 179] width 492 height 49
paste textarea "I’ll be off after today until next Tuesday, leave progress notes so we can moni…"
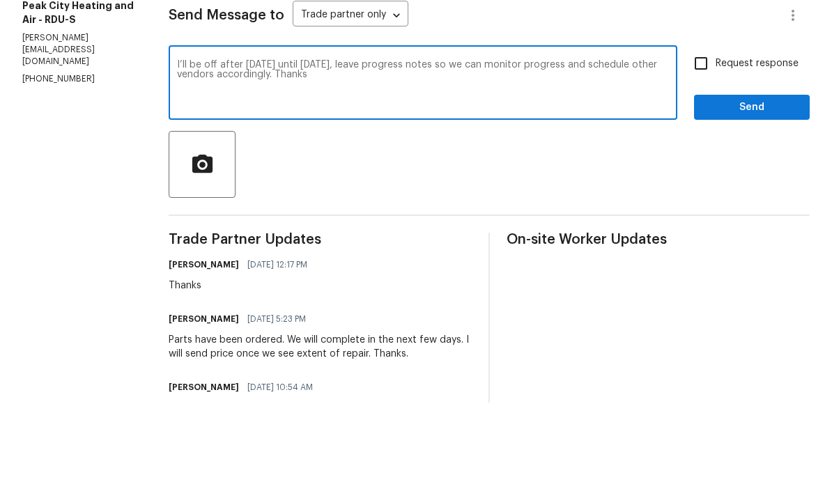
type textarea "I’ll be off after today until next Tuesday, leave progress notes so we can moni…"
click at [715, 144] on input "Request response" at bounding box center [700, 158] width 29 height 29
checkbox input "true"
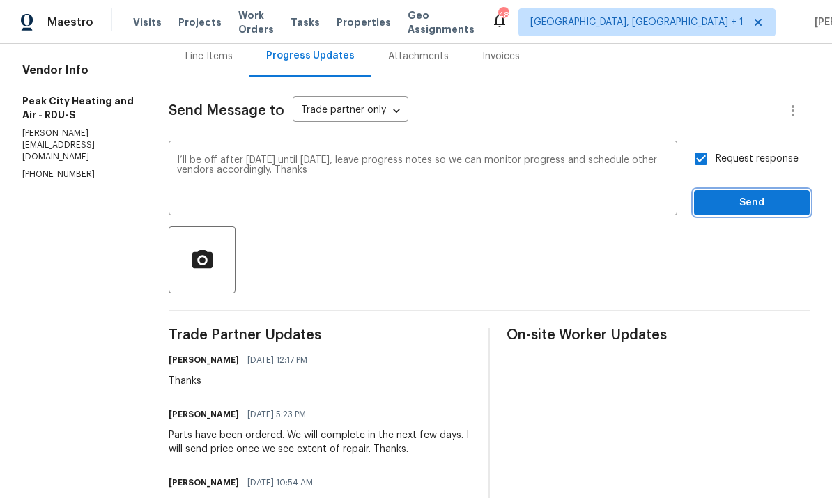
click at [772, 194] on span "Send" at bounding box center [751, 202] width 93 height 17
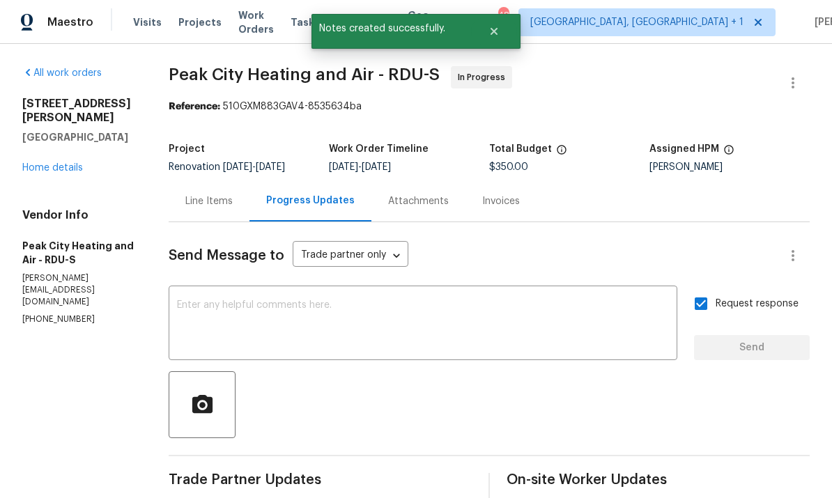
click at [65, 163] on link "Home details" at bounding box center [52, 168] width 61 height 10
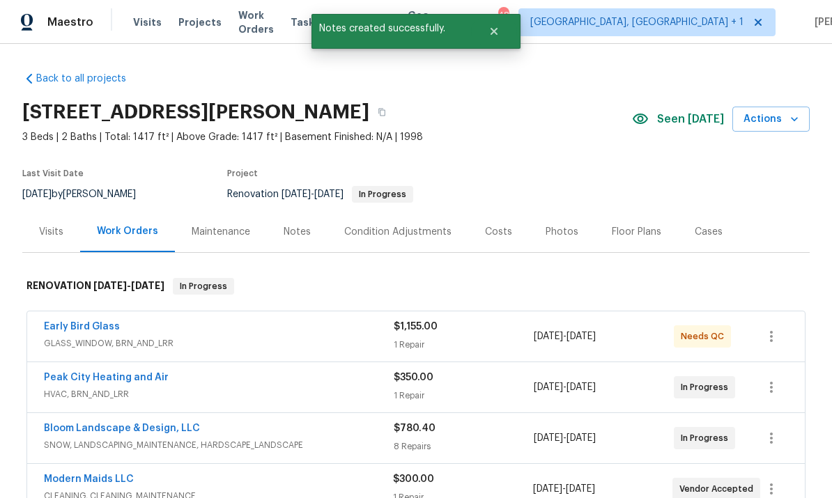
click at [96, 322] on link "Early Bird Glass" at bounding box center [82, 327] width 76 height 10
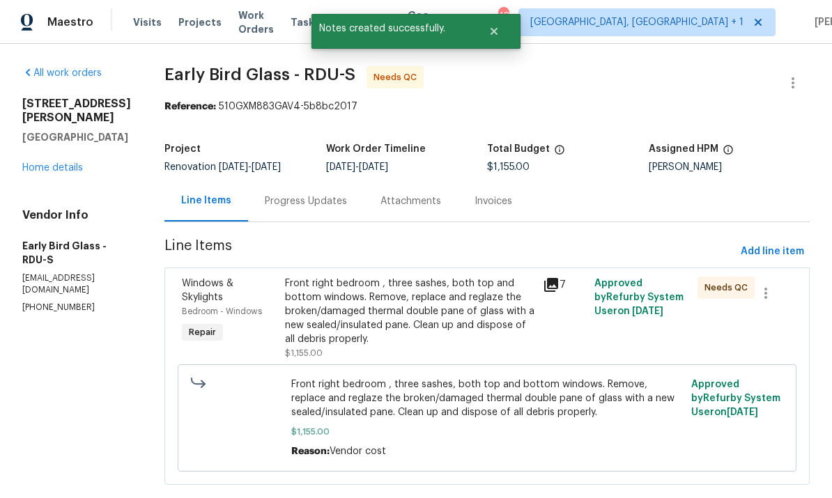
click at [288, 200] on div "Progress Updates" at bounding box center [306, 201] width 82 height 14
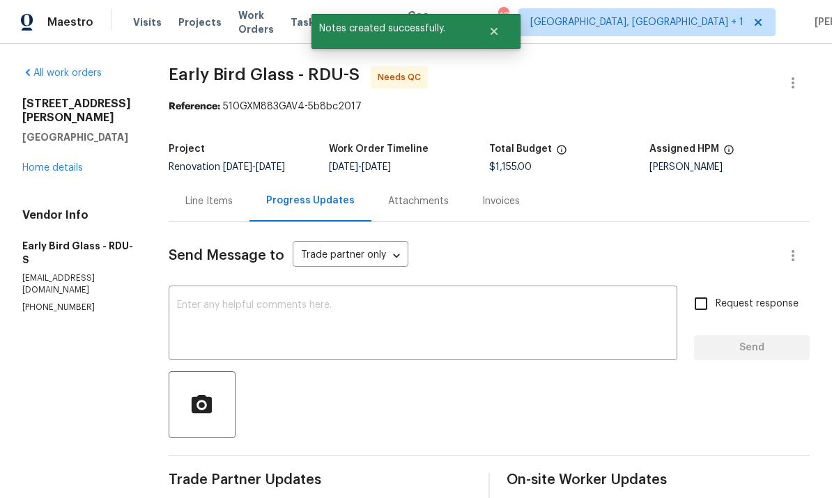
click at [235, 304] on textarea at bounding box center [423, 324] width 492 height 49
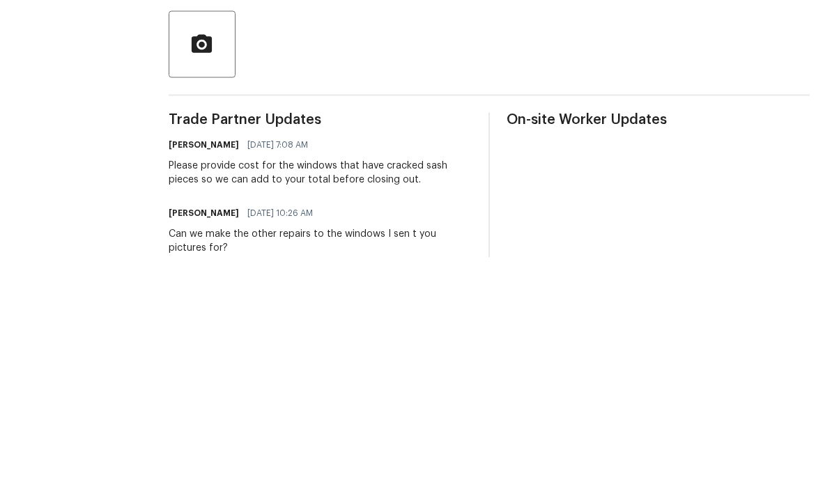
scroll to position [50, 0]
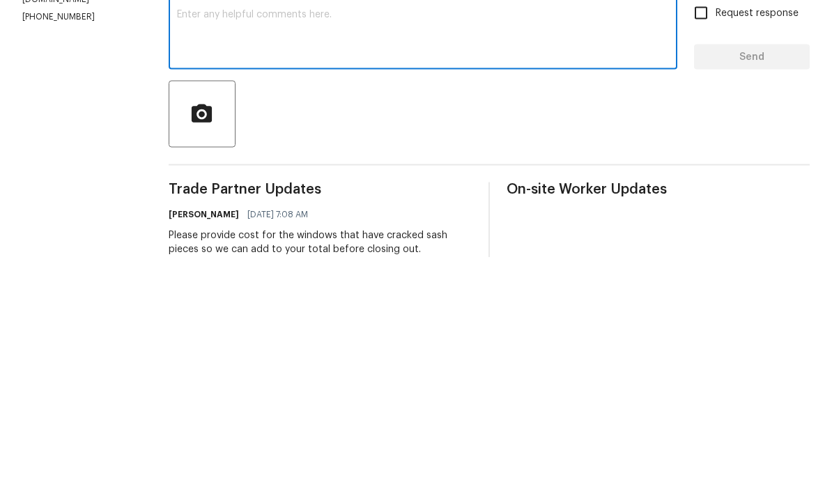
click at [226, 250] on textarea at bounding box center [423, 274] width 492 height 49
click at [207, 250] on textarea at bounding box center [423, 274] width 492 height 49
click at [217, 250] on textarea at bounding box center [423, 274] width 492 height 49
click at [192, 250] on textarea at bounding box center [423, 274] width 492 height 49
paste textarea "I’ll be off after today until next Tuesday, leave progress notes so we can moni…"
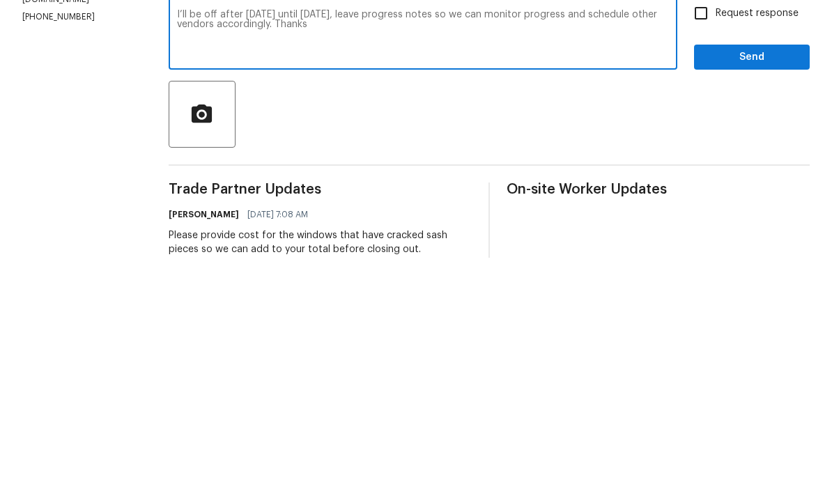
type textarea "I’ll be off after today until next Tuesday, leave progress notes so we can moni…"
click at [695, 239] on input "Request response" at bounding box center [700, 253] width 29 height 29
checkbox input "true"
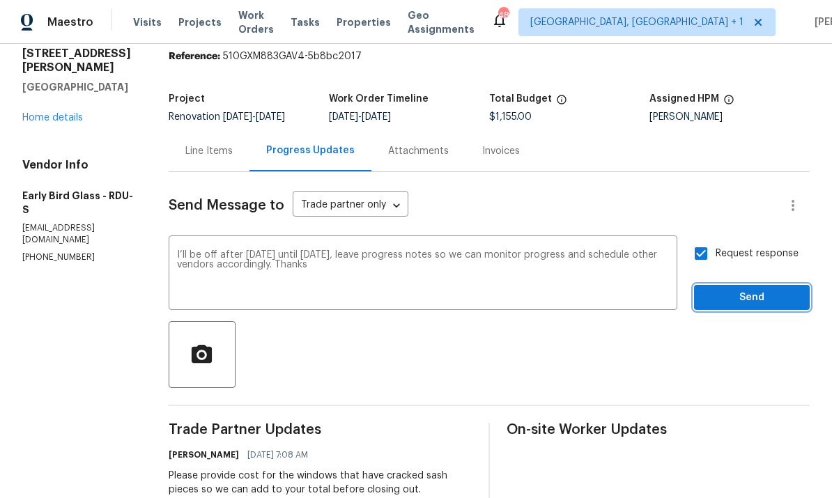
click at [771, 289] on span "Send" at bounding box center [751, 297] width 93 height 17
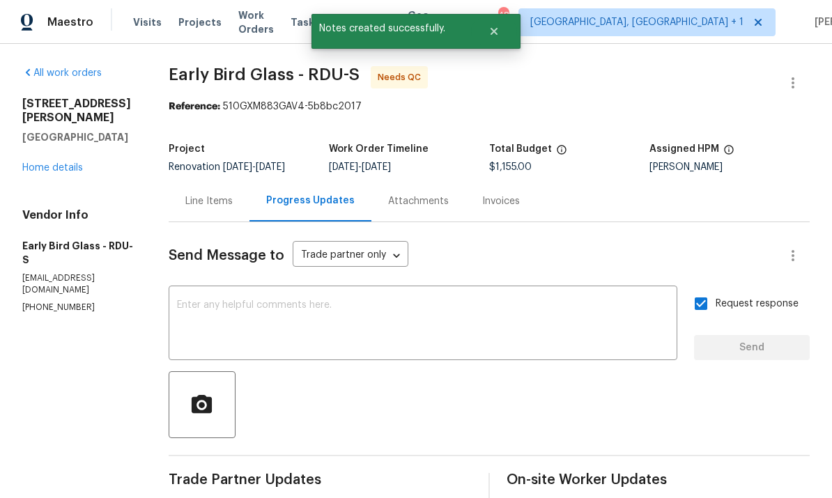
click at [54, 163] on link "Home details" at bounding box center [52, 168] width 61 height 10
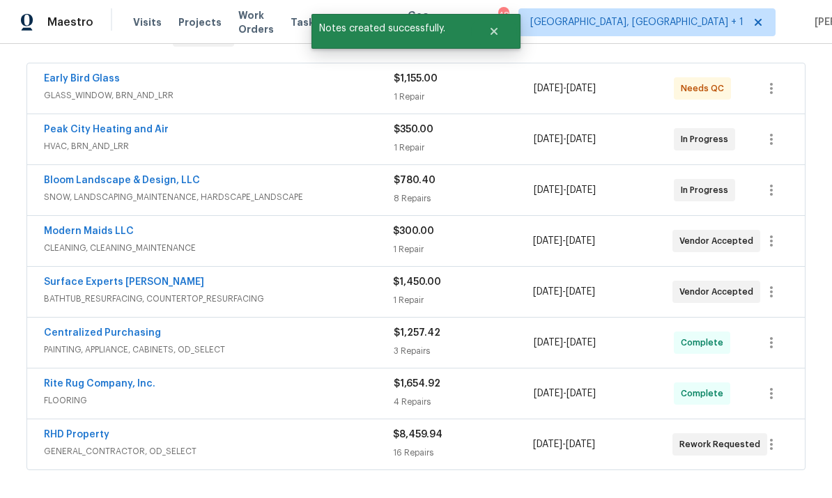
scroll to position [247, 0]
click at [91, 430] on link "RHD Property" at bounding box center [76, 435] width 65 height 10
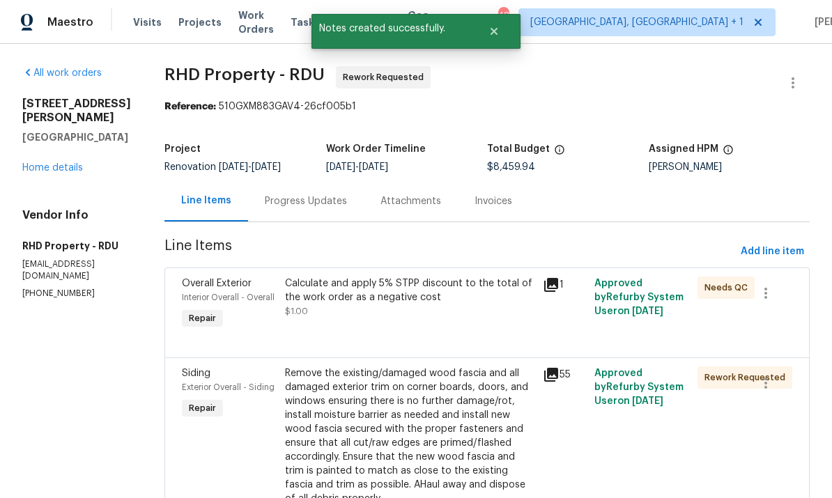
click at [322, 202] on div "Progress Updates" at bounding box center [306, 201] width 82 height 14
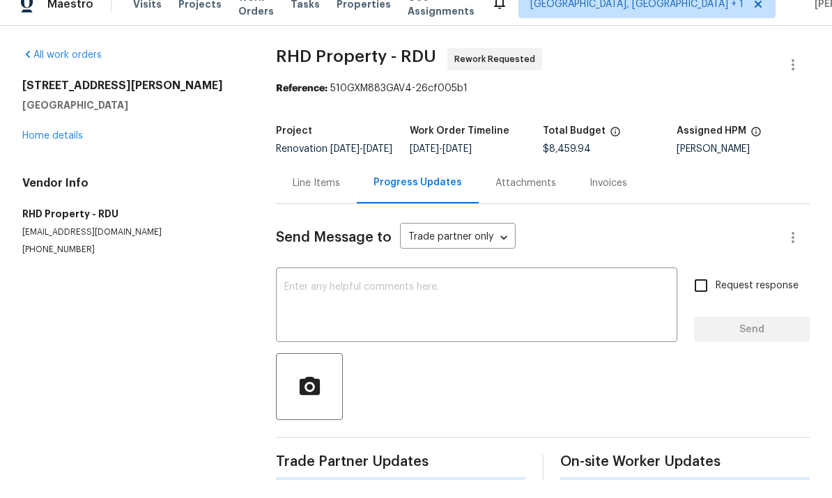
scroll to position [52, 0]
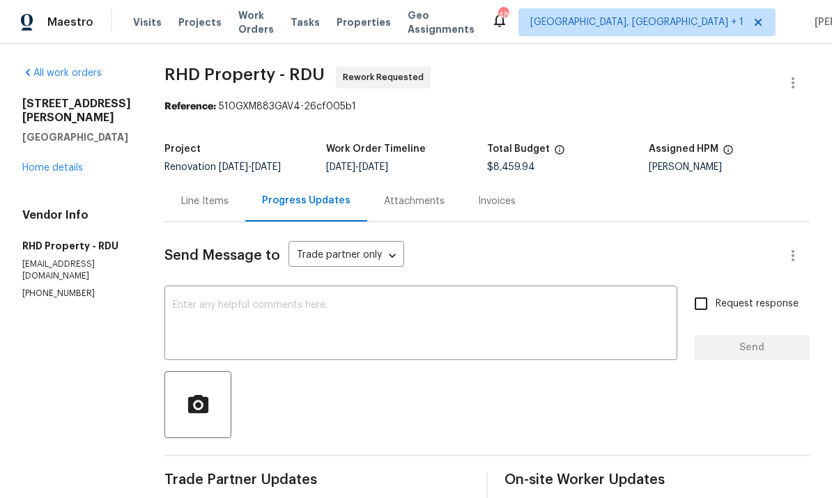
click at [65, 163] on link "Home details" at bounding box center [52, 168] width 61 height 10
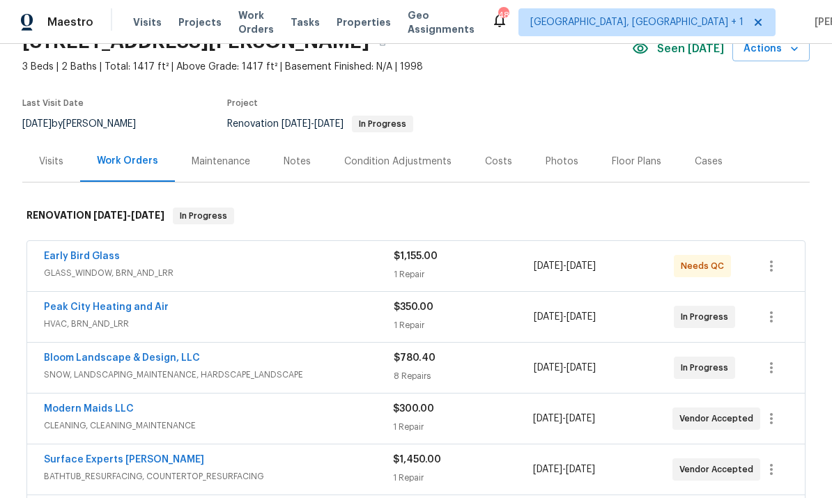
scroll to position [54, 0]
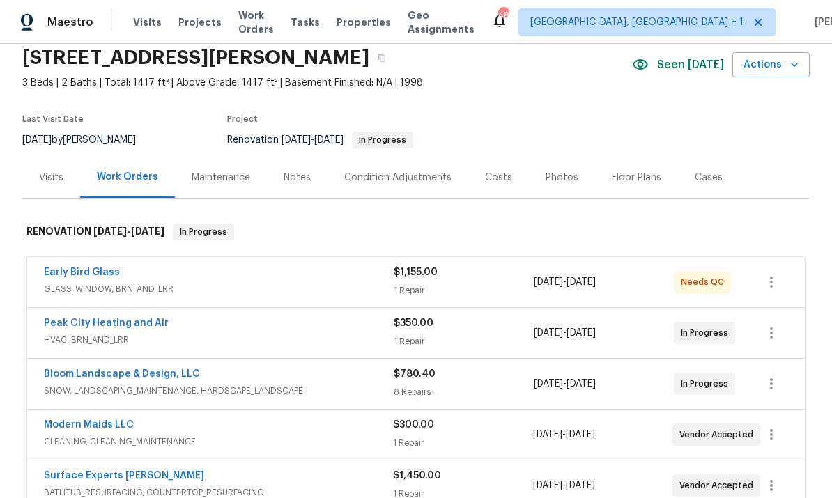
click at [114, 420] on link "Modern Maids LLC" at bounding box center [89, 425] width 90 height 10
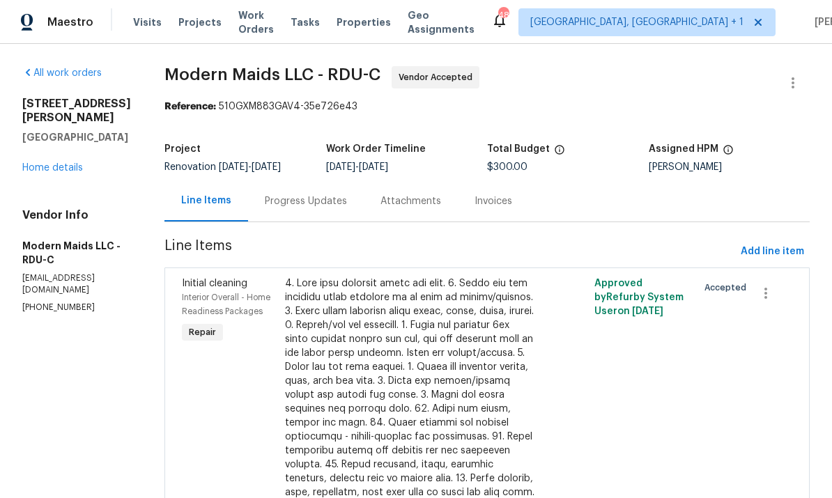
click at [311, 205] on div "Progress Updates" at bounding box center [306, 201] width 82 height 14
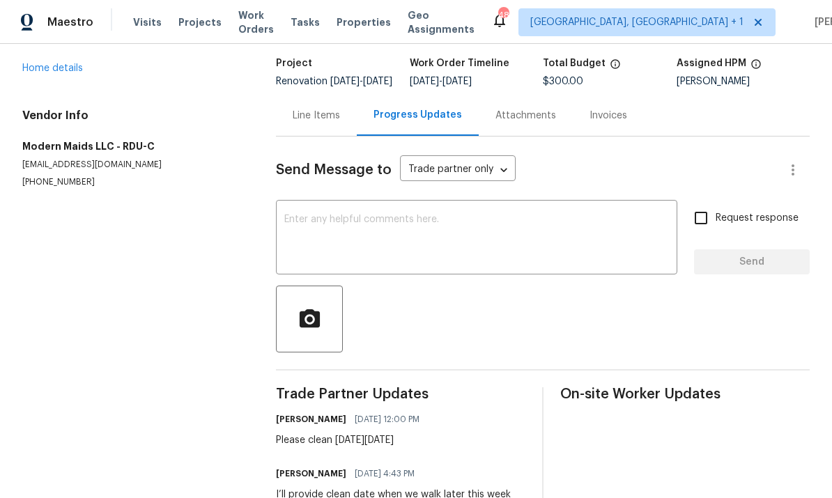
scroll to position [84, 0]
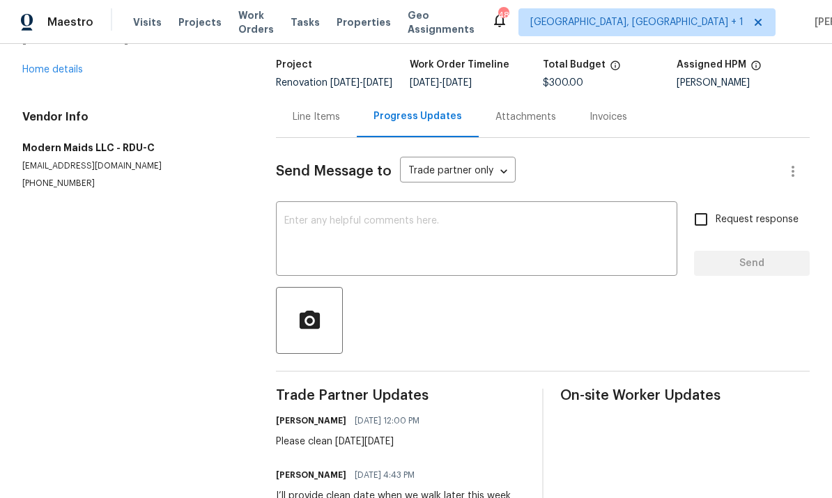
click at [65, 70] on link "Home details" at bounding box center [52, 70] width 61 height 10
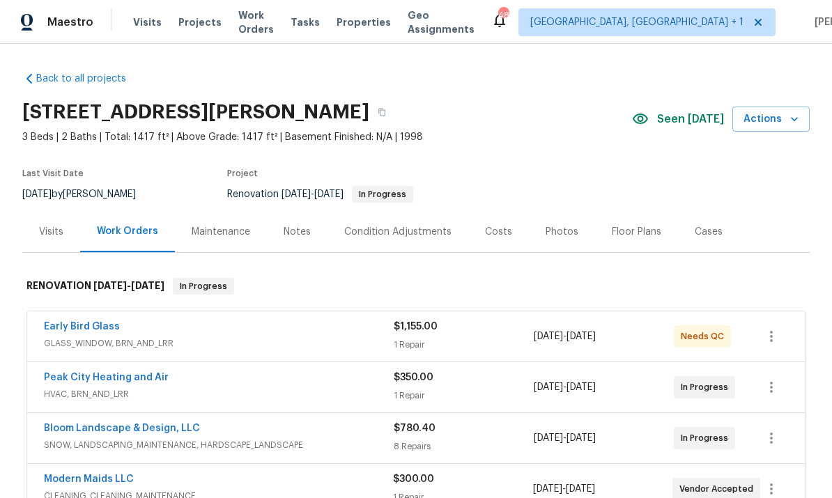
click at [499, 229] on div "Costs" at bounding box center [498, 232] width 27 height 14
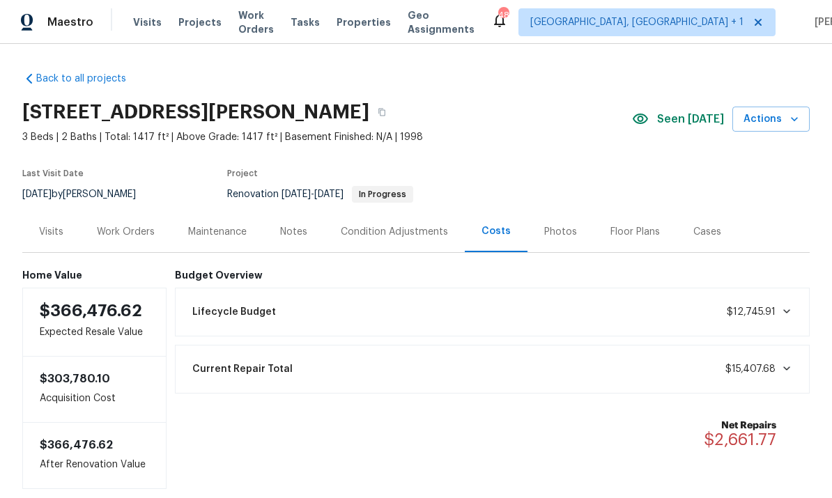
click at [137, 222] on div "Work Orders" at bounding box center [125, 231] width 91 height 41
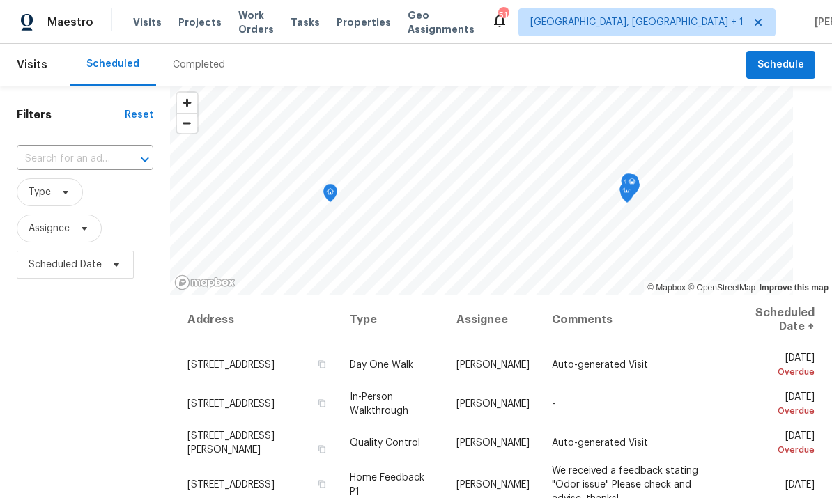
click at [93, 149] on input "text" at bounding box center [66, 159] width 98 height 22
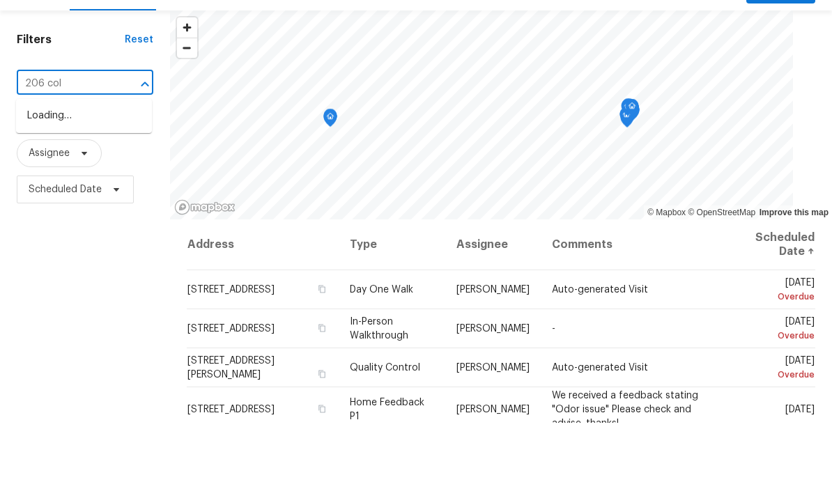
type input "206 coll"
click at [104, 180] on li "[STREET_ADDRESS]" at bounding box center [84, 191] width 136 height 23
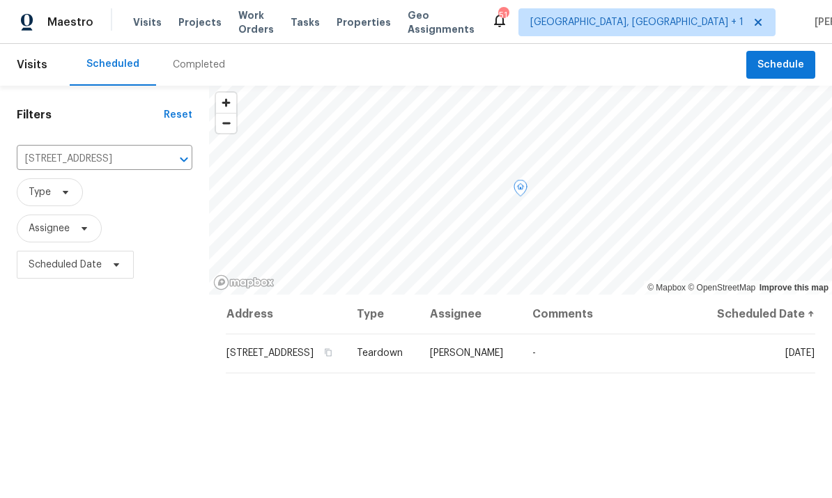
click at [0, 0] on icon at bounding box center [0, 0] width 0 height 0
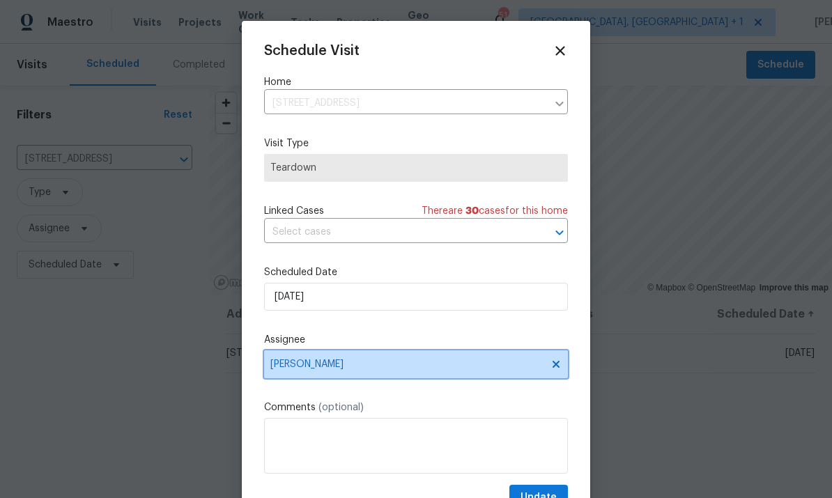
click at [482, 368] on span "[PERSON_NAME]" at bounding box center [406, 364] width 273 height 11
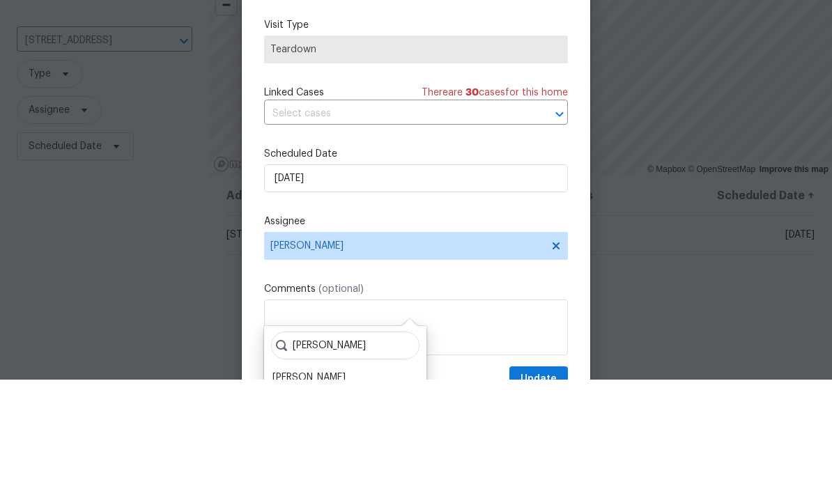
scroll to position [52, 0]
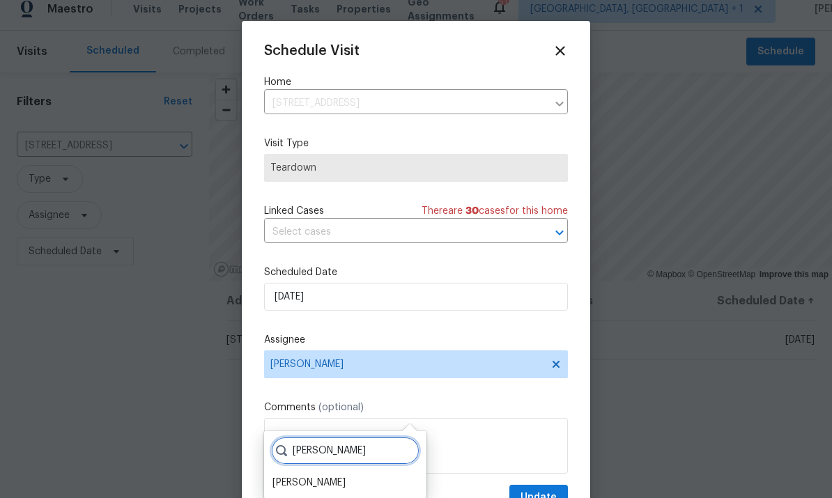
type input "[PERSON_NAME]"
click at [326, 476] on div "[PERSON_NAME]" at bounding box center [308, 483] width 73 height 14
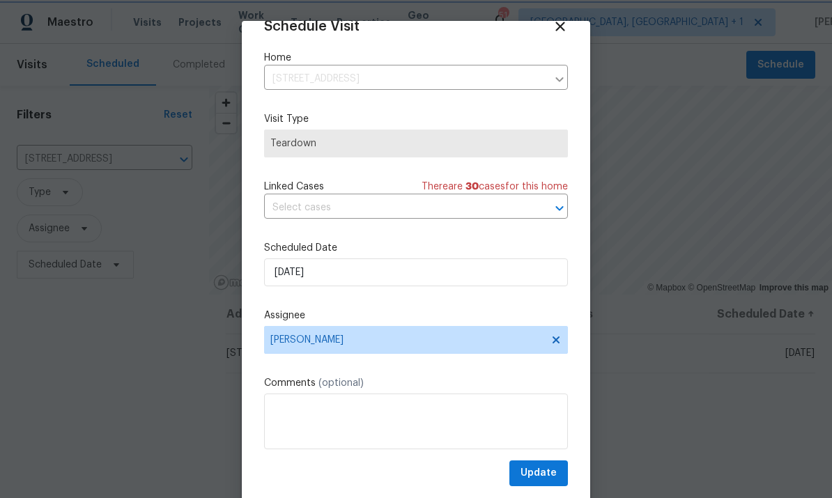
scroll to position [27, 0]
click at [540, 465] on button "Update" at bounding box center [538, 473] width 59 height 26
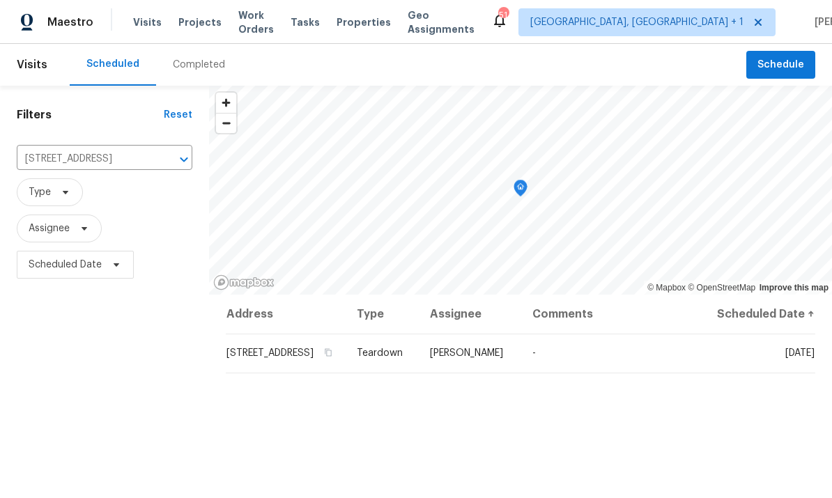
click at [113, 148] on input "[STREET_ADDRESS]" at bounding box center [85, 159] width 137 height 22
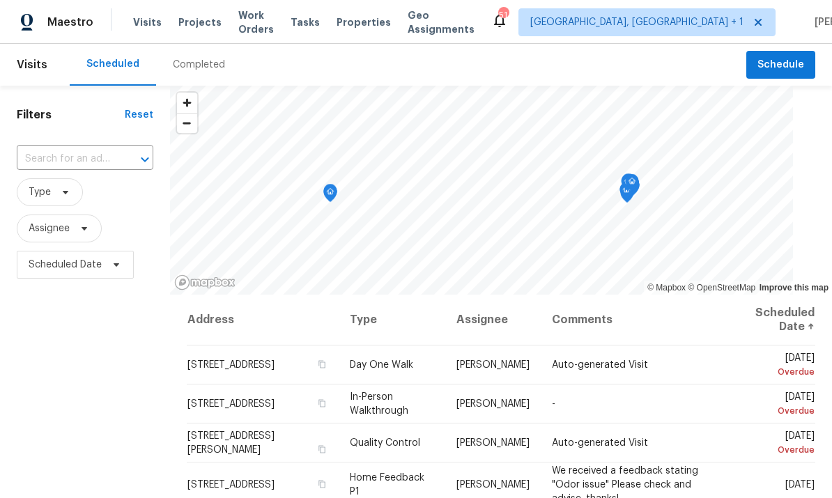
click at [52, 163] on input "text" at bounding box center [66, 159] width 98 height 22
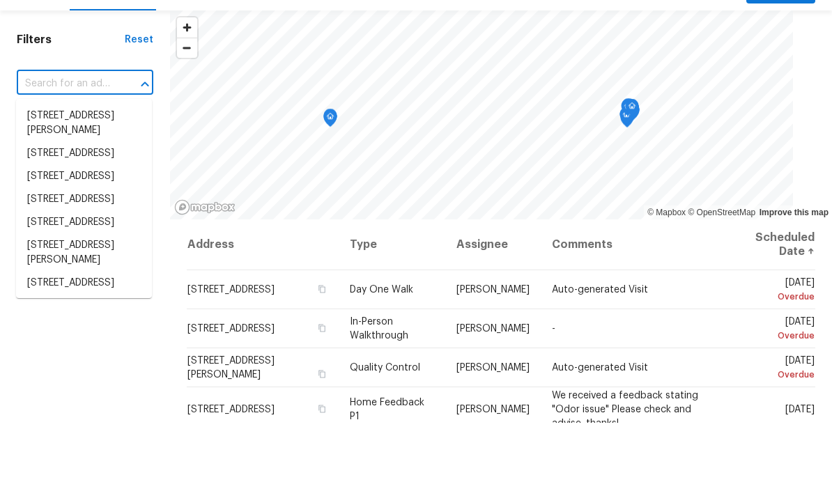
type input "q"
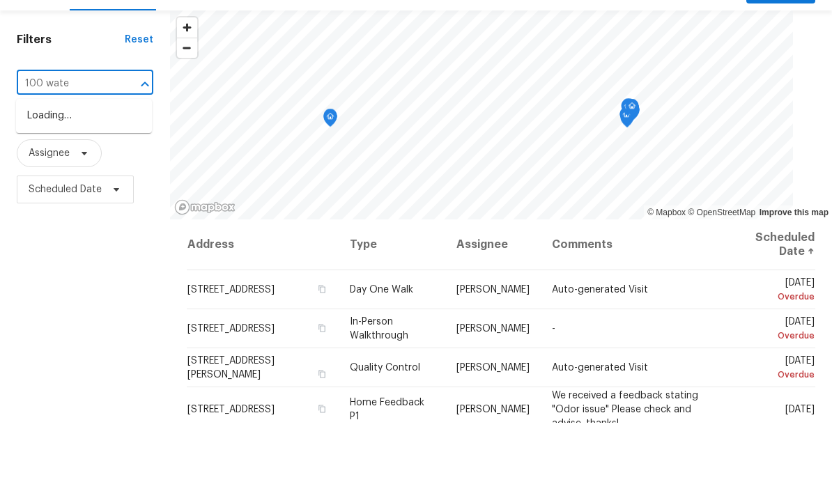
type input "100 water"
click at [86, 180] on li "[STREET_ADDRESS]" at bounding box center [84, 191] width 136 height 23
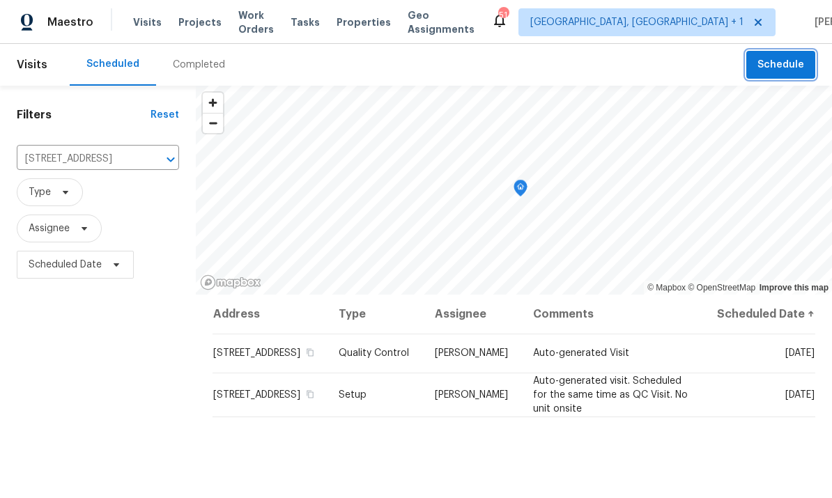
click at [777, 65] on span "Schedule" at bounding box center [780, 64] width 47 height 17
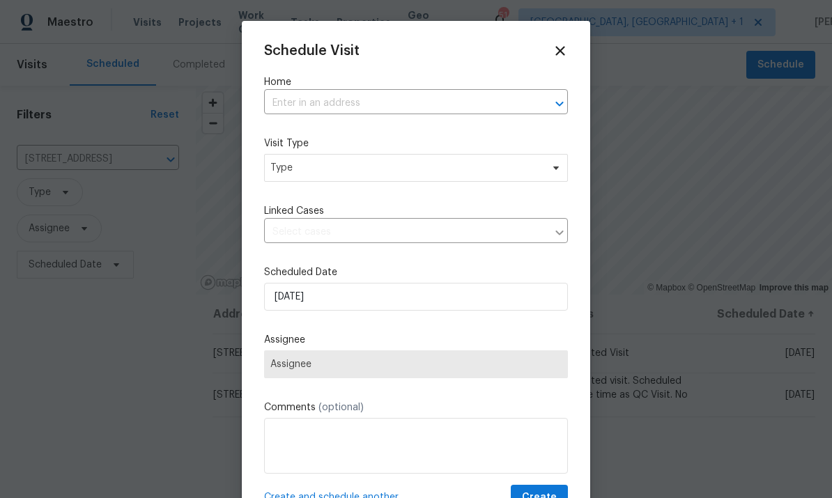
click at [303, 100] on input "text" at bounding box center [396, 104] width 265 height 22
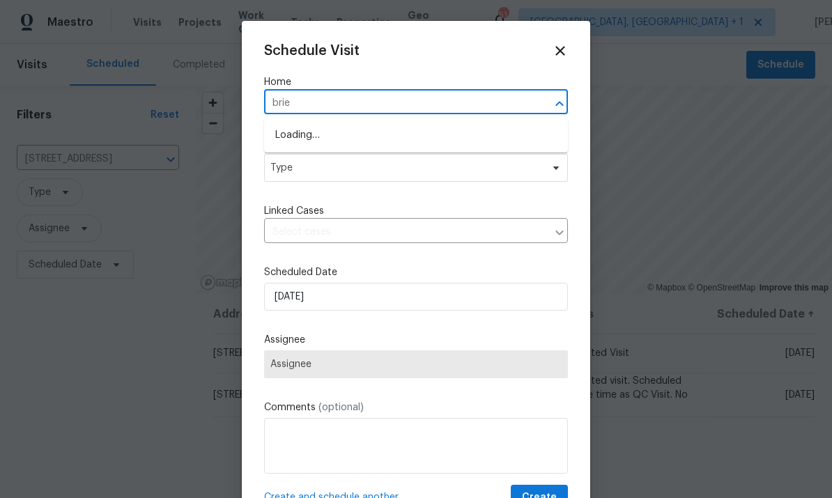
type input "brier"
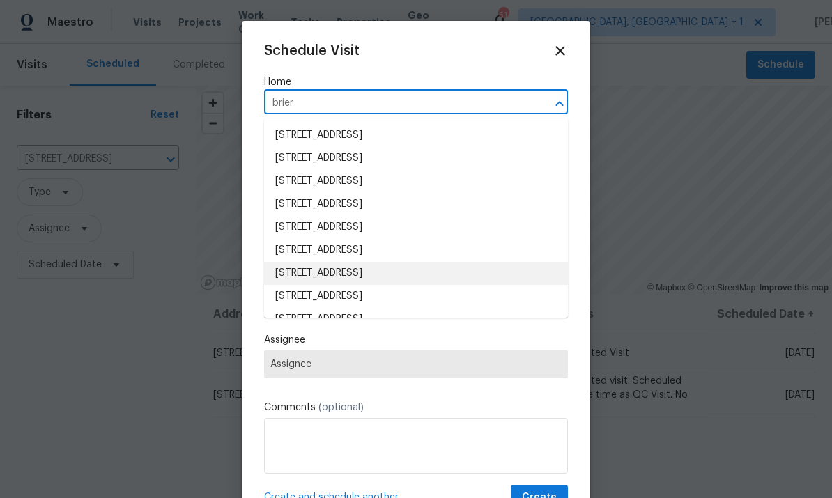
click at [405, 277] on li "[STREET_ADDRESS]" at bounding box center [416, 273] width 304 height 23
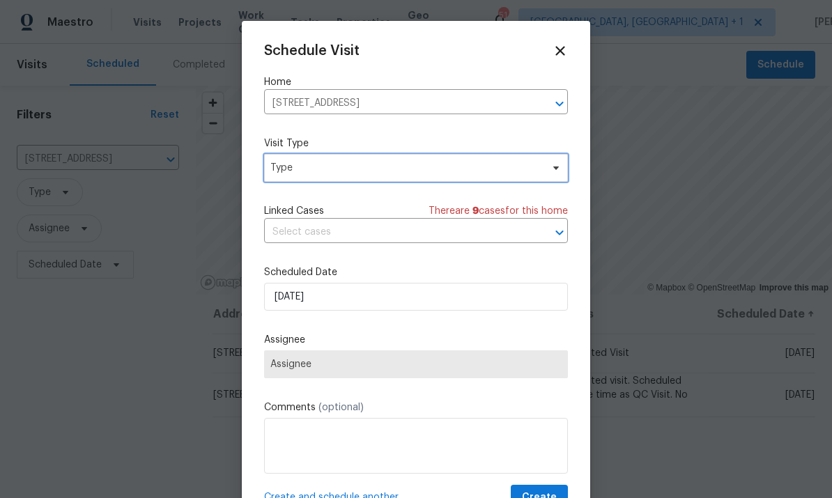
click at [533, 174] on span "Type" at bounding box center [405, 168] width 271 height 14
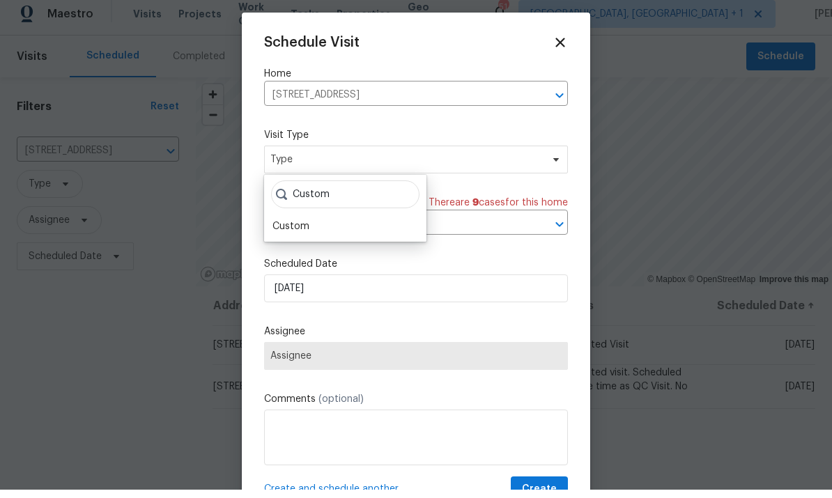
scroll to position [8, 0]
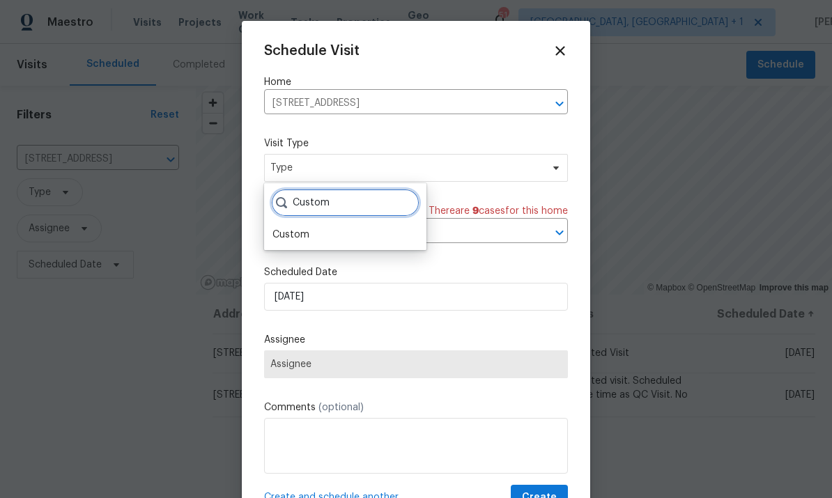
type input "Custom"
click at [290, 231] on div "Custom" at bounding box center [290, 235] width 37 height 14
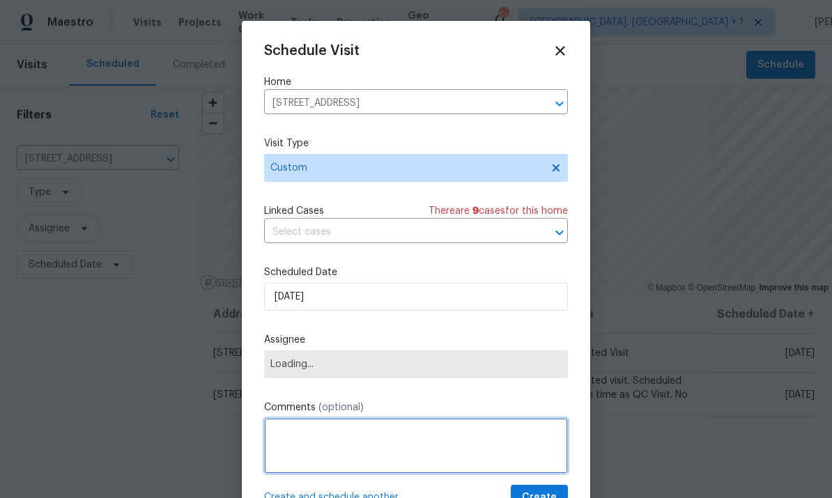
click at [363, 433] on textarea at bounding box center [416, 446] width 304 height 56
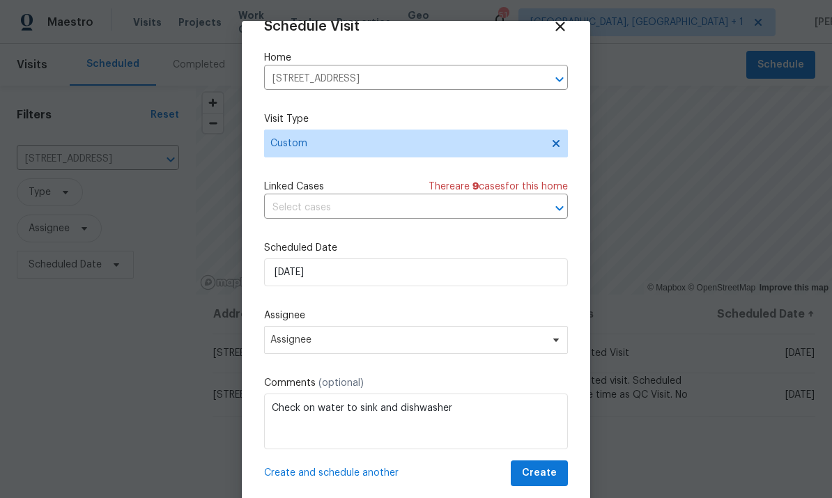
scroll to position [27, 0]
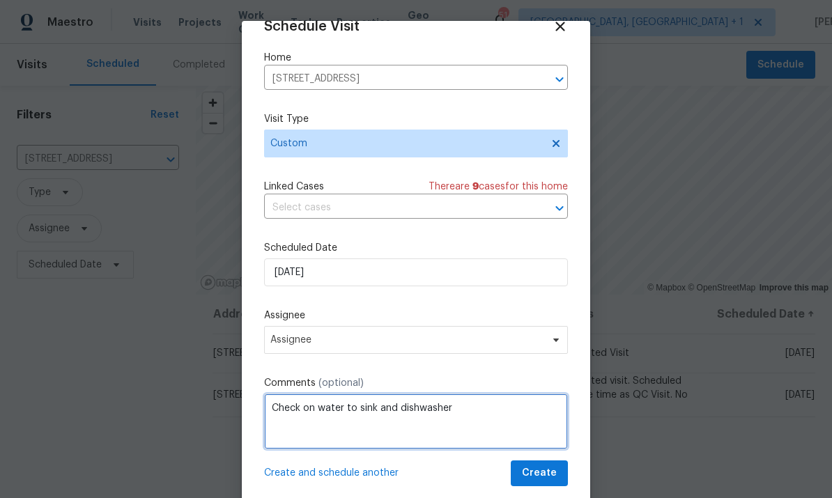
type textarea "Check on water to sink and dishwasher"
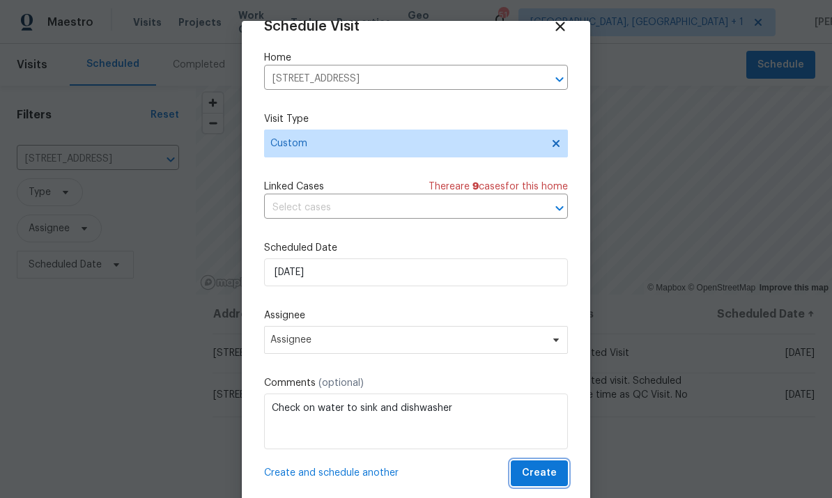
click at [539, 485] on button "Create" at bounding box center [539, 473] width 57 height 26
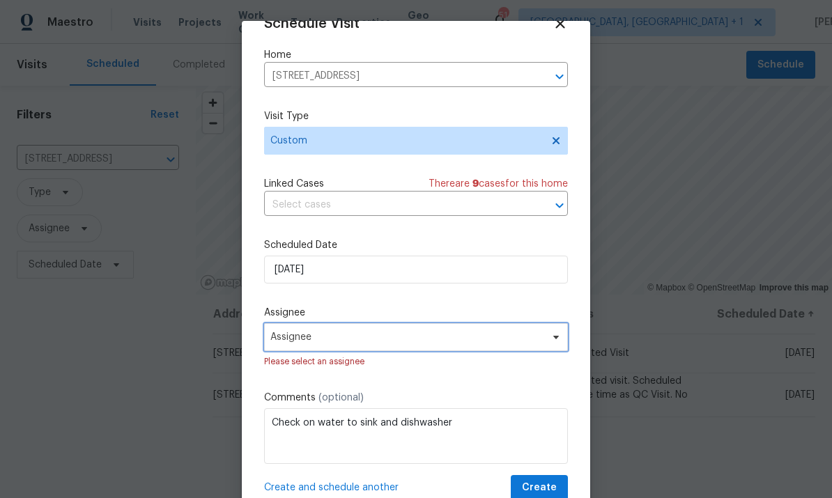
click at [545, 346] on span "Assignee" at bounding box center [416, 337] width 304 height 28
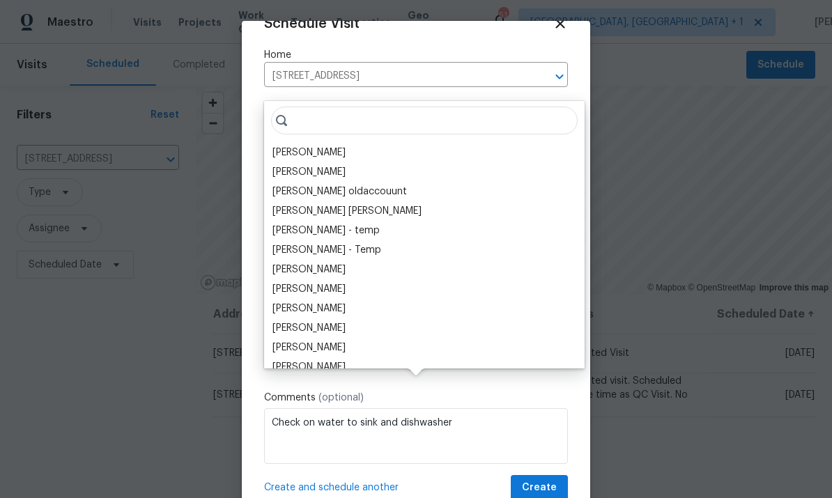
click at [315, 146] on div "[PERSON_NAME]" at bounding box center [308, 153] width 73 height 14
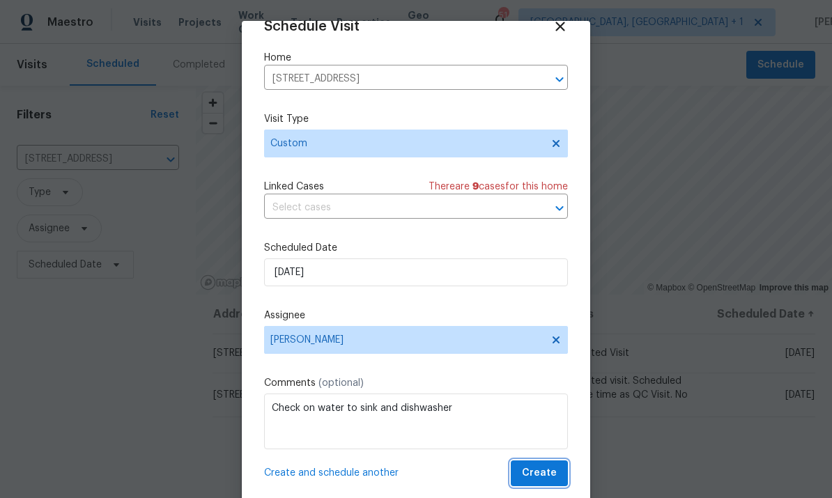
click at [548, 474] on span "Create" at bounding box center [539, 473] width 35 height 17
